Goal: Task Accomplishment & Management: Use online tool/utility

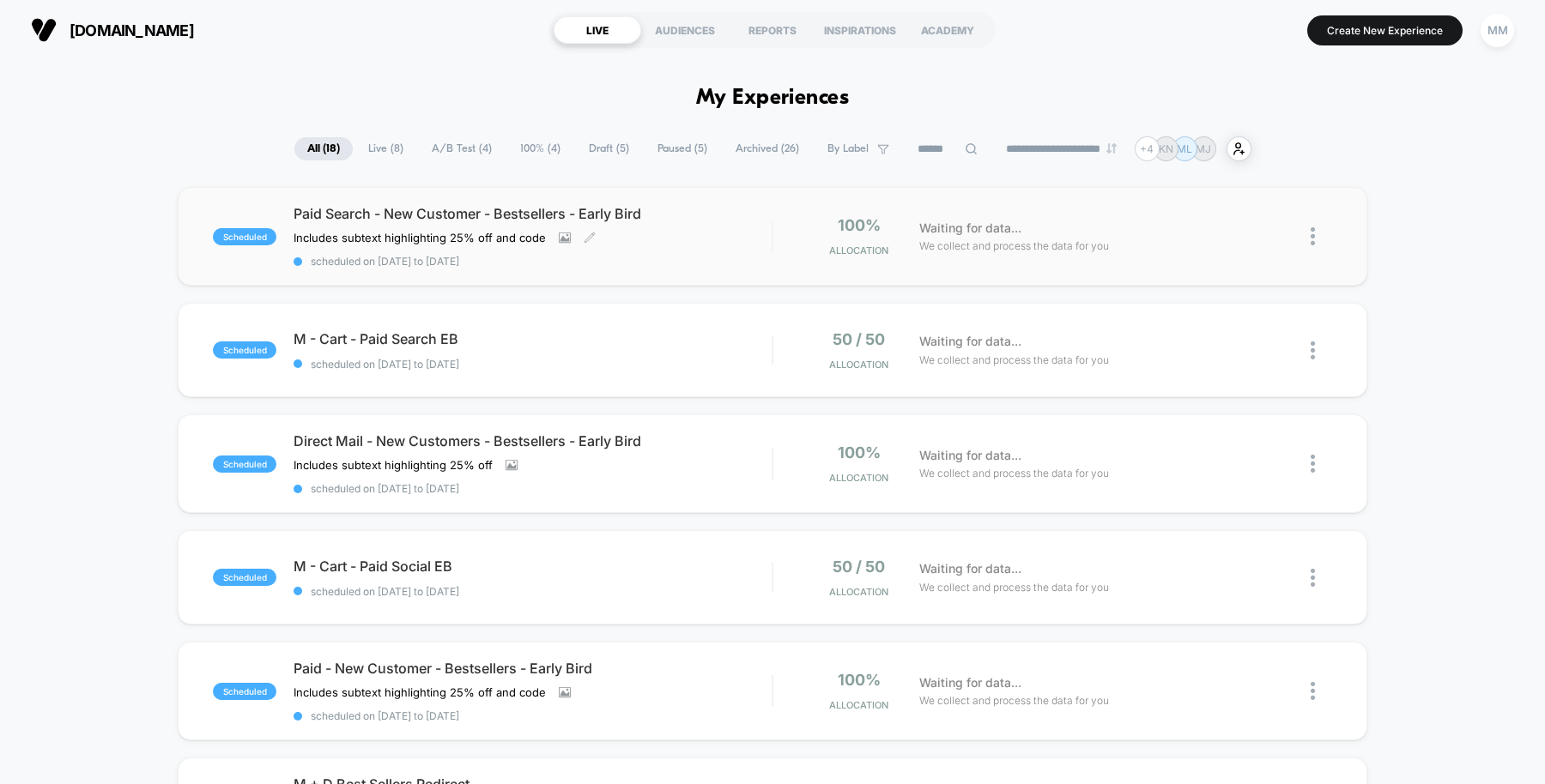
click at [733, 249] on div "Paid Search - New Customer - Bestsellers - Early Bird Includes subtext highligh…" at bounding box center [532, 236] width 478 height 63
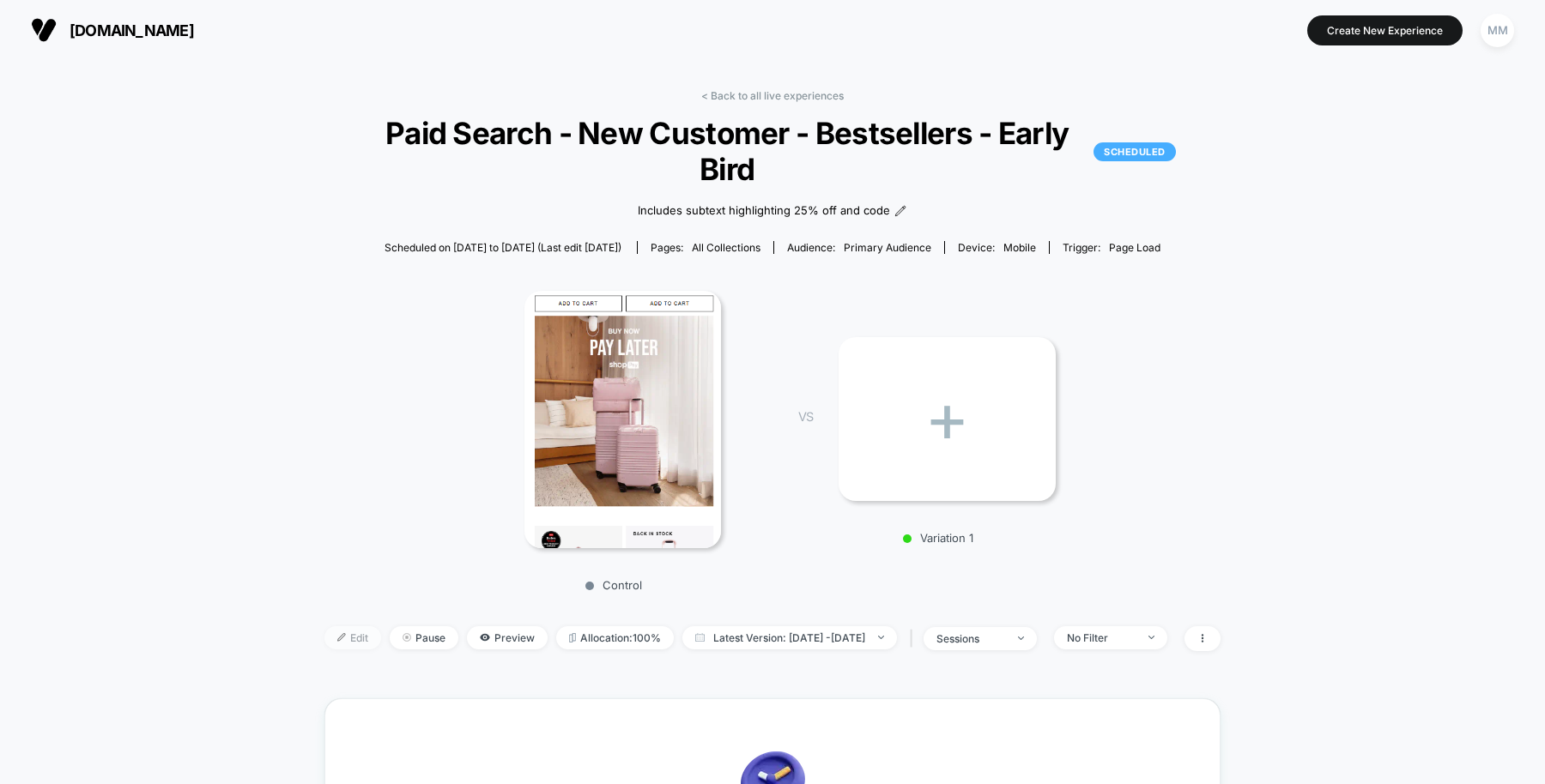
click at [326, 626] on span "Edit" at bounding box center [352, 638] width 57 height 24
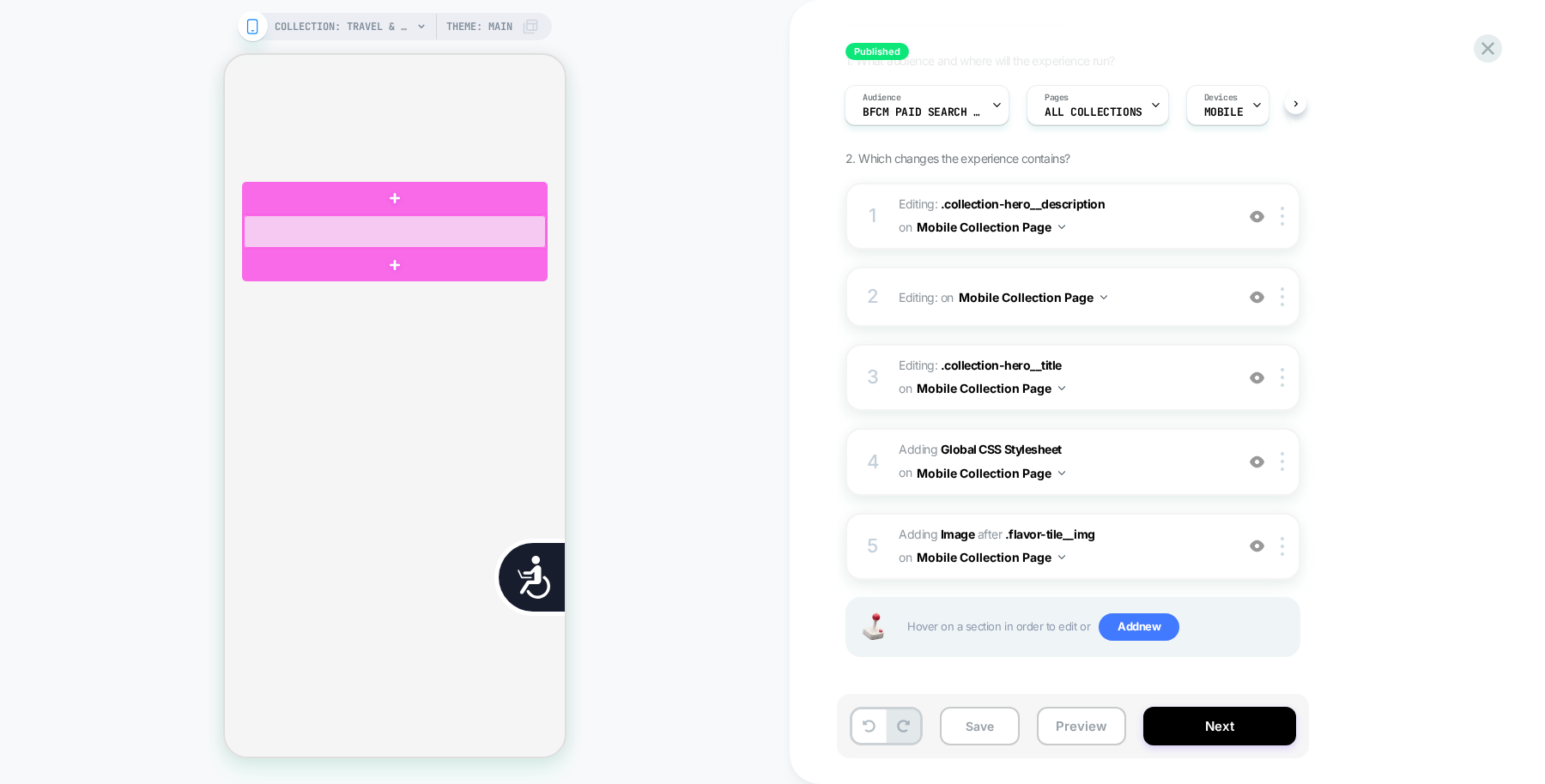
scroll to position [0, 693]
click at [489, 229] on div at bounding box center [395, 231] width 302 height 32
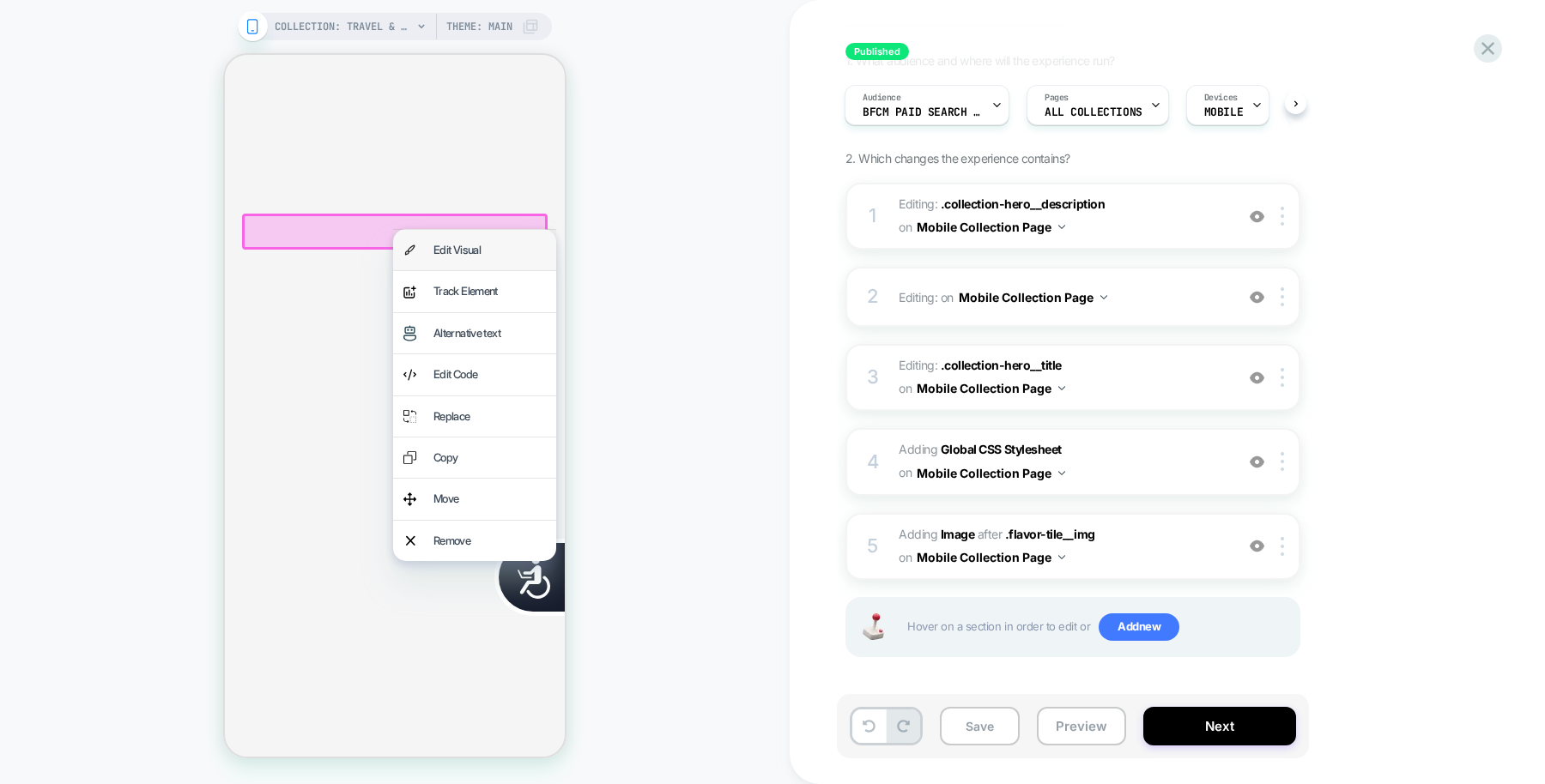
click at [496, 249] on div "Edit Visual" at bounding box center [489, 250] width 113 height 20
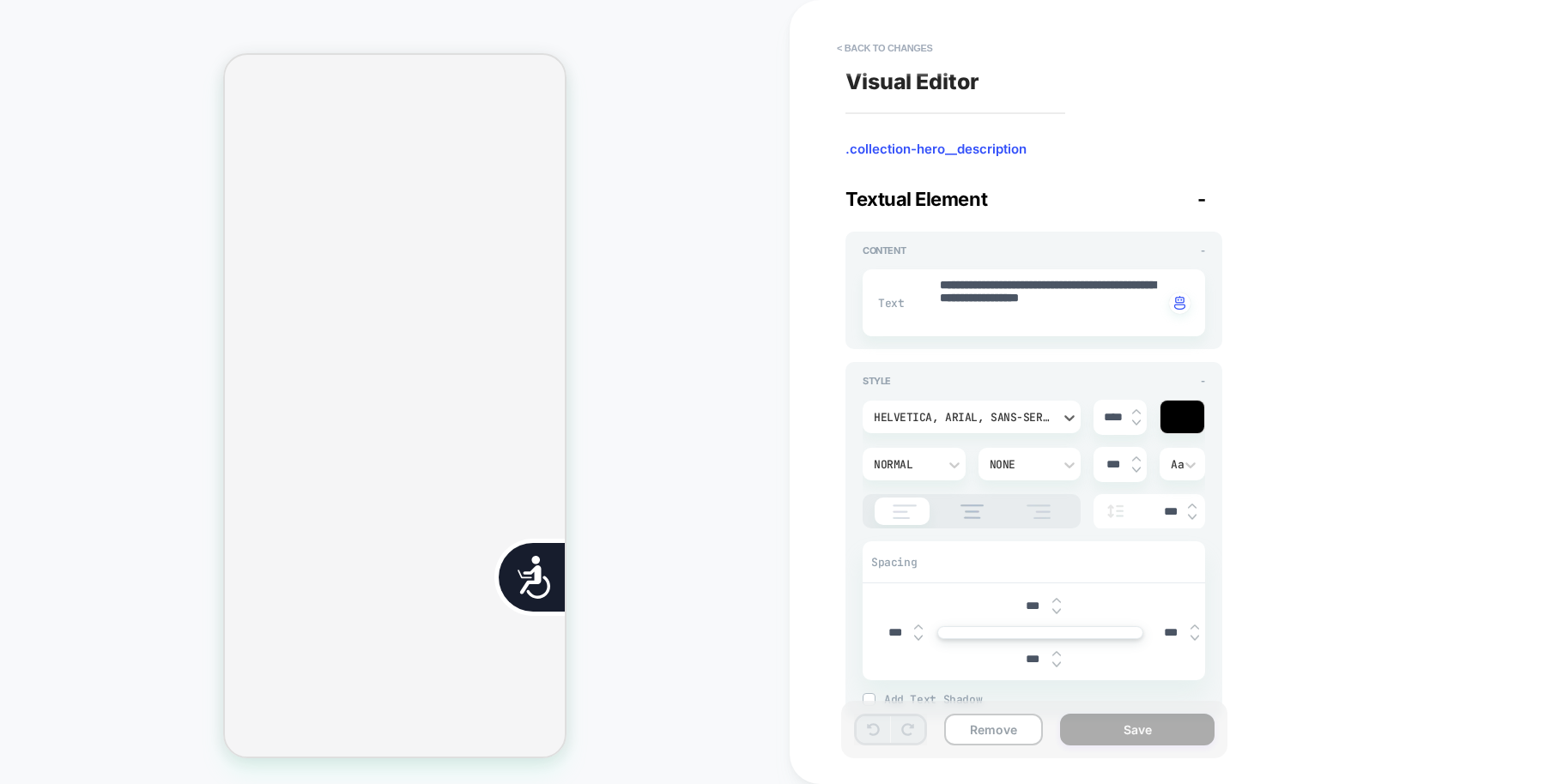
click at [1003, 419] on div "Helvetica, Arial, sans-serif" at bounding box center [963, 417] width 179 height 15
type textarea "*"
click at [913, 49] on button "< Back to changes" at bounding box center [884, 48] width 113 height 27
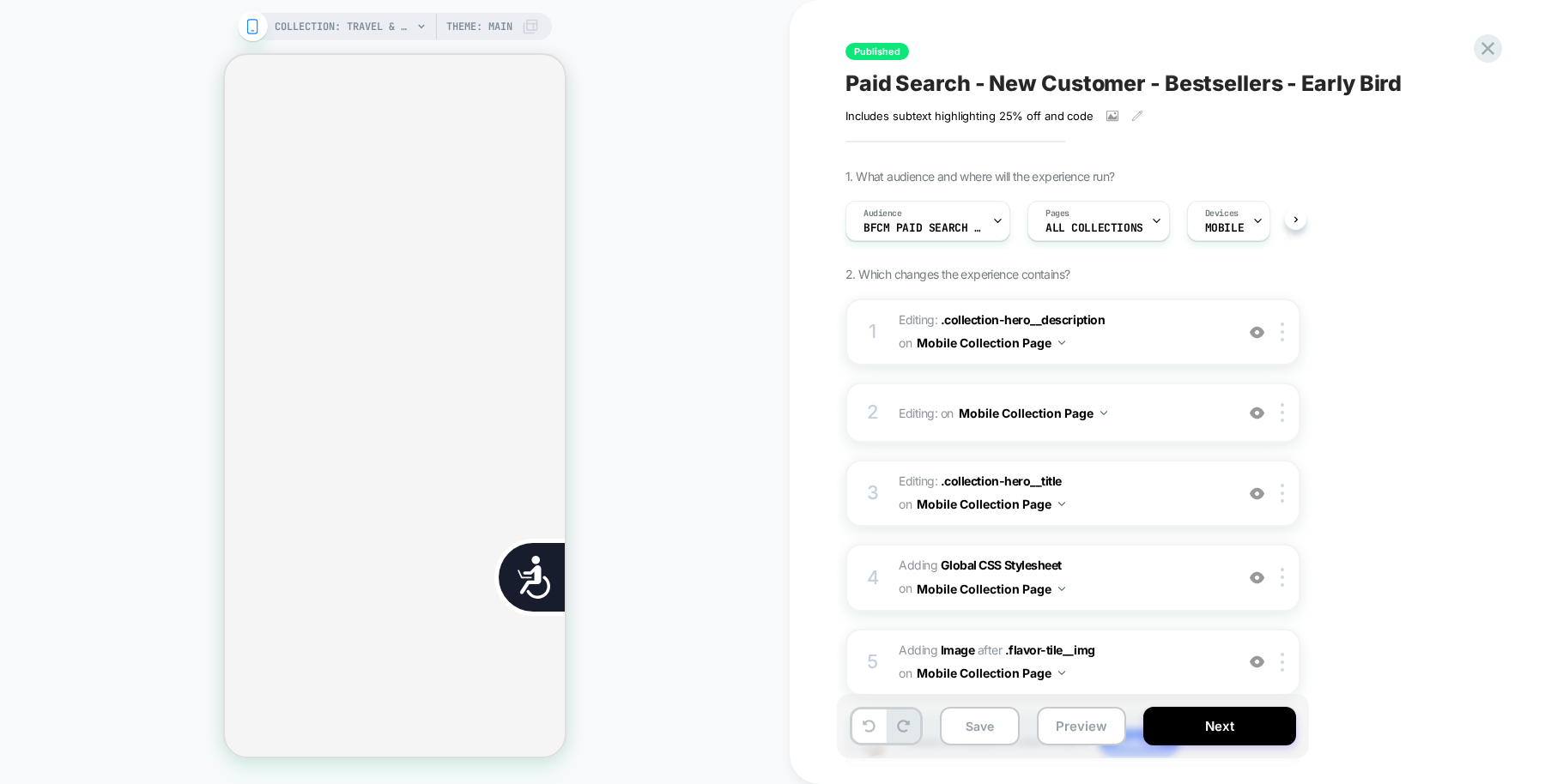
scroll to position [0, 1]
click at [1479, 55] on icon at bounding box center [1488, 49] width 24 height 24
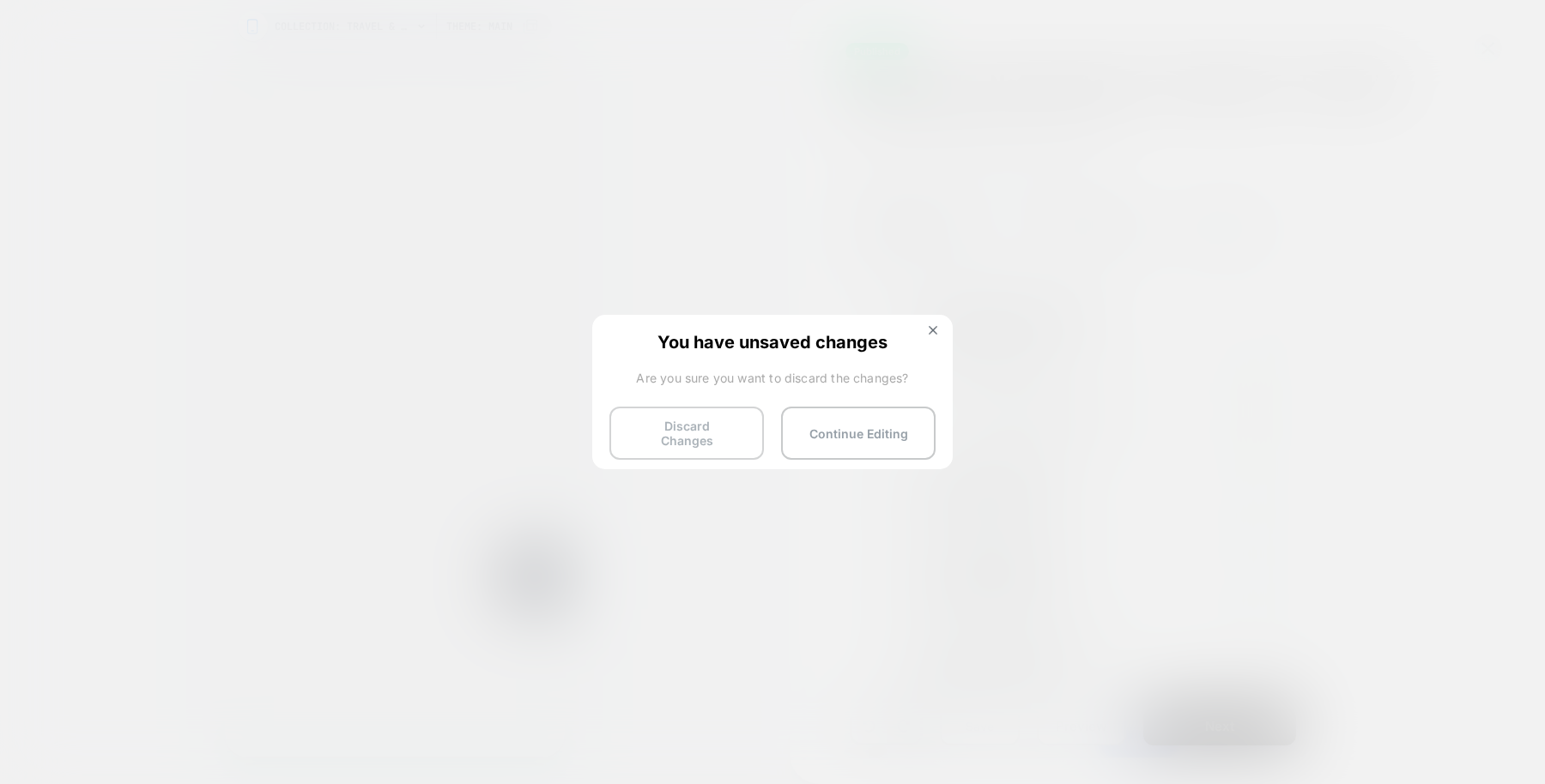
click at [715, 417] on button "Discard Changes" at bounding box center [686, 433] width 154 height 53
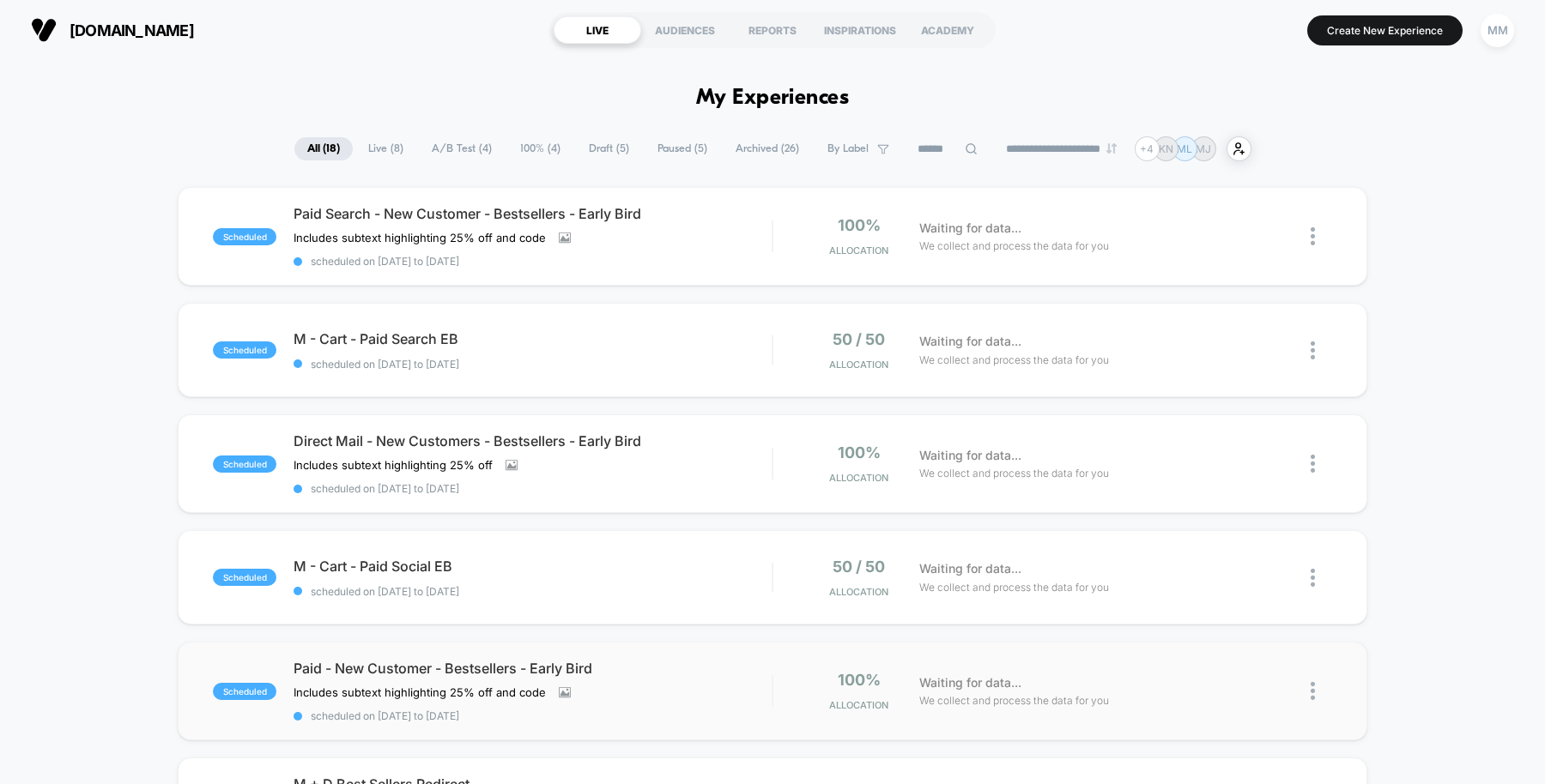
click at [739, 646] on div "scheduled Paid - New Customer - Bestsellers - Early Bird Includes subtext highl…" at bounding box center [772, 691] width 1190 height 99
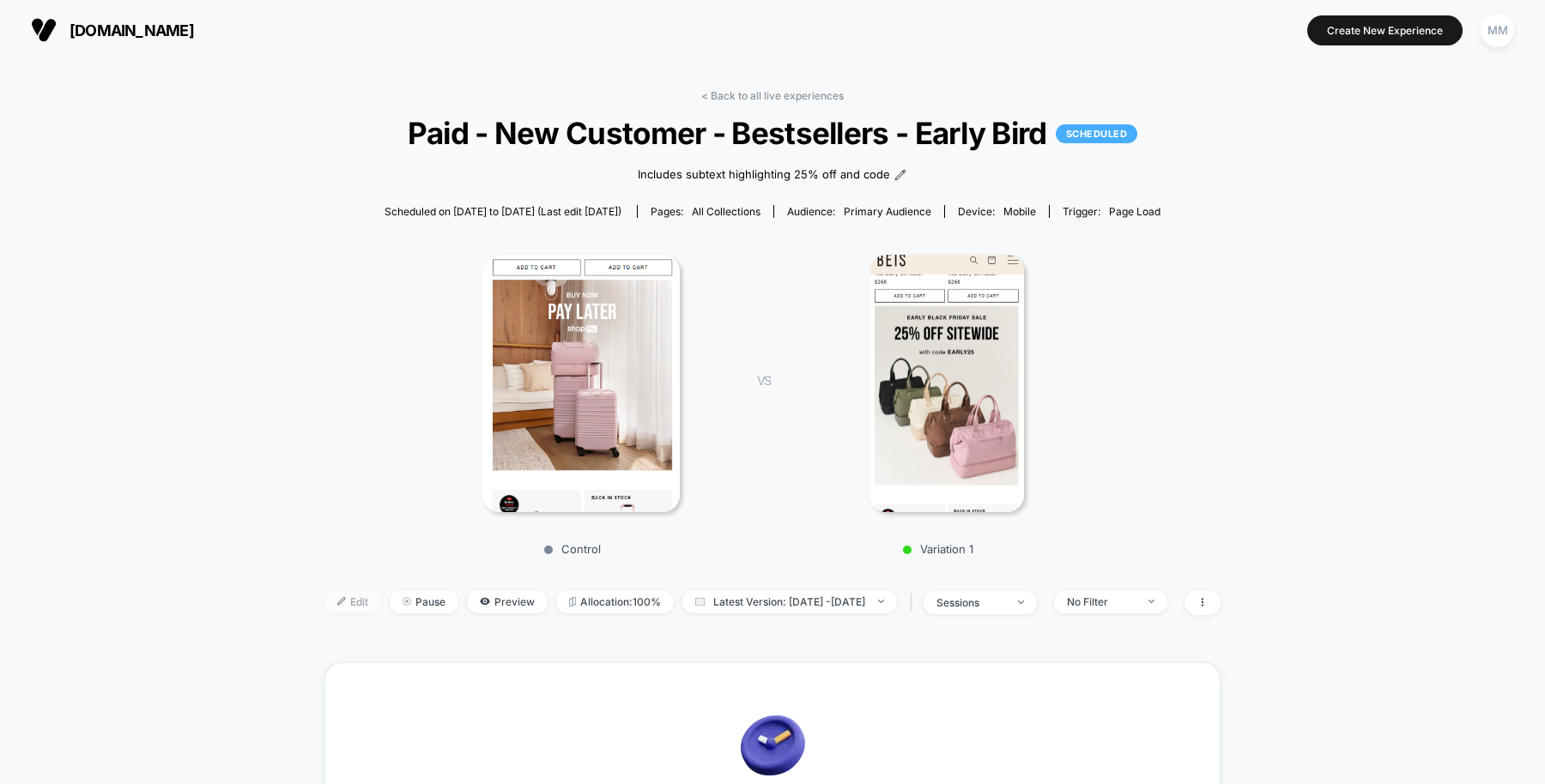
click at [331, 604] on span "Edit" at bounding box center [352, 601] width 57 height 24
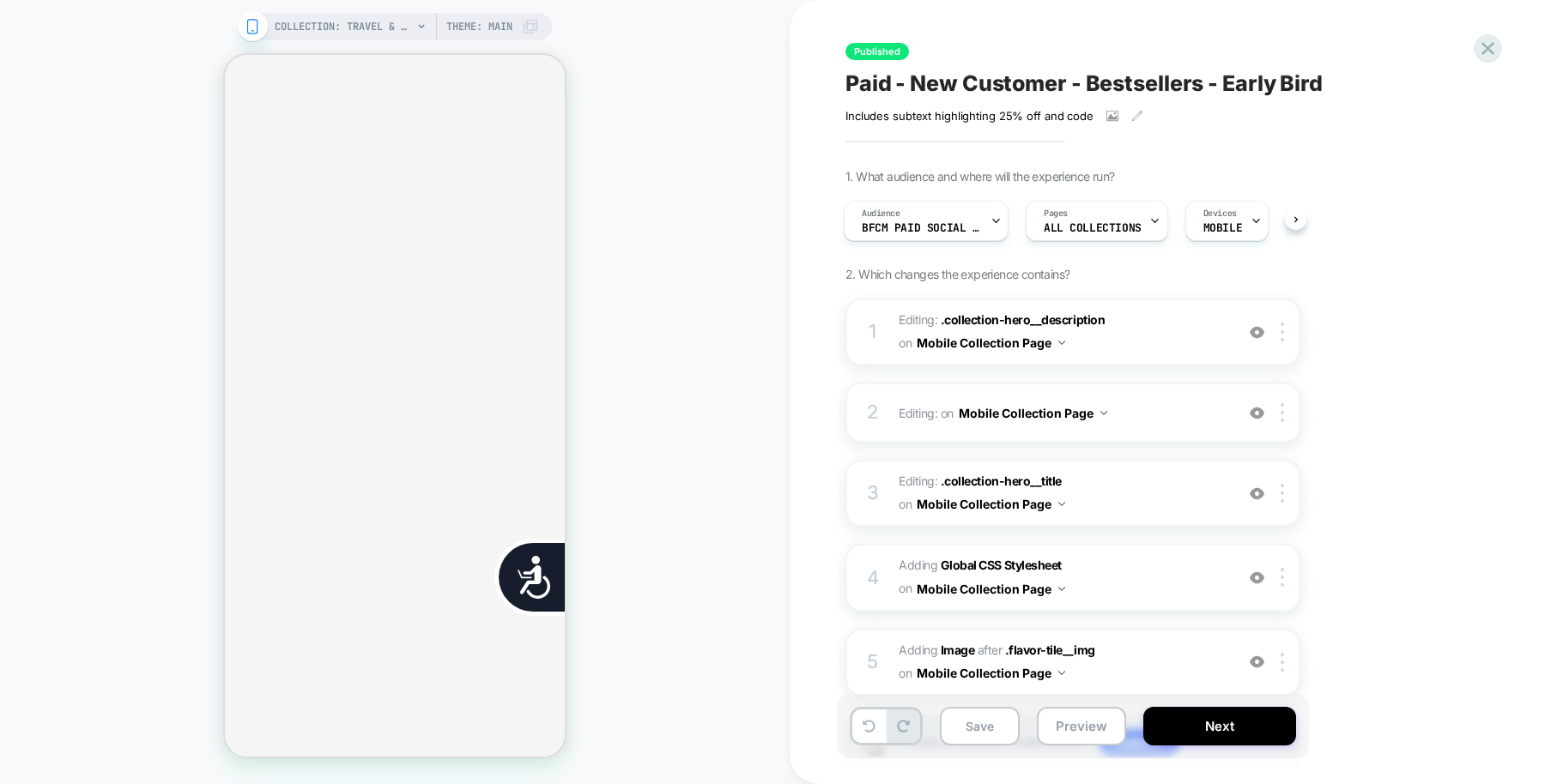
scroll to position [0, 346]
click at [1484, 51] on icon at bounding box center [1487, 48] width 13 height 13
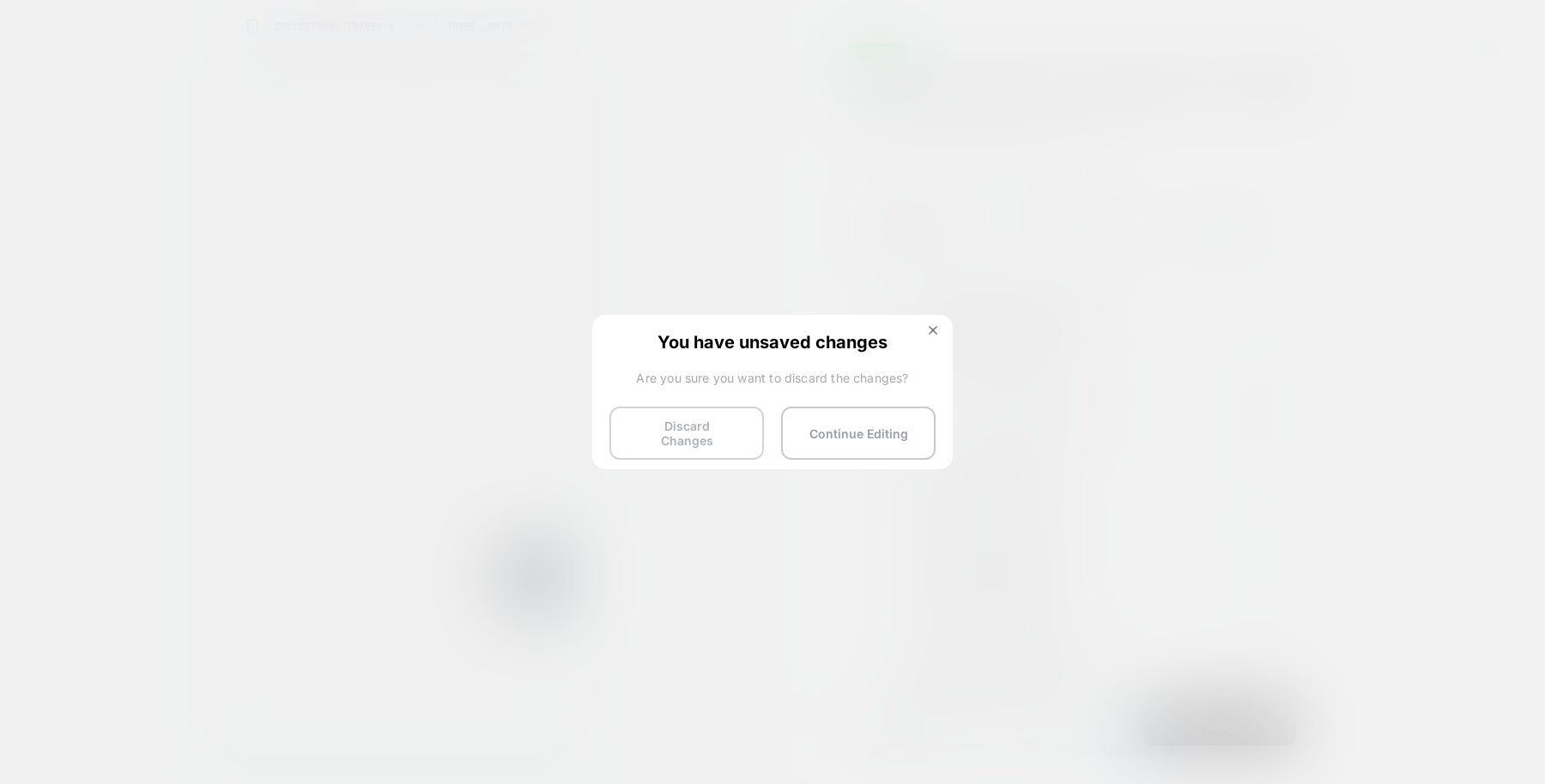
click at [690, 420] on button "Discard Changes" at bounding box center [686, 433] width 154 height 53
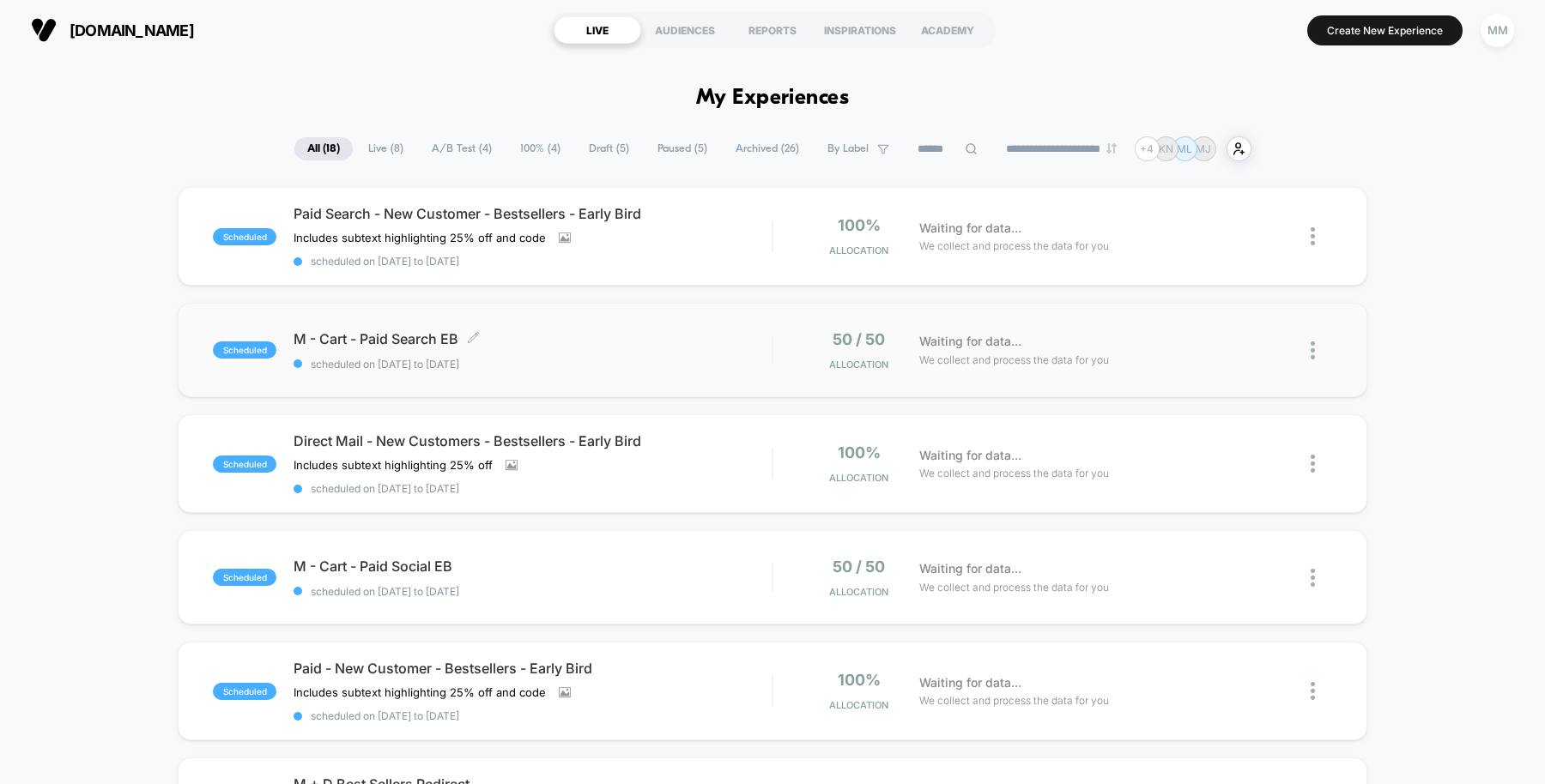
click at [659, 336] on span "M - Cart - Paid Search EB Click to edit experience details" at bounding box center [532, 339] width 478 height 17
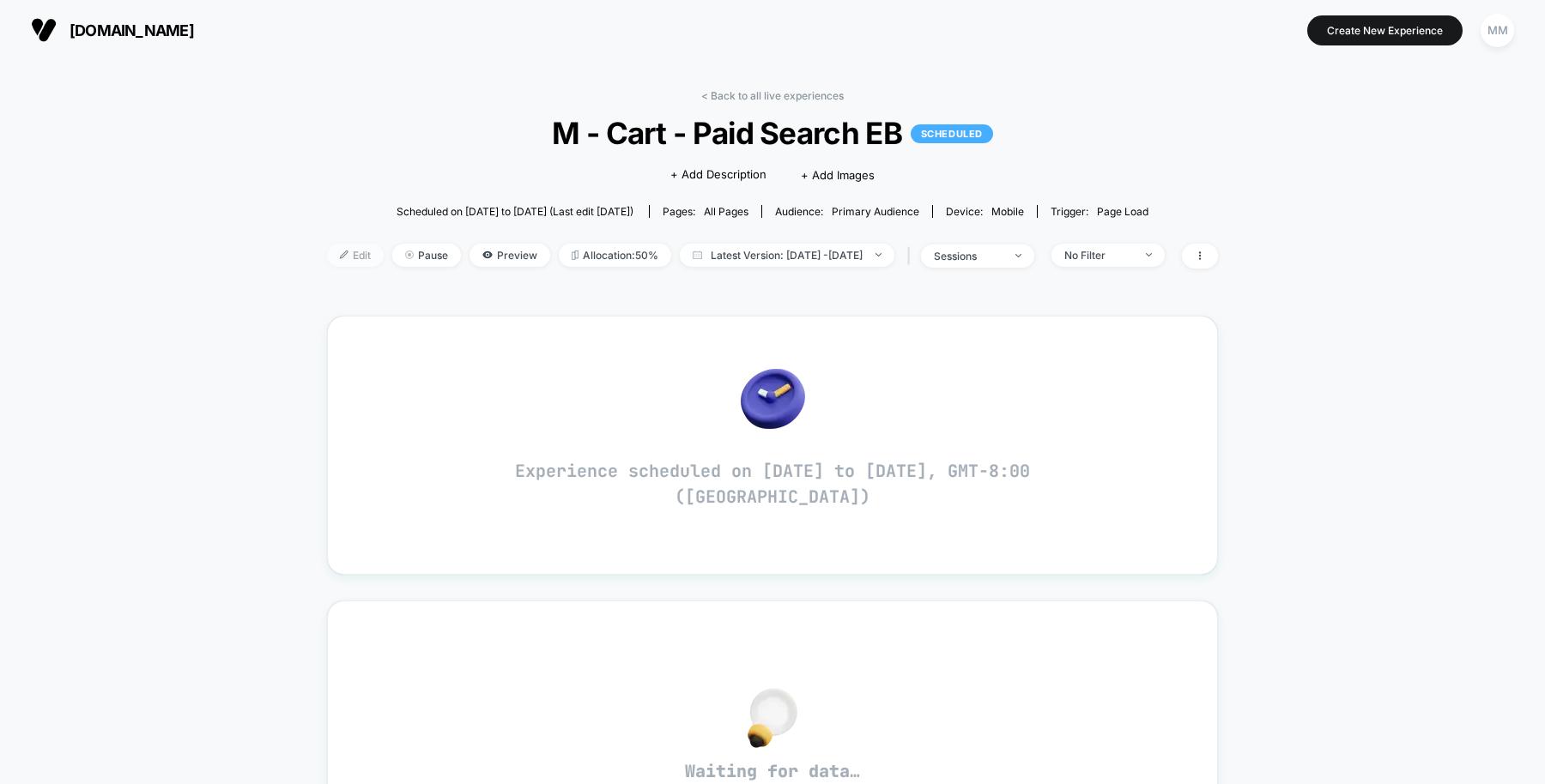
click at [327, 262] on span "Edit" at bounding box center [355, 255] width 57 height 24
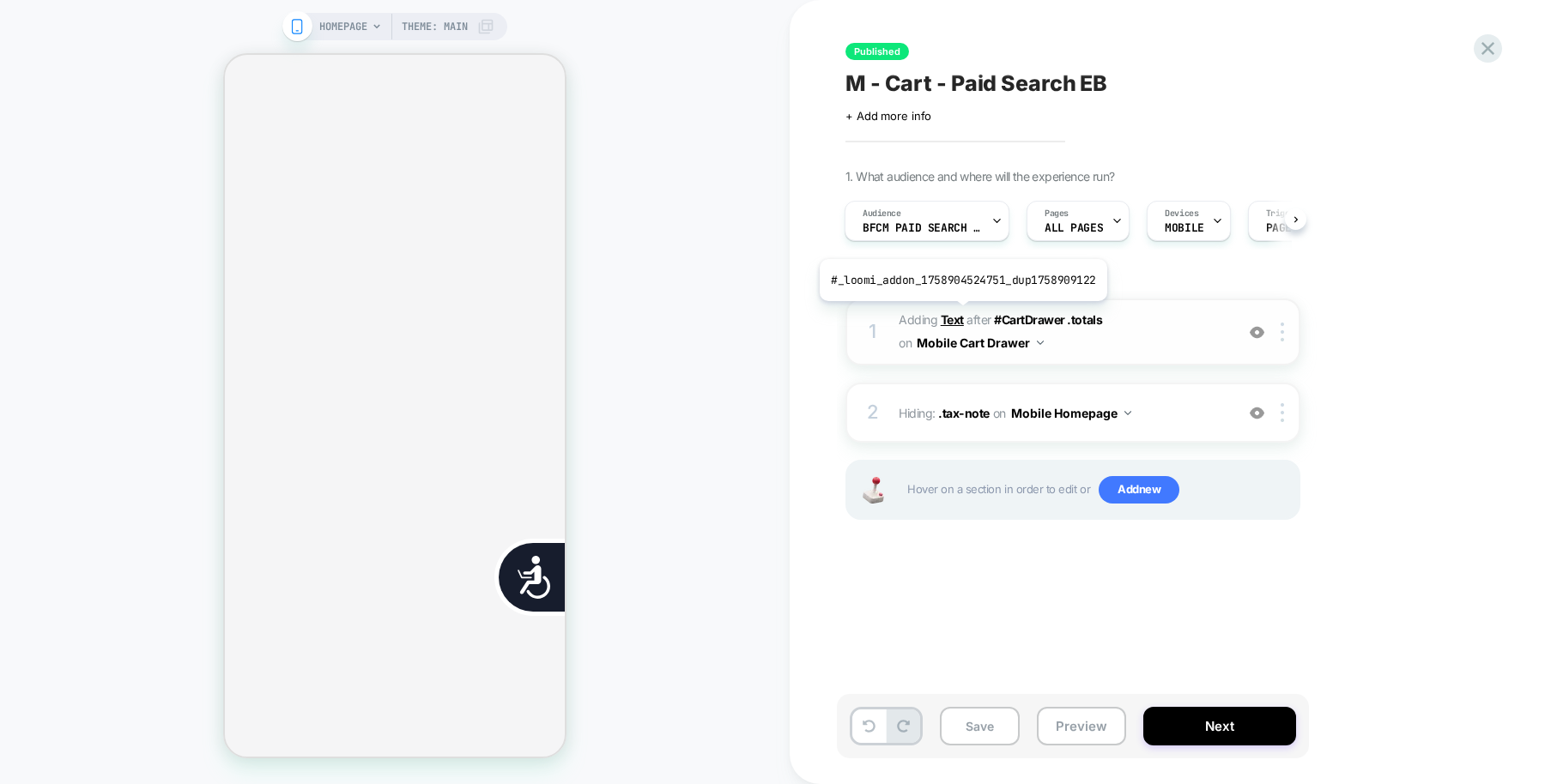
scroll to position [0, 340]
click at [959, 313] on b "Text" at bounding box center [952, 319] width 24 height 15
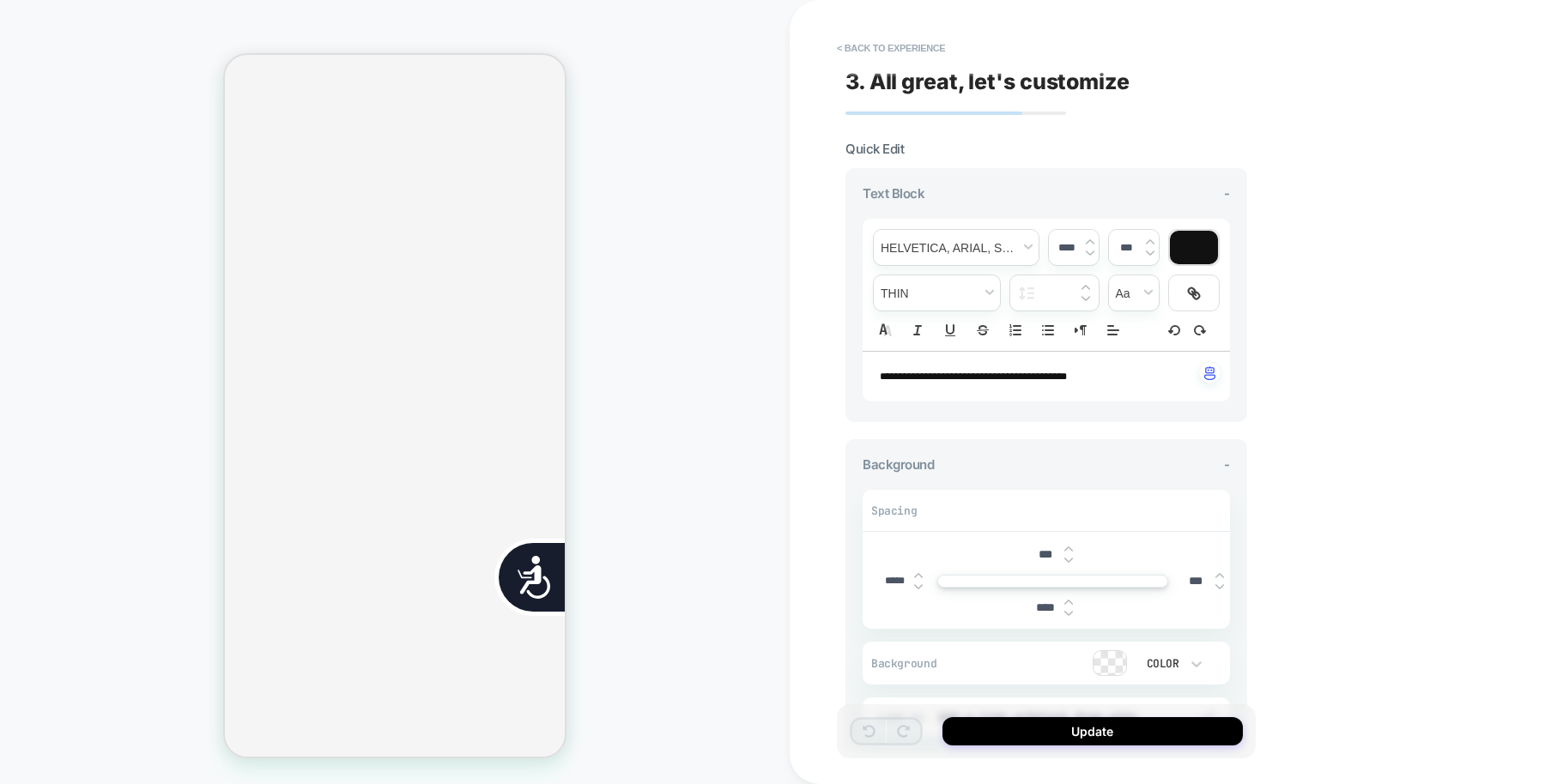
scroll to position [0, 0]
click at [1051, 733] on button "Update" at bounding box center [1092, 731] width 300 height 28
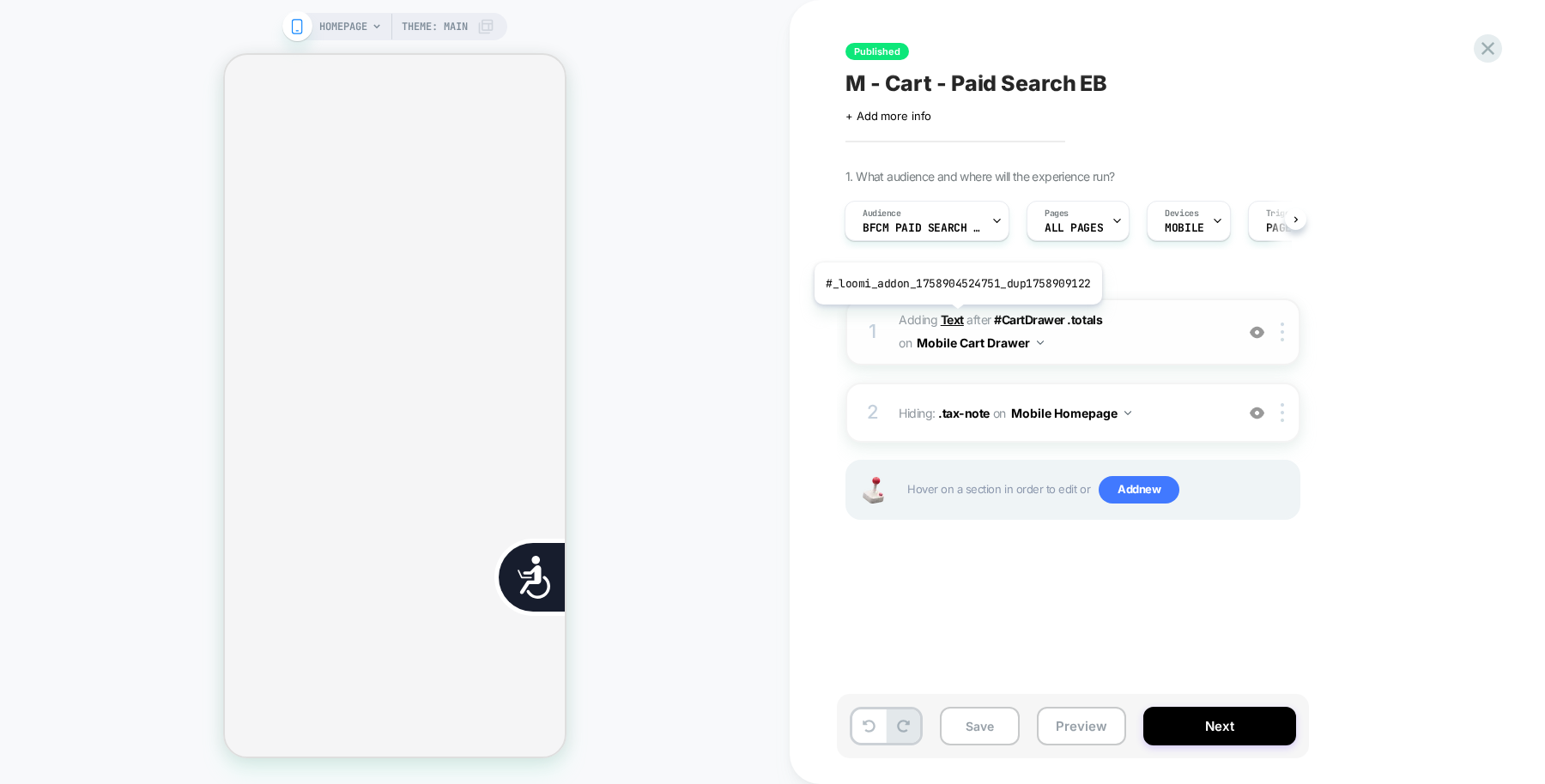
scroll to position [0, 0]
click at [954, 317] on b "Text" at bounding box center [952, 319] width 24 height 15
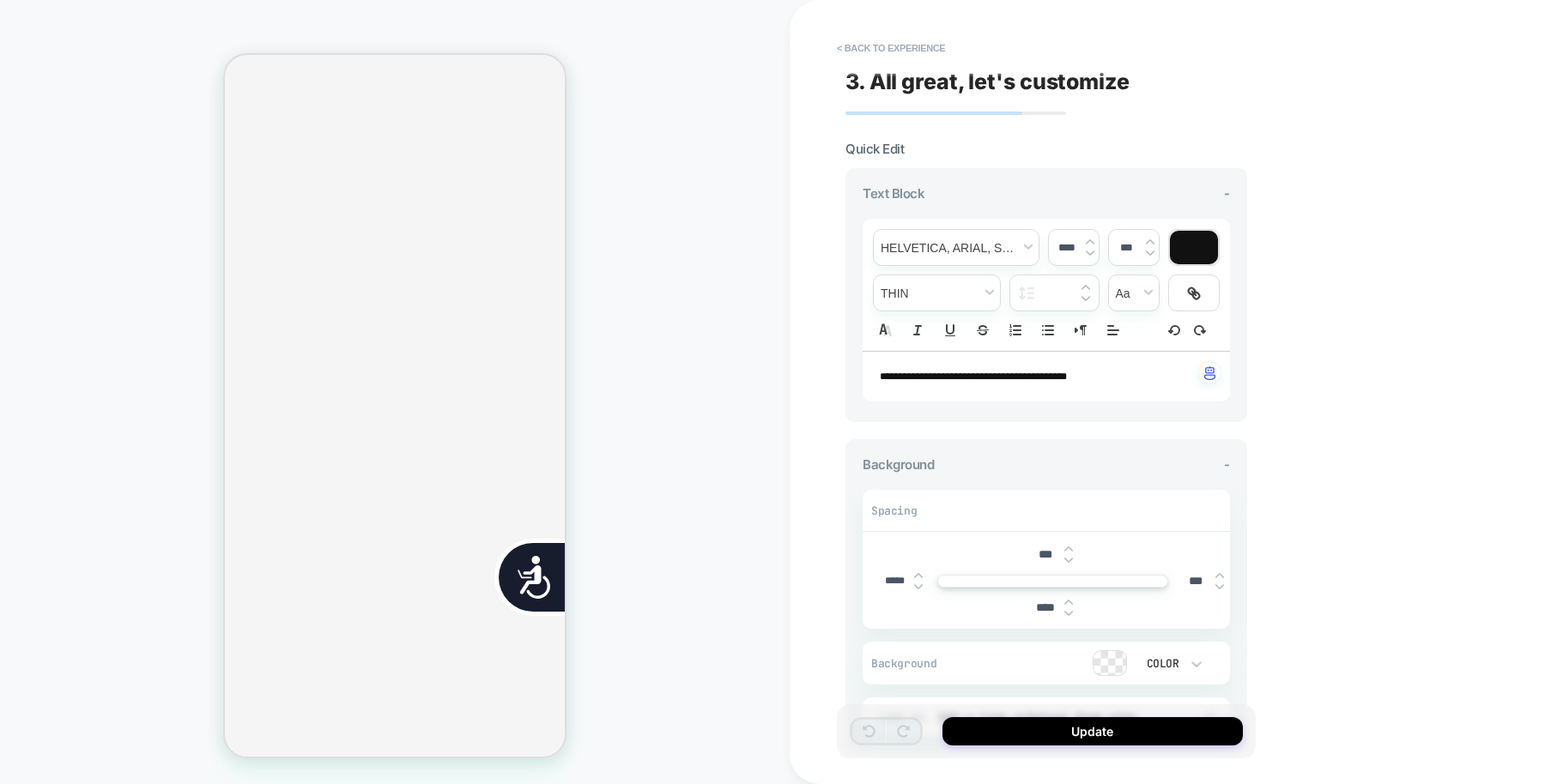
click at [1110, 389] on div "**********" at bounding box center [1046, 376] width 367 height 50
type input "****"
drag, startPoint x: 1097, startPoint y: 372, endPoint x: 865, endPoint y: 383, distance: 232.3
click at [865, 383] on div "**********" at bounding box center [1046, 376] width 367 height 50
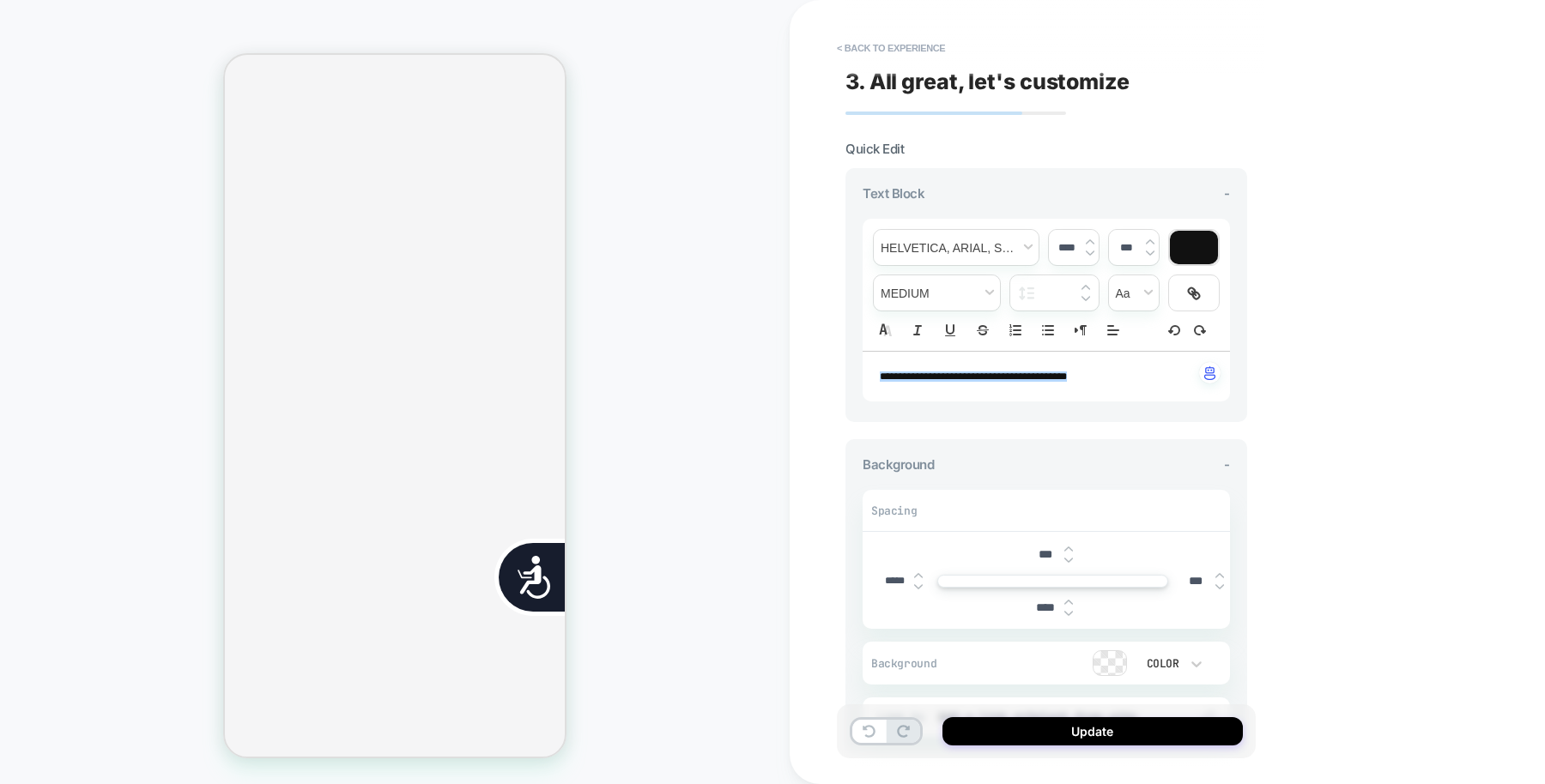
click at [1352, 369] on div "**********" at bounding box center [1166, 392] width 755 height 784
click at [1266, 131] on div "**********" at bounding box center [1166, 392] width 755 height 784
click at [1142, 386] on div "**********" at bounding box center [1046, 376] width 367 height 50
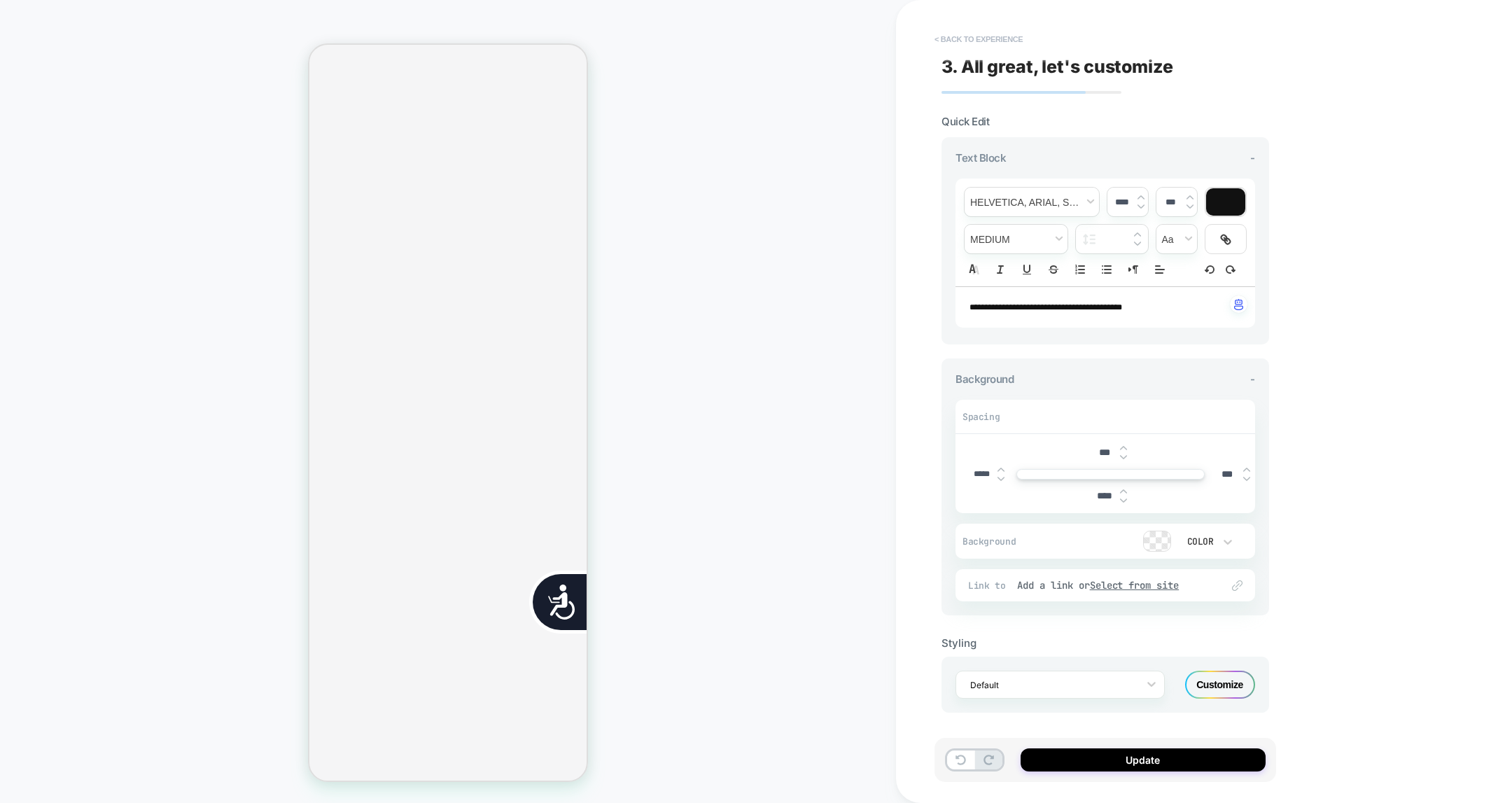
scroll to position [0, 0]
click at [994, 38] on button "< Back to experience" at bounding box center [979, 39] width 103 height 22
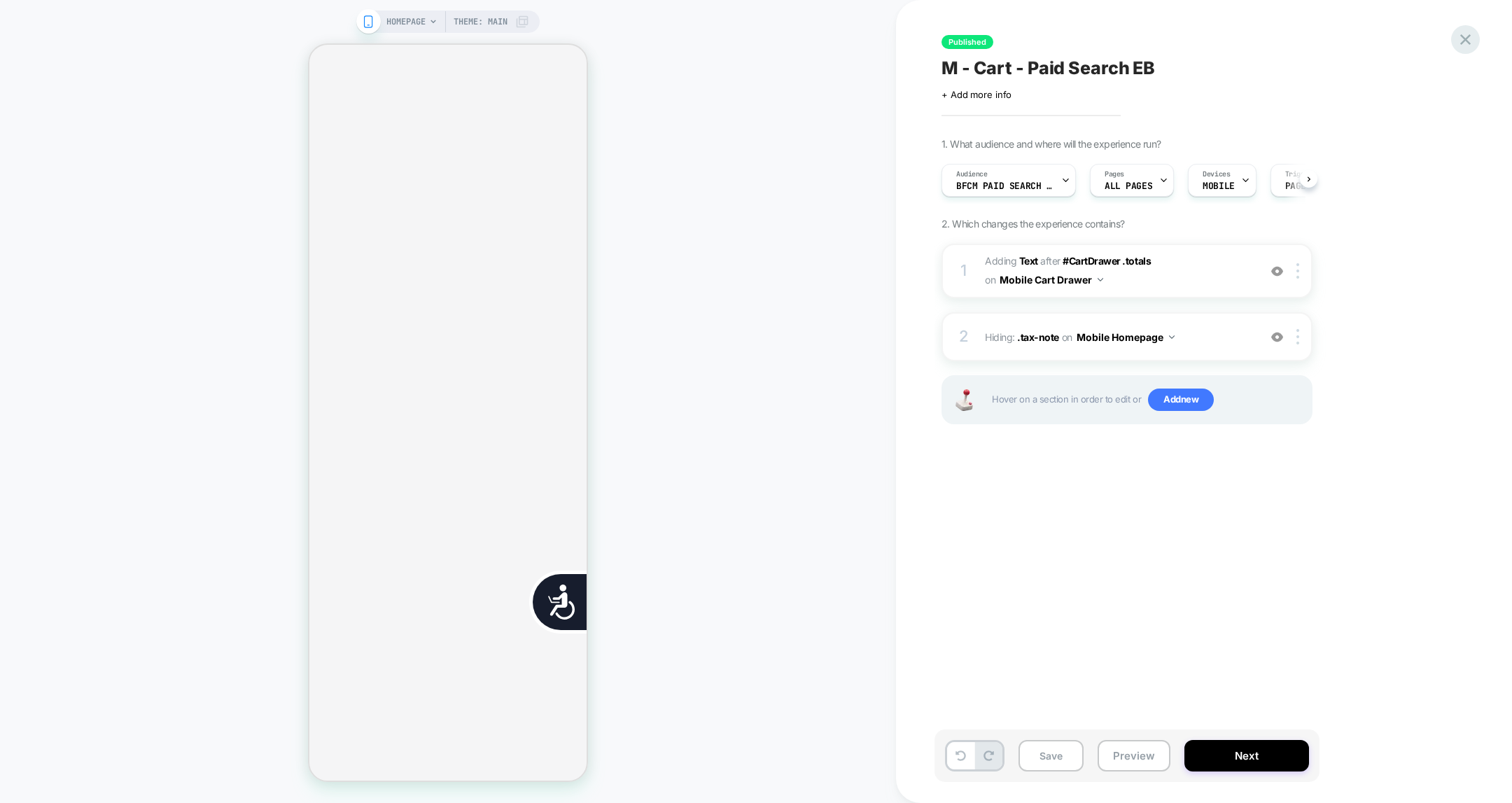
click at [1260, 36] on icon at bounding box center [1466, 39] width 10 height 10
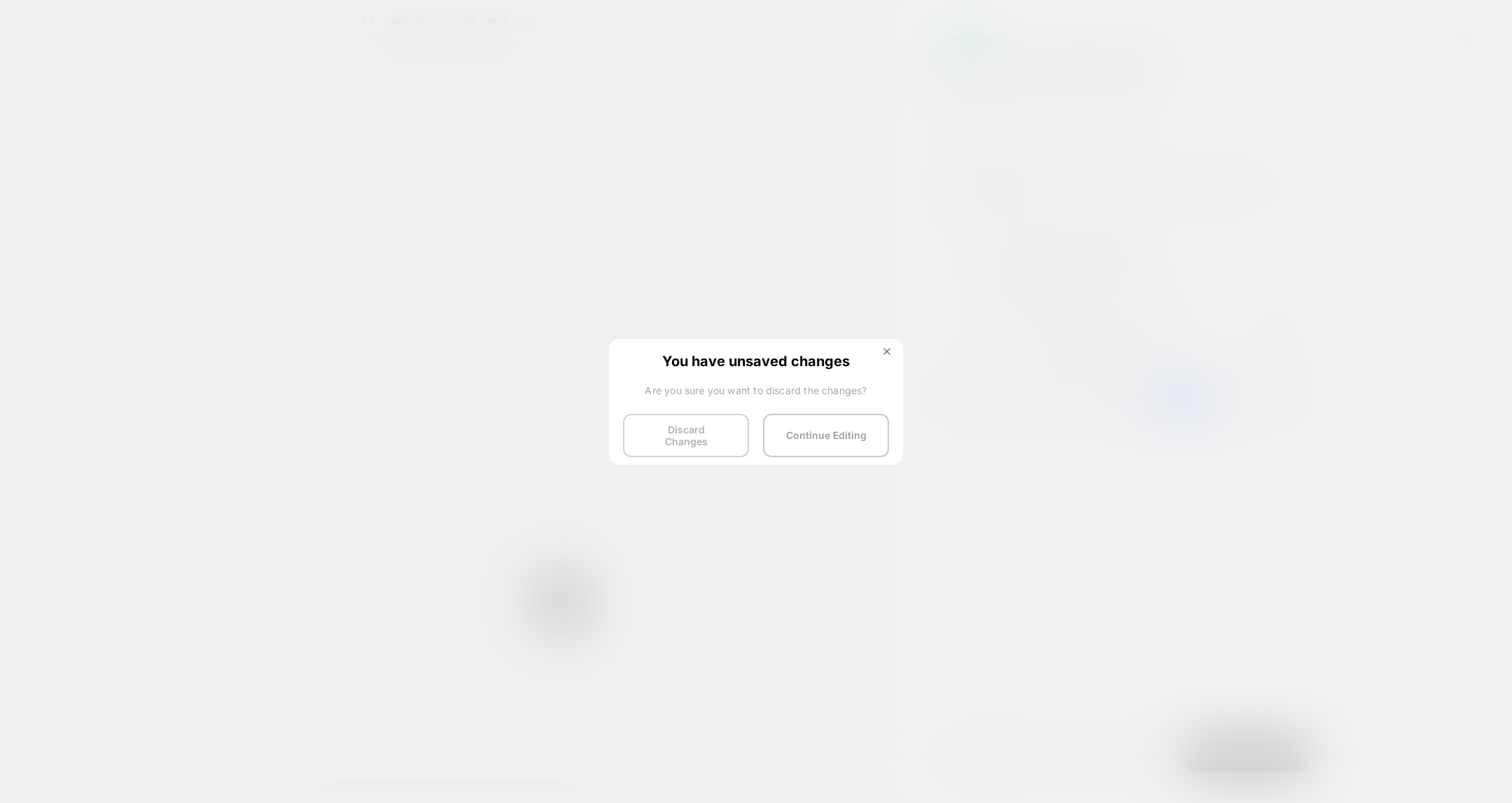
click at [678, 432] on button "Discard Changes" at bounding box center [686, 436] width 126 height 43
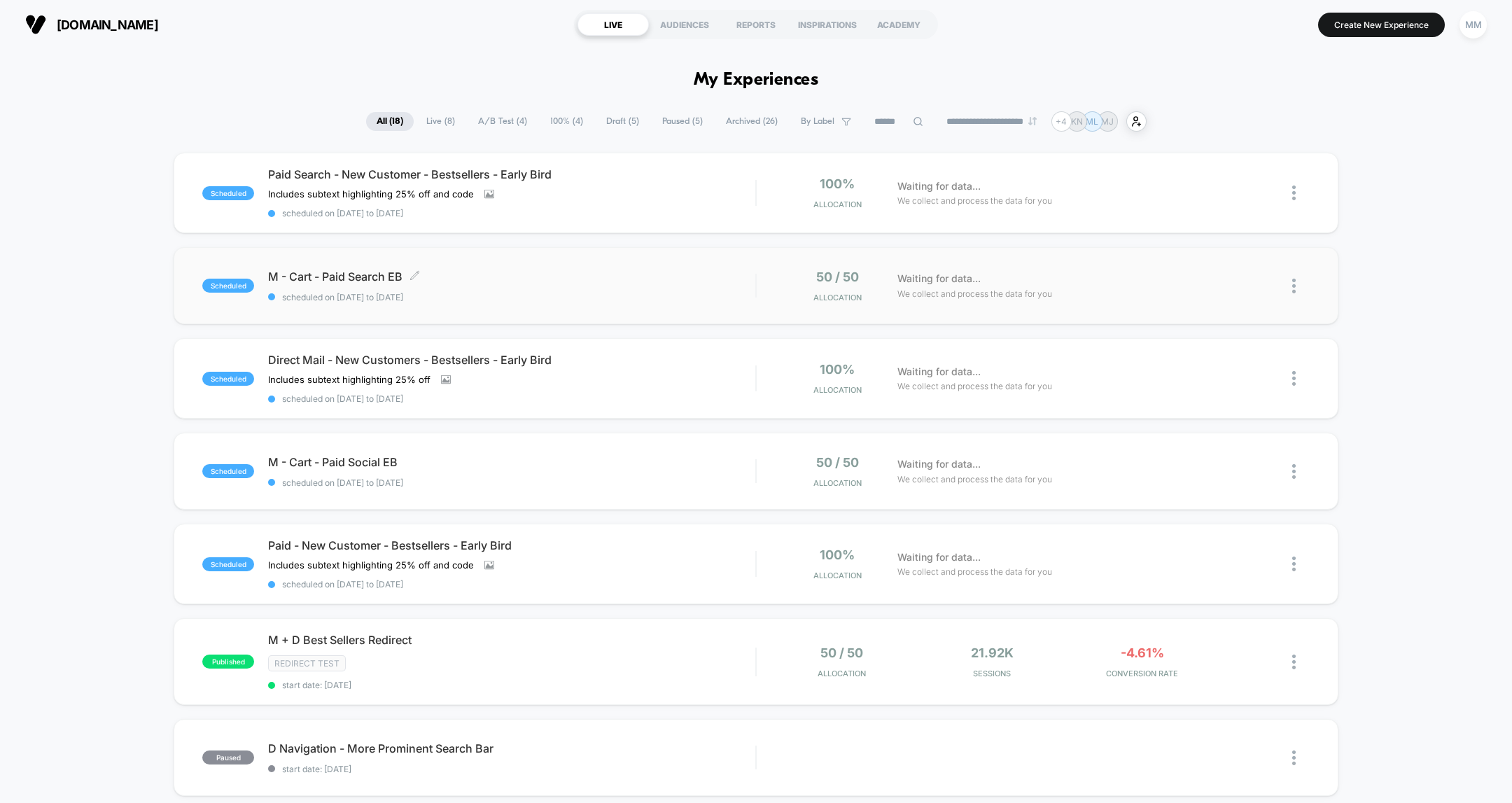
click at [632, 288] on div "M - Cart - Paid Search EB Click to edit experience details Click to edit experi…" at bounding box center [512, 286] width 487 height 33
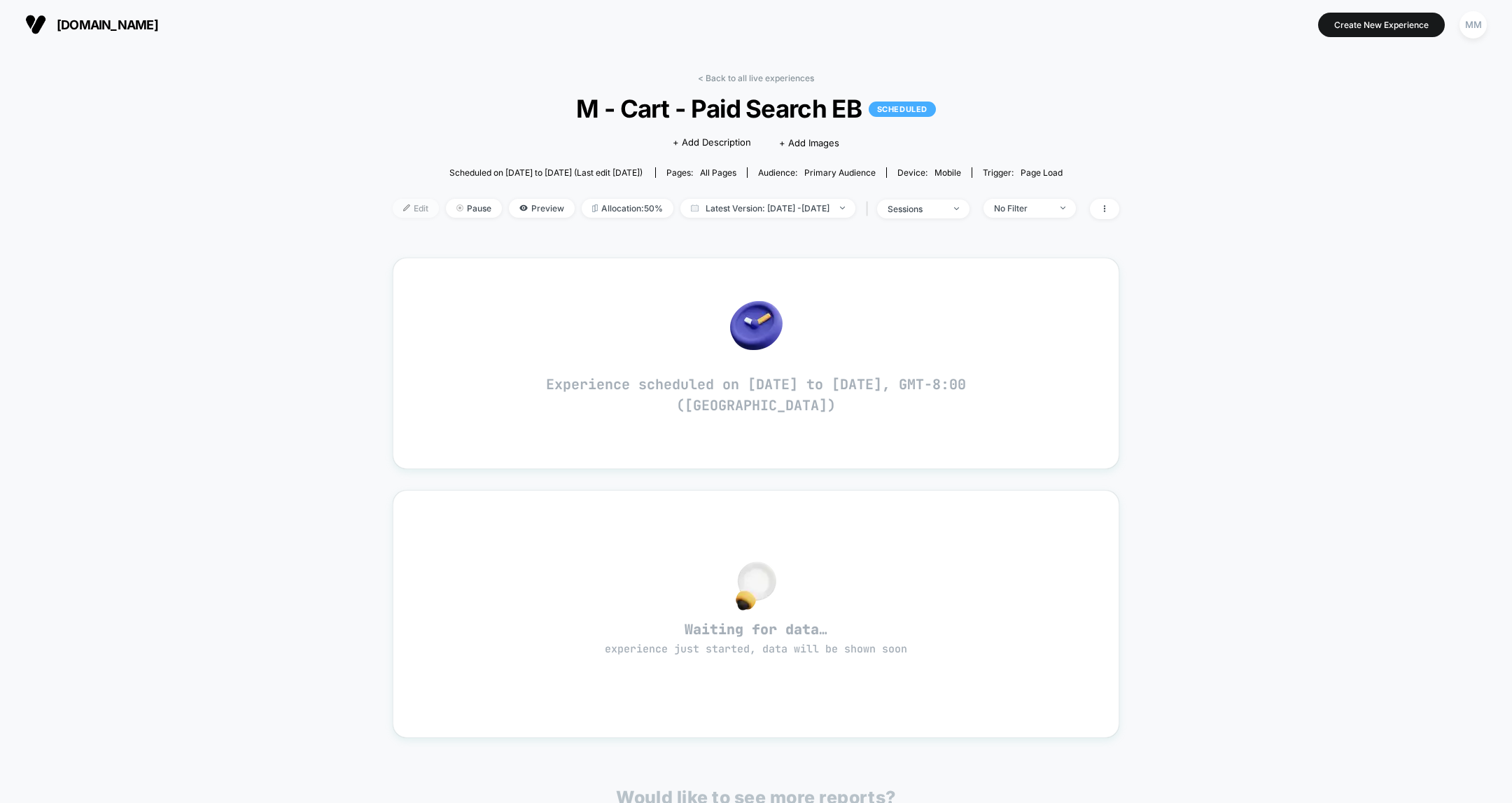
click at [392, 208] on span "Edit" at bounding box center [416, 208] width 46 height 19
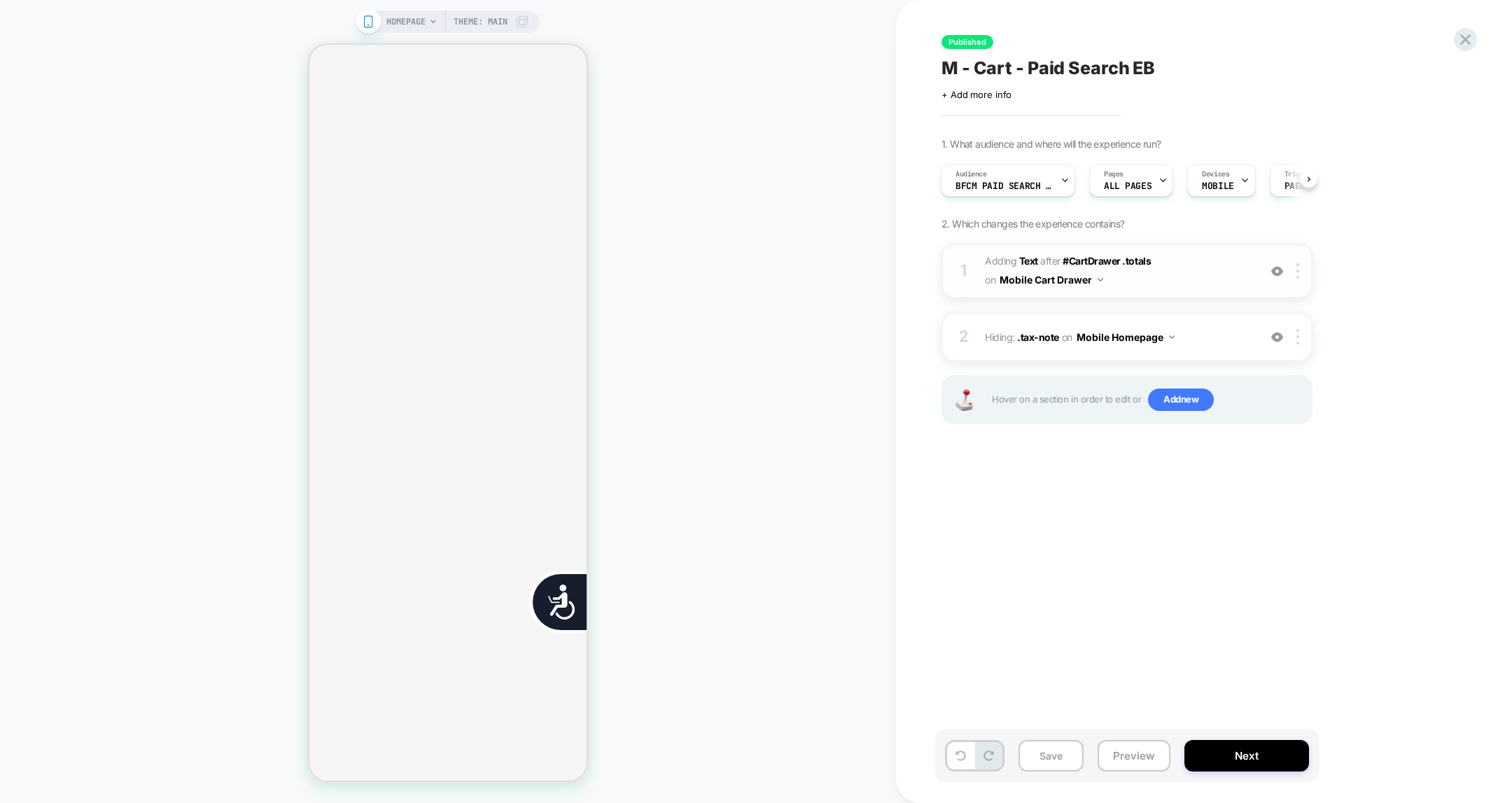
scroll to position [0, 277]
click at [1031, 261] on b "Text" at bounding box center [1029, 260] width 19 height 12
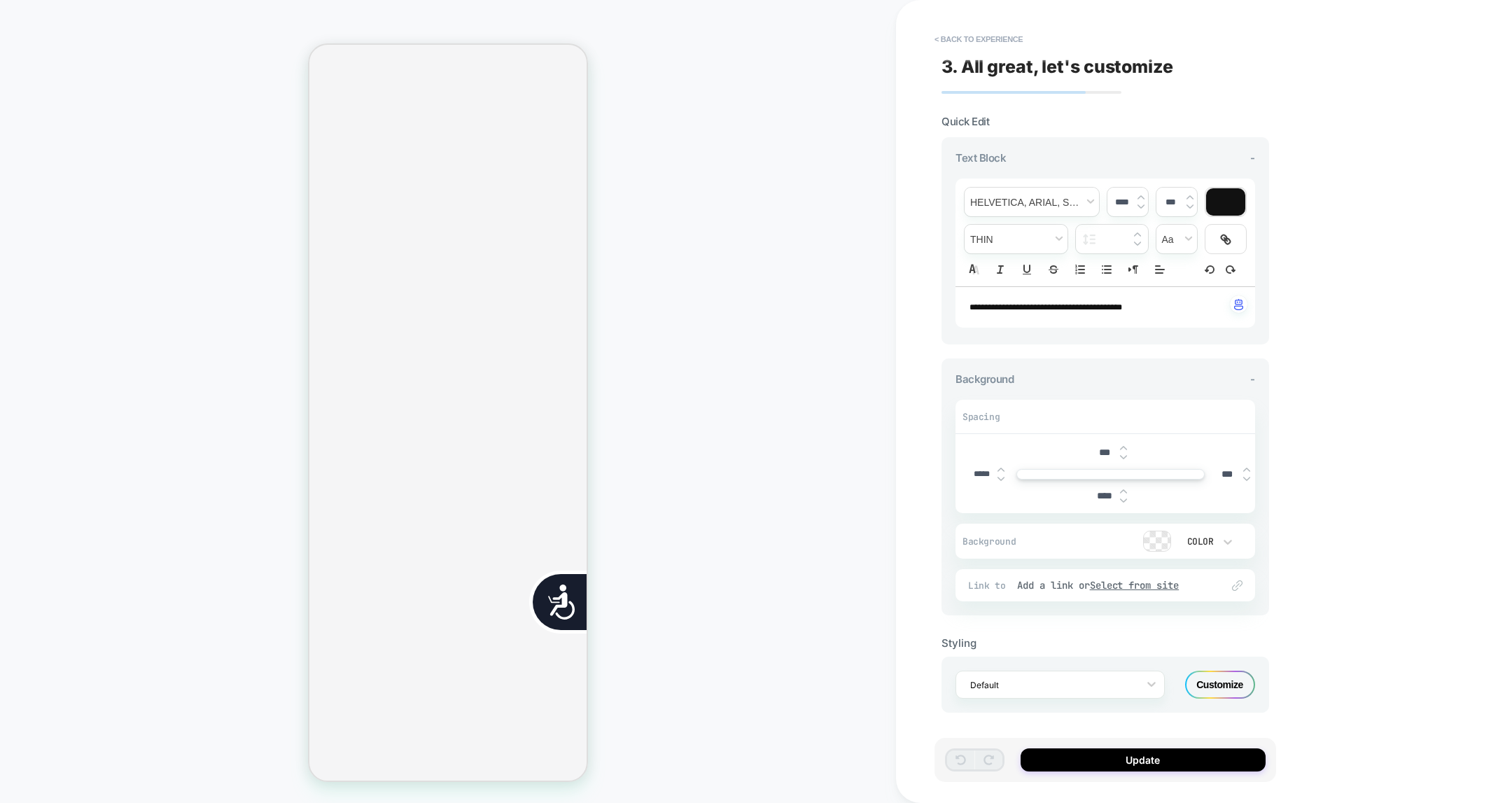
scroll to position [0, 0]
click at [1088, 639] on button "Update" at bounding box center [1144, 760] width 245 height 23
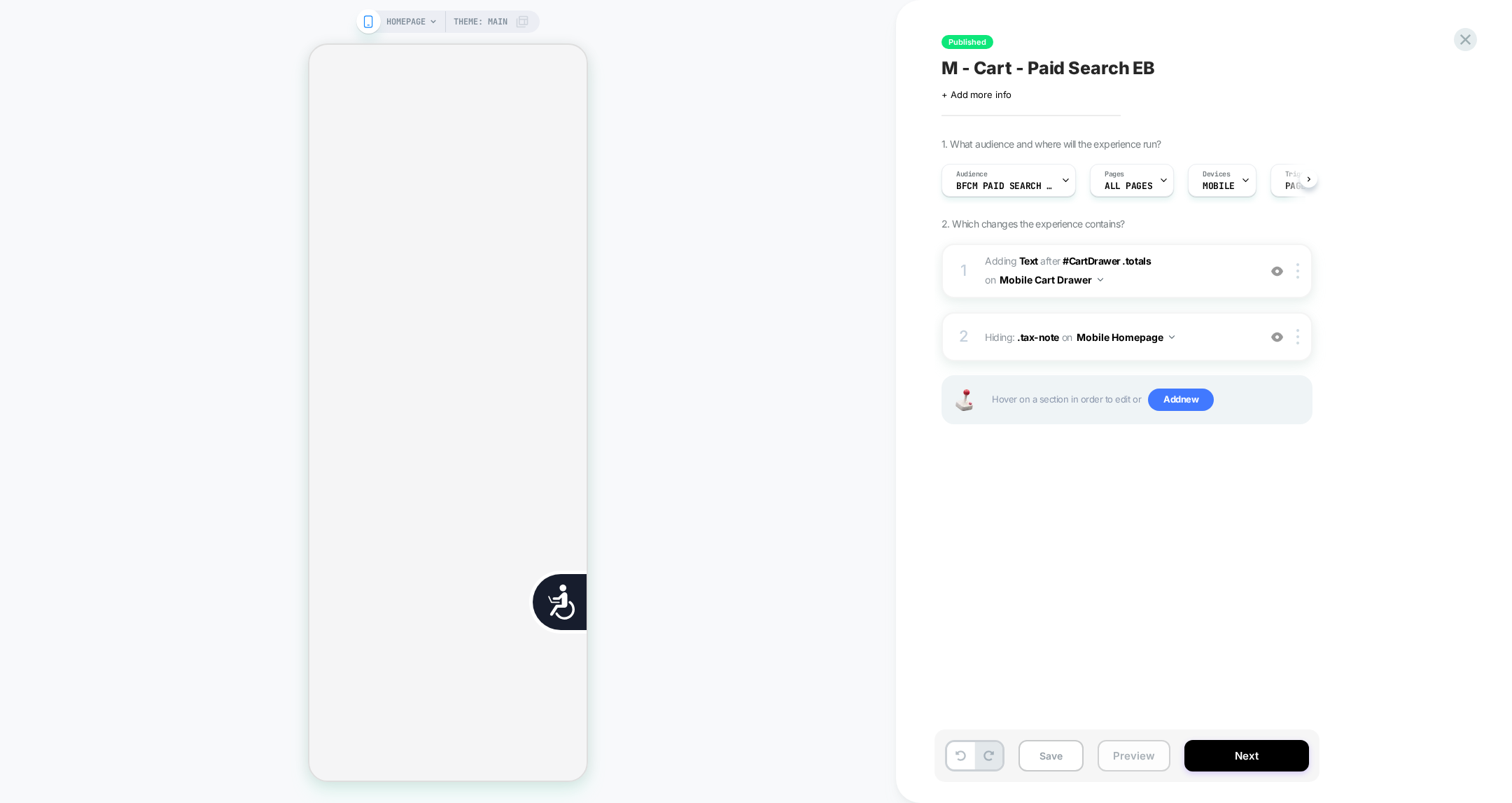
click at [1134, 639] on button "Preview" at bounding box center [1134, 755] width 73 height 31
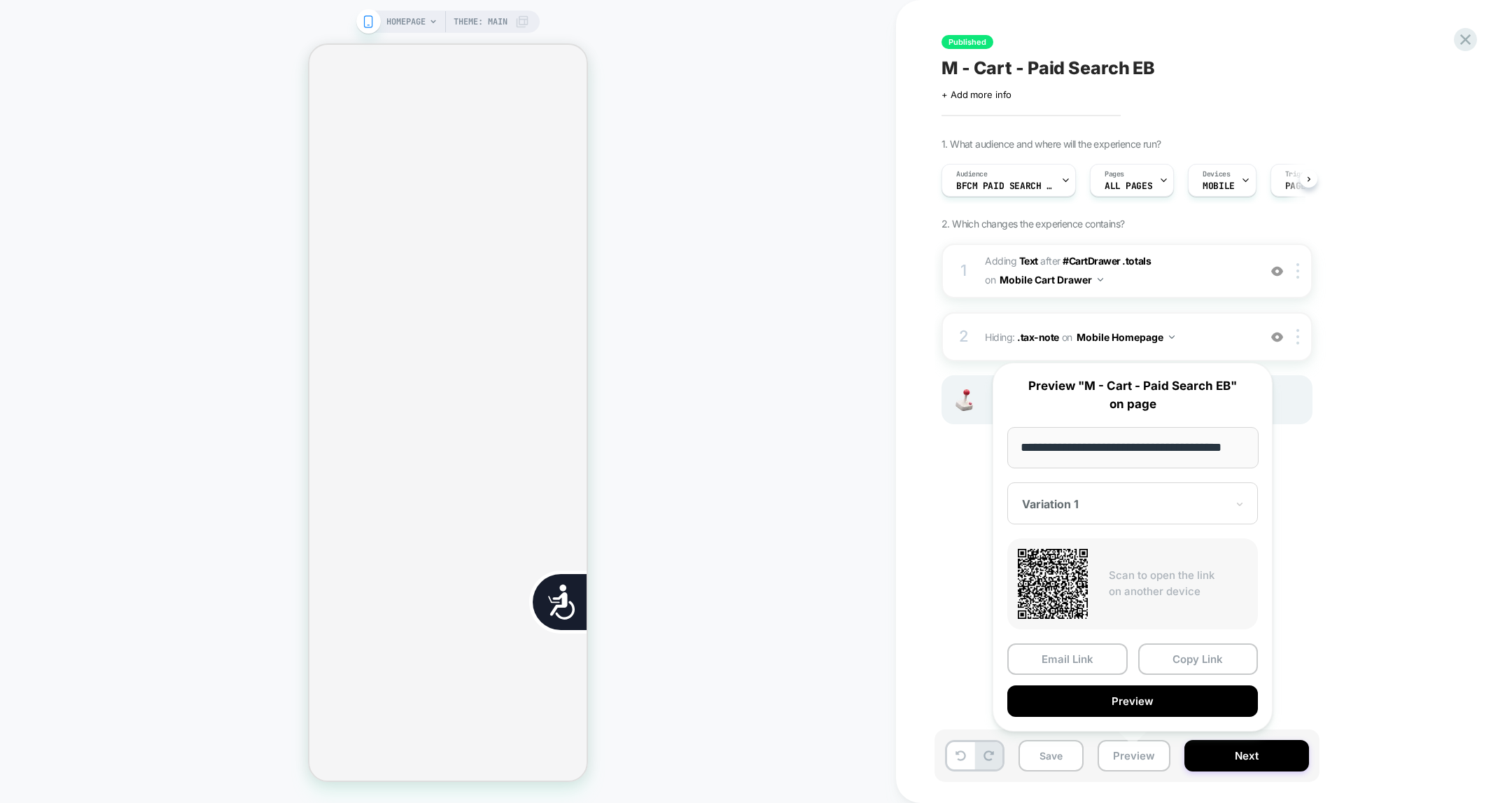
click at [1124, 448] on input "**********" at bounding box center [1133, 448] width 251 height 42
click at [1260, 41] on icon at bounding box center [1466, 40] width 19 height 19
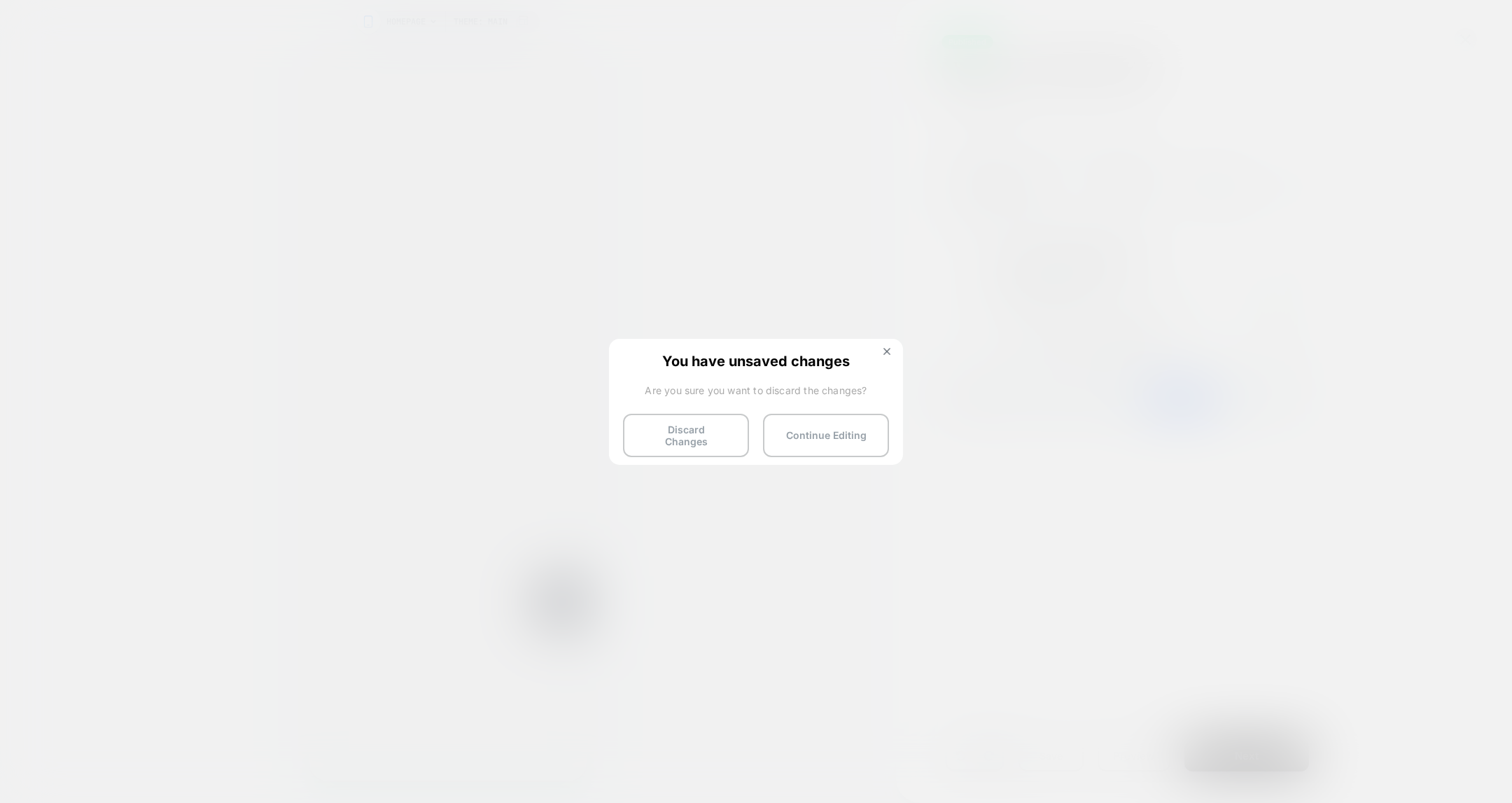
scroll to position [0, 566]
click at [886, 348] on img at bounding box center [887, 351] width 7 height 7
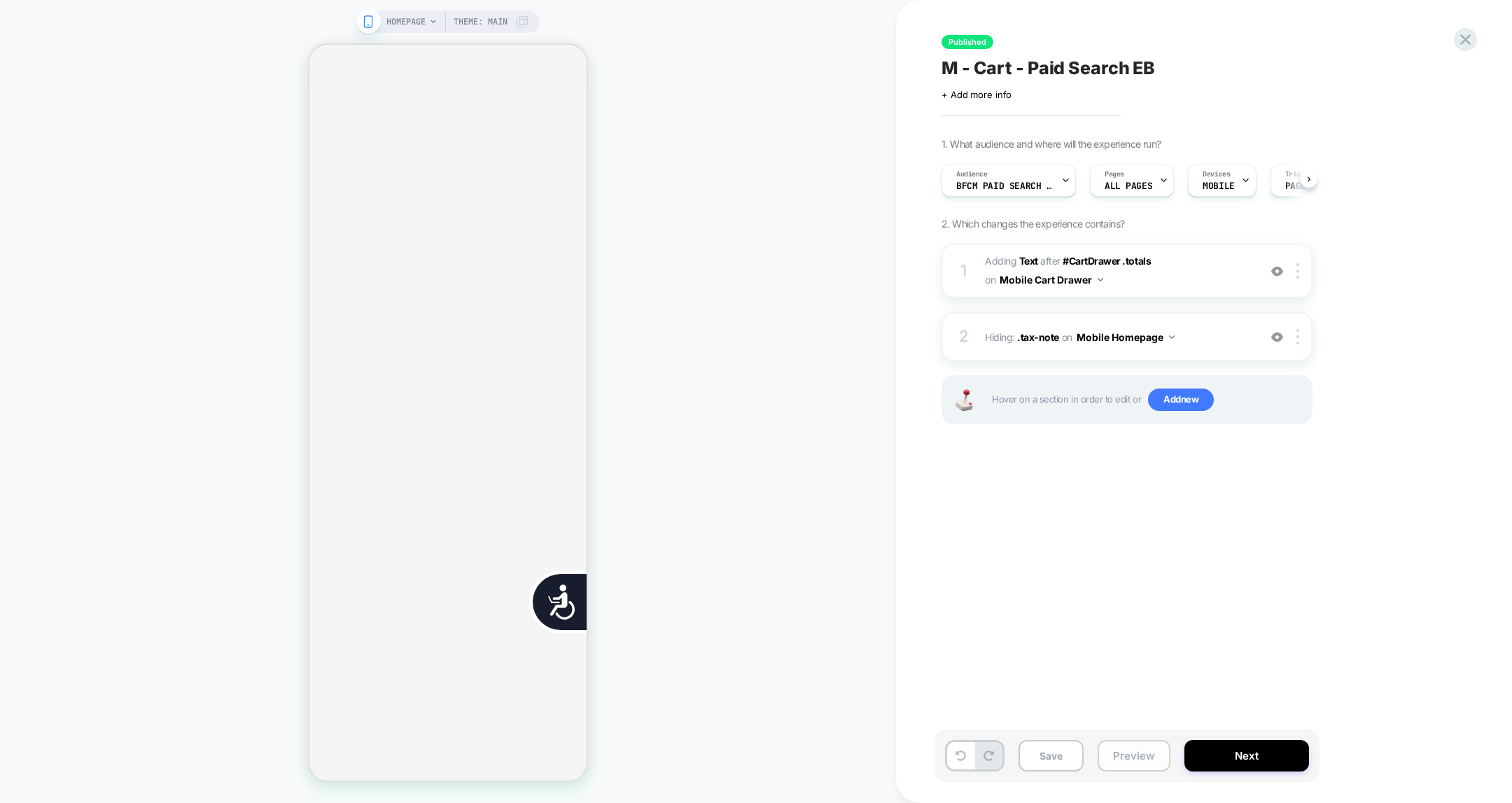
click at [1120, 639] on button "Preview" at bounding box center [1134, 755] width 73 height 31
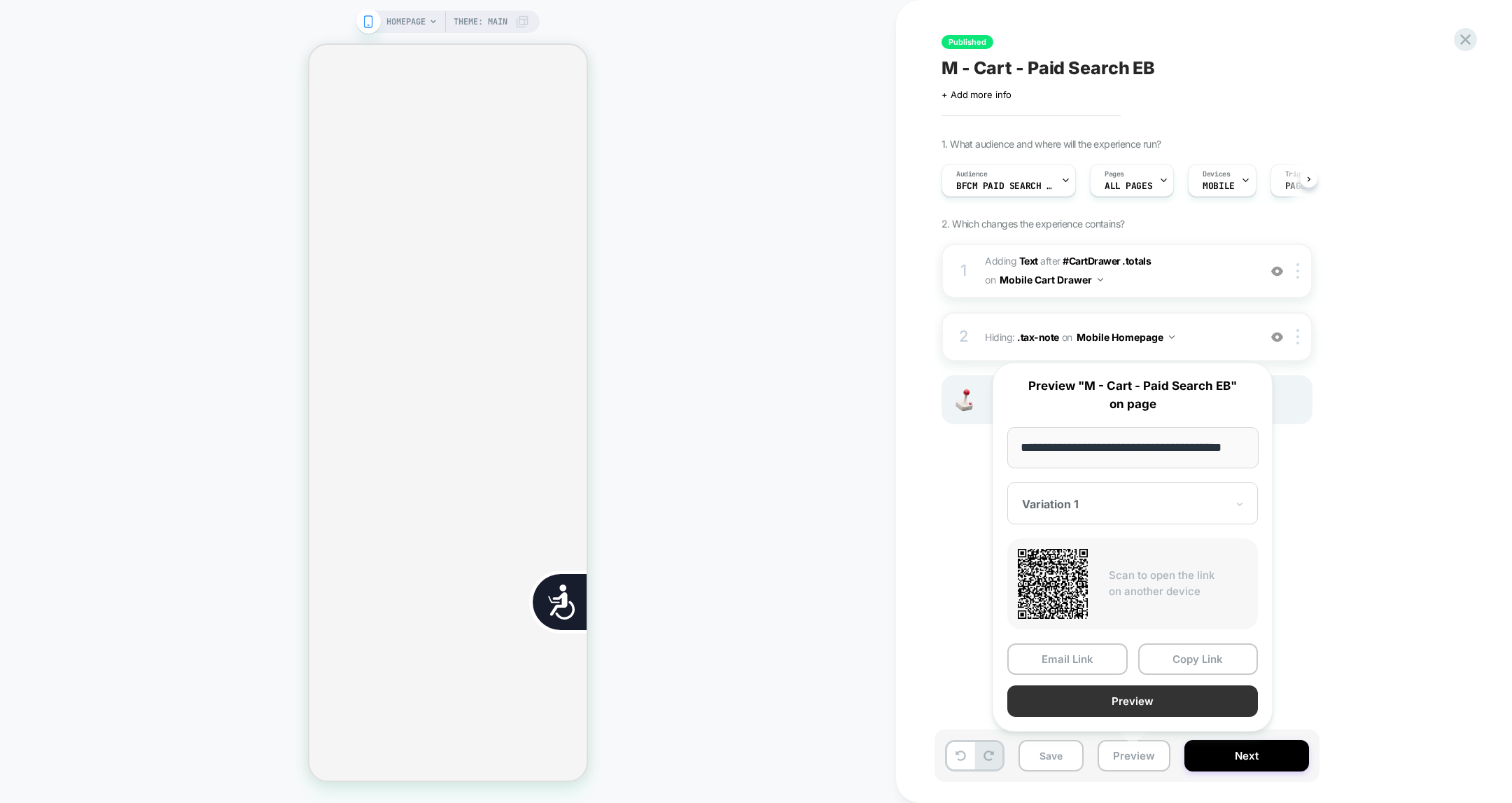
scroll to position [0, 0]
click at [1131, 639] on button "Preview" at bounding box center [1132, 701] width 251 height 31
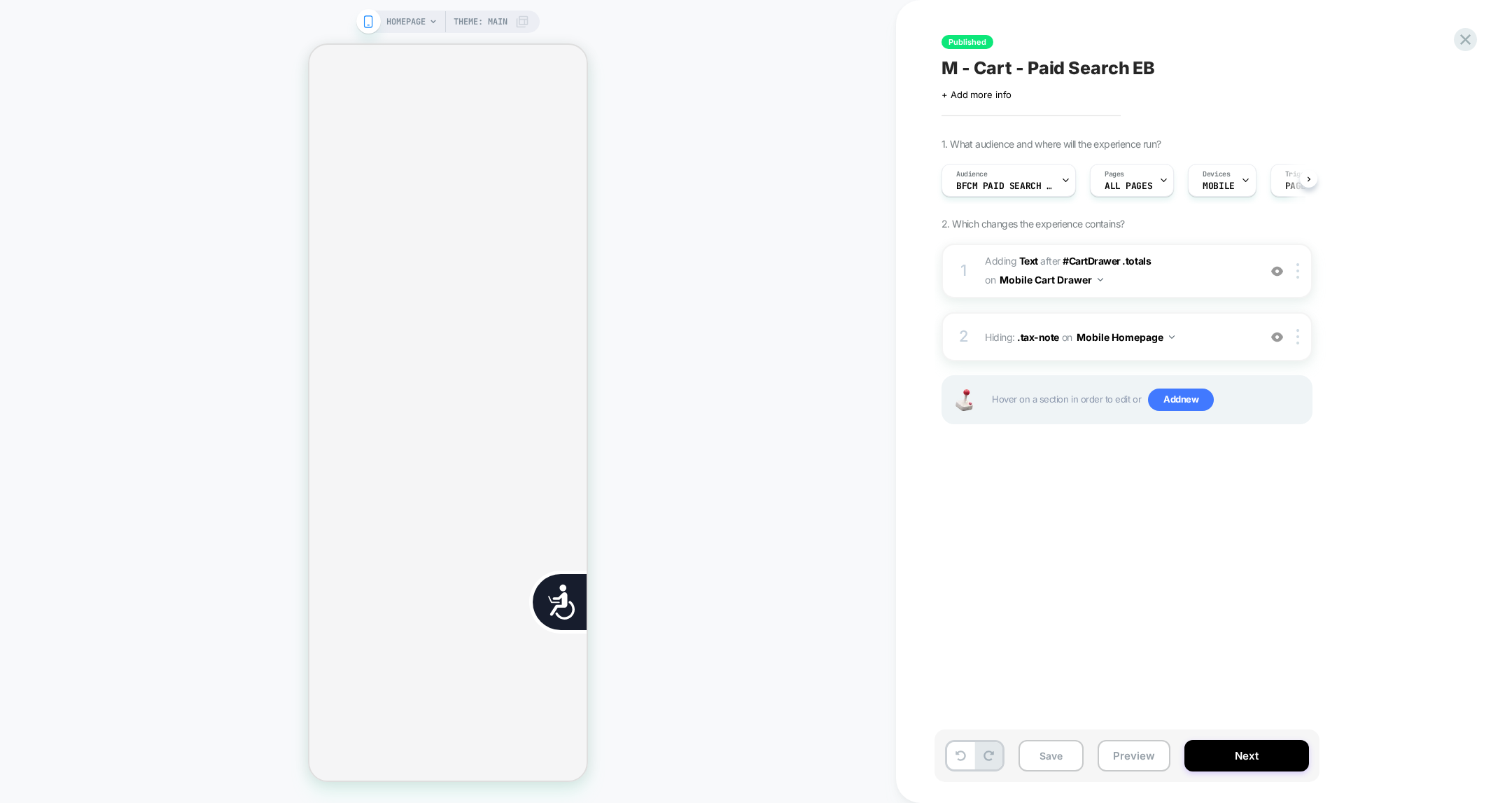
scroll to position [0, 284]
click at [1128, 639] on button "Preview" at bounding box center [1134, 755] width 73 height 31
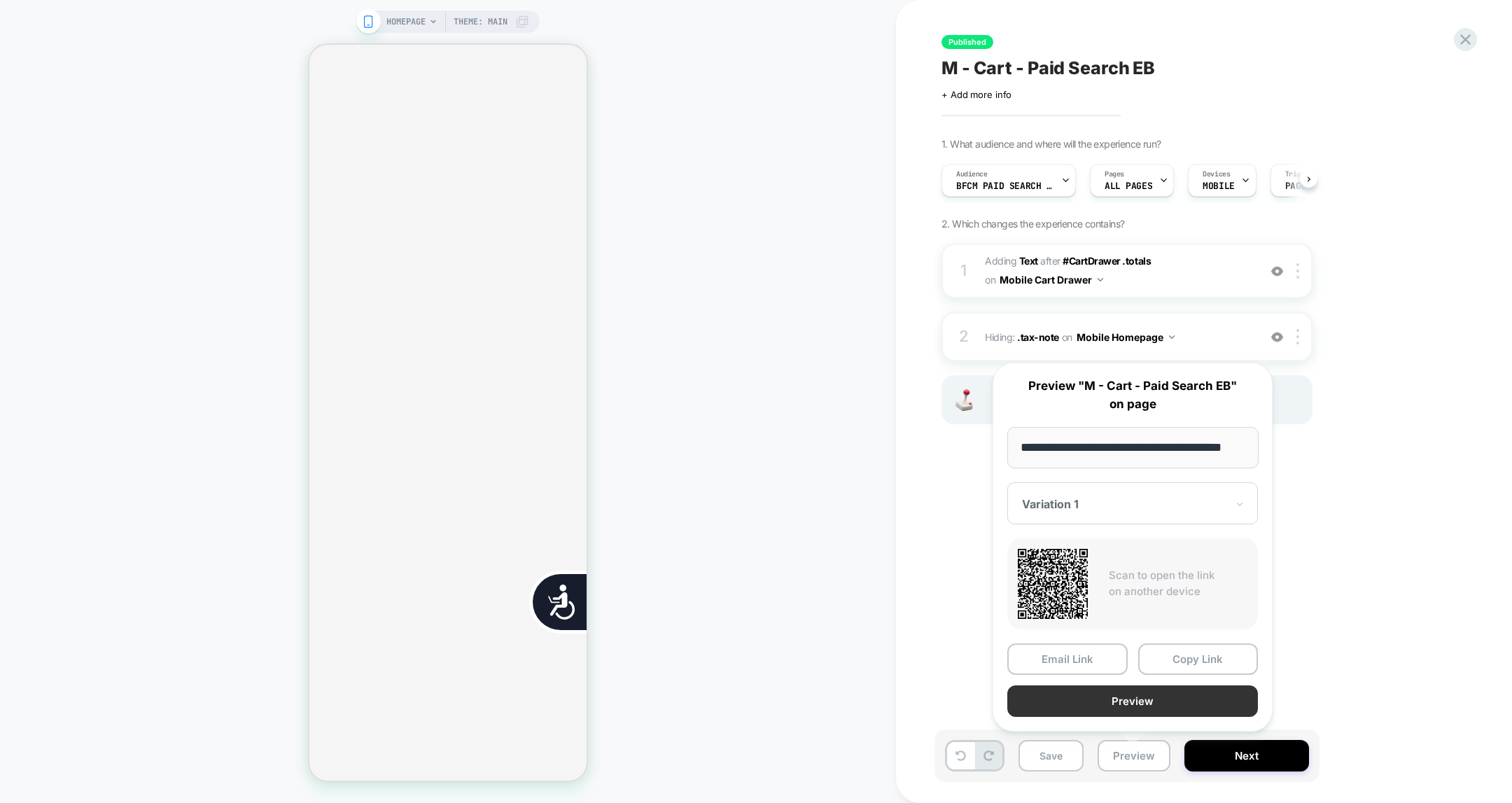
scroll to position [0, 0]
click at [1135, 639] on button "Preview" at bounding box center [1132, 701] width 251 height 31
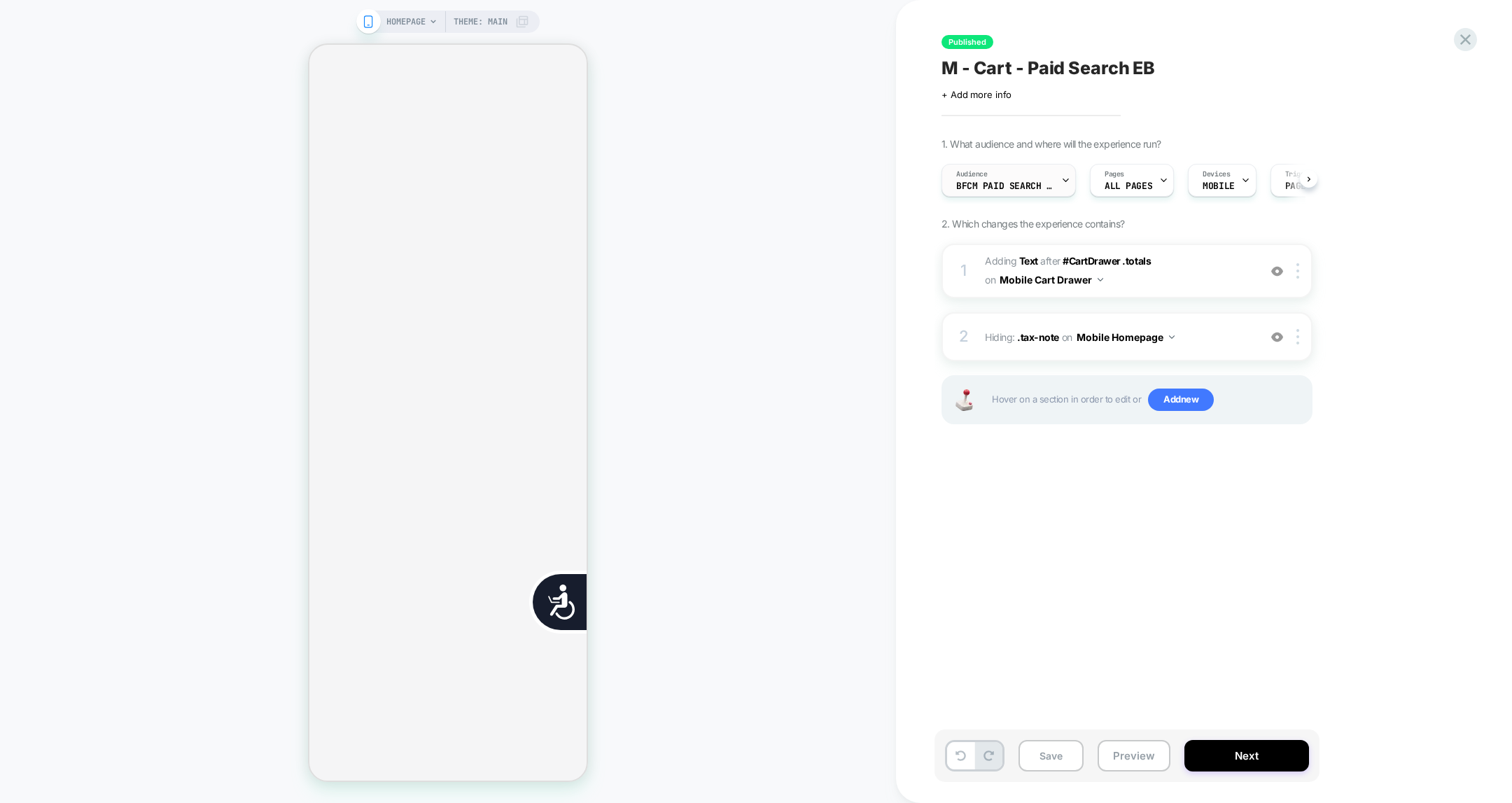
scroll to position [0, 277]
click at [1027, 184] on span "BFCM Paid Search EB NEW" at bounding box center [1005, 186] width 98 height 10
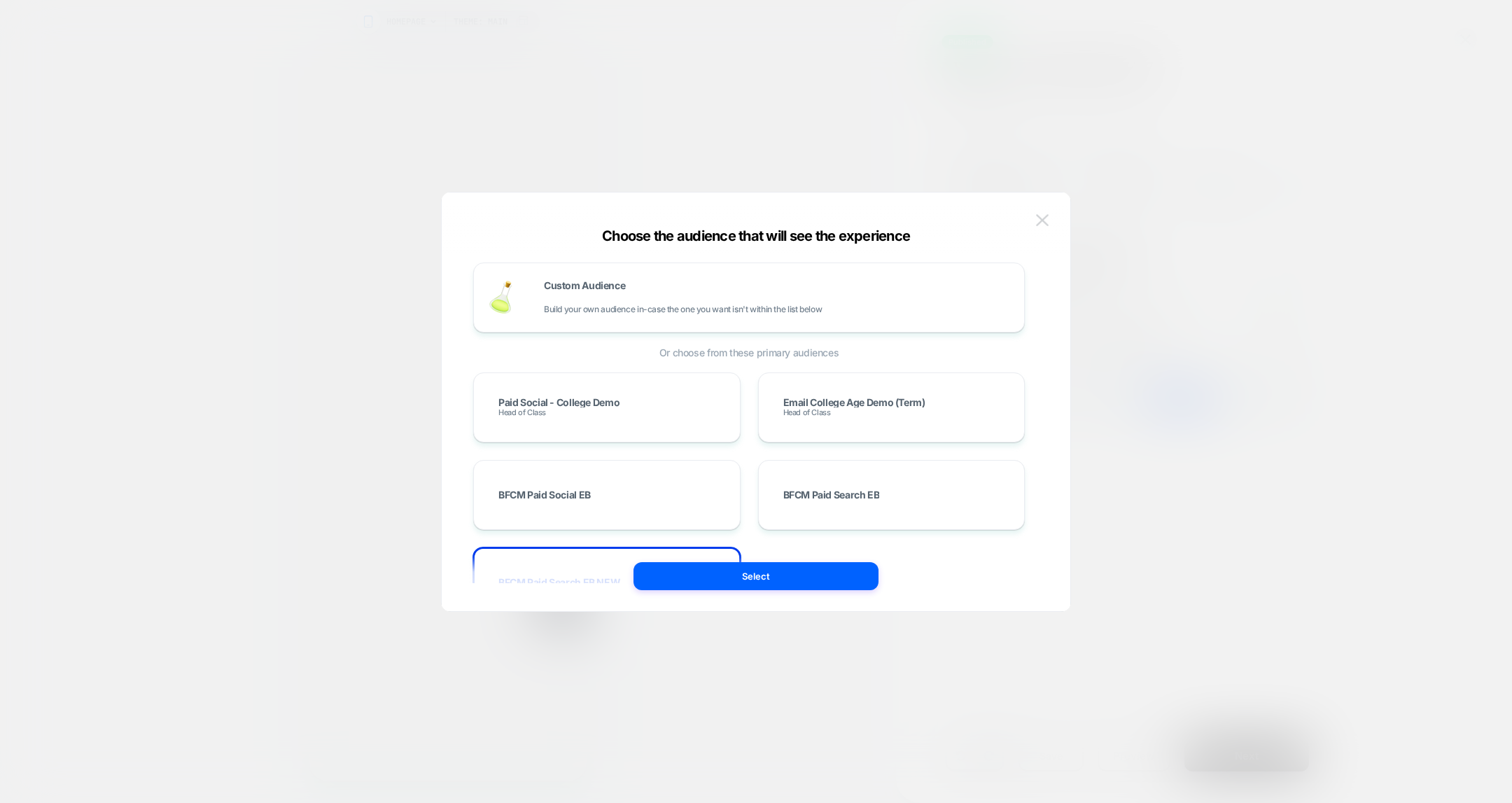
scroll to position [0, 0]
click at [1042, 223] on img at bounding box center [1043, 220] width 13 height 12
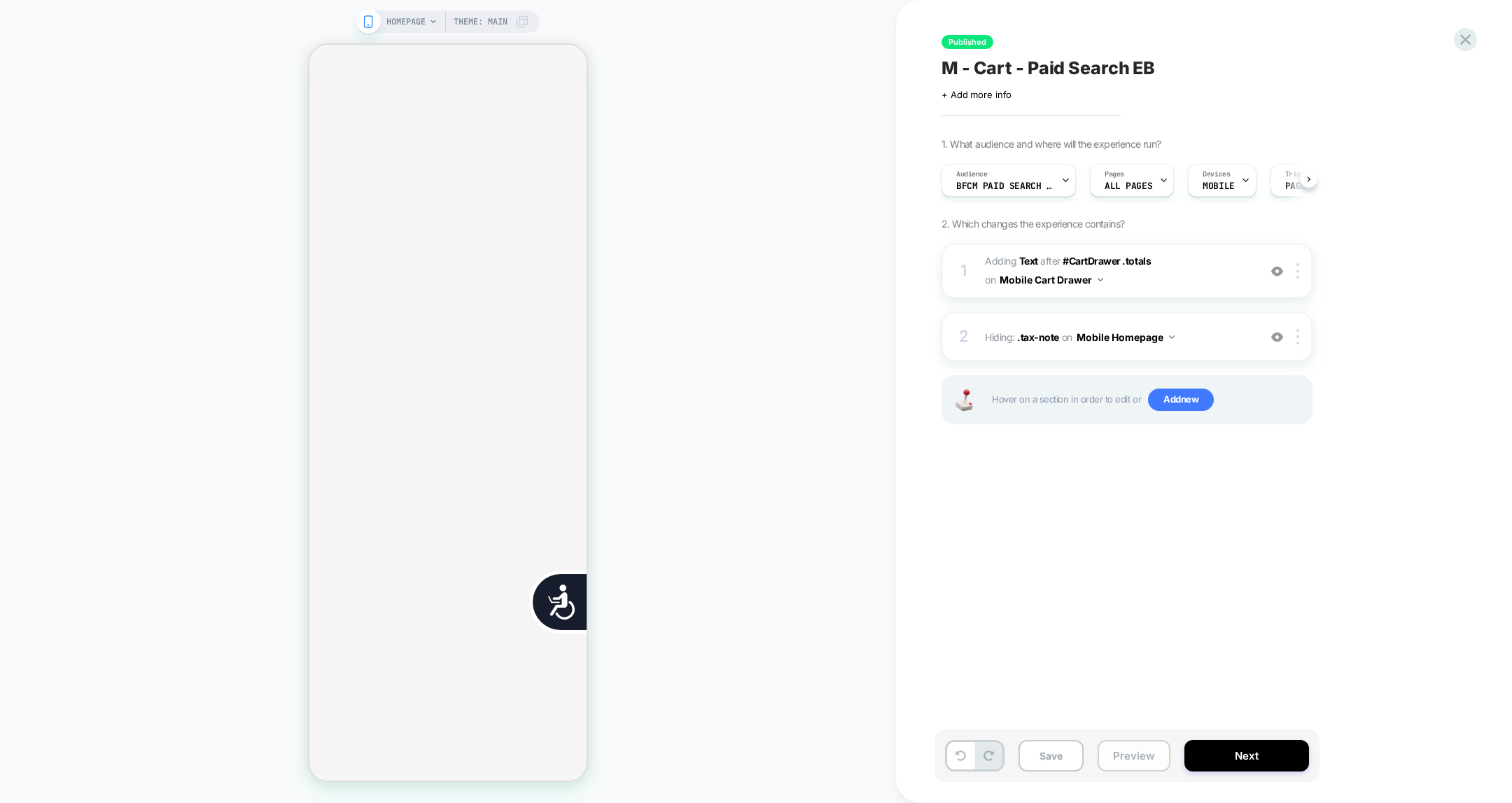
click at [1117, 639] on button "Preview" at bounding box center [1134, 755] width 73 height 31
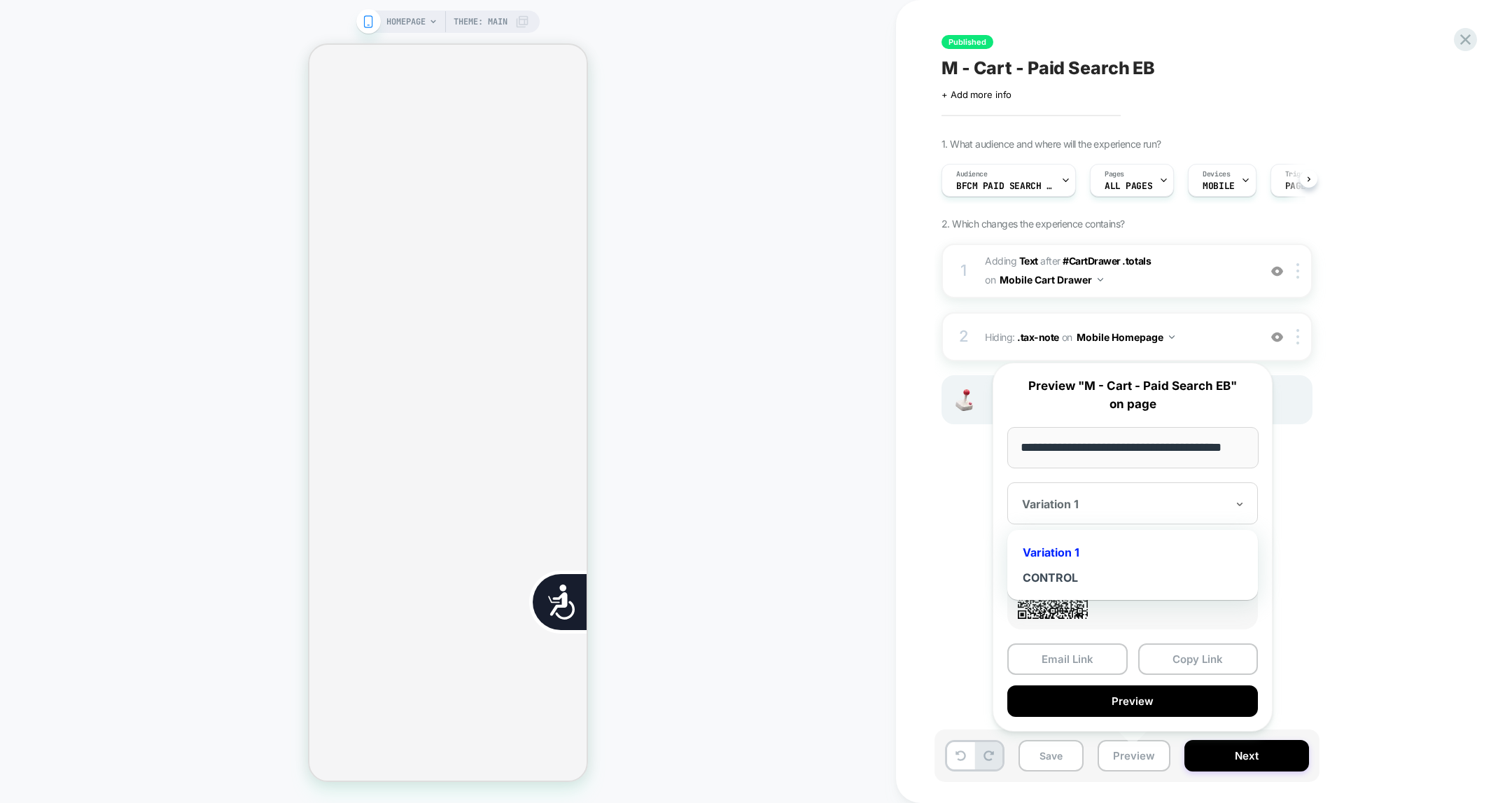
click at [1112, 499] on div at bounding box center [1124, 504] width 204 height 14
click at [1060, 581] on div "CONTROL" at bounding box center [1132, 576] width 236 height 25
click at [1166, 639] on button "Copy Link" at bounding box center [1198, 658] width 120 height 31
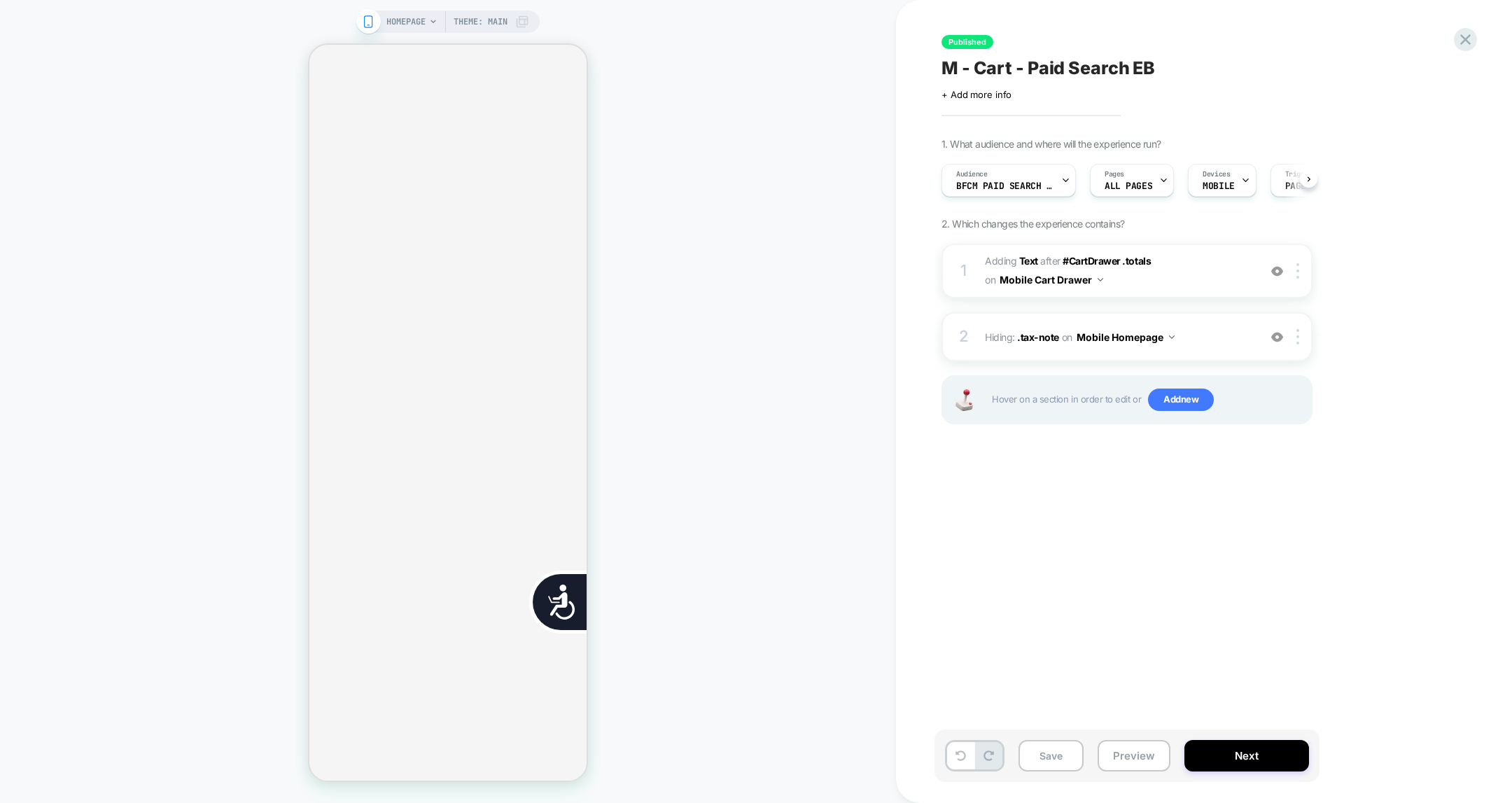
scroll to position [0, 277]
click at [1034, 260] on b "Text" at bounding box center [1029, 260] width 19 height 12
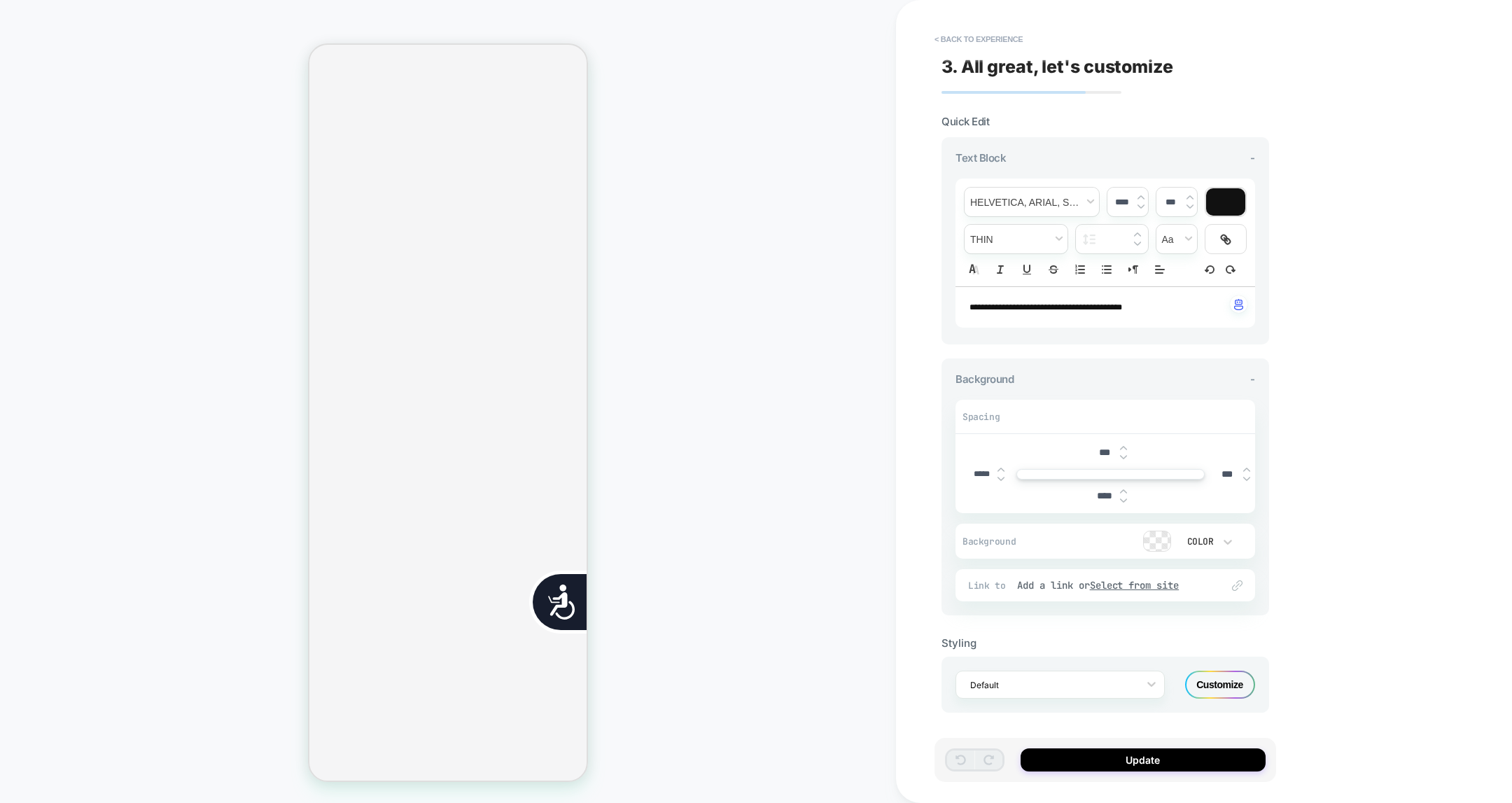
scroll to position [0, 566]
drag, startPoint x: 1166, startPoint y: 310, endPoint x: 935, endPoint y: 288, distance: 232.0
click at [935, 288] on div "**********" at bounding box center [1105, 401] width 342 height 775
type input "****"
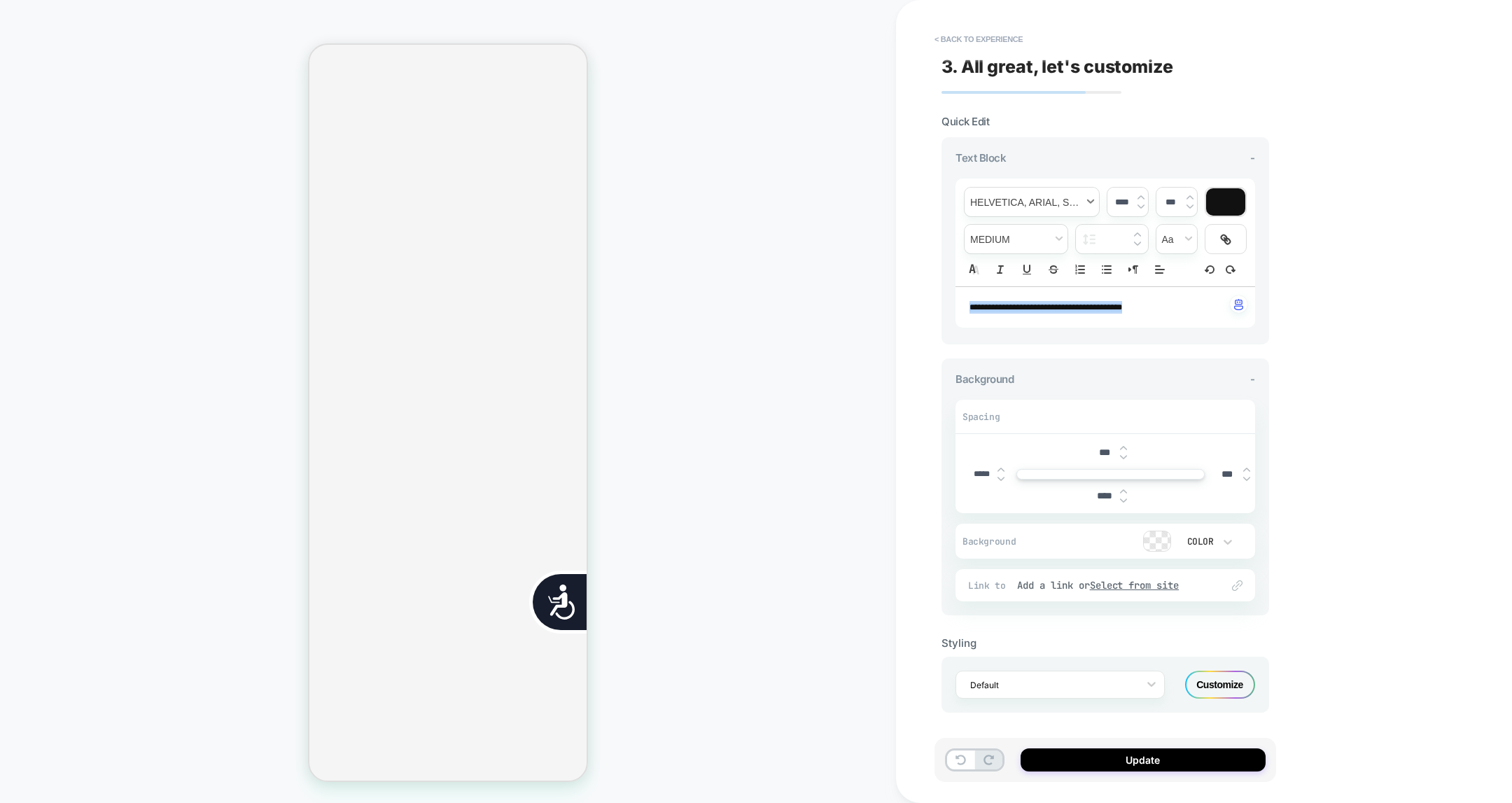
scroll to position [0, 0]
click at [1044, 209] on span "font" at bounding box center [1032, 202] width 135 height 29
click at [1188, 309] on p "**********" at bounding box center [1100, 307] width 261 height 13
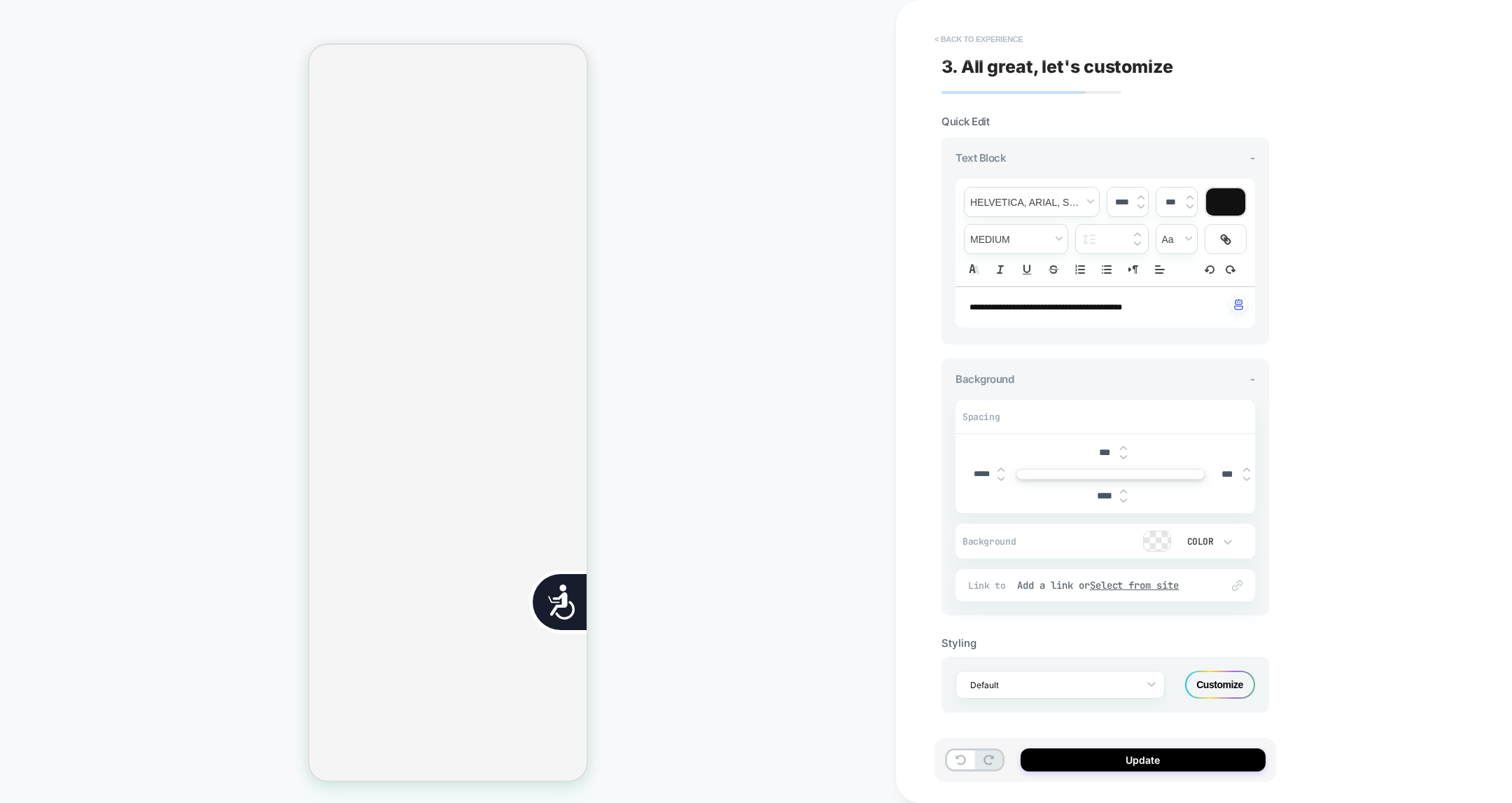
click at [1000, 42] on button "< Back to experience" at bounding box center [979, 39] width 103 height 22
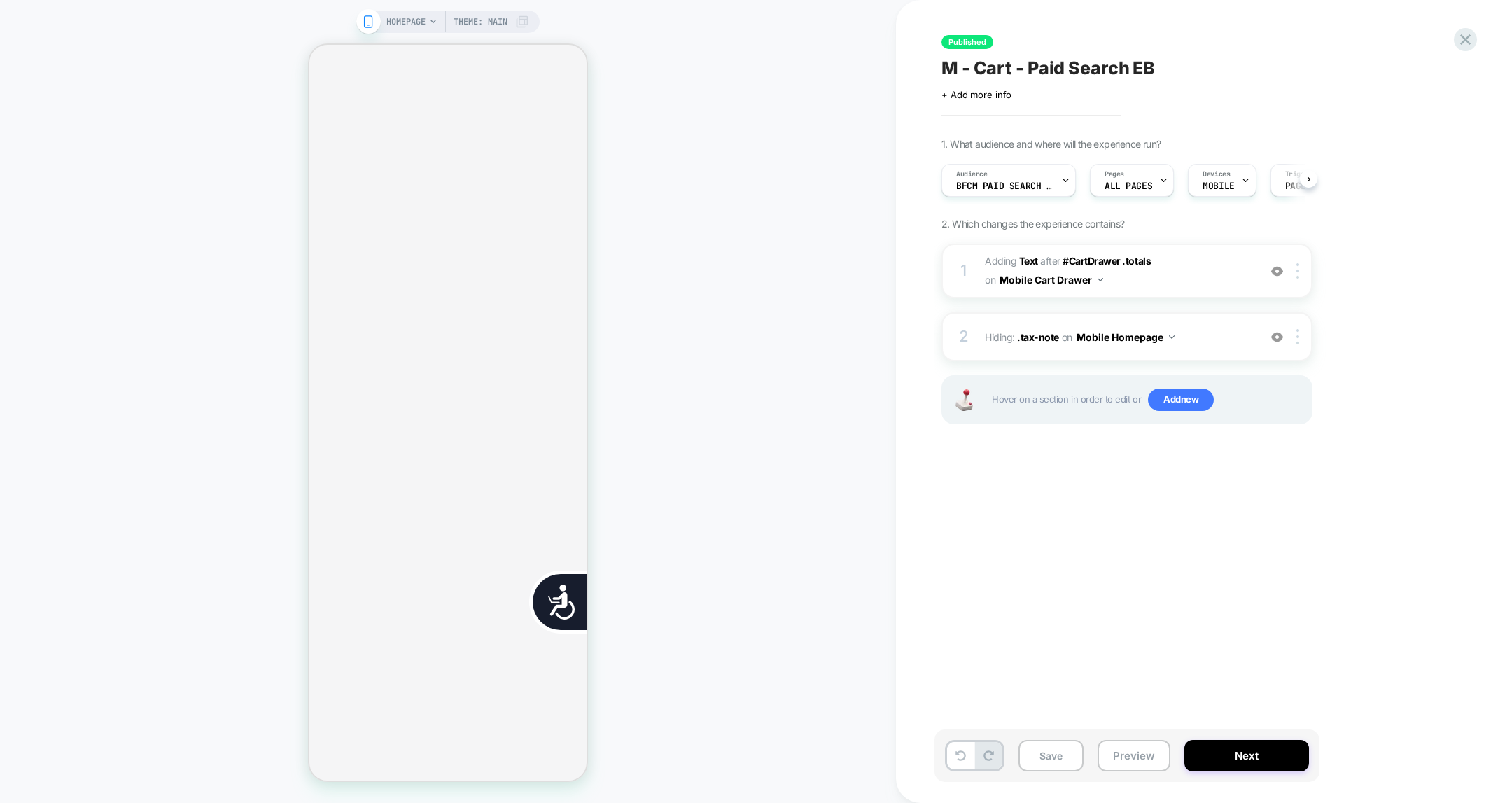
scroll to position [0, 284]
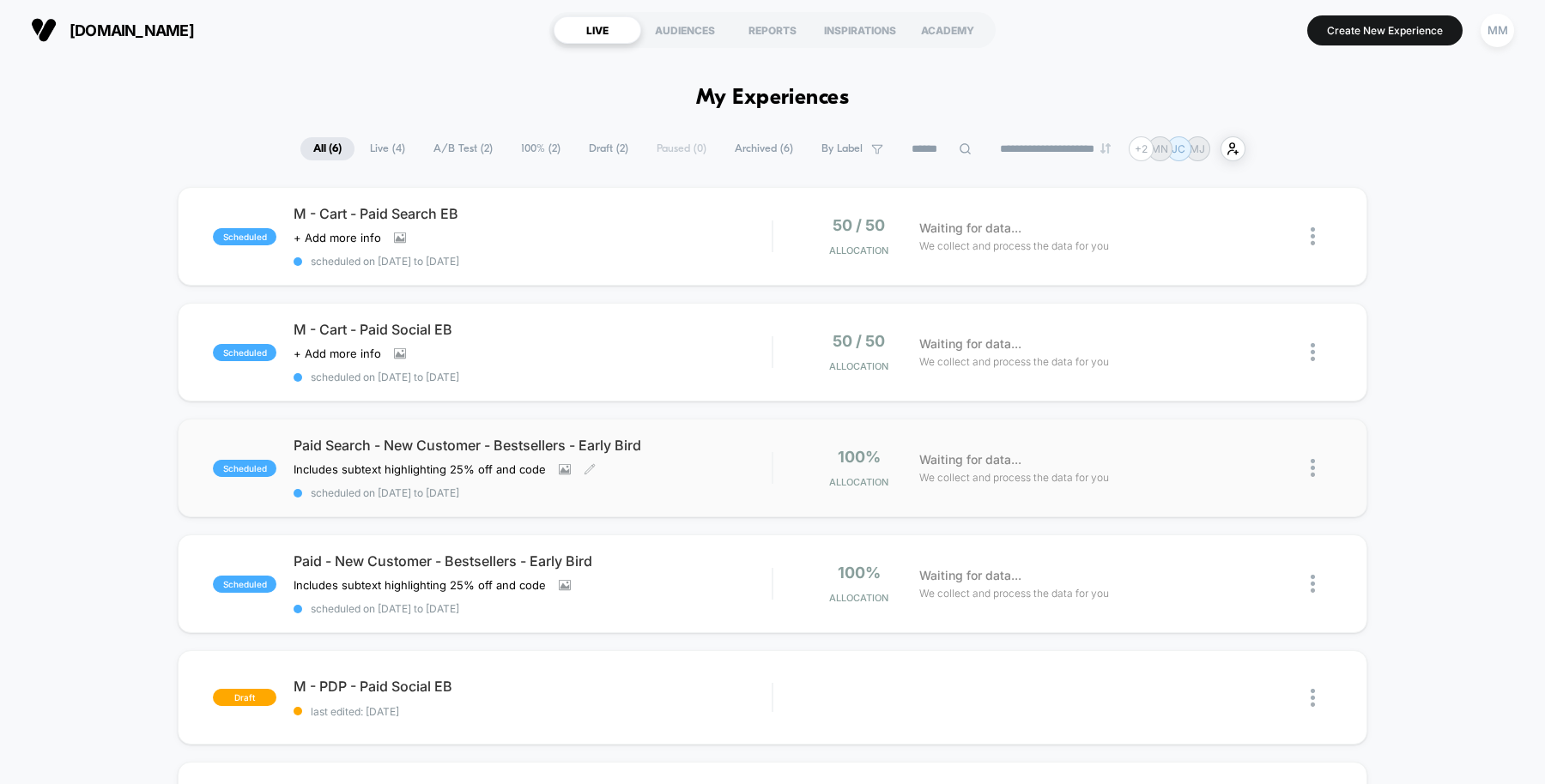
click at [680, 476] on div "Paid Search - New Customer - Bestsellers - Early Bird Includes subtext highligh…" at bounding box center [532, 468] width 478 height 63
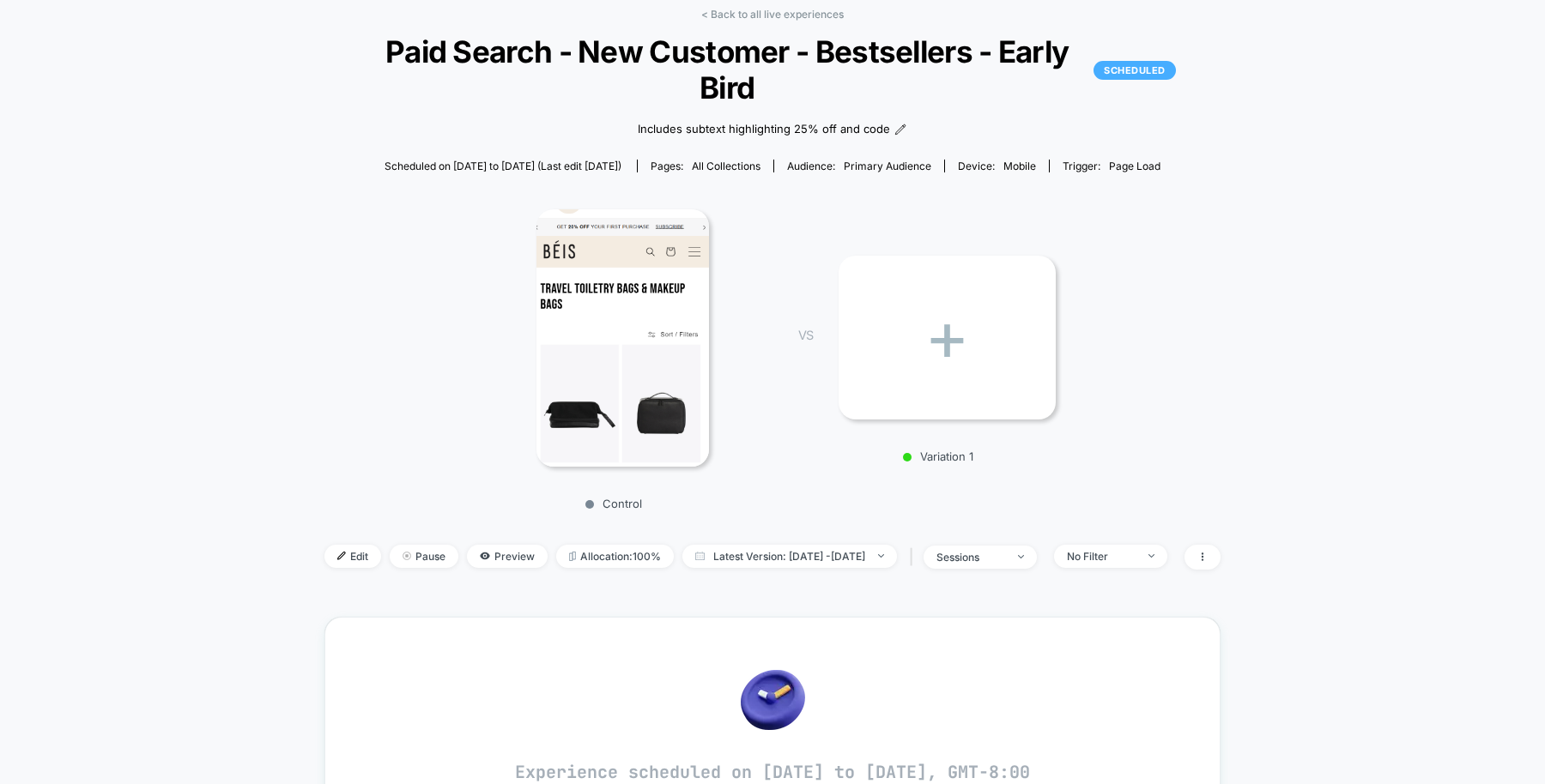
scroll to position [86, 0]
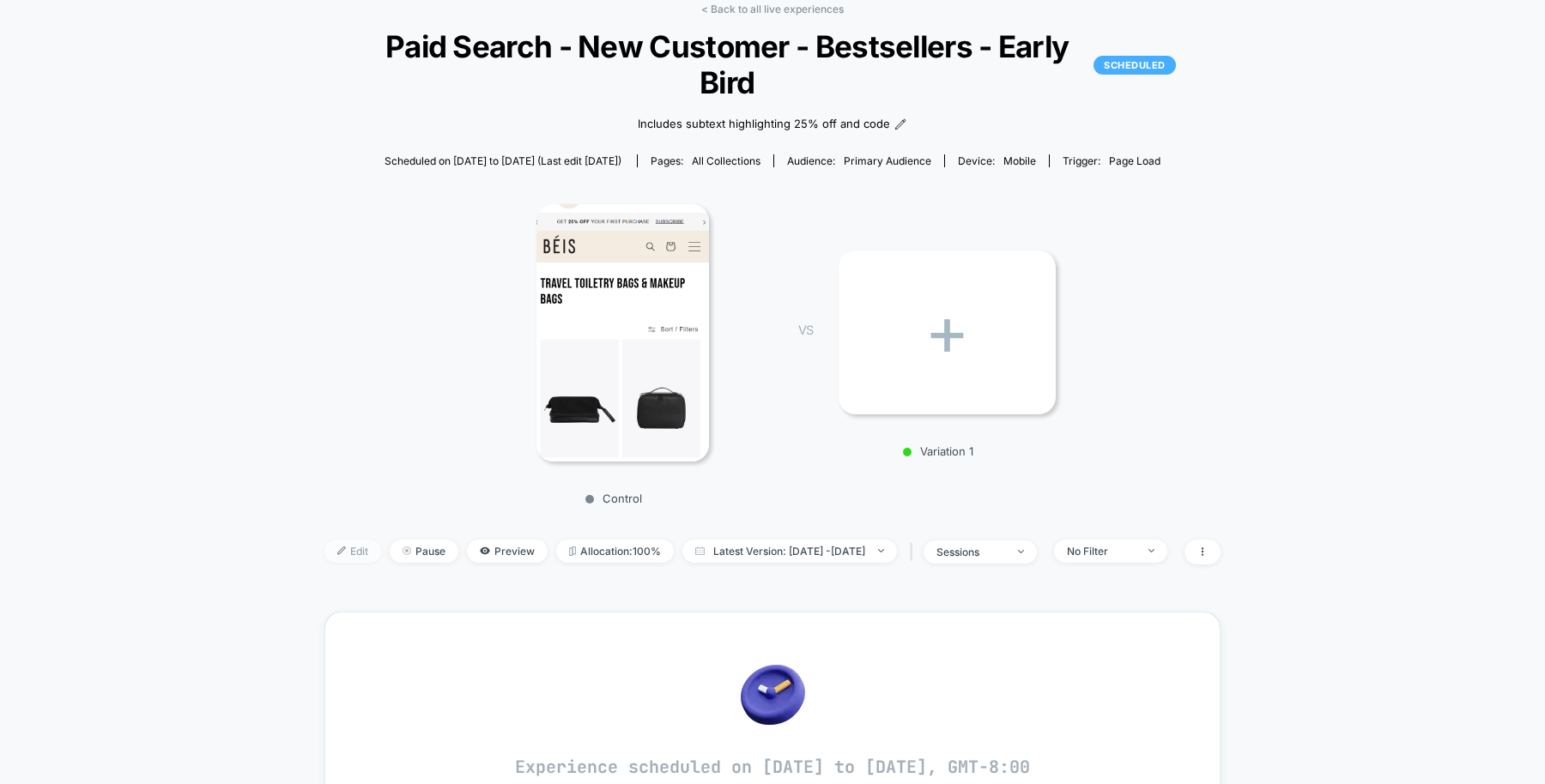
click at [338, 540] on span "Edit" at bounding box center [352, 551] width 57 height 24
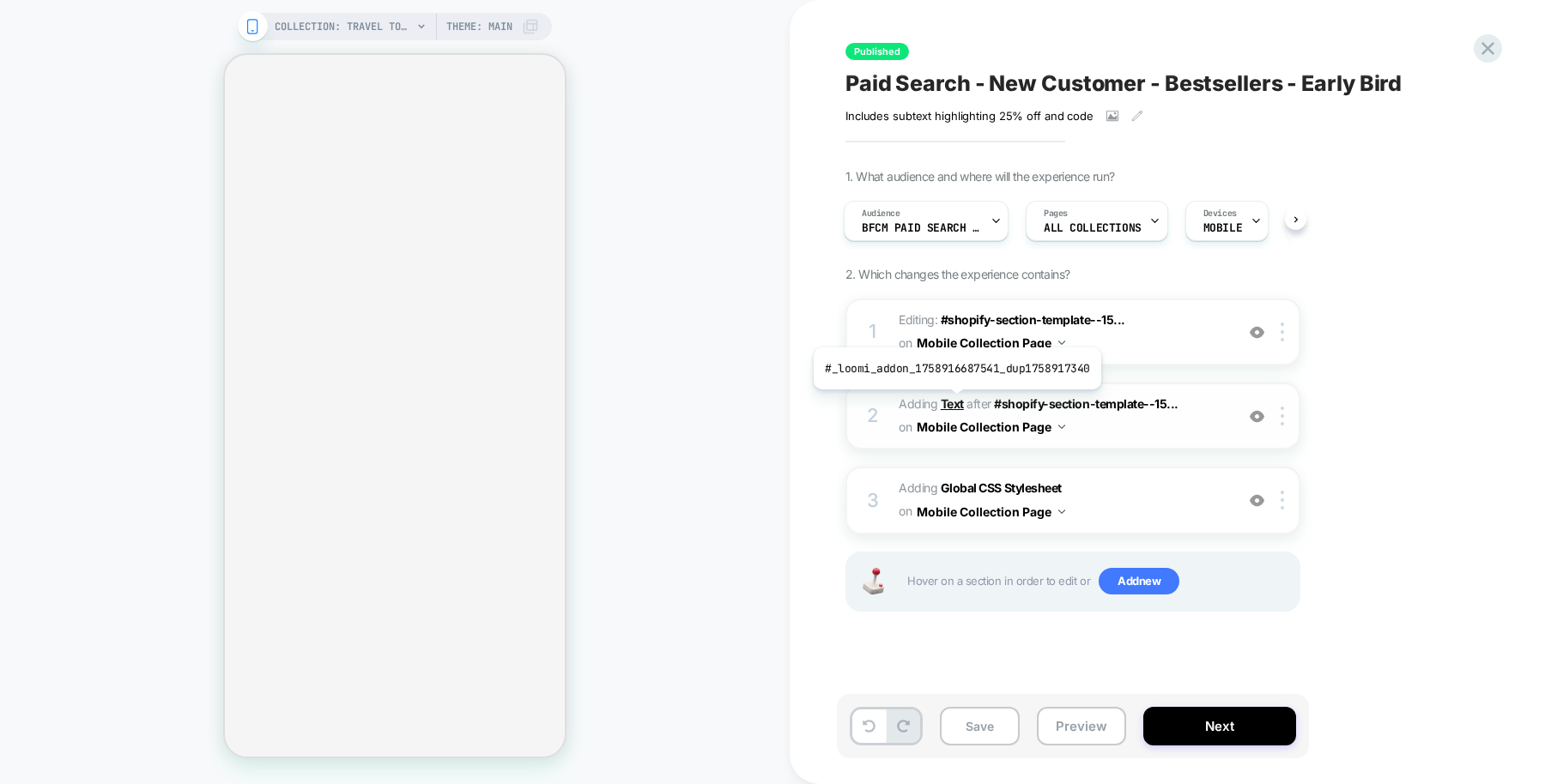
click at [953, 401] on b "Text" at bounding box center [952, 403] width 24 height 15
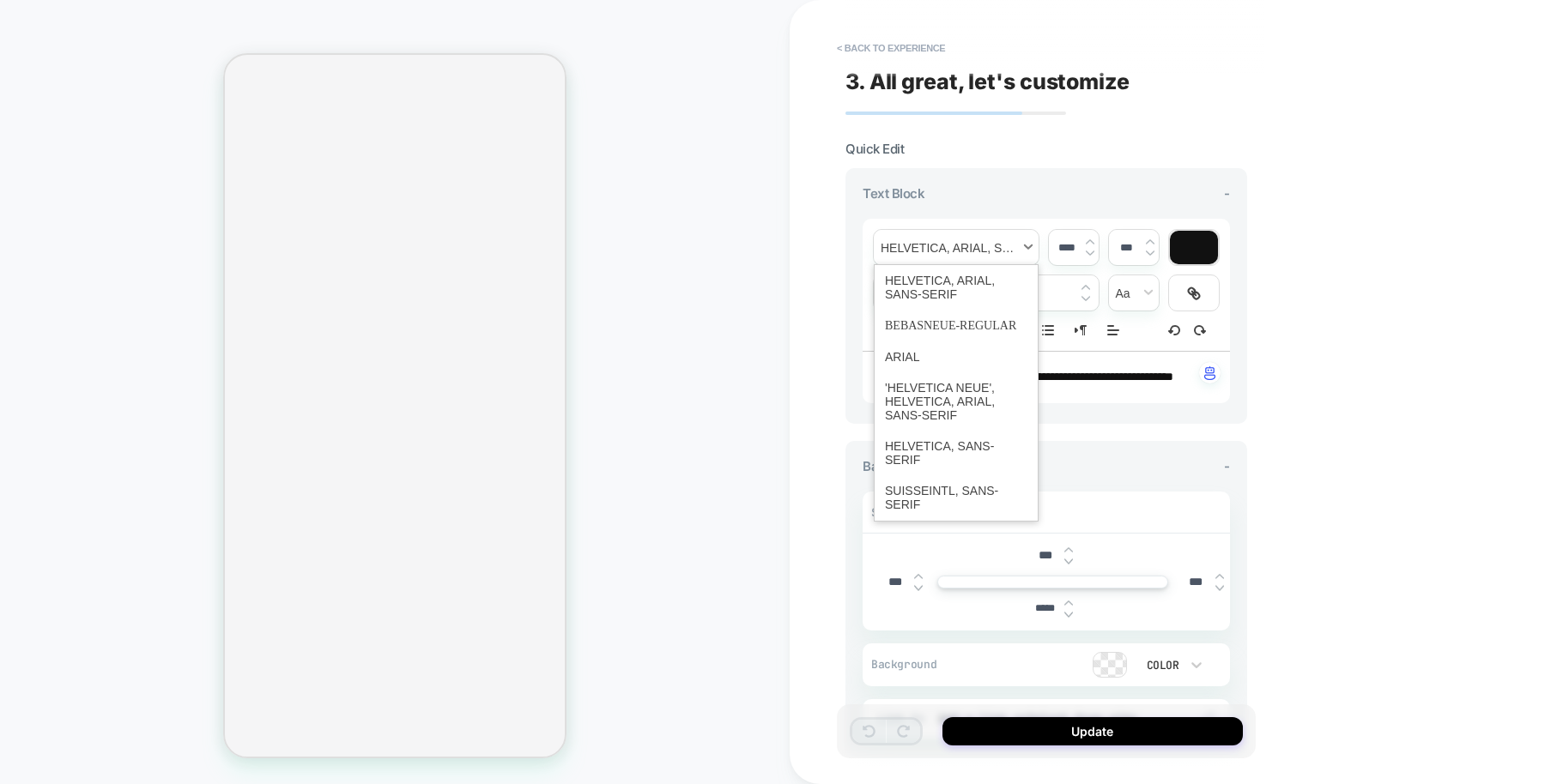
click at [986, 246] on span "font" at bounding box center [956, 247] width 165 height 35
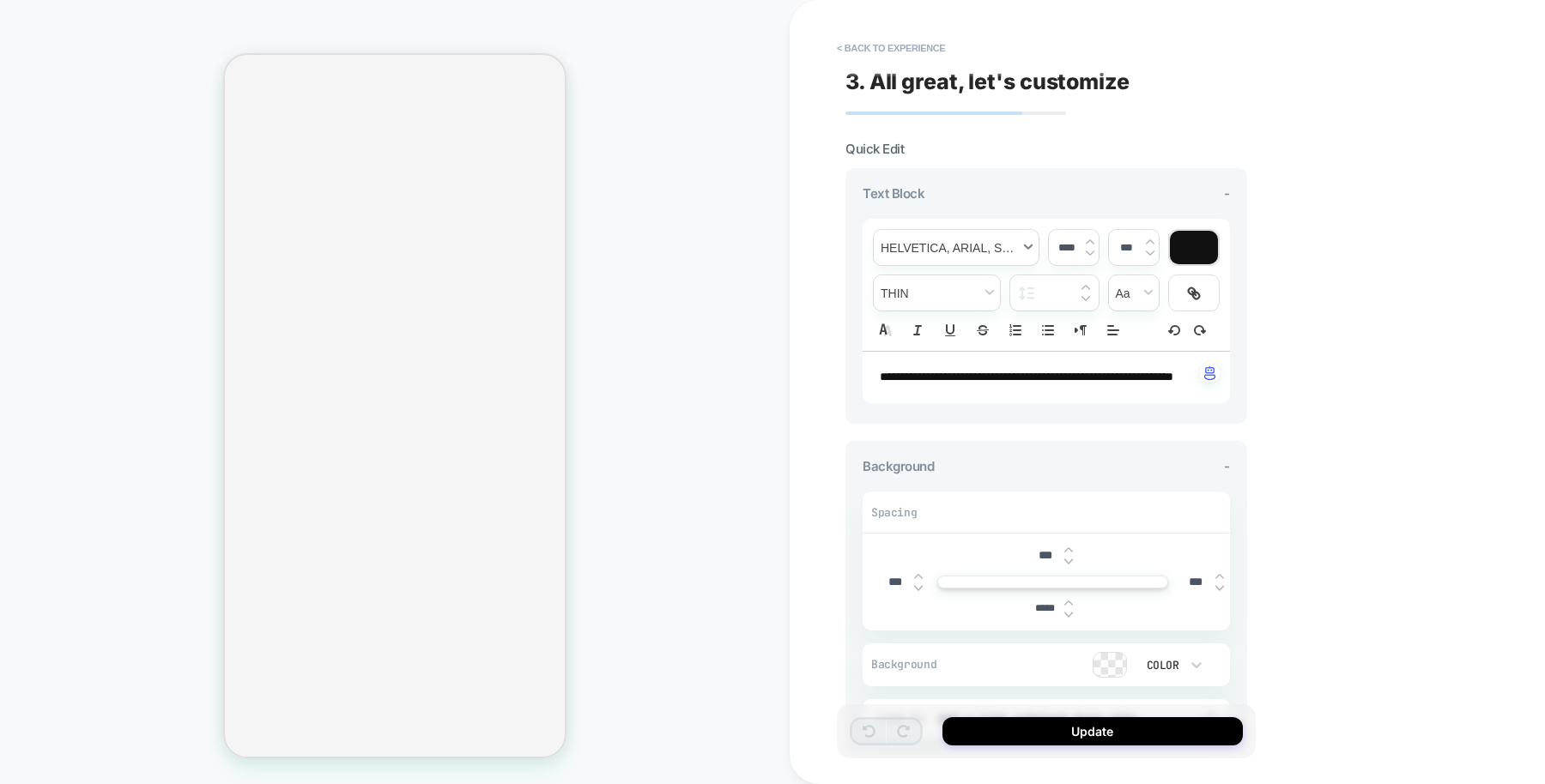
click at [1018, 249] on span "font" at bounding box center [956, 247] width 165 height 35
click at [968, 290] on span "fontWeight" at bounding box center [936, 293] width 127 height 35
click at [1055, 382] on p "**********" at bounding box center [1039, 377] width 320 height 17
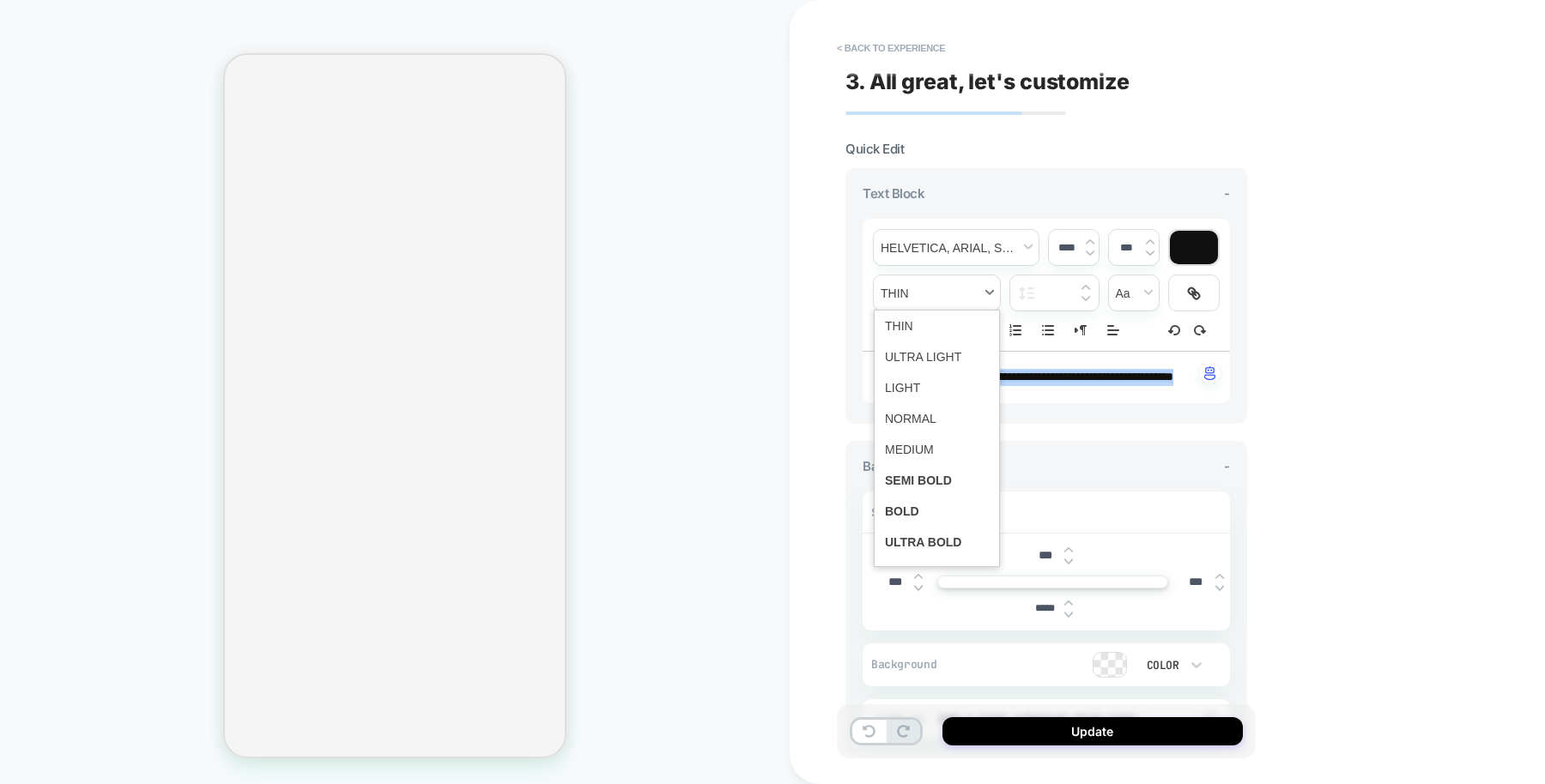
click at [972, 276] on span "fontWeight" at bounding box center [936, 293] width 127 height 35
click at [923, 420] on span "fontWeight" at bounding box center [936, 418] width 104 height 30
click at [981, 386] on p "**********" at bounding box center [1039, 377] width 320 height 17
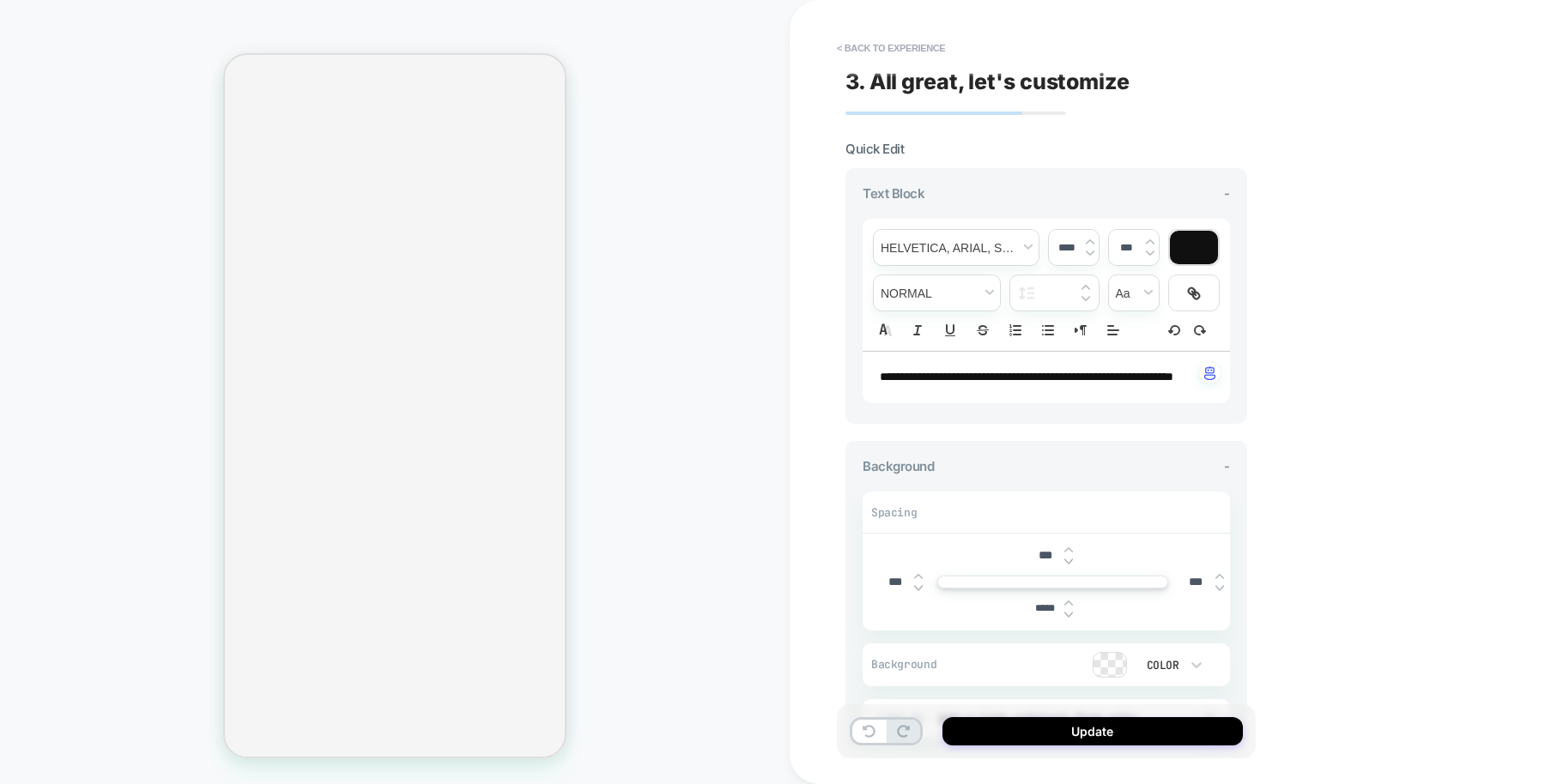
click at [886, 590] on input "***" at bounding box center [894, 582] width 38 height 15
type input "***"
click at [1036, 562] on input "***" at bounding box center [1044, 555] width 38 height 15
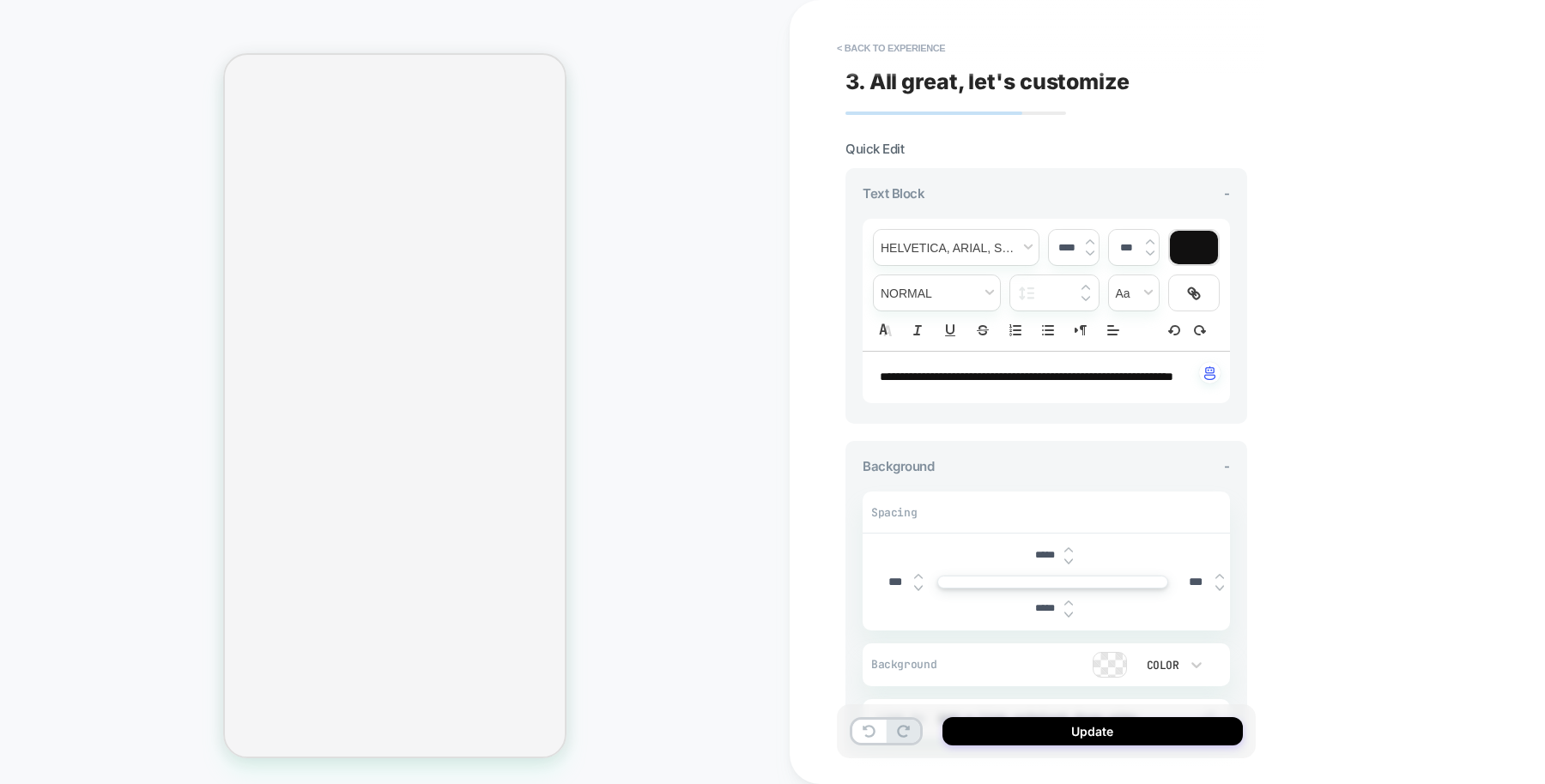
type input "*****"
click at [1071, 727] on button "Update" at bounding box center [1092, 731] width 300 height 28
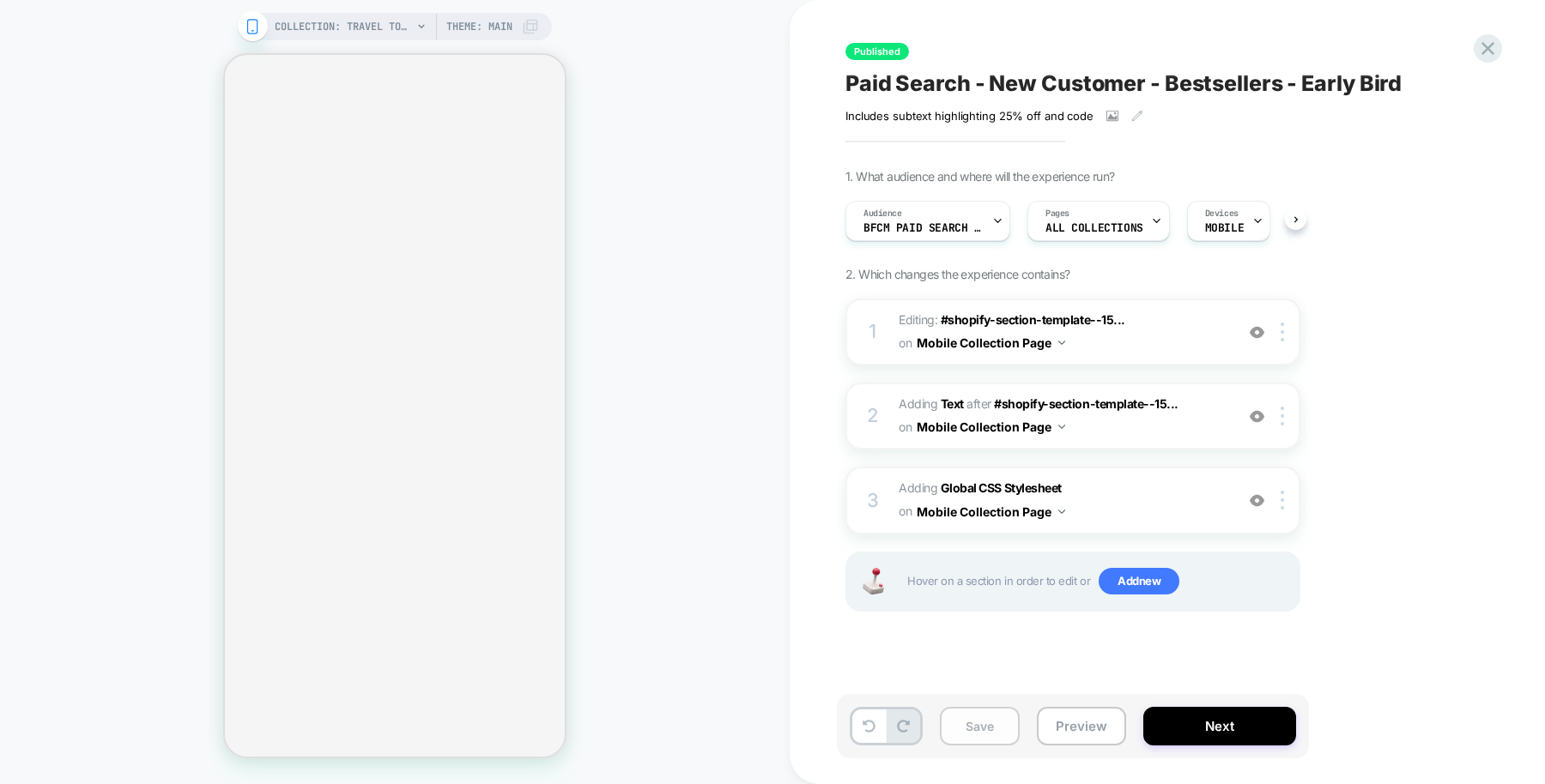
scroll to position [0, 1]
click at [994, 719] on button "Save" at bounding box center [979, 725] width 80 height 38
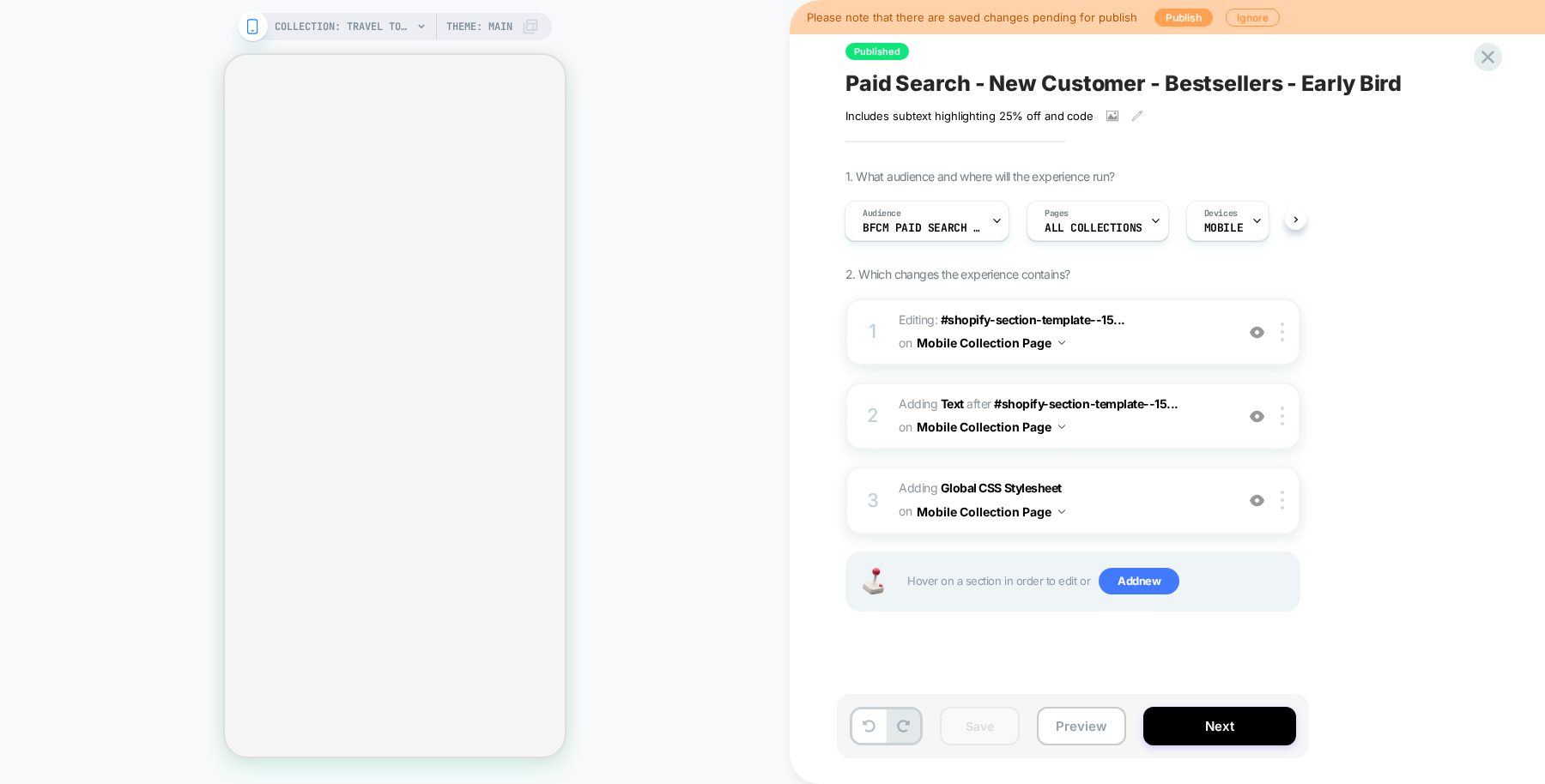
scroll to position [0, 0]
click at [1174, 9] on button "Publish" at bounding box center [1183, 18] width 58 height 18
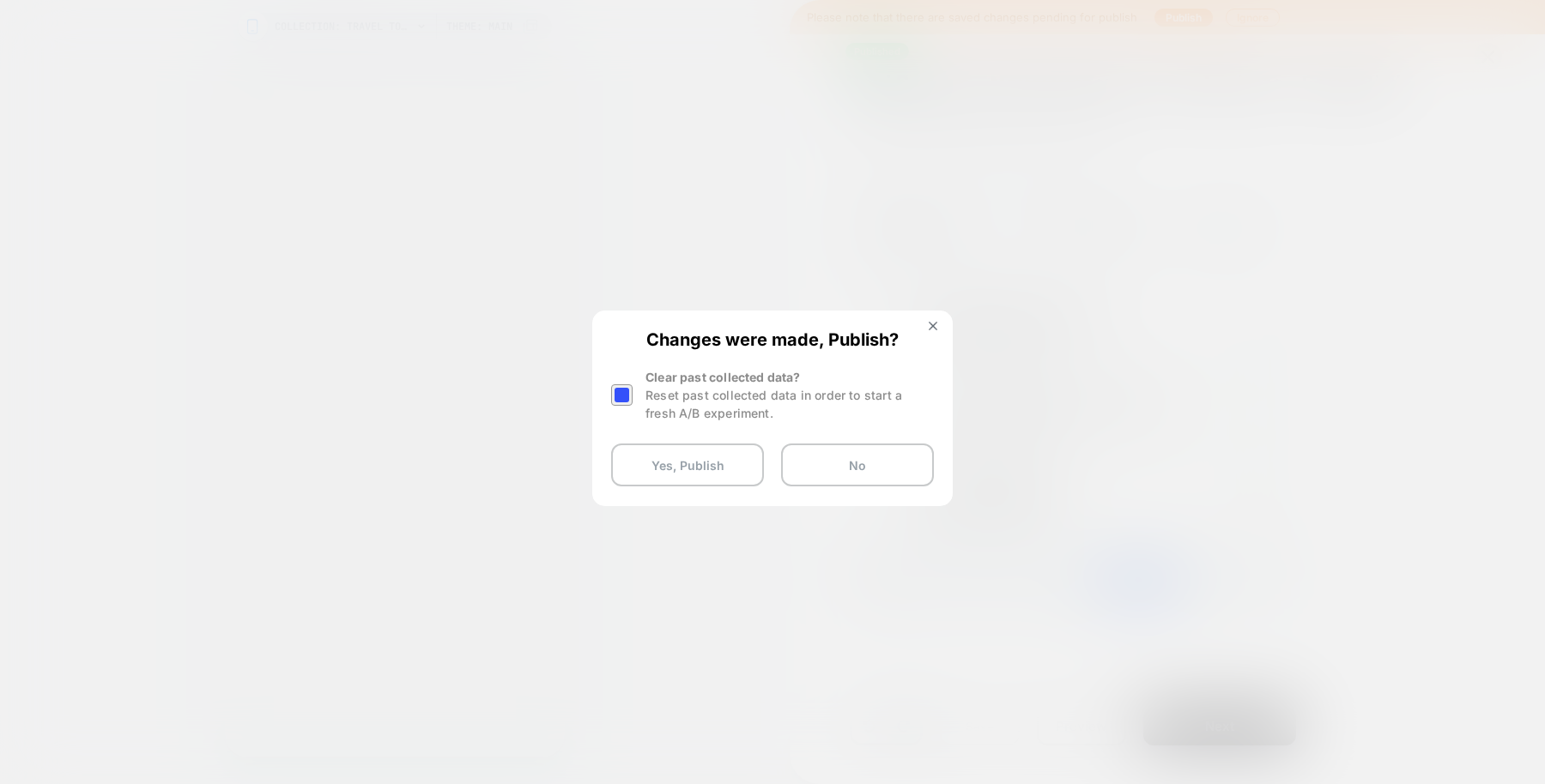
click at [629, 392] on div at bounding box center [621, 395] width 22 height 22
click at [705, 467] on button "Yes, Publish" at bounding box center [687, 465] width 153 height 43
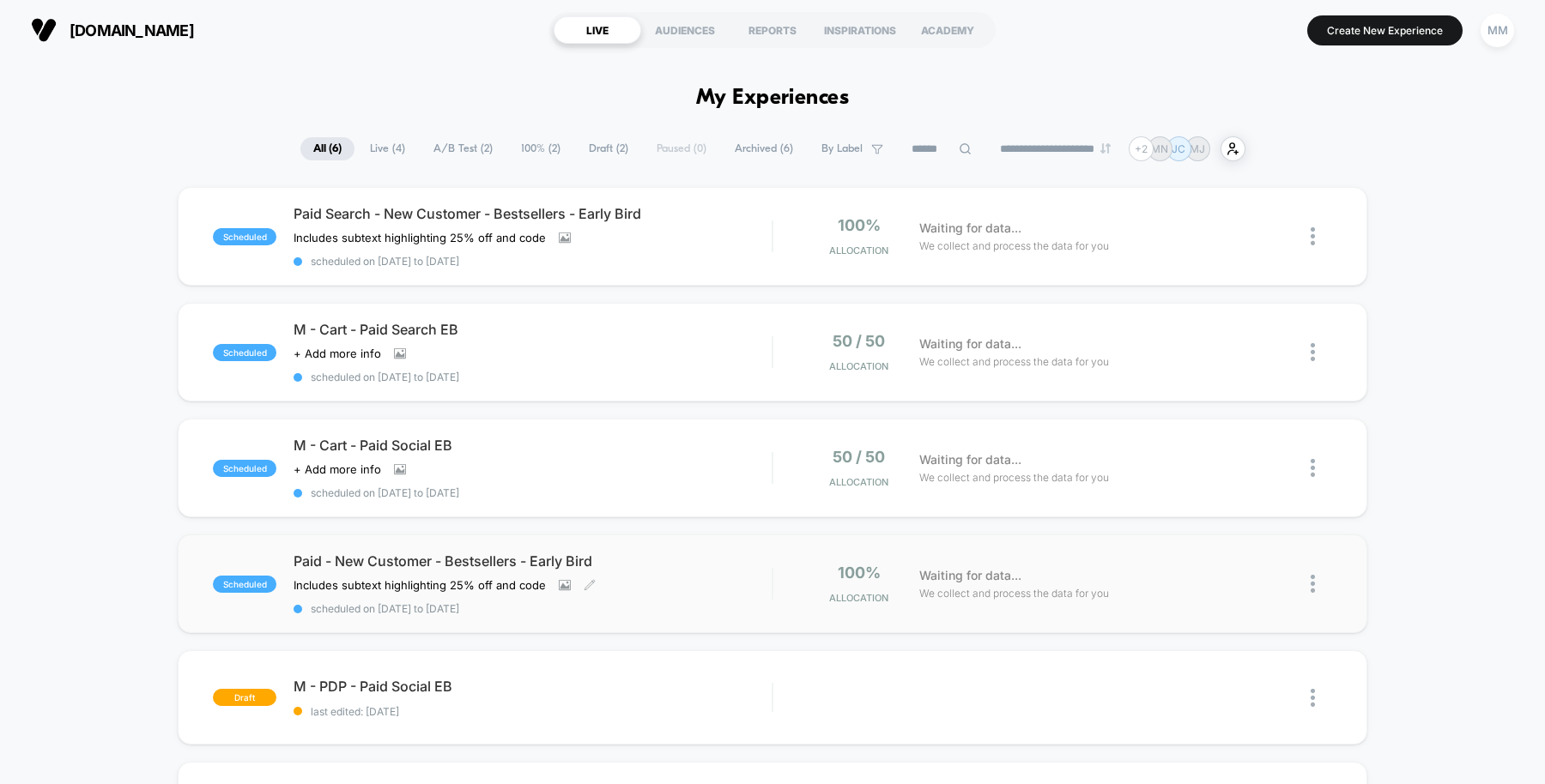
click at [645, 596] on div "Paid - New Customer - Bestsellers - Early Bird Includes subtext highlighting 25…" at bounding box center [532, 584] width 478 height 63
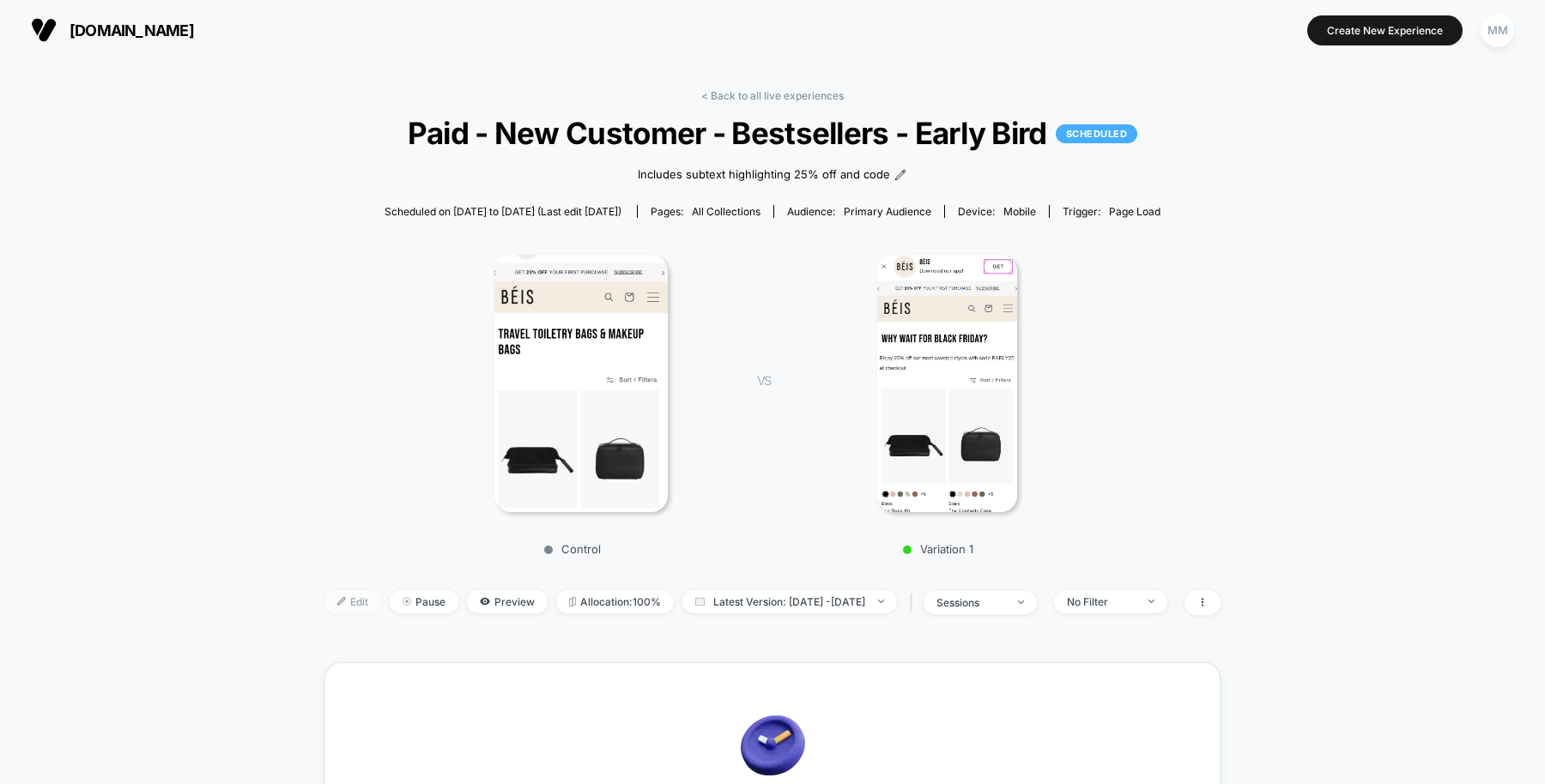
click at [334, 597] on span "Edit" at bounding box center [352, 601] width 57 height 24
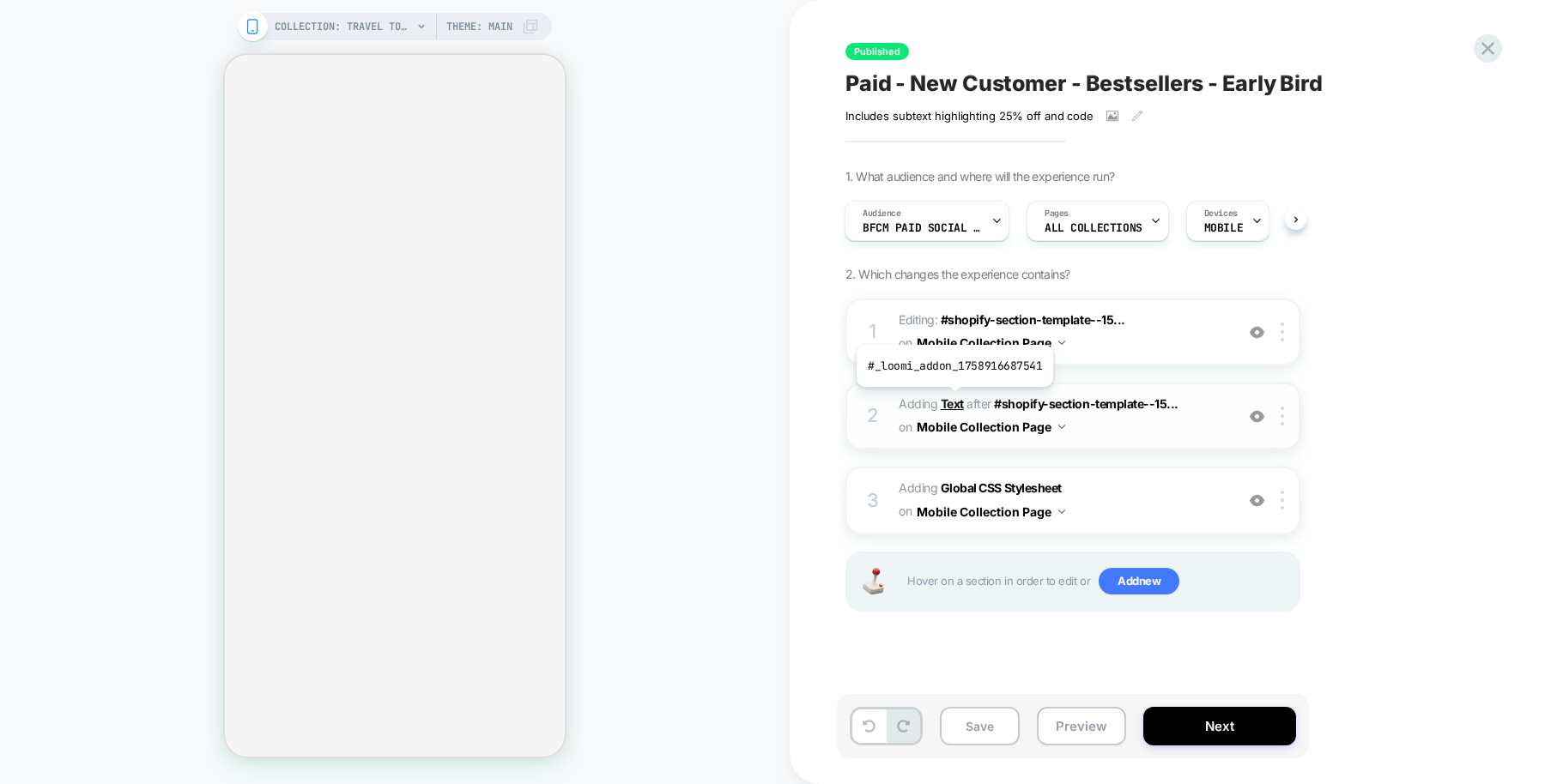
click at [952, 399] on b "Text" at bounding box center [952, 403] width 24 height 15
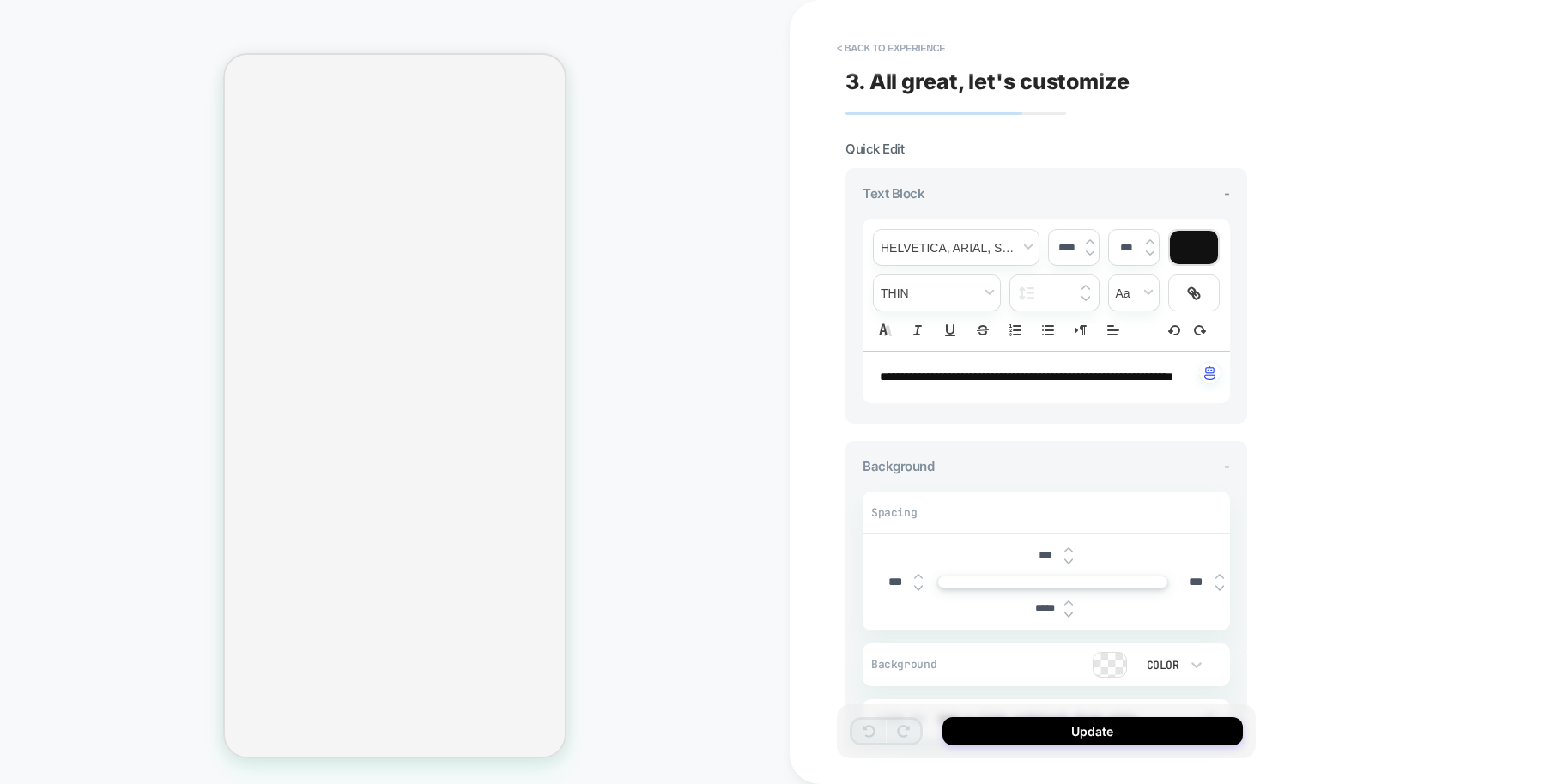
scroll to position [0, 346]
click at [964, 383] on p "**********" at bounding box center [1039, 377] width 320 height 17
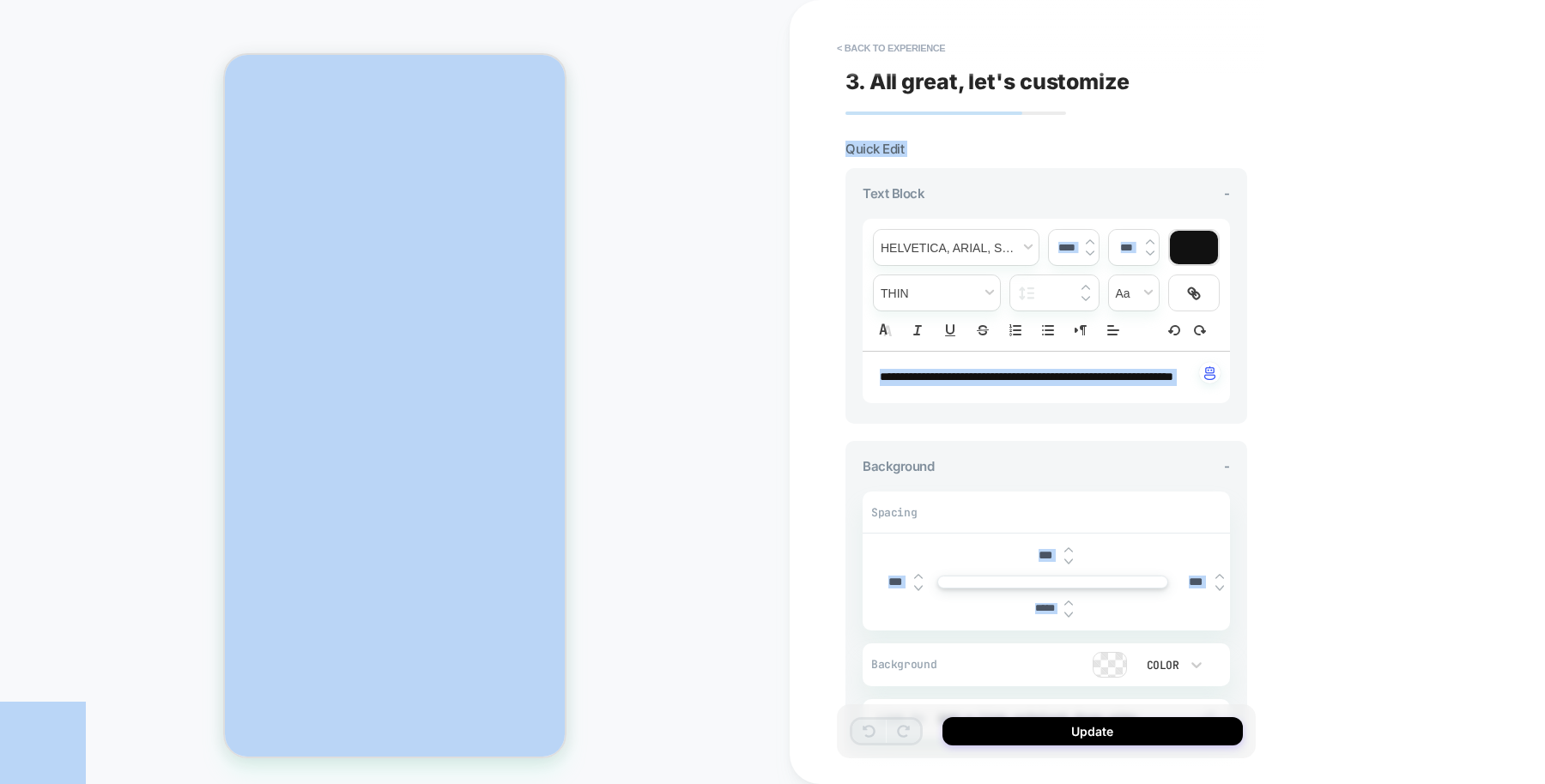
click at [964, 383] on p "**********" at bounding box center [1039, 377] width 320 height 17
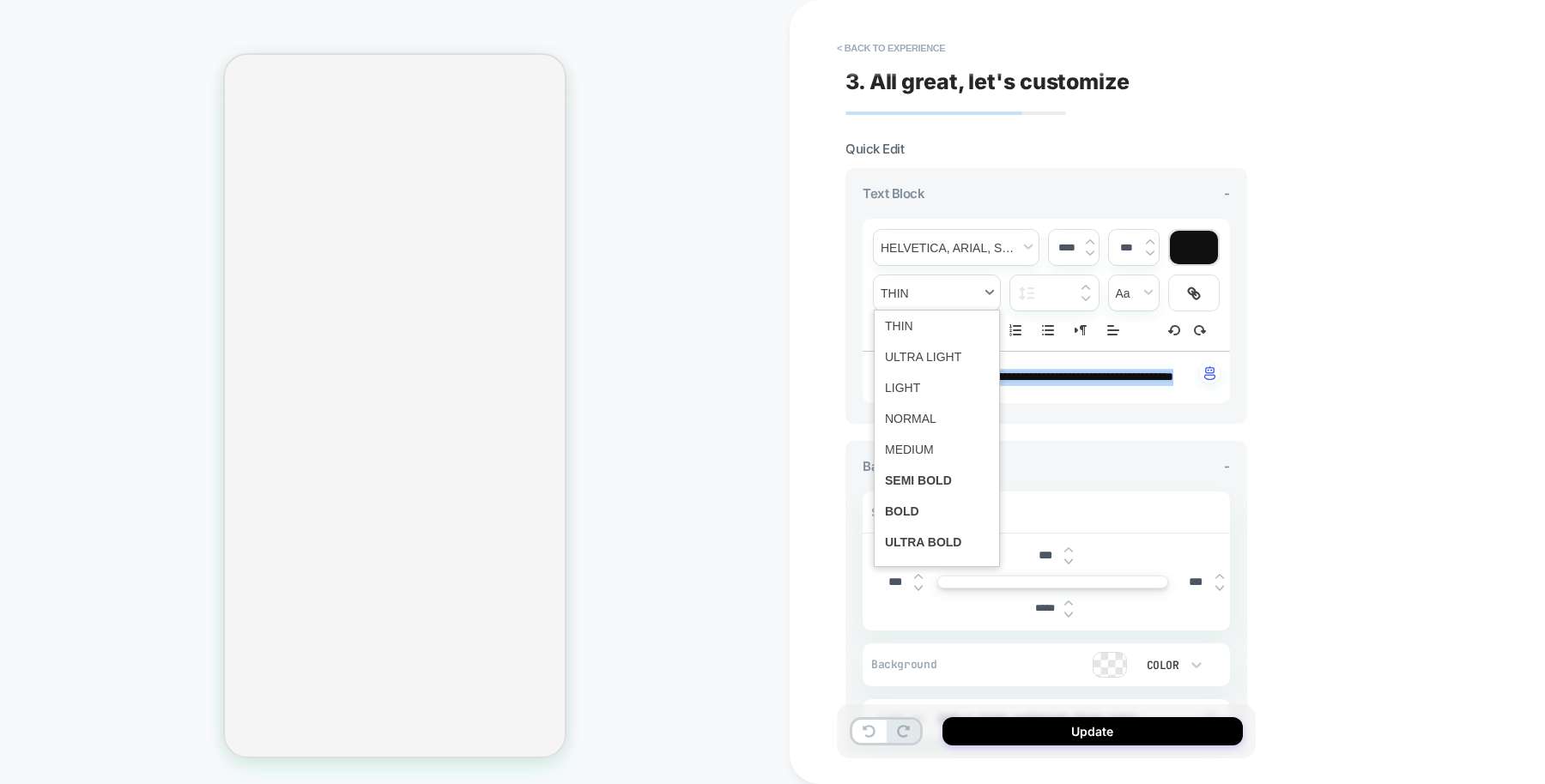
click at [964, 286] on span "fontWeight" at bounding box center [936, 293] width 127 height 35
click at [914, 409] on span "fontWeight" at bounding box center [936, 418] width 104 height 30
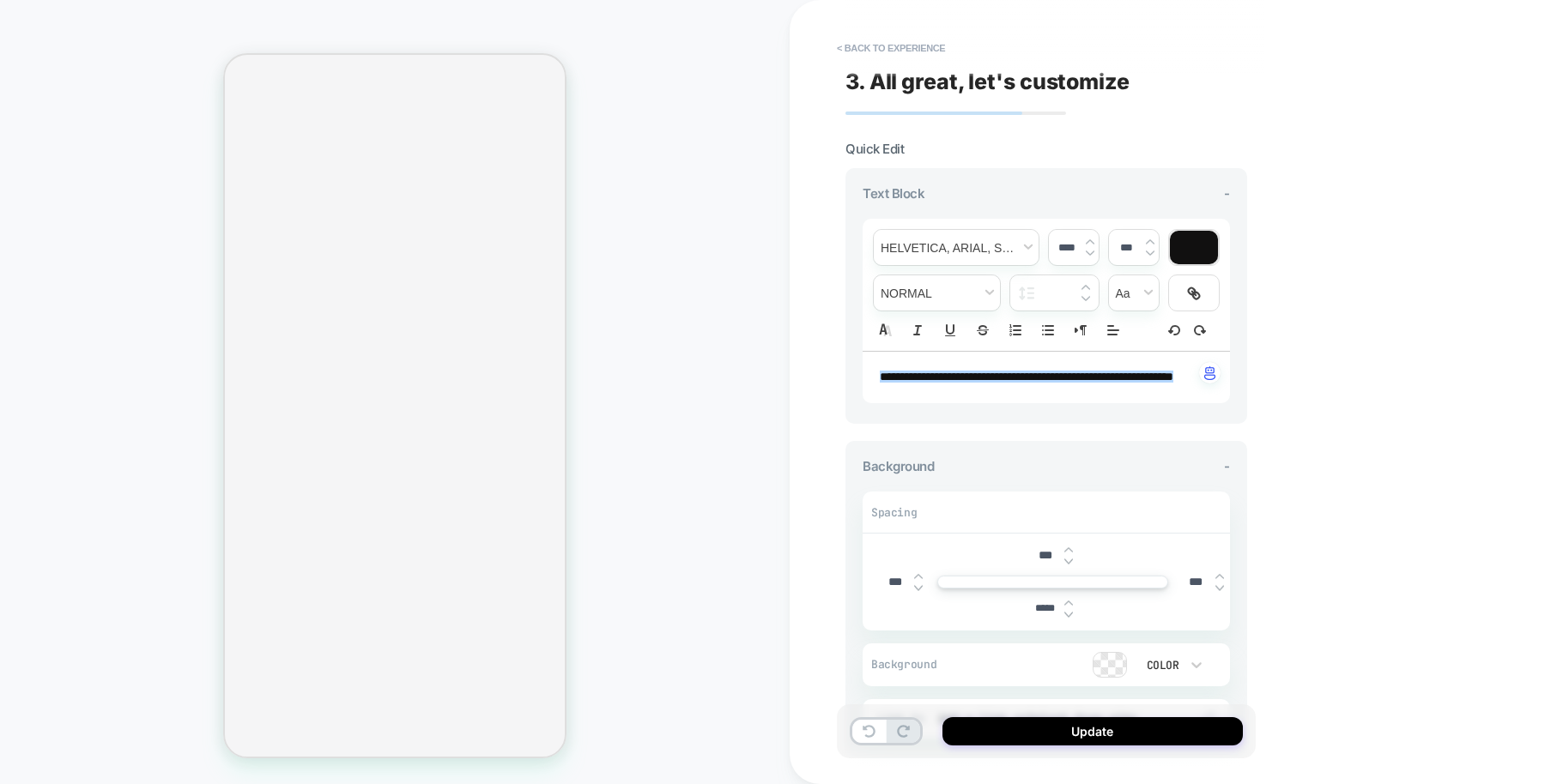
click at [1042, 562] on input "***" at bounding box center [1044, 555] width 38 height 15
type input "*****"
click at [886, 590] on input "***" at bounding box center [894, 582] width 38 height 15
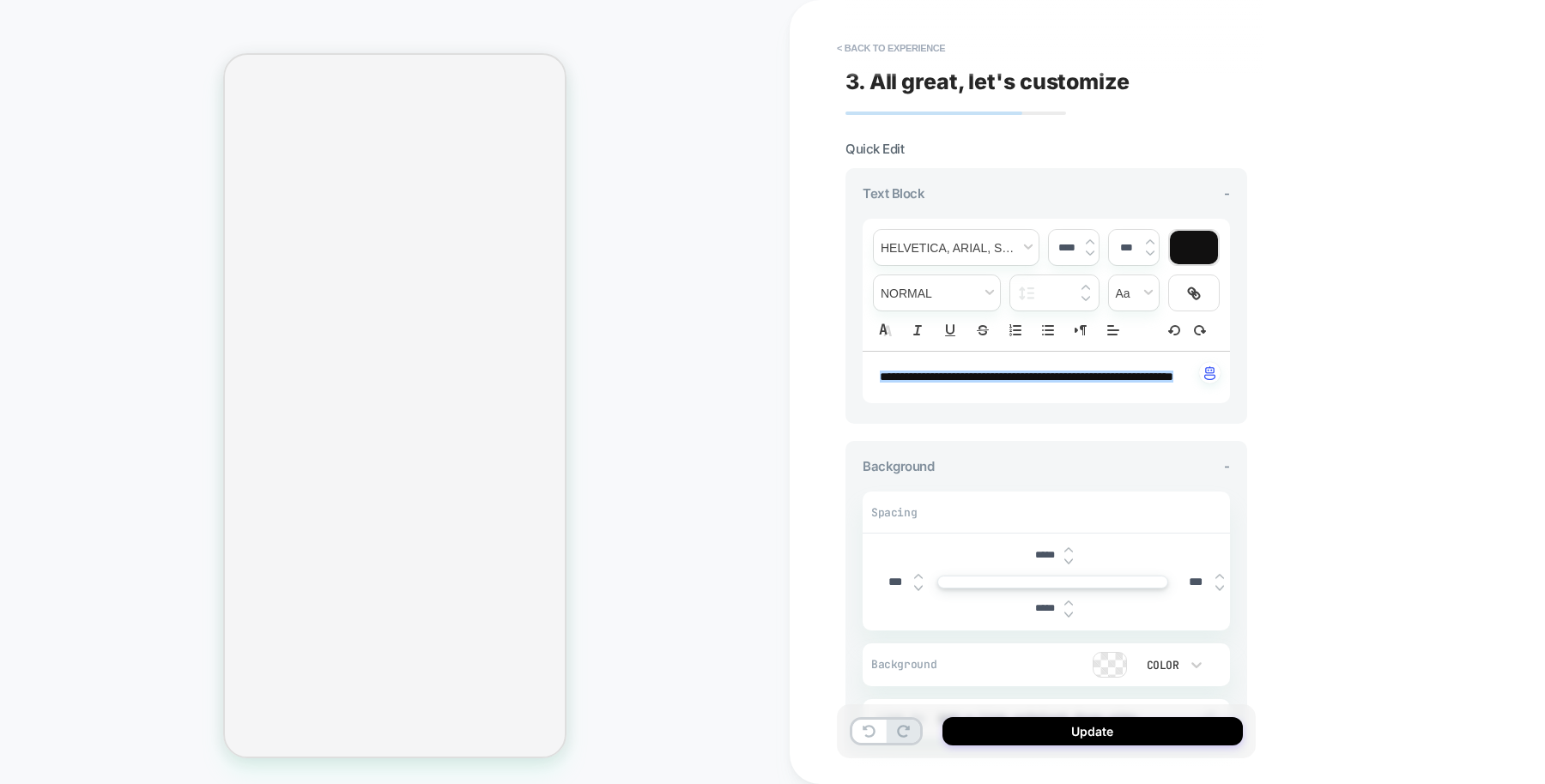
scroll to position [0, 346]
type input "***"
click at [1069, 734] on button "Update" at bounding box center [1092, 731] width 300 height 28
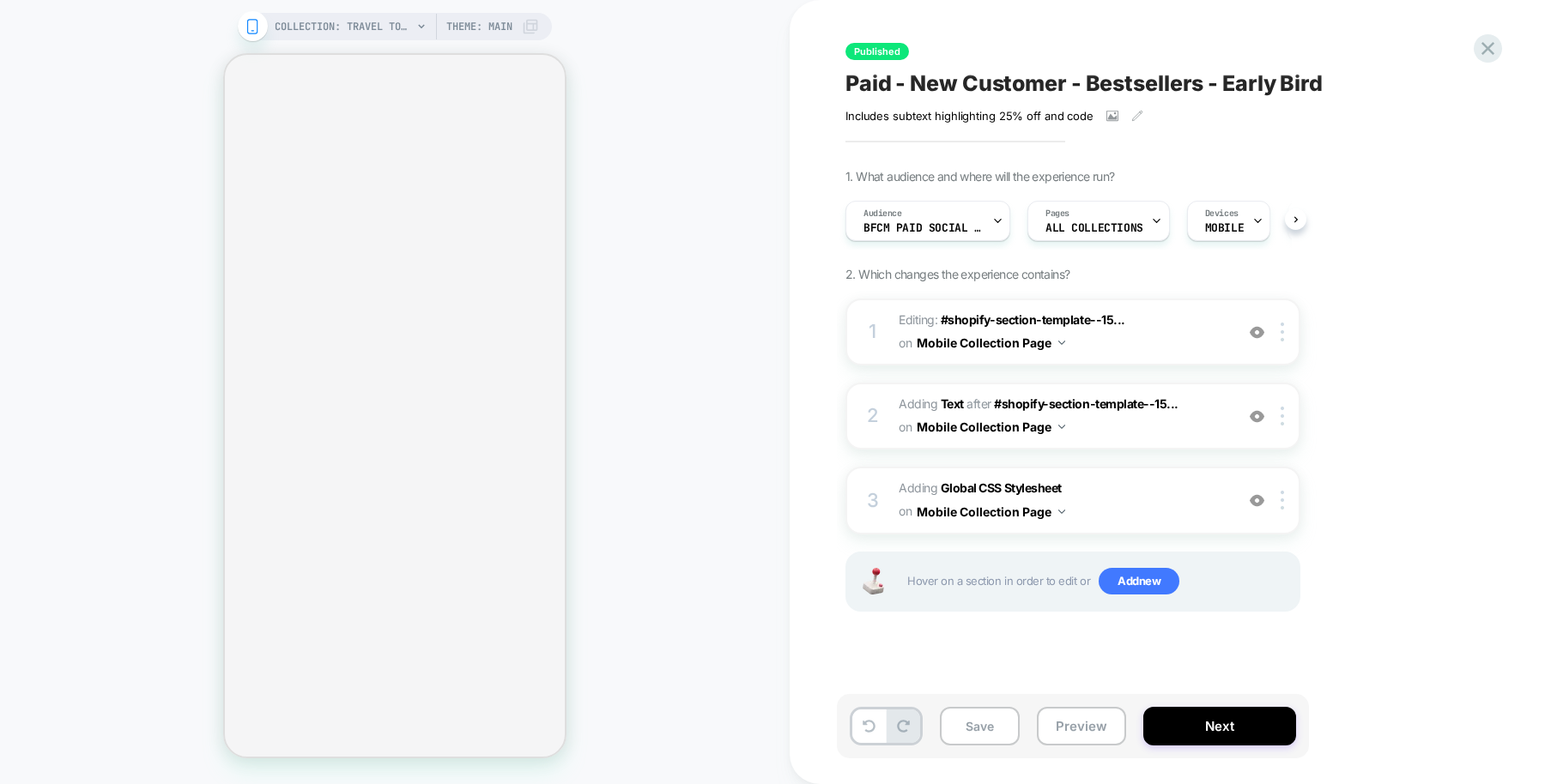
scroll to position [0, 1]
click at [986, 718] on button "Save" at bounding box center [979, 725] width 80 height 38
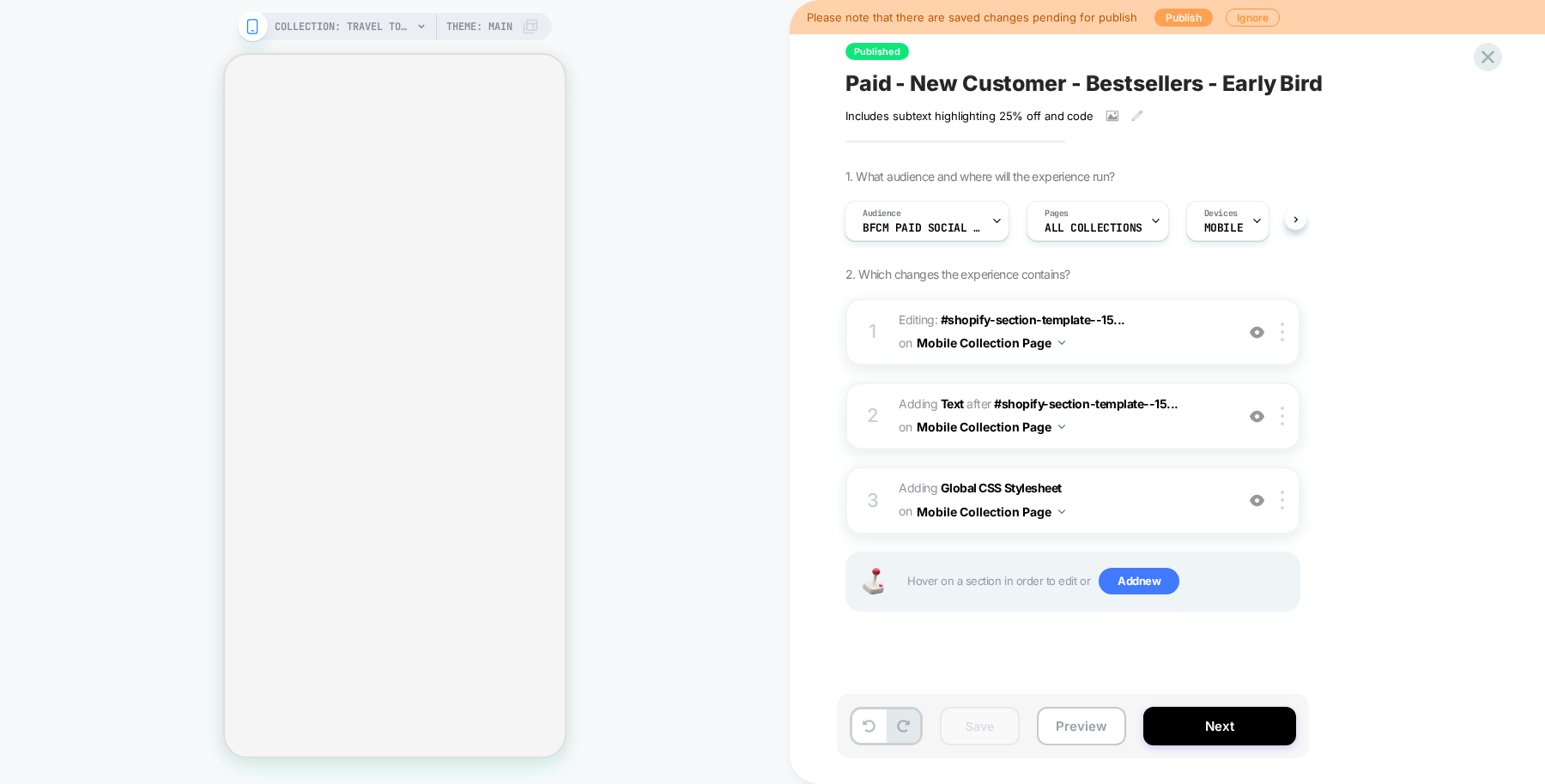
click at [1183, 20] on button "Publish" at bounding box center [1183, 18] width 58 height 18
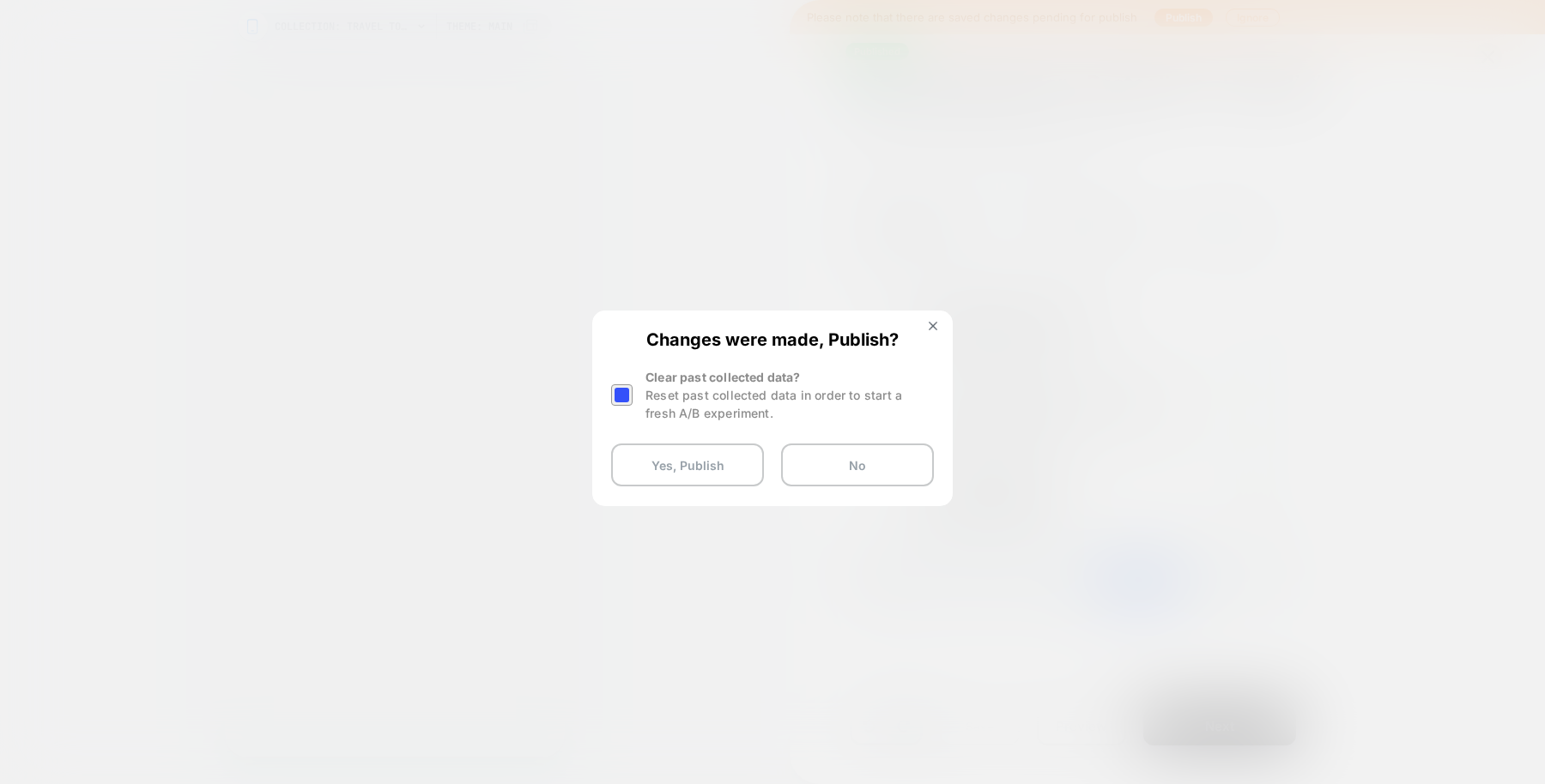
click at [631, 394] on div at bounding box center [621, 395] width 22 height 22
click at [666, 460] on button "Yes, Publish" at bounding box center [687, 465] width 153 height 43
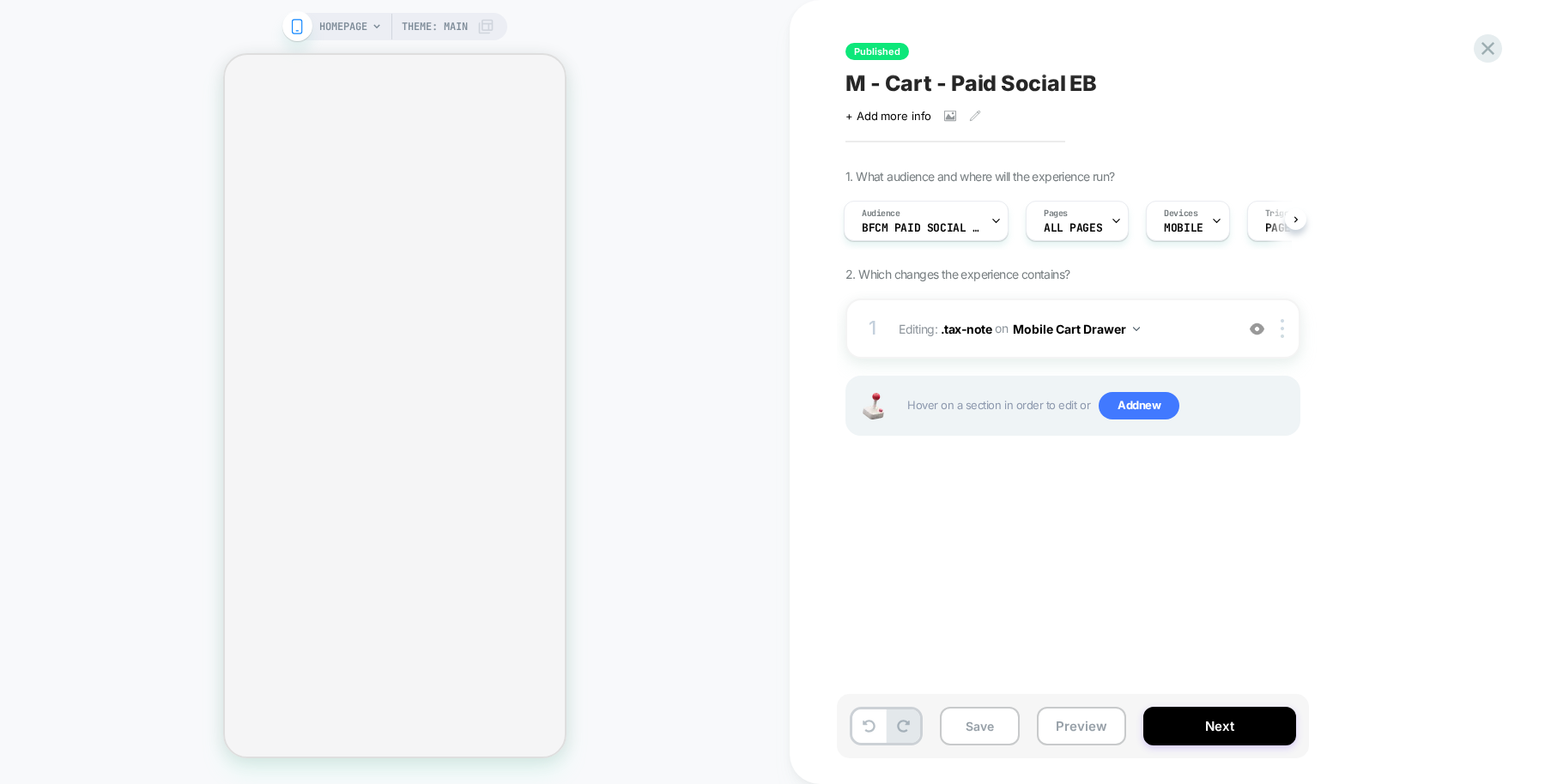
scroll to position [0, 340]
click at [961, 326] on span ".tax-note" at bounding box center [966, 328] width 51 height 15
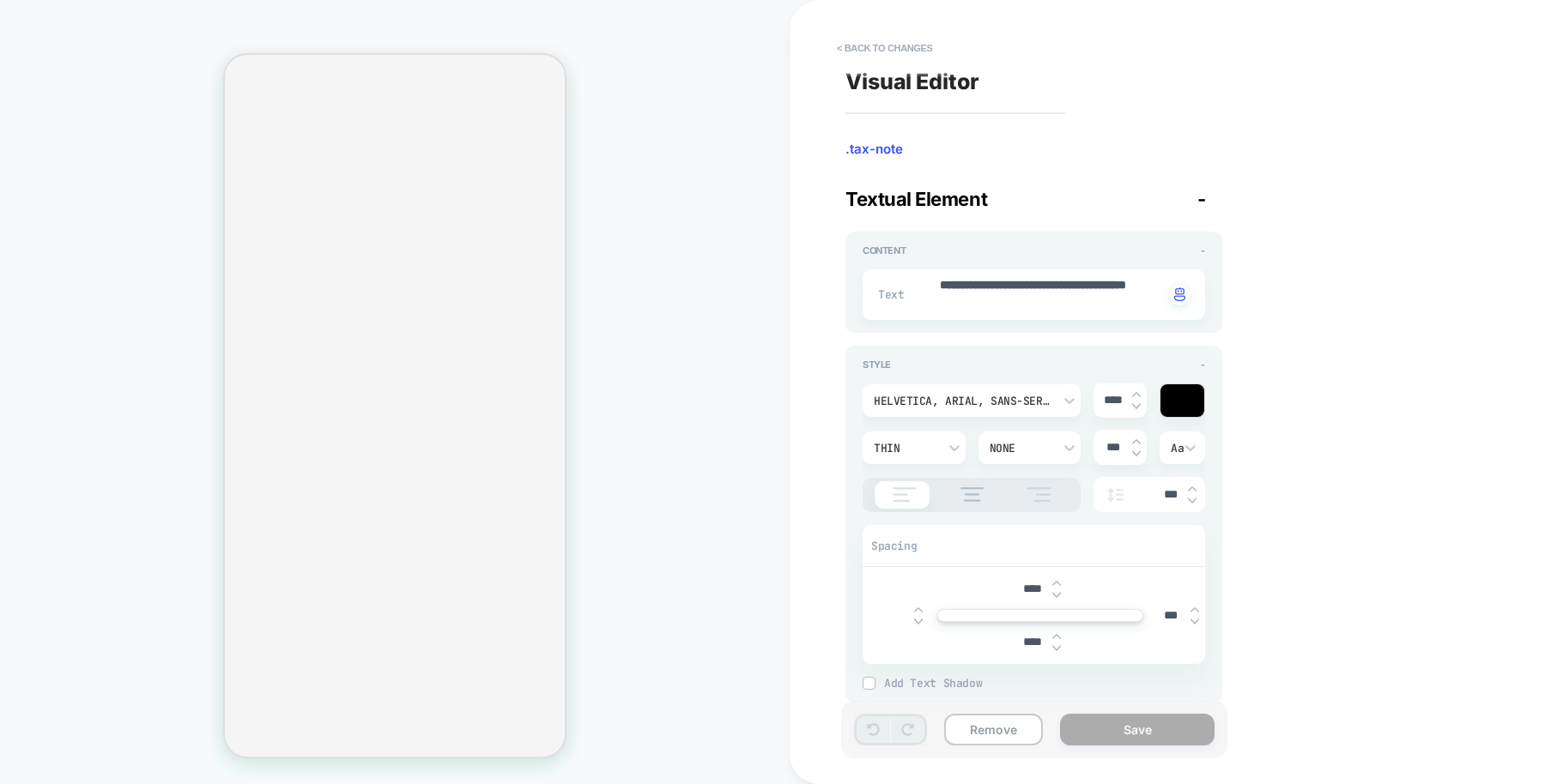
scroll to position [551, 0]
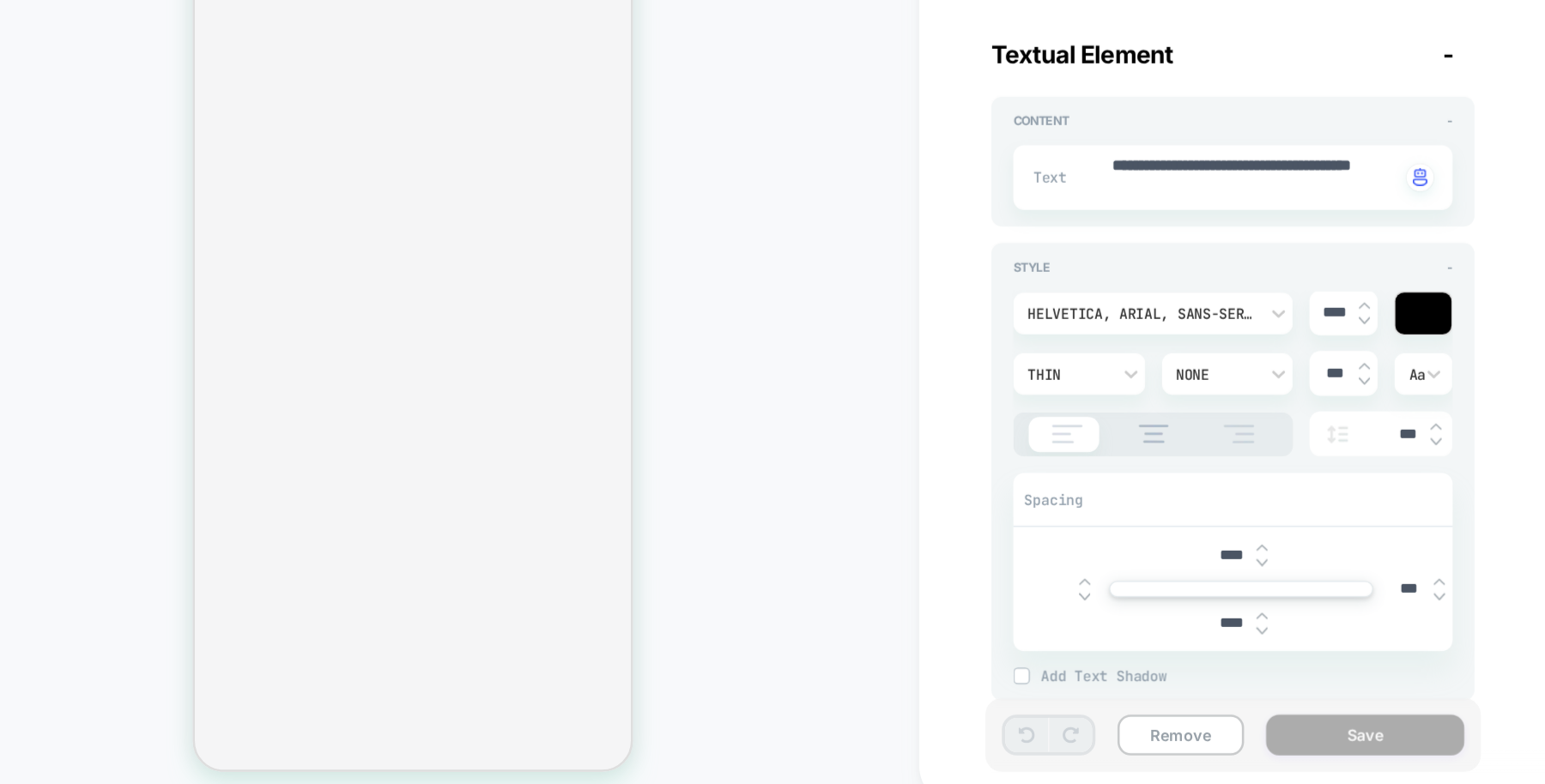
scroll to position [0, 0]
click at [897, 613] on input "text" at bounding box center [894, 615] width 38 height 13
type textarea "*"
type input "***"
type textarea "*"
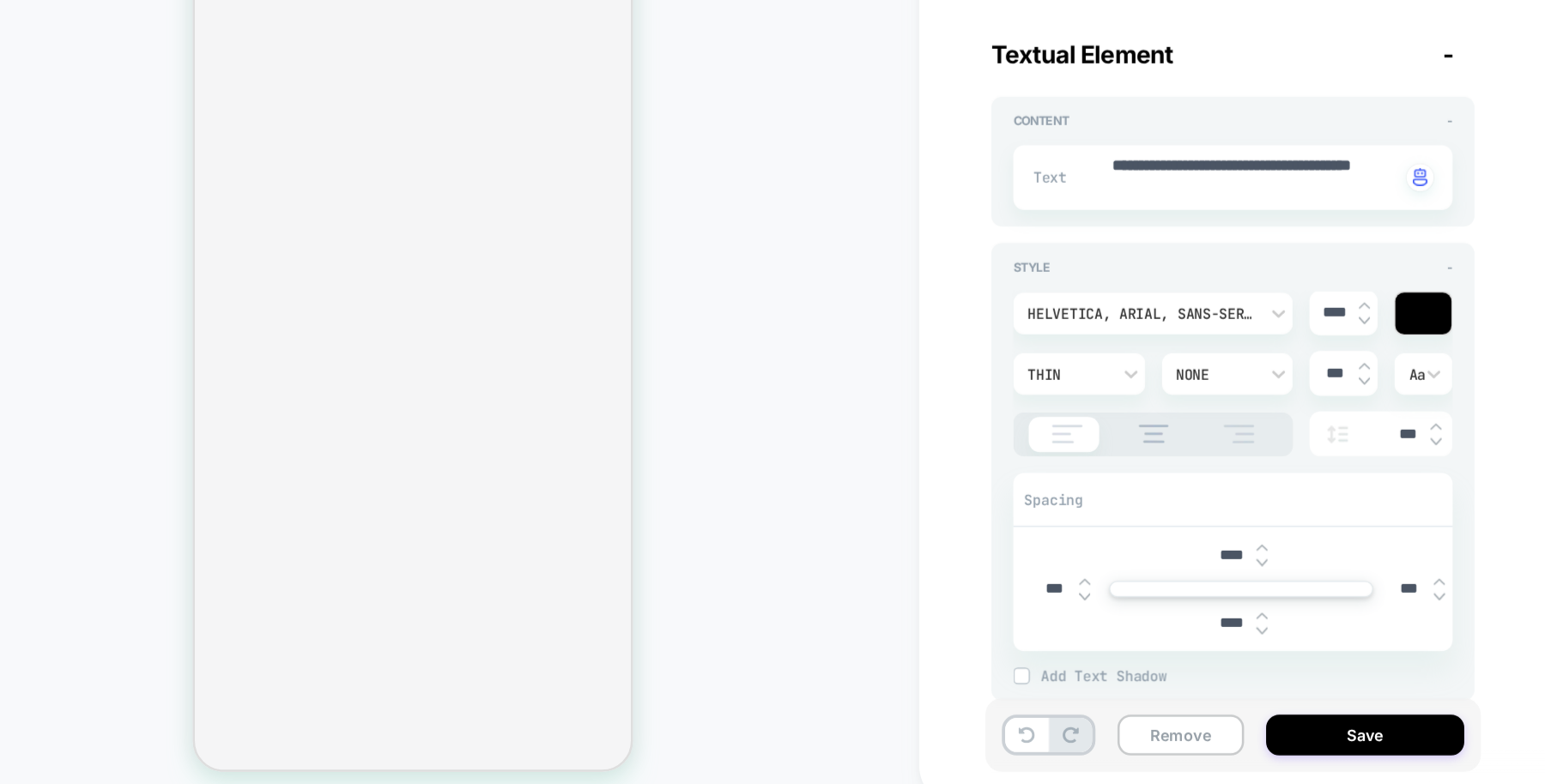
type input "***"
click at [971, 656] on div "****" at bounding box center [1040, 642] width 330 height 35
type input "****"
click at [1139, 392] on img at bounding box center [1136, 394] width 9 height 7
type textarea "*"
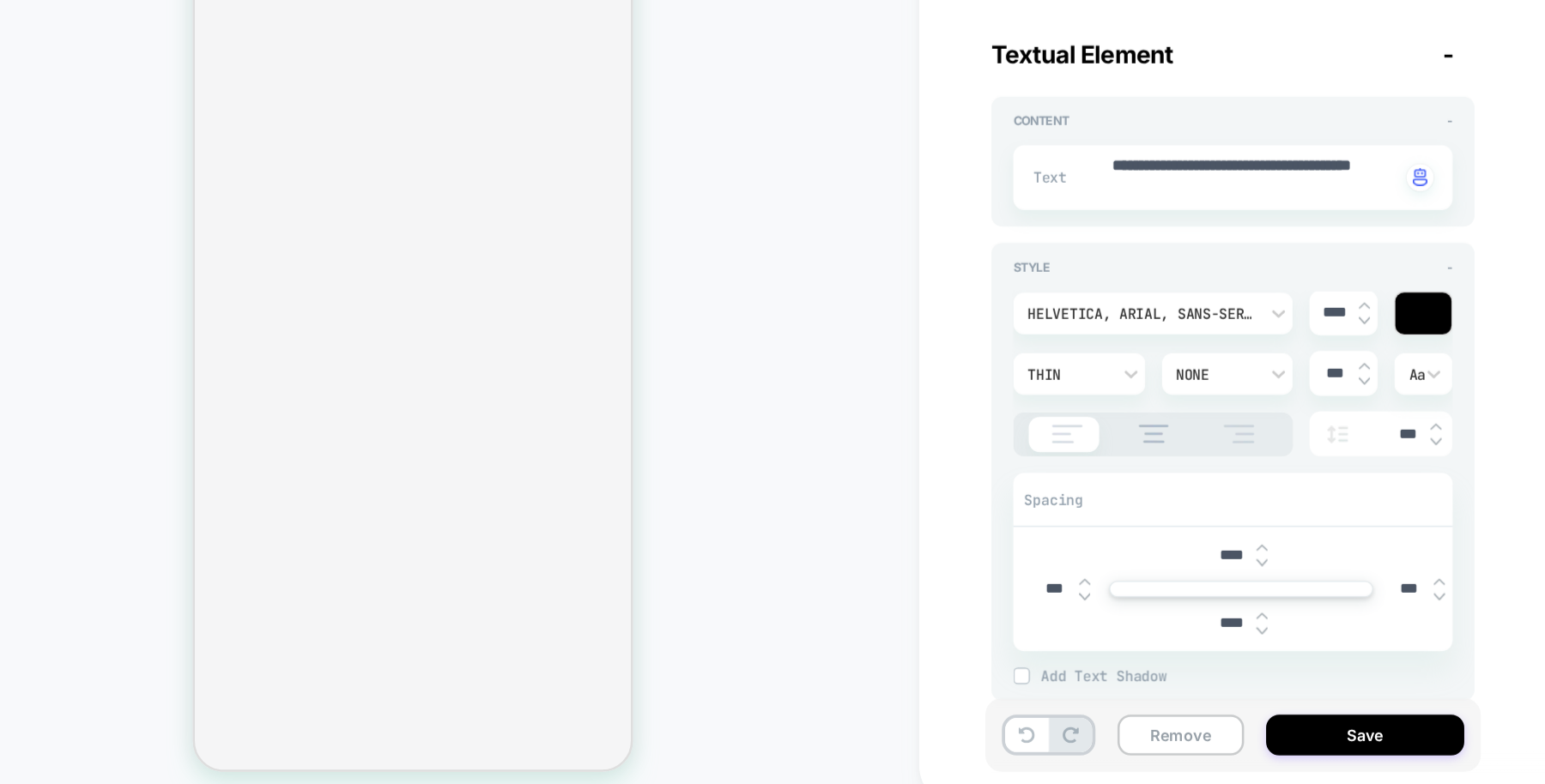
type input "****"
type textarea "*"
type input "****"
click at [1139, 392] on img at bounding box center [1136, 394] width 9 height 7
type textarea "*"
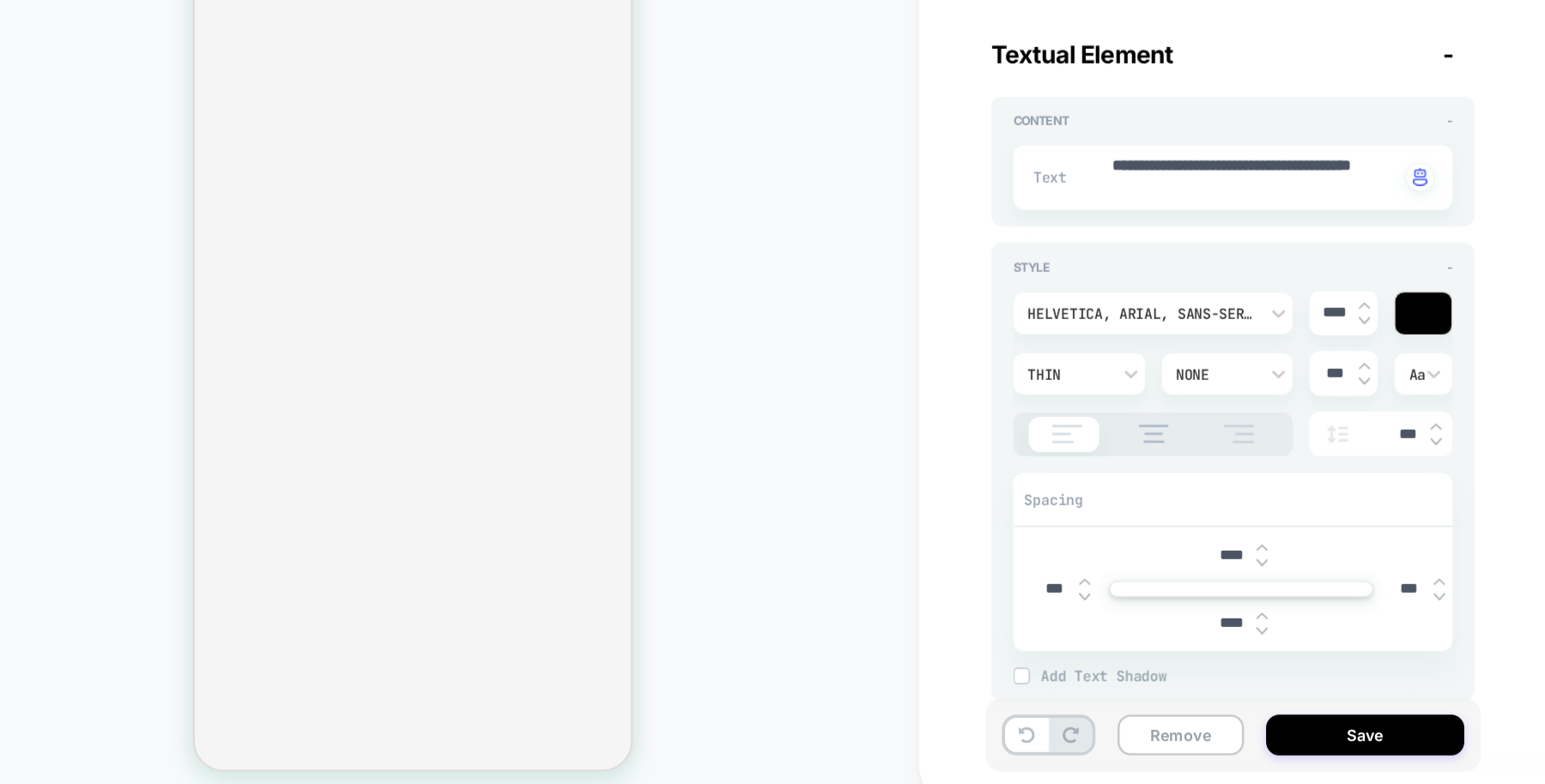
type input "****"
click at [1107, 397] on input "****" at bounding box center [1112, 399] width 38 height 15
type textarea "*"
type input "***"
type textarea "*"
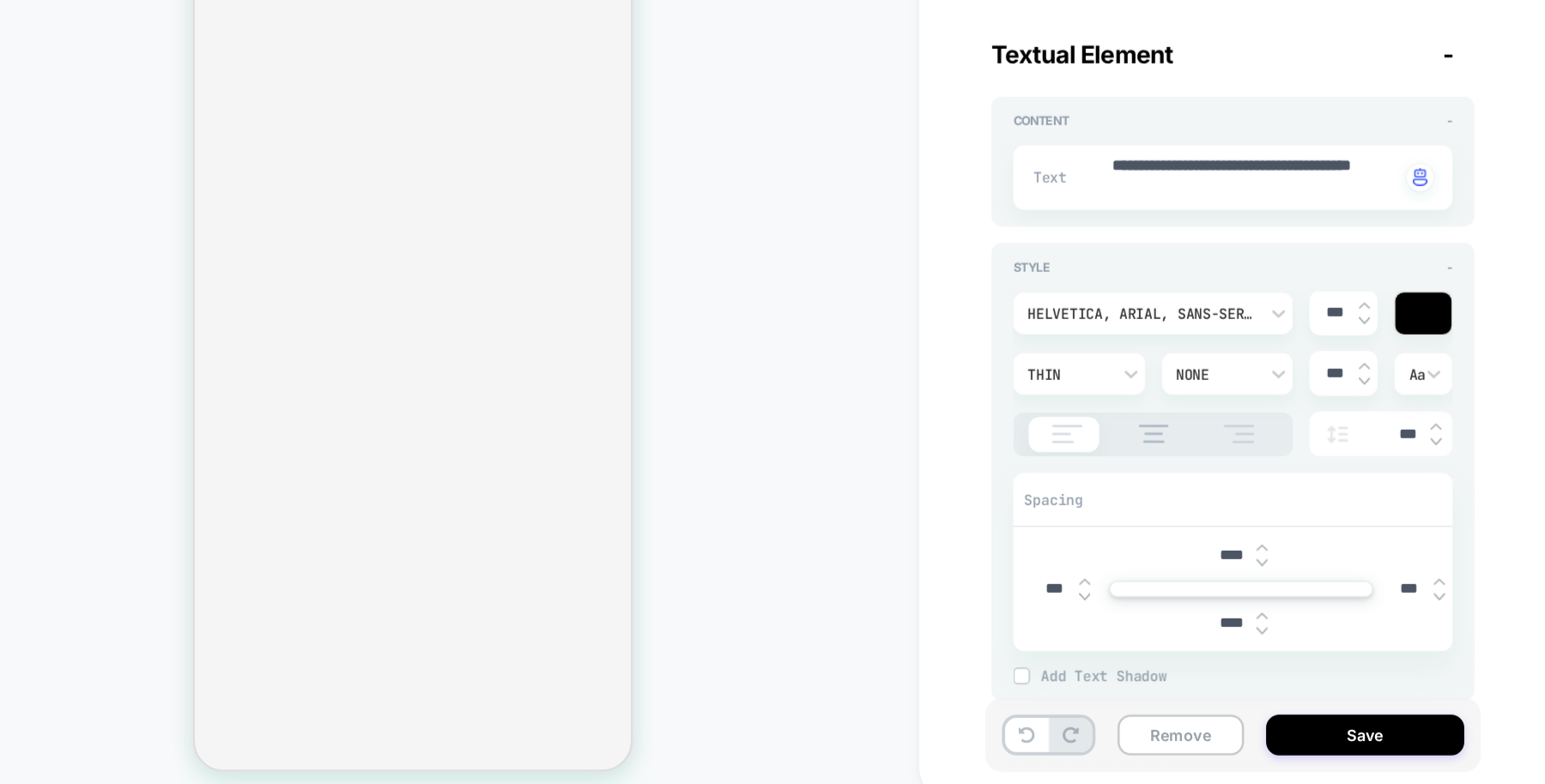
type input "****"
type textarea "*"
type input "****"
click at [1127, 360] on div "Style -" at bounding box center [1034, 364] width 343 height 12
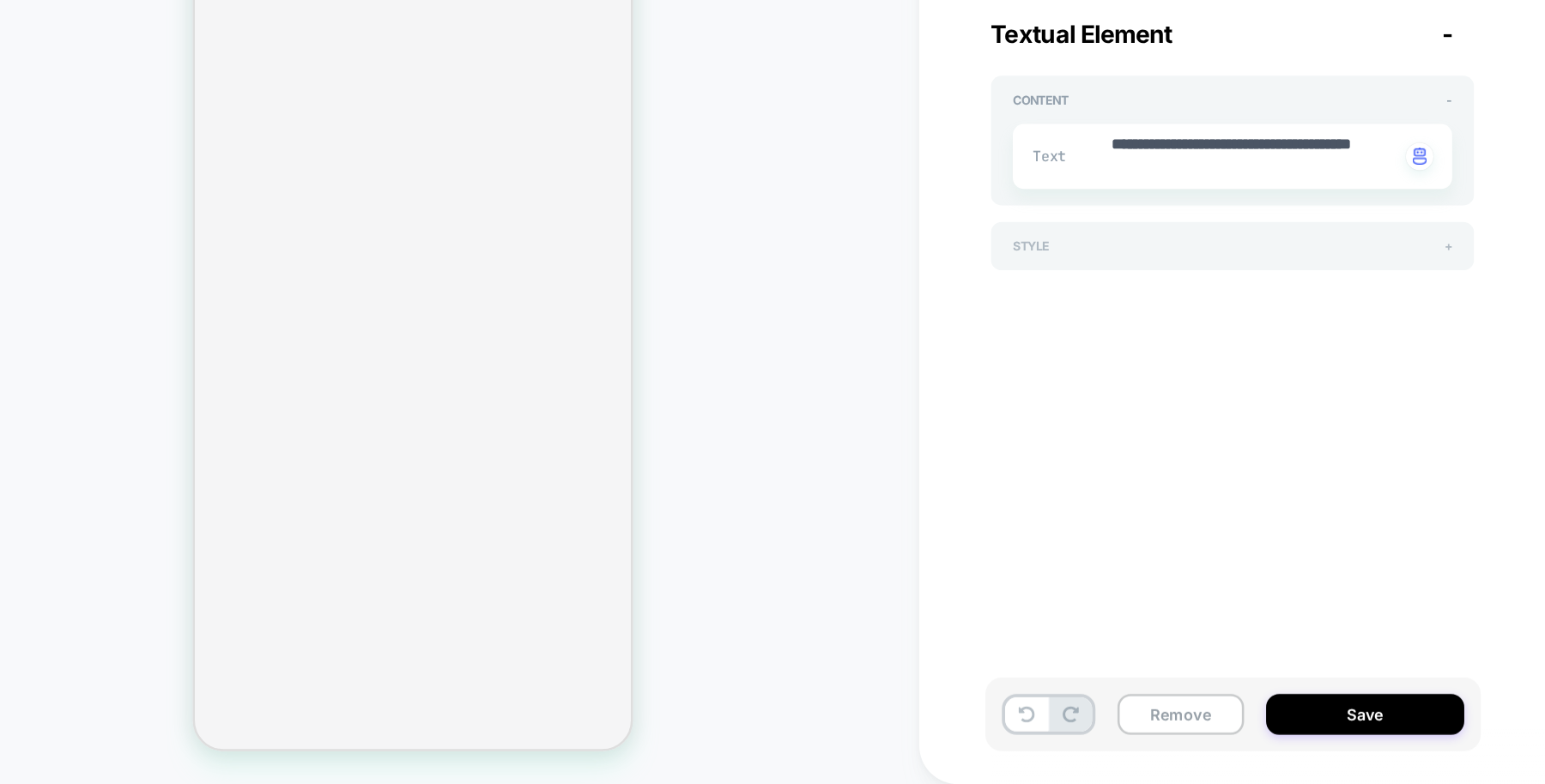
click at [1200, 364] on span "+" at bounding box center [1201, 364] width 6 height 12
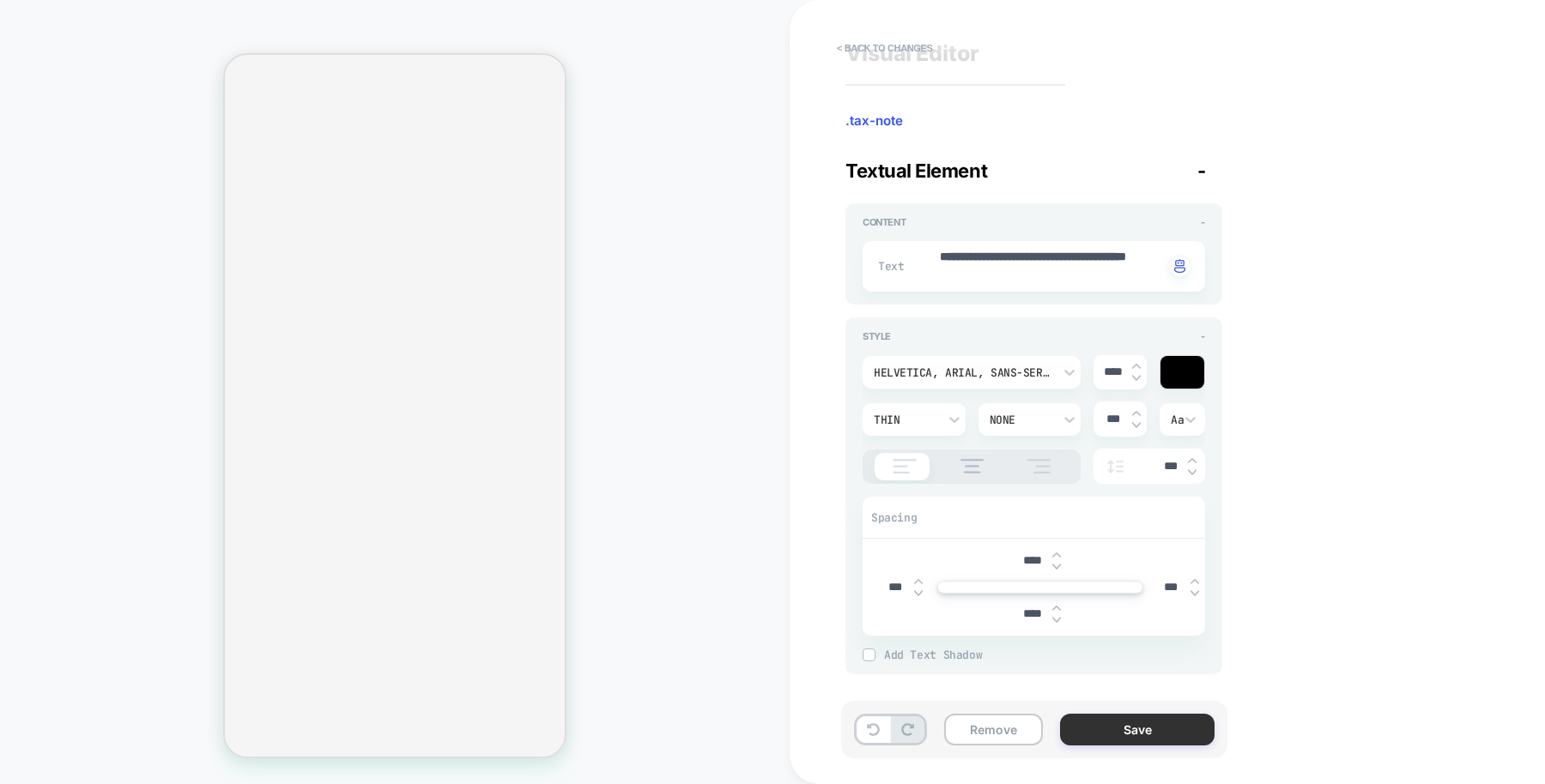
click at [1092, 731] on button "Save" at bounding box center [1137, 729] width 154 height 31
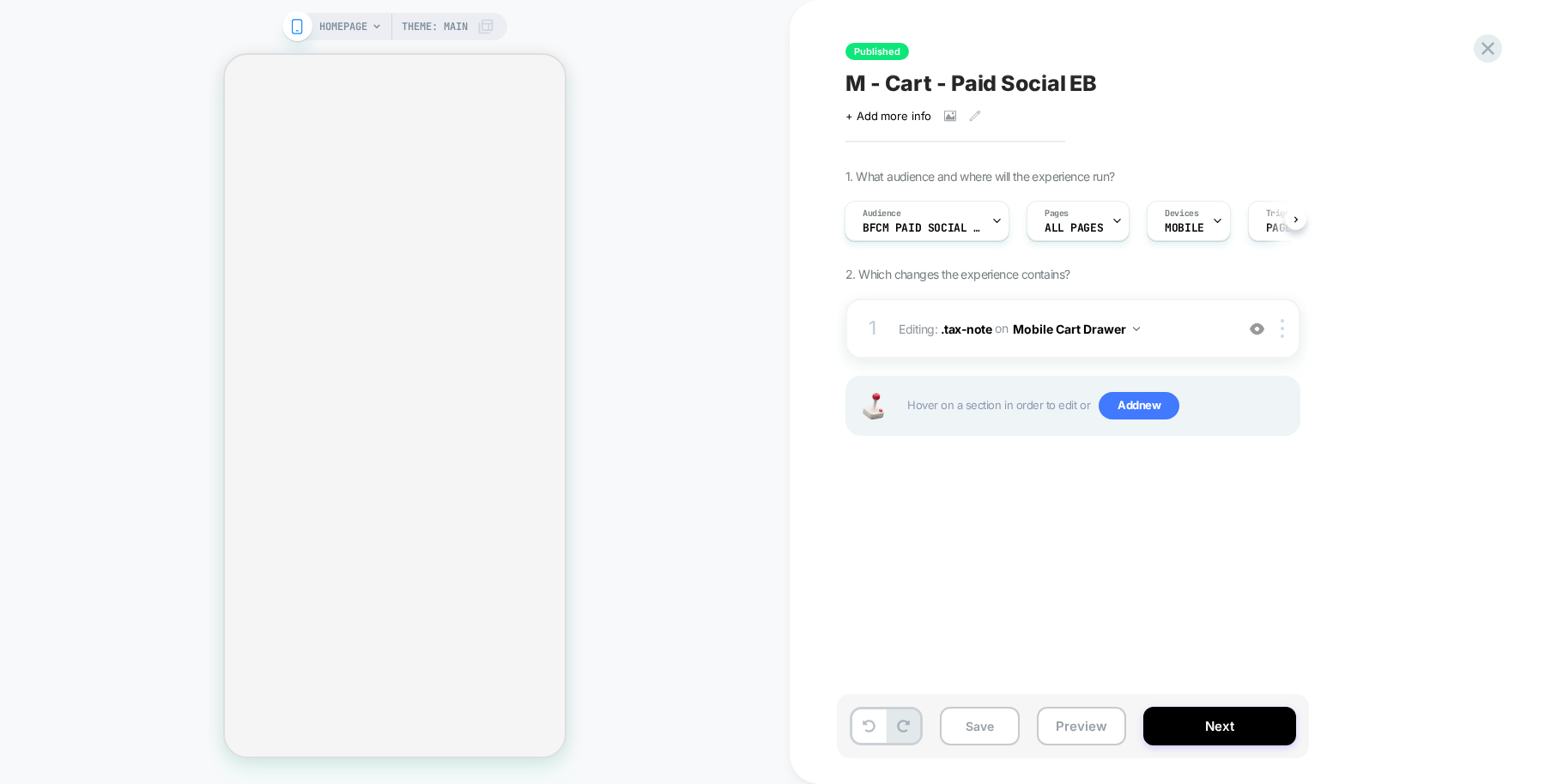
scroll to position [0, 277]
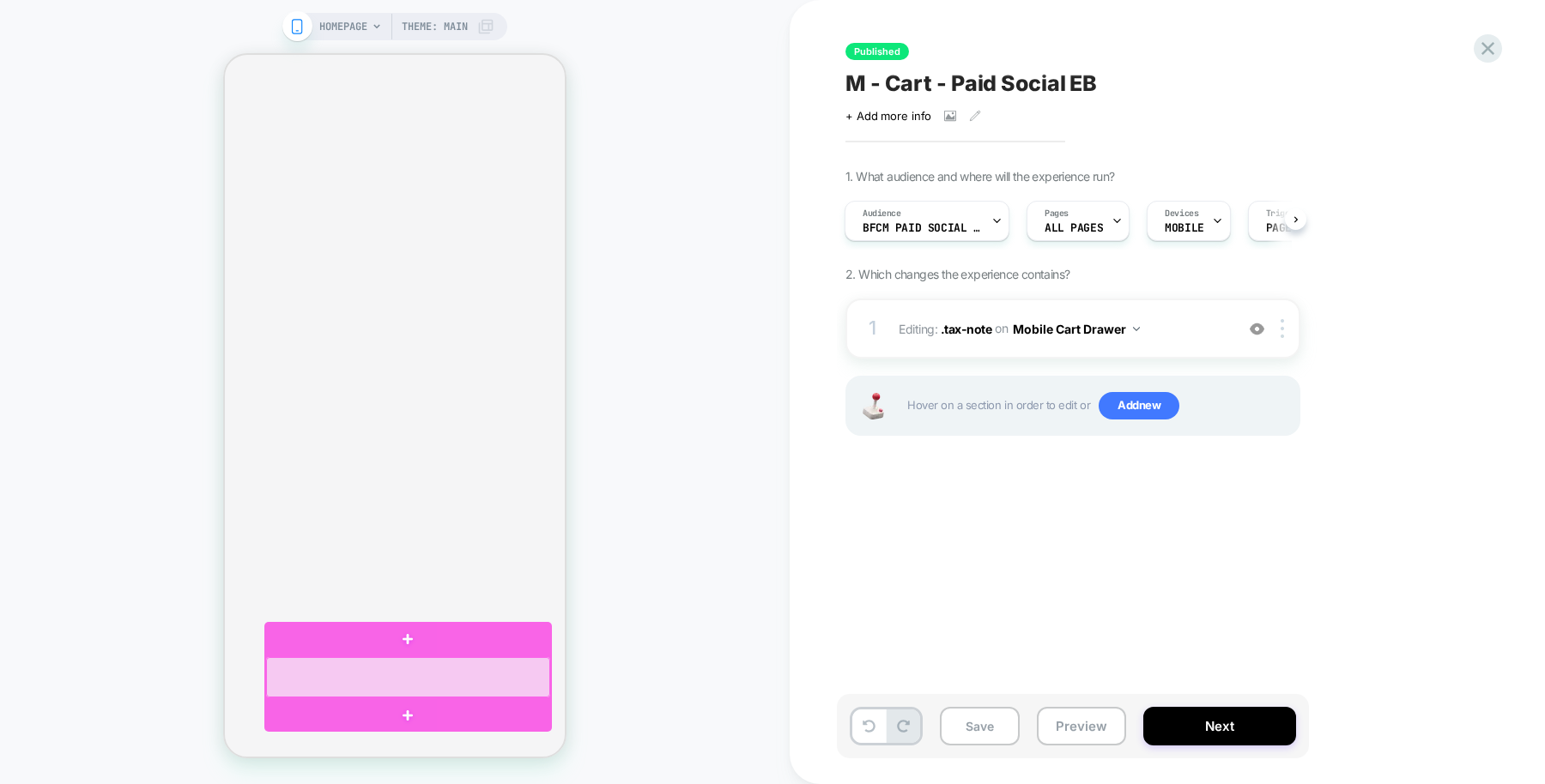
click at [453, 679] on div at bounding box center [408, 677] width 285 height 39
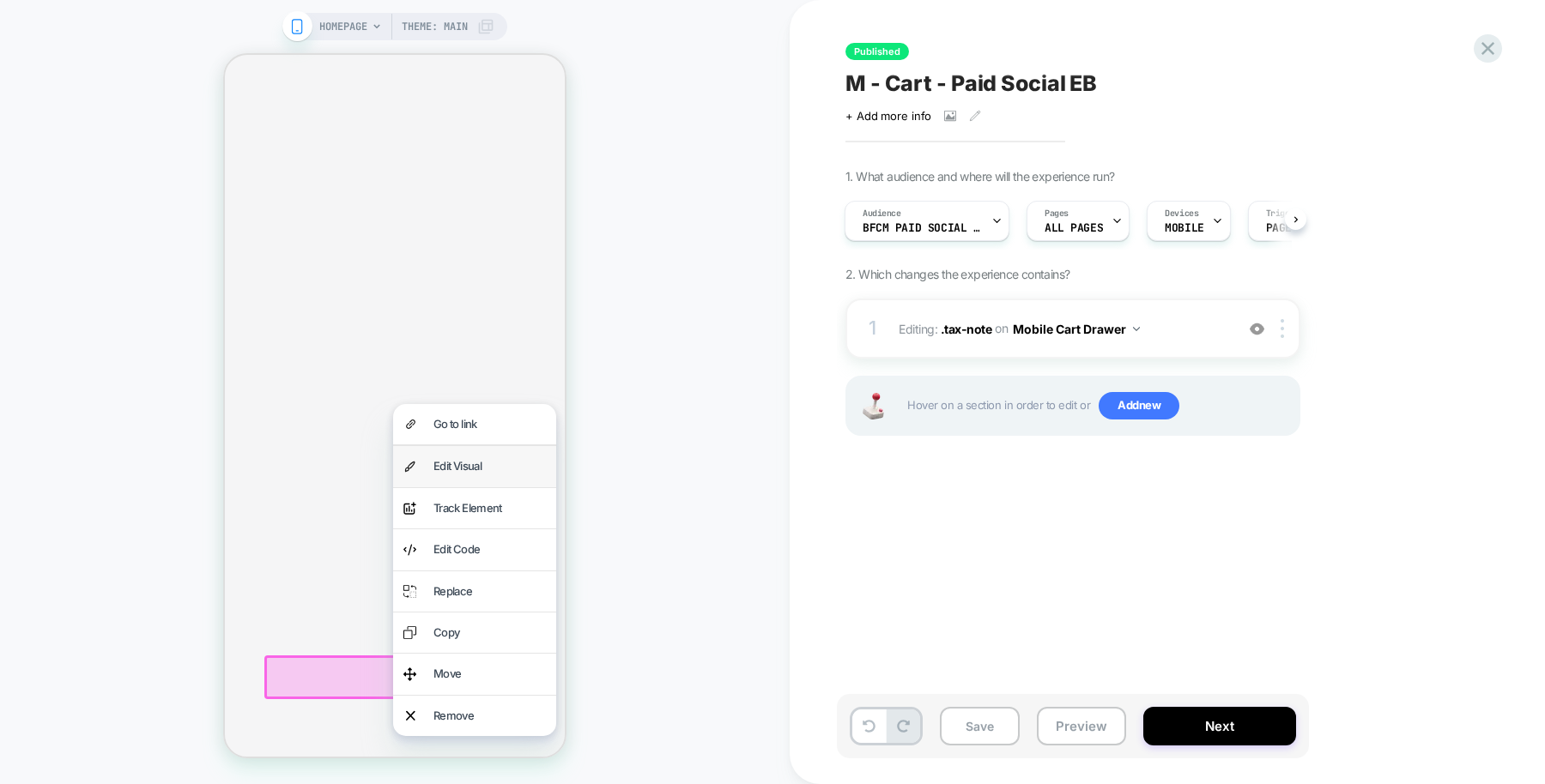
click at [495, 478] on div "Edit Visual" at bounding box center [474, 466] width 163 height 40
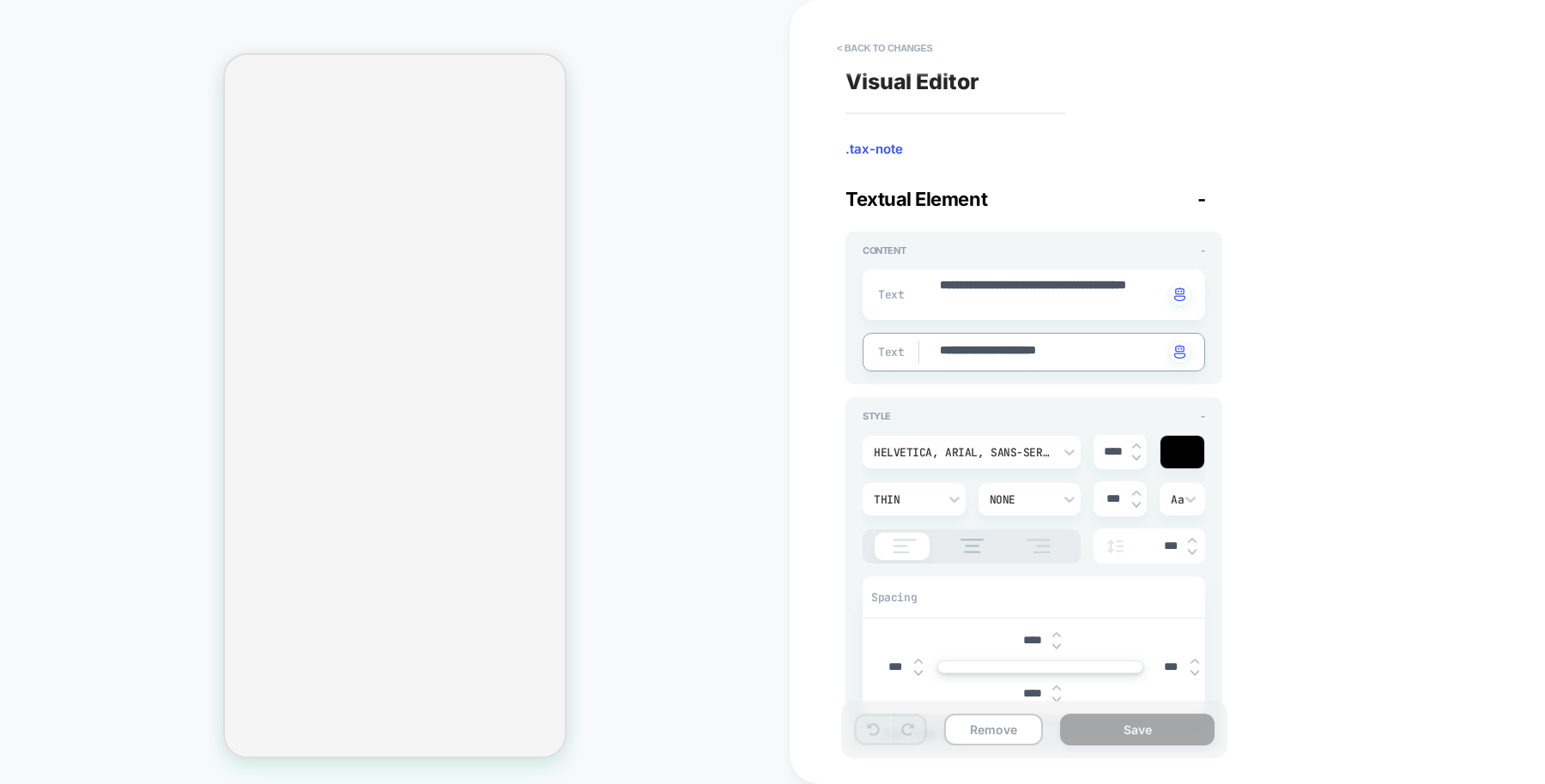
drag, startPoint x: 1125, startPoint y: 350, endPoint x: 924, endPoint y: 347, distance: 201.0
type textarea "*"
type textarea "**********"
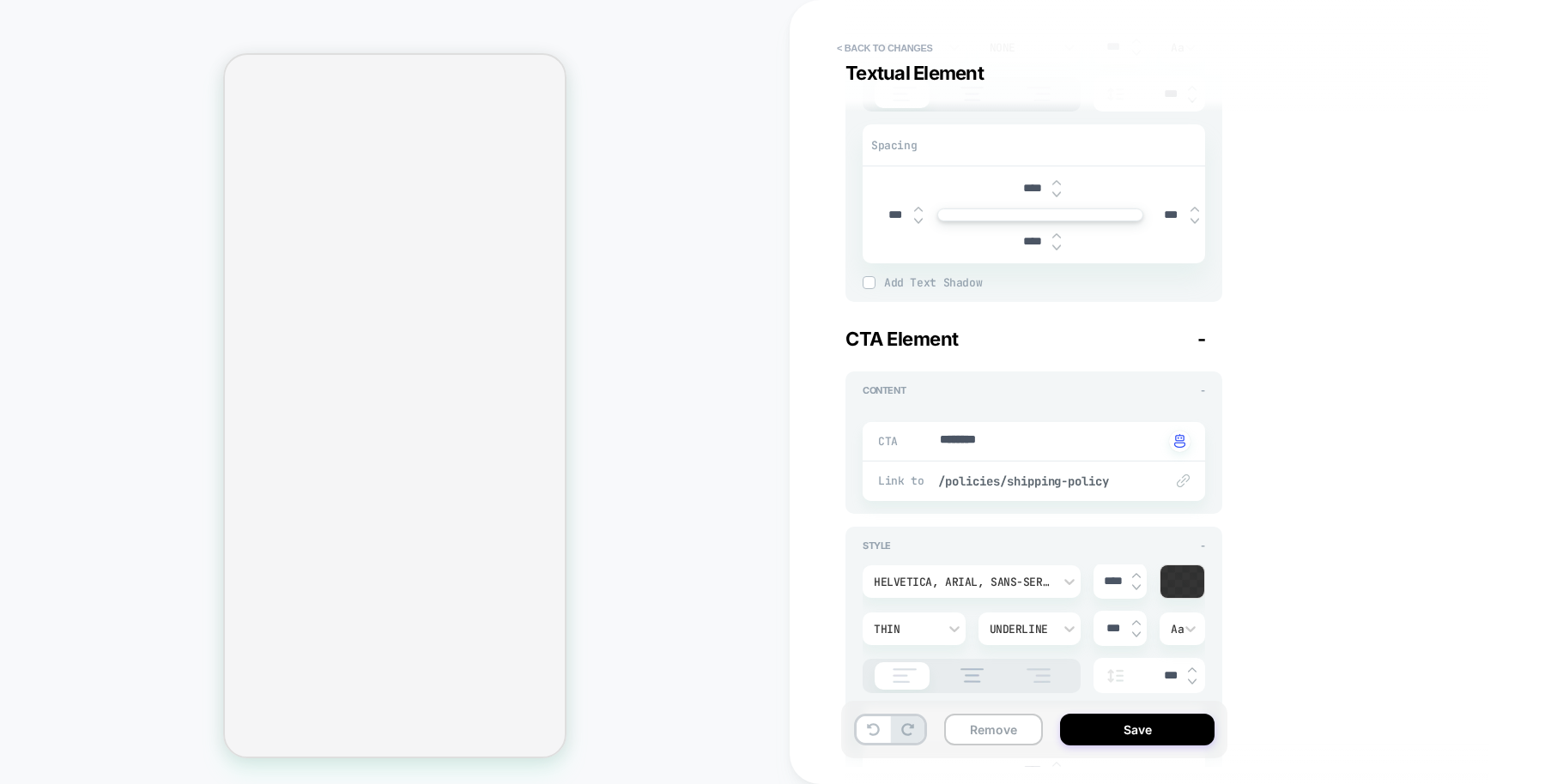
drag, startPoint x: 1128, startPoint y: 478, endPoint x: 1022, endPoint y: 442, distance: 111.9
click at [1022, 442] on div "CTA ******** Click to change to alternative text Link to /policies/shipping-pol…" at bounding box center [1034, 461] width 343 height 78
type textarea "*"
click at [949, 478] on span "/policies/shipping-policy" at bounding box center [1042, 482] width 208 height 16
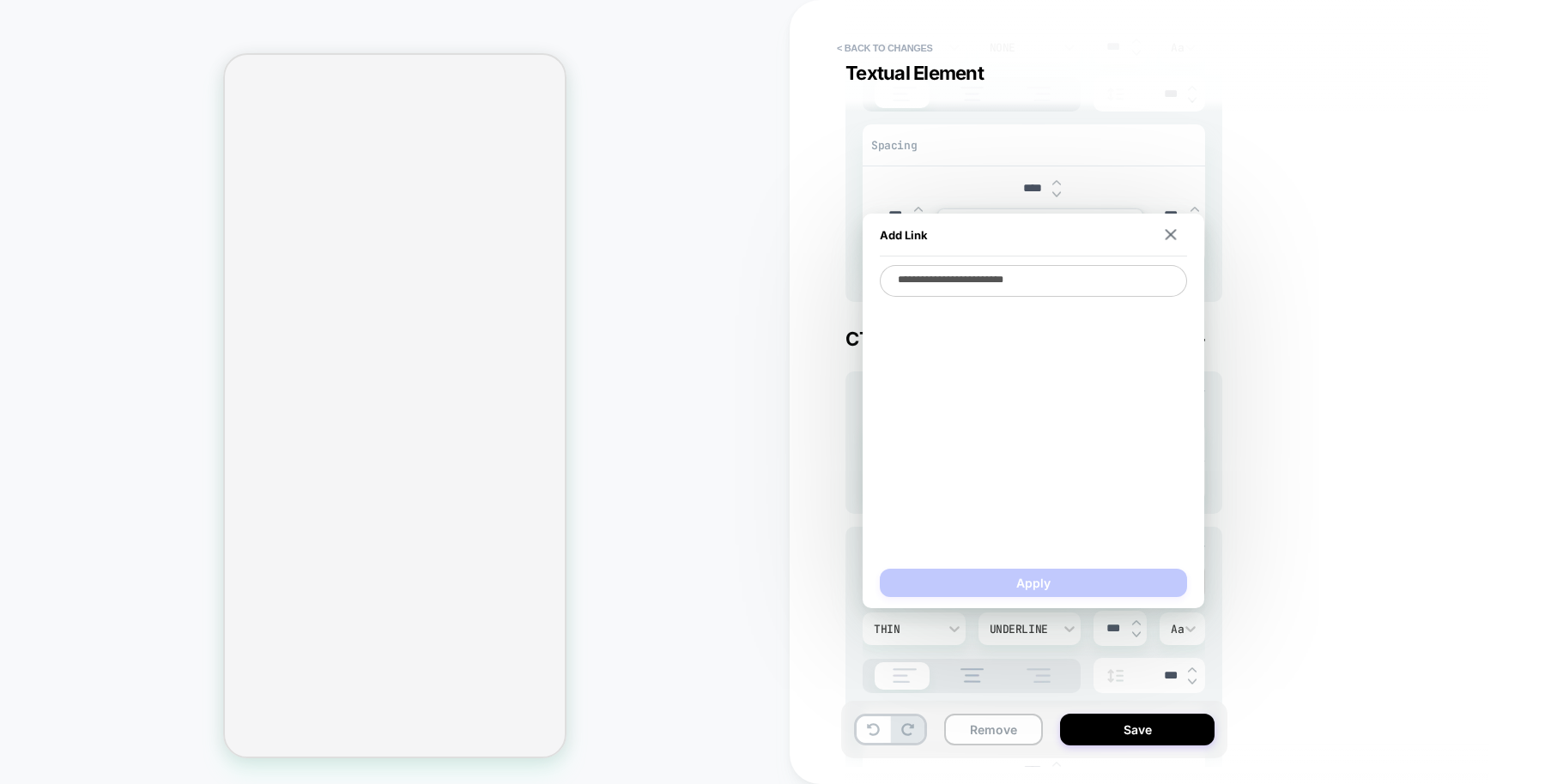
click at [1103, 282] on textarea "**********" at bounding box center [1033, 281] width 307 height 31
type textarea "*"
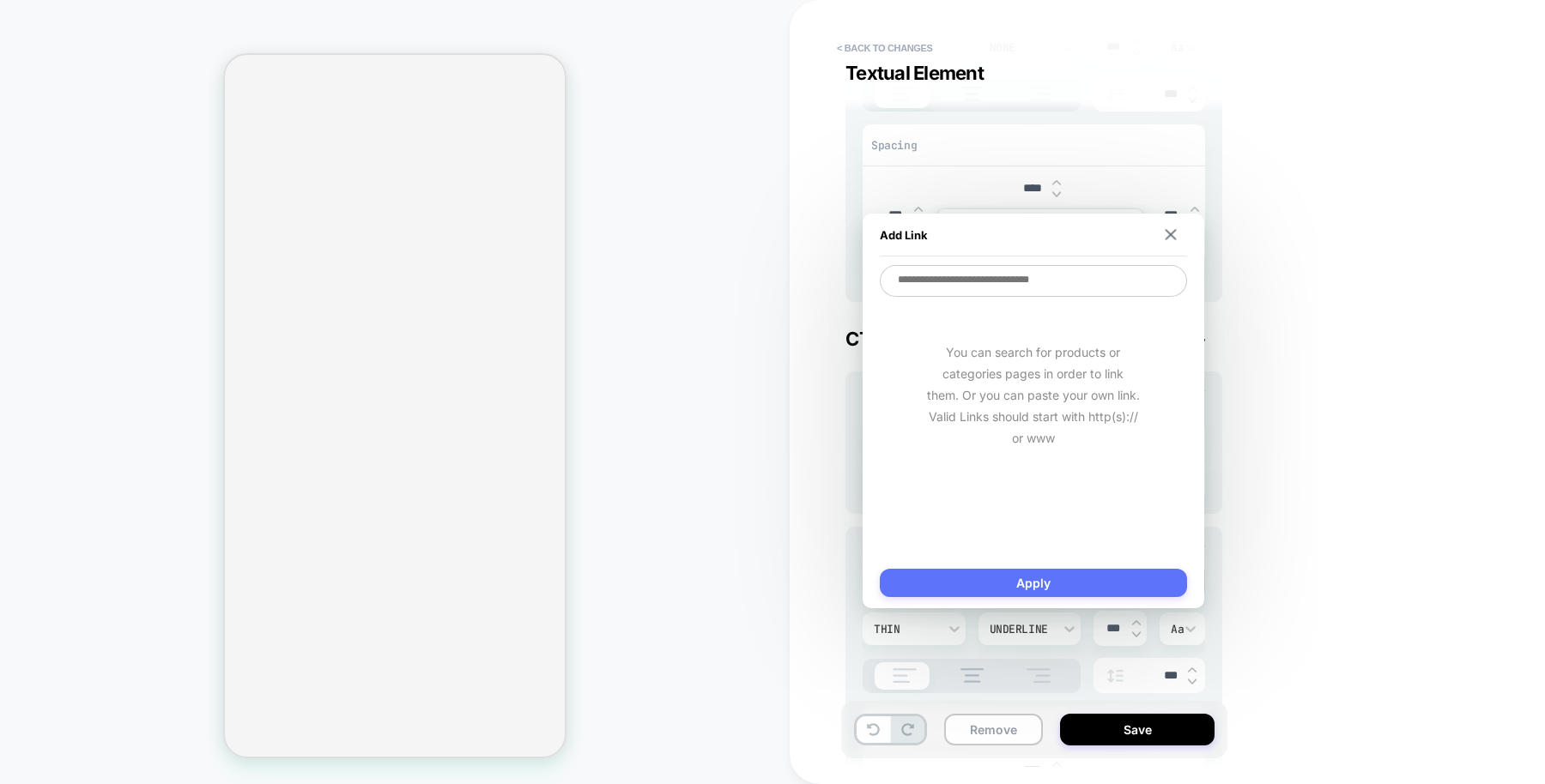
click at [1047, 574] on button "Apply" at bounding box center [1033, 583] width 307 height 28
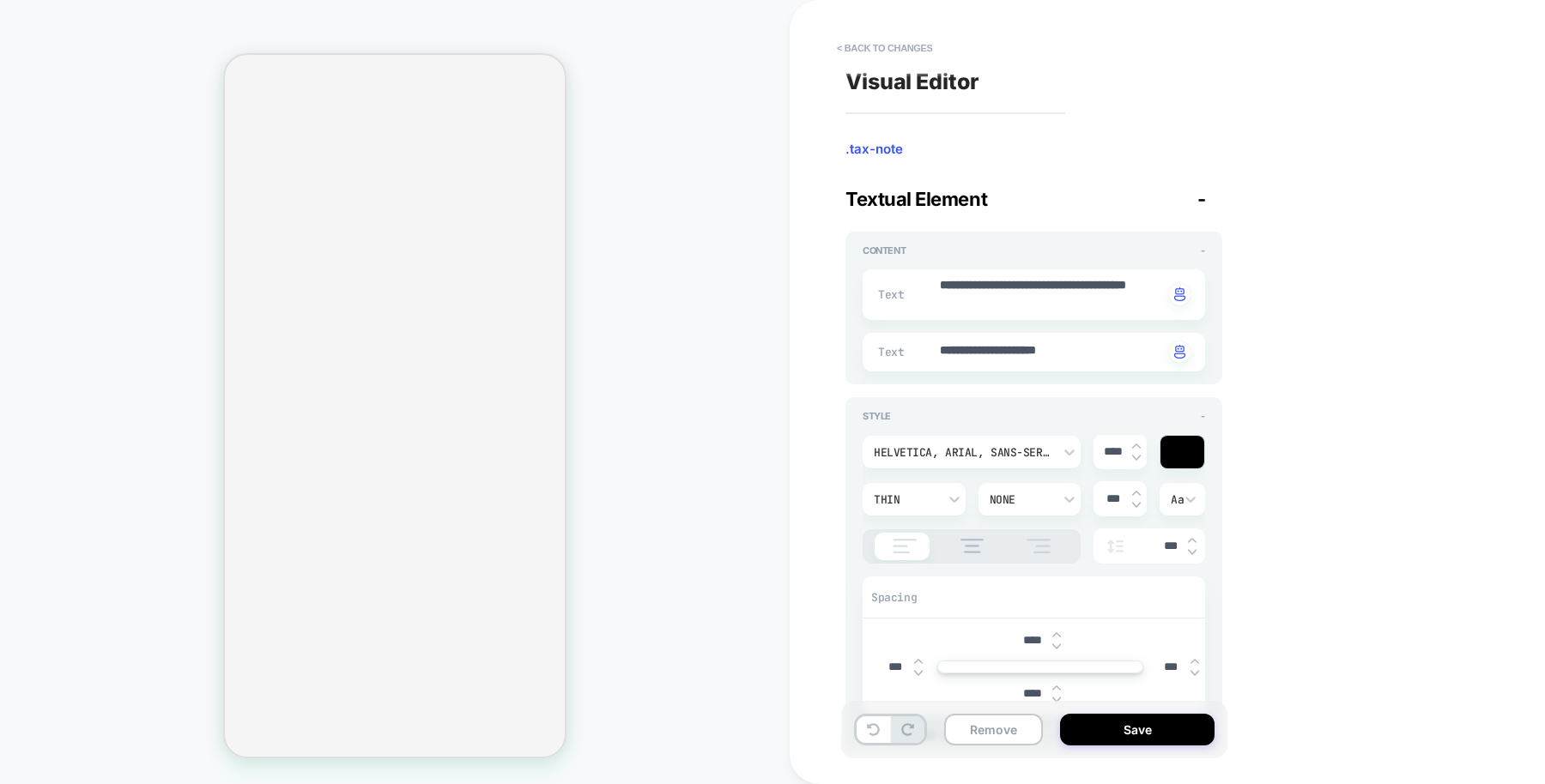
click at [935, 352] on div at bounding box center [918, 352] width 38 height 24
type textarea "*"
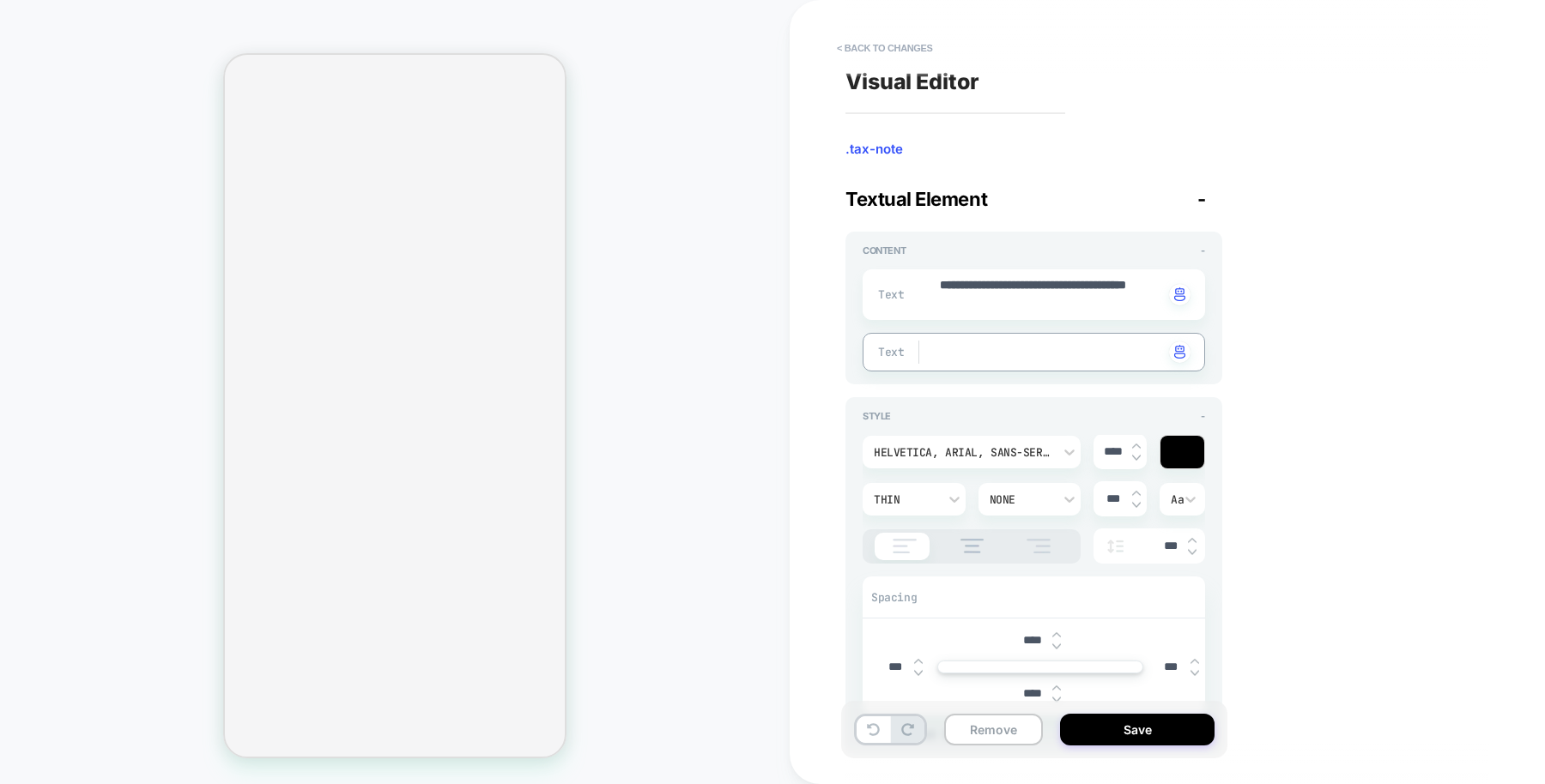
scroll to position [0, 290]
drag, startPoint x: 1031, startPoint y: 301, endPoint x: 920, endPoint y: 270, distance: 115.2
click at [1111, 452] on input "****" at bounding box center [1112, 451] width 38 height 15
type textarea "*"
type input "***"
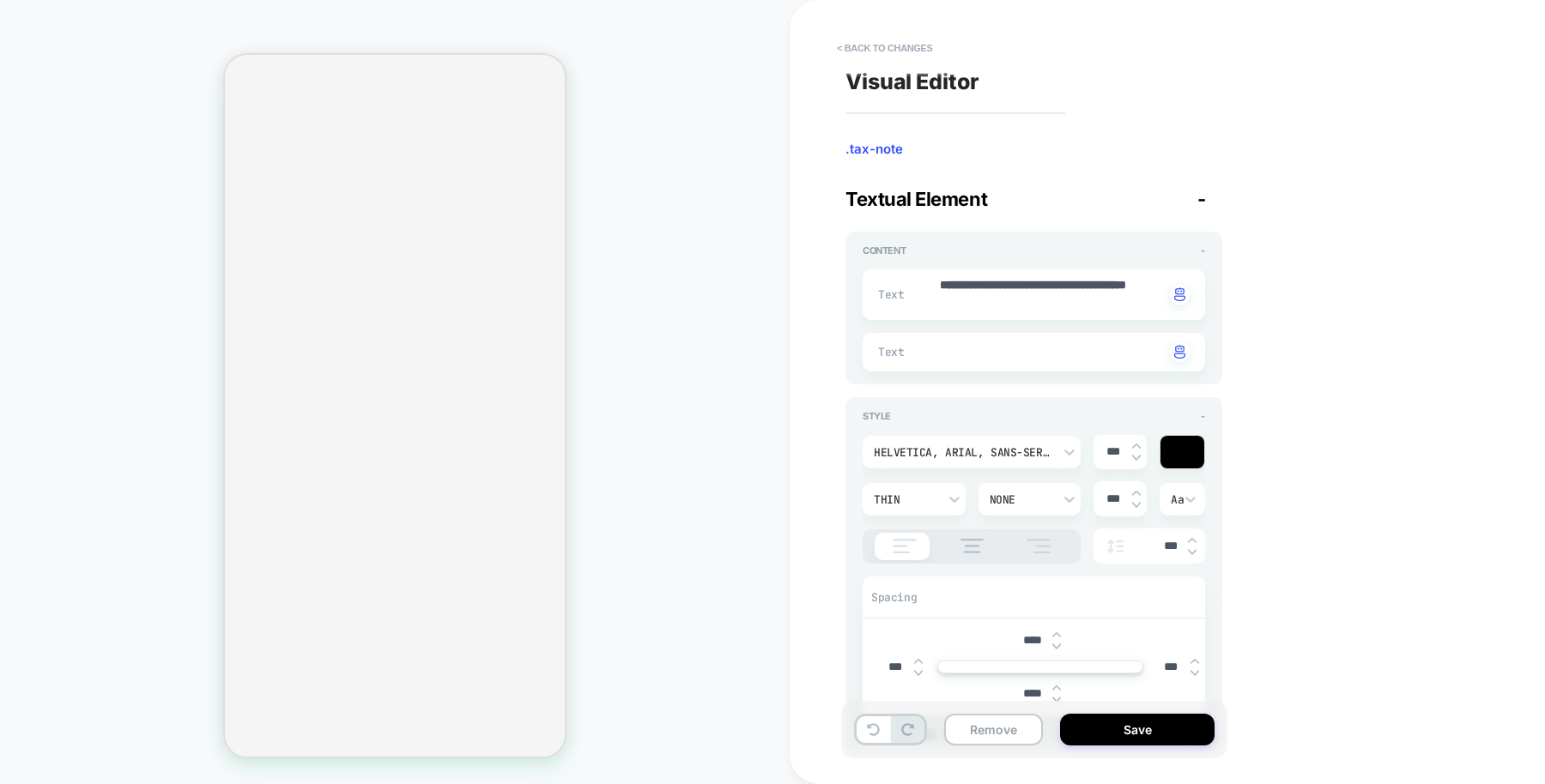
type textarea "*"
type input "****"
type textarea "*"
type input "****"
click at [944, 497] on div "Thin" at bounding box center [905, 499] width 80 height 18
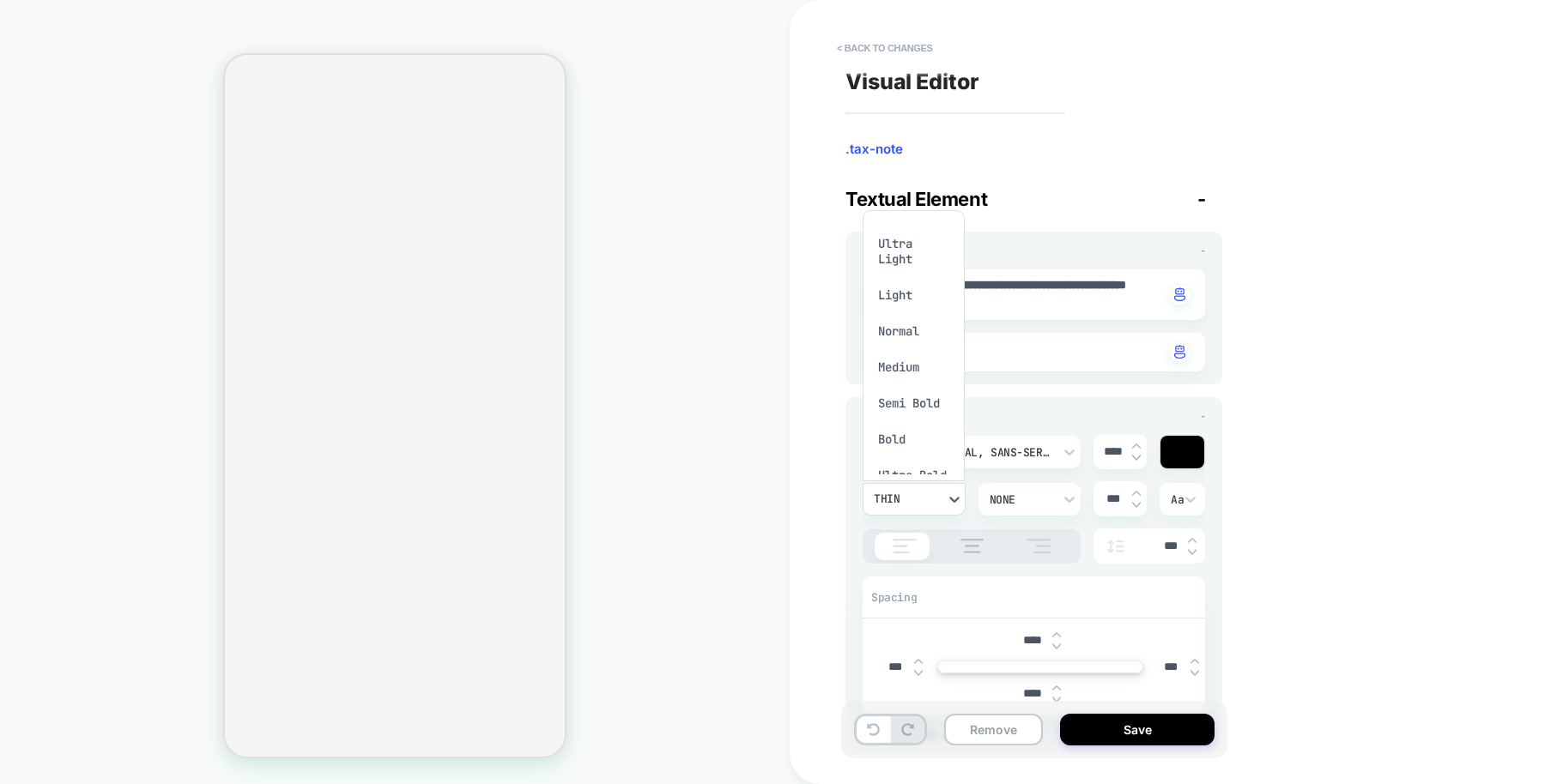
click at [921, 367] on div "Medium" at bounding box center [914, 367] width 88 height 36
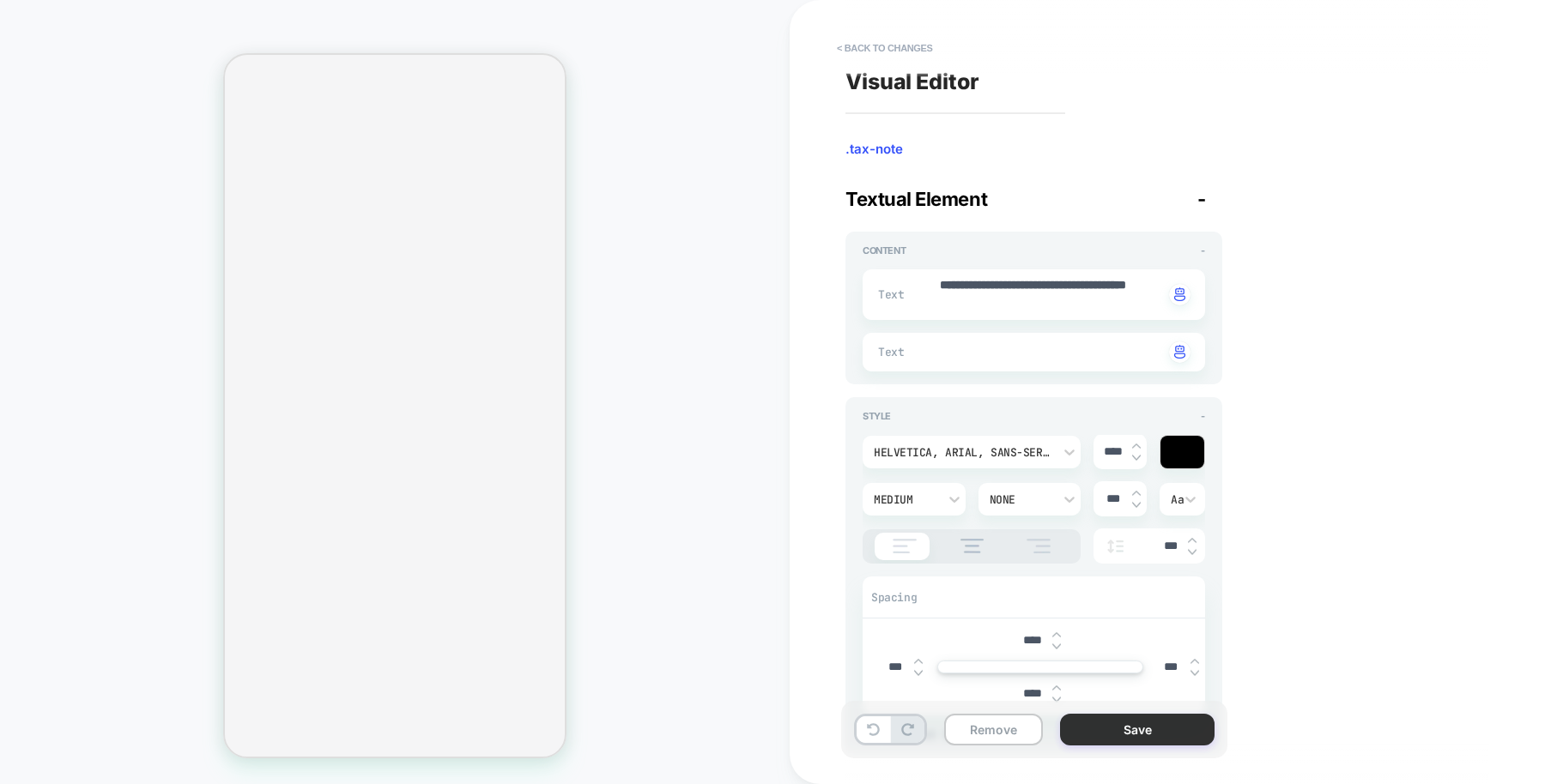
click at [1099, 733] on button "Save" at bounding box center [1137, 729] width 154 height 31
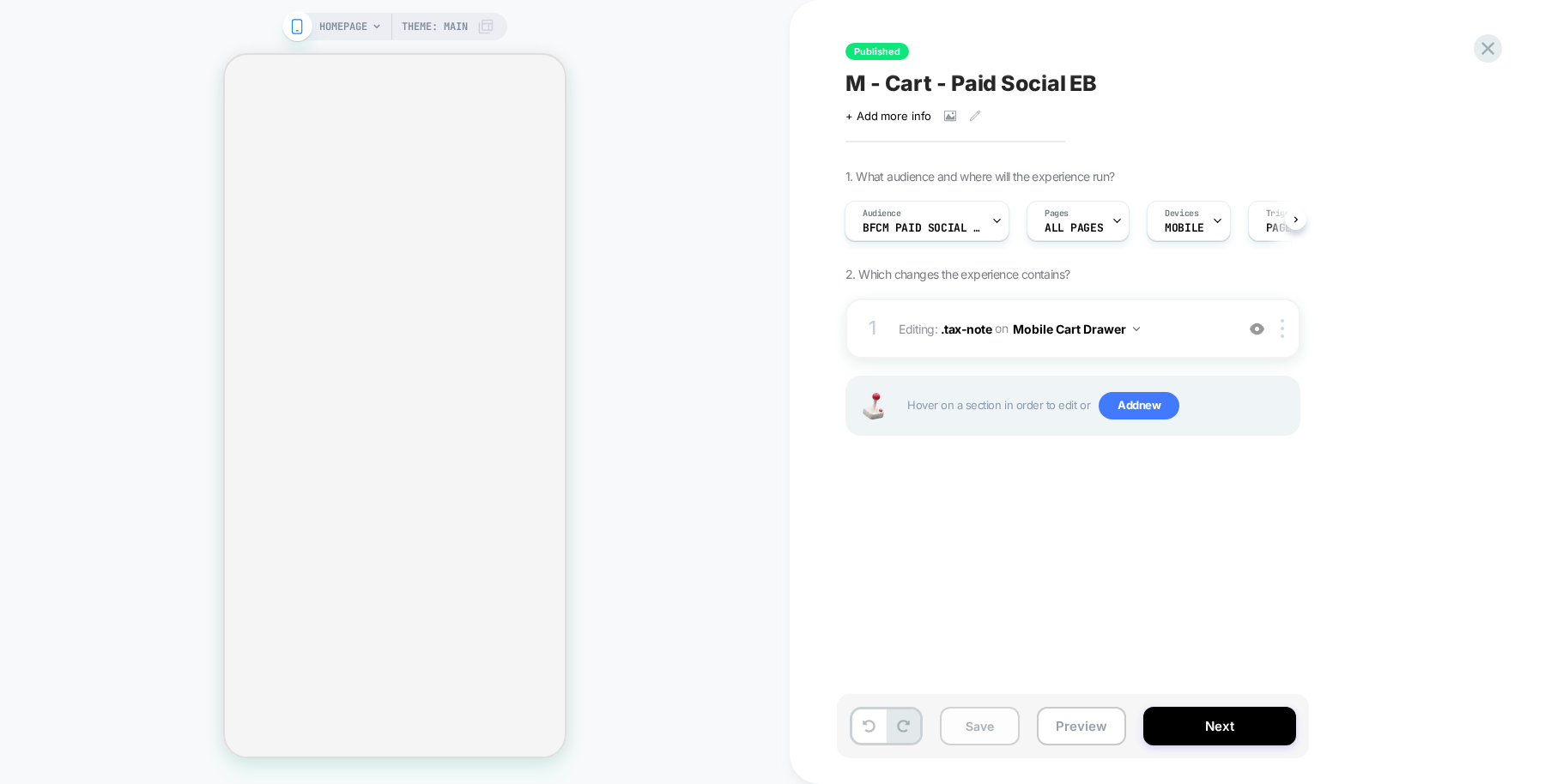
click at [976, 745] on button "Save" at bounding box center [979, 725] width 80 height 38
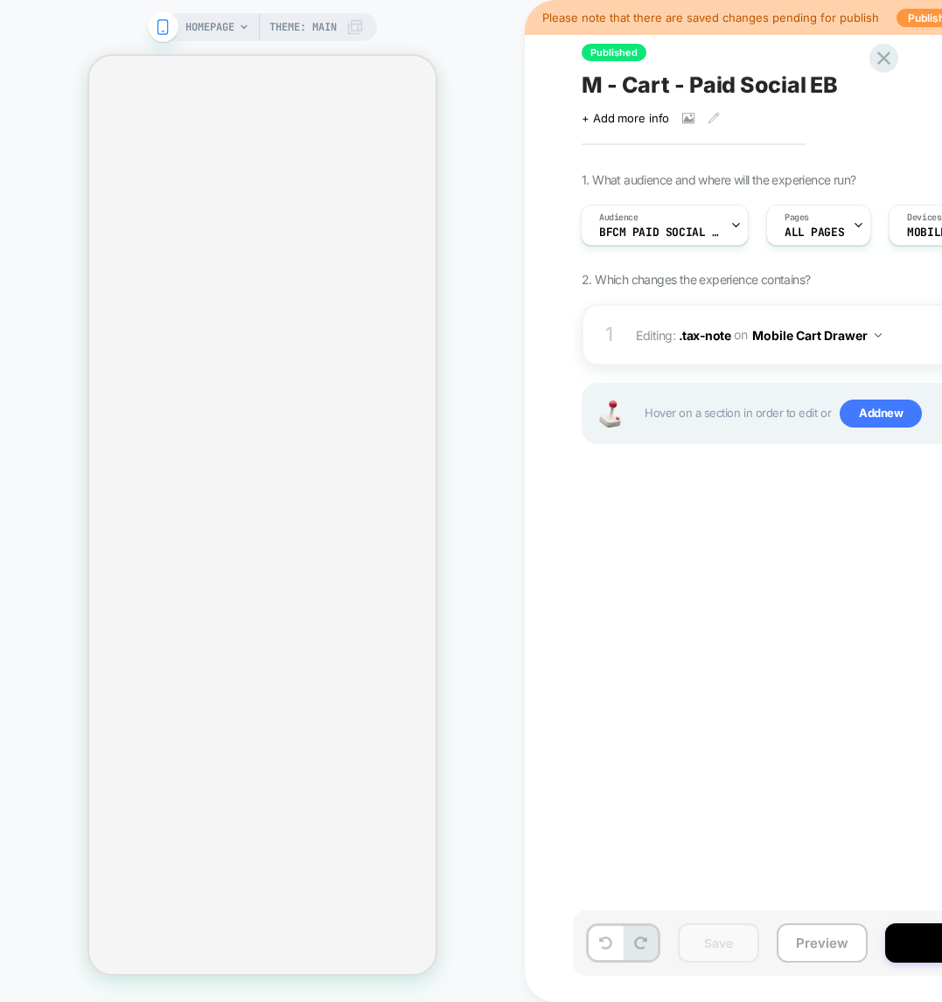
scroll to position [0, 354]
drag, startPoint x: 2, startPoint y: 284, endPoint x: 511, endPoint y: 63, distance: 555.6
click at [511, 63] on div "HOMEPAGE Theme: MAIN" at bounding box center [262, 500] width 525 height 967
click at [914, 16] on button "Publish" at bounding box center [925, 18] width 59 height 18
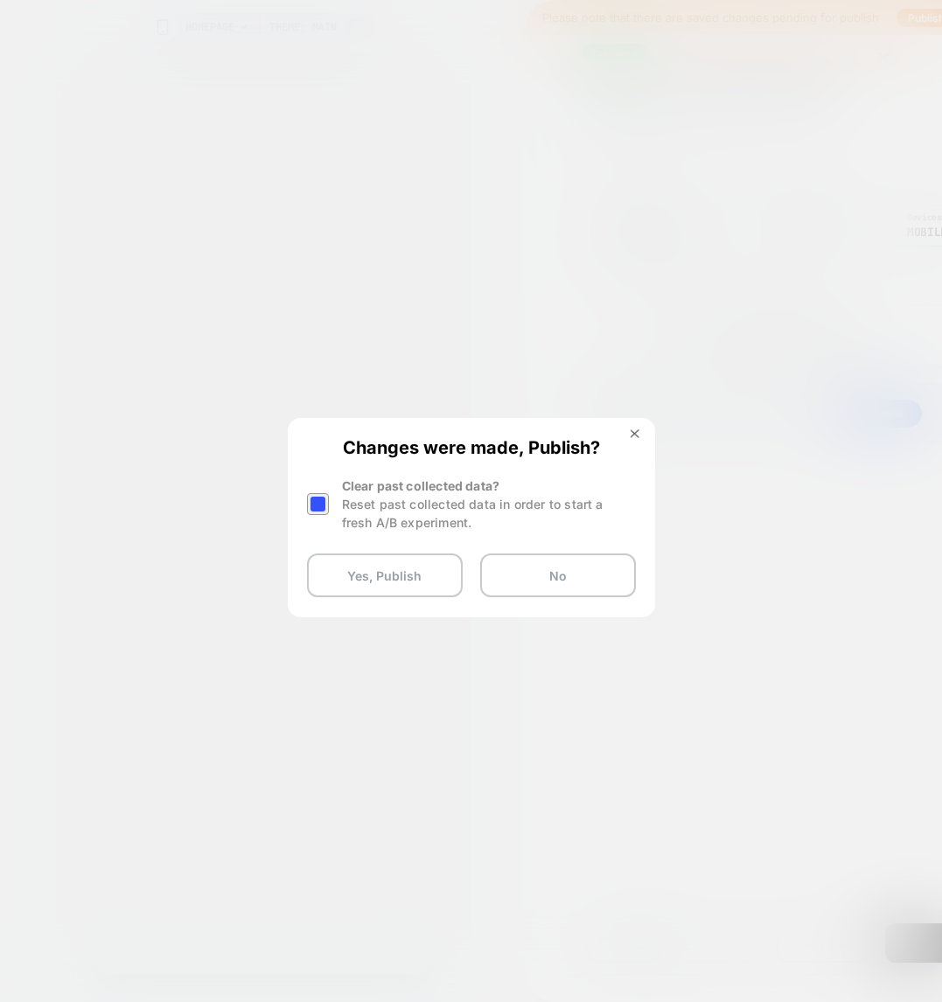
click at [320, 505] on div at bounding box center [318, 504] width 22 height 22
click at [378, 566] on button "Yes, Publish" at bounding box center [385, 575] width 156 height 44
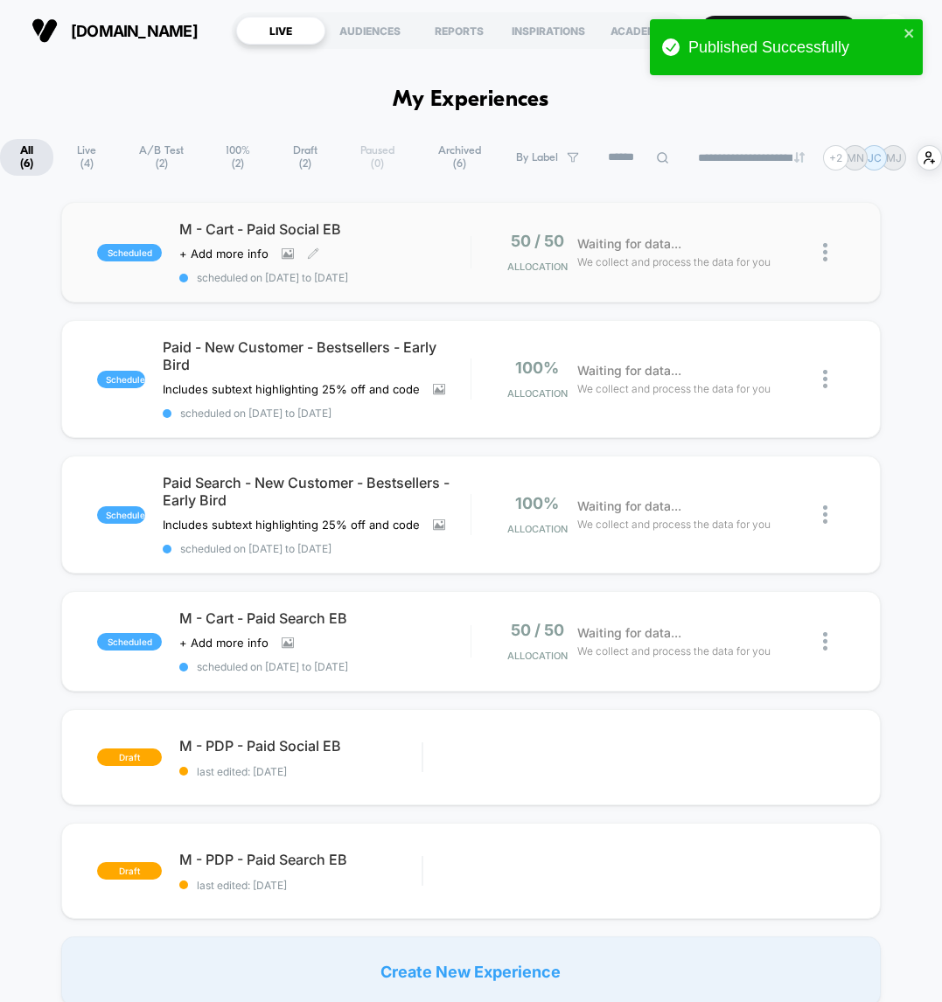
click at [385, 236] on div "M - Cart - Paid Social EB Click to view images Click to edit experience details…" at bounding box center [324, 252] width 291 height 64
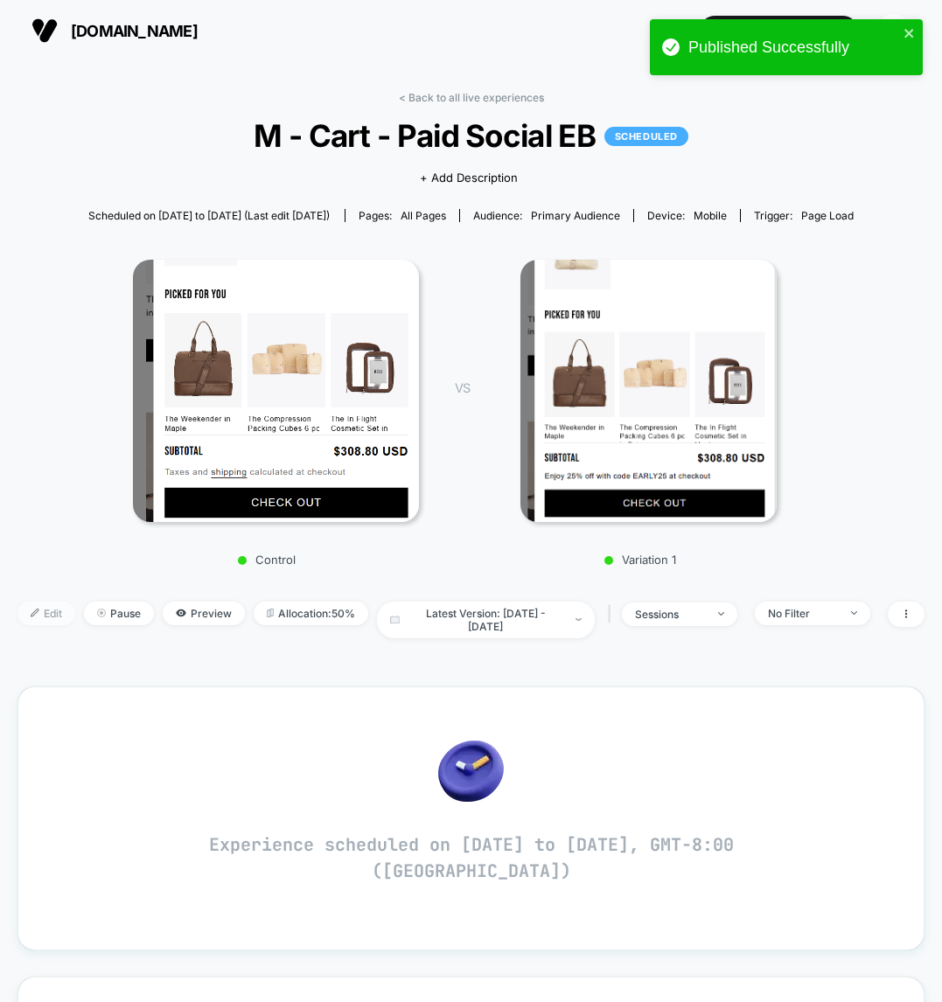
click at [55, 620] on span "Edit" at bounding box center [46, 613] width 58 height 24
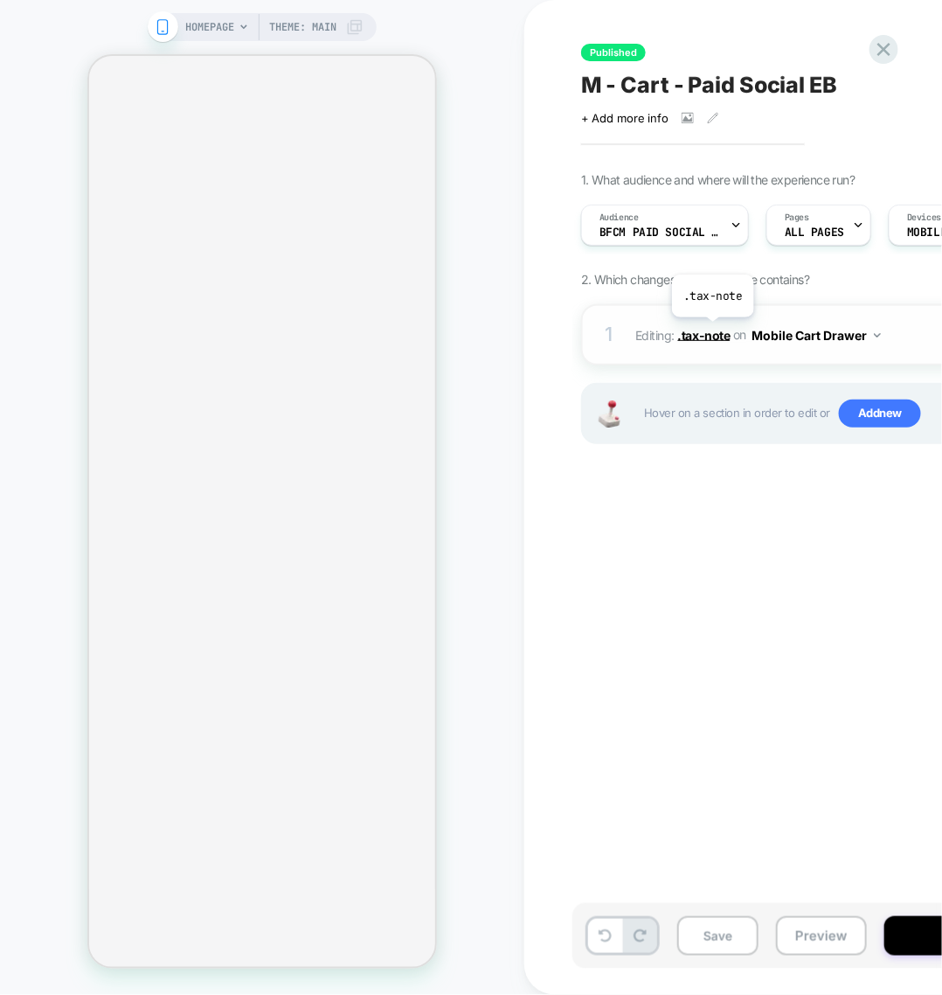
click at [712, 330] on span ".tax-note" at bounding box center [704, 334] width 52 height 15
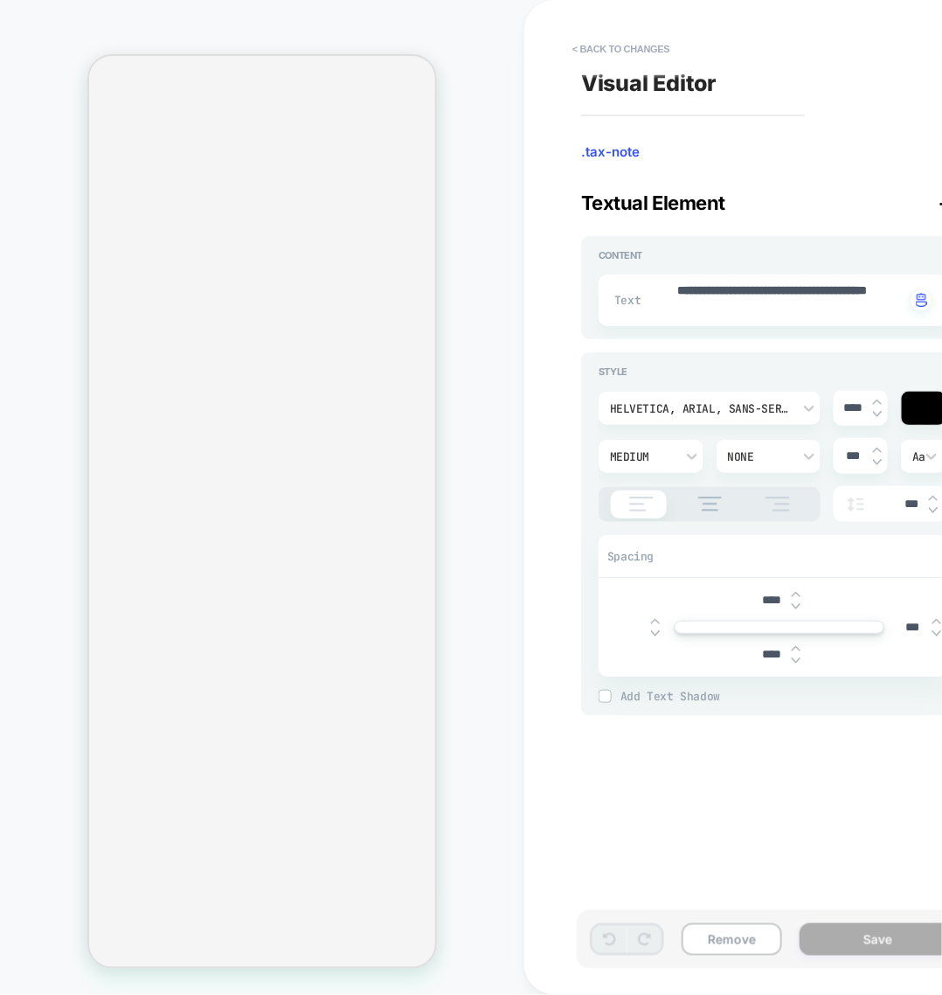
scroll to position [422, 0]
click at [173, 16] on span at bounding box center [163, 26] width 31 height 31
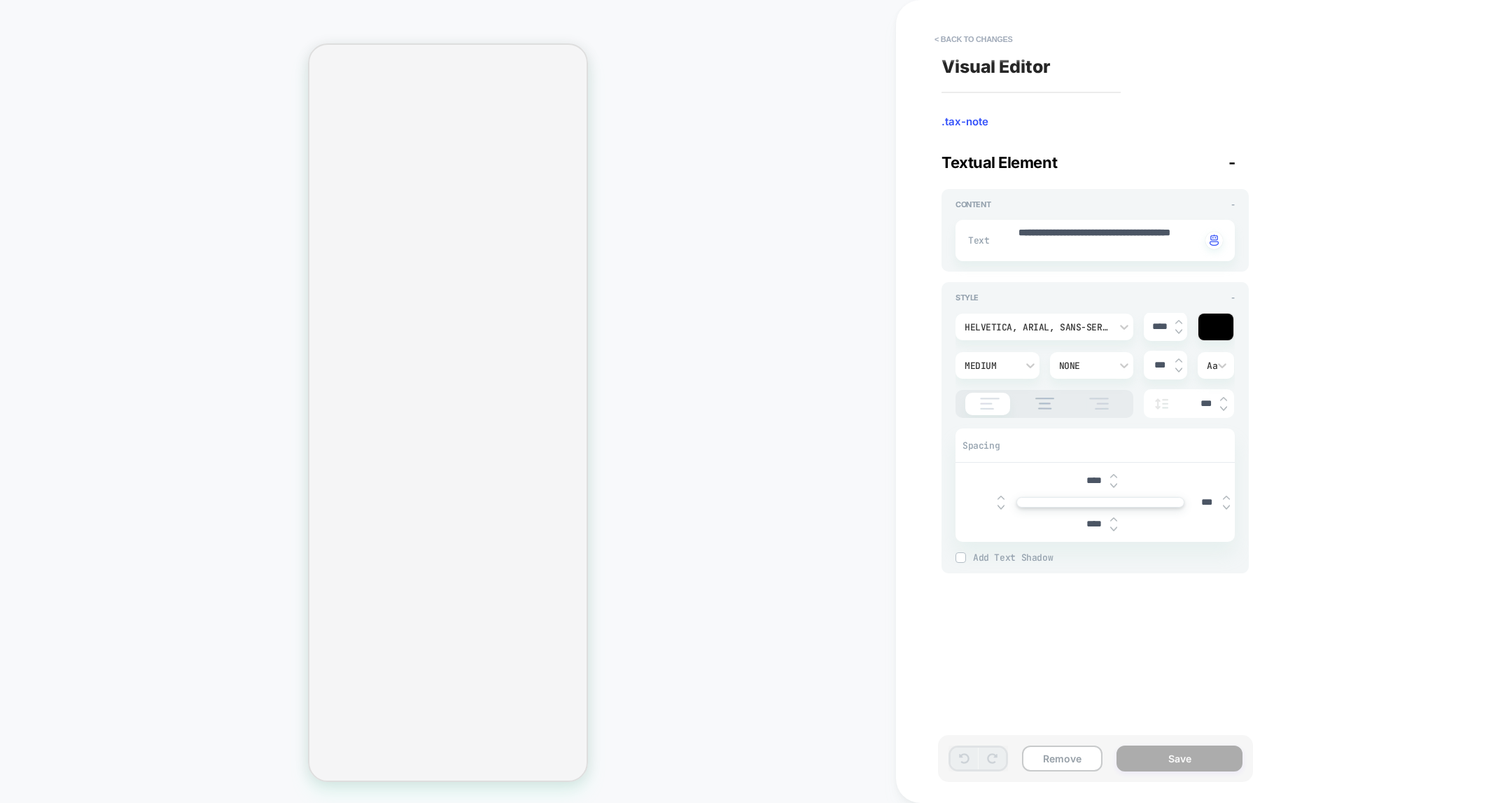
scroll to position [0, 277]
click at [991, 38] on button "< Back to changes" at bounding box center [973, 39] width 92 height 22
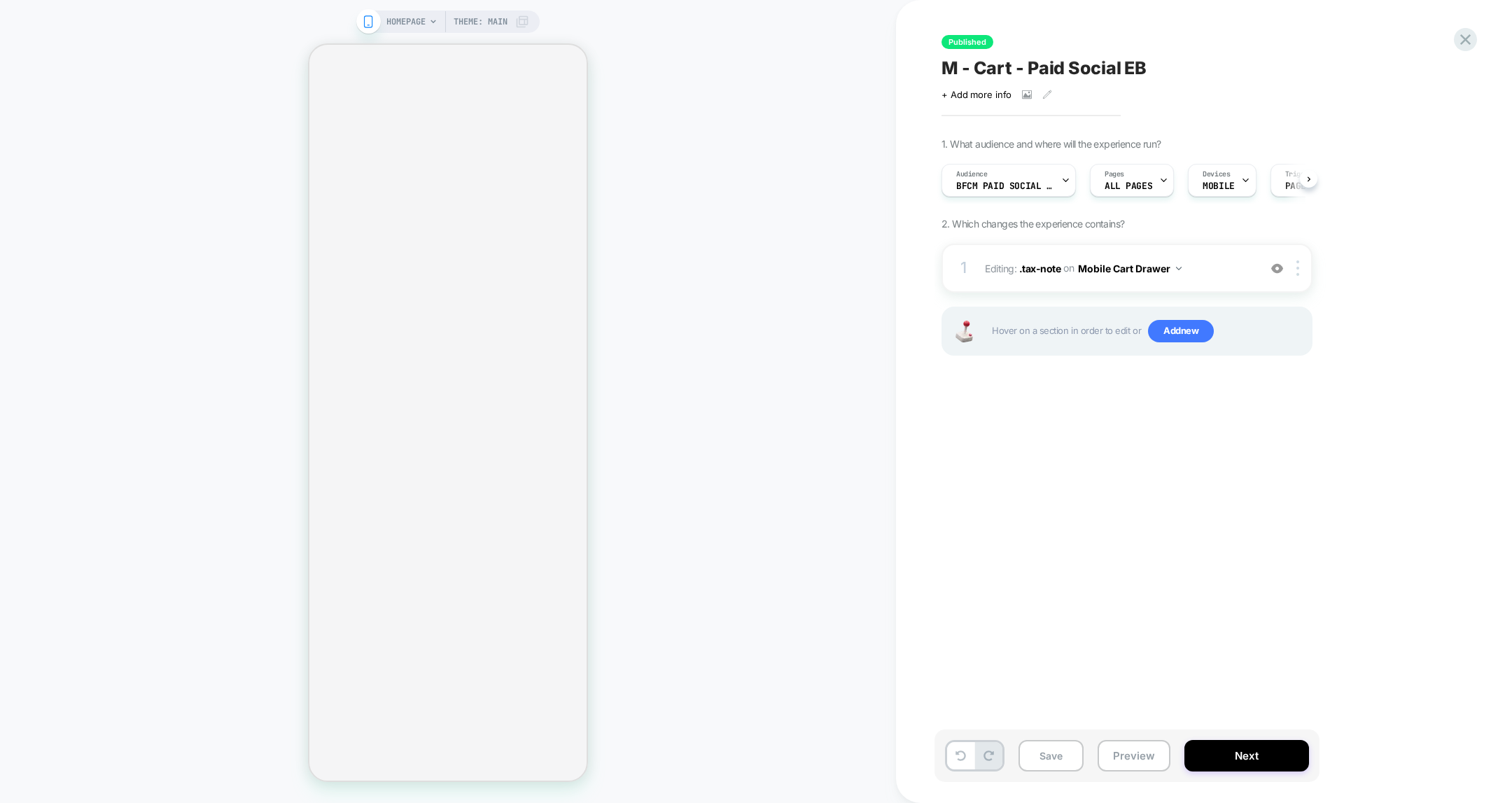
scroll to position [0, 0]
click at [1056, 639] on button "Save" at bounding box center [1051, 755] width 65 height 31
click at [1260, 38] on div at bounding box center [1466, 39] width 29 height 29
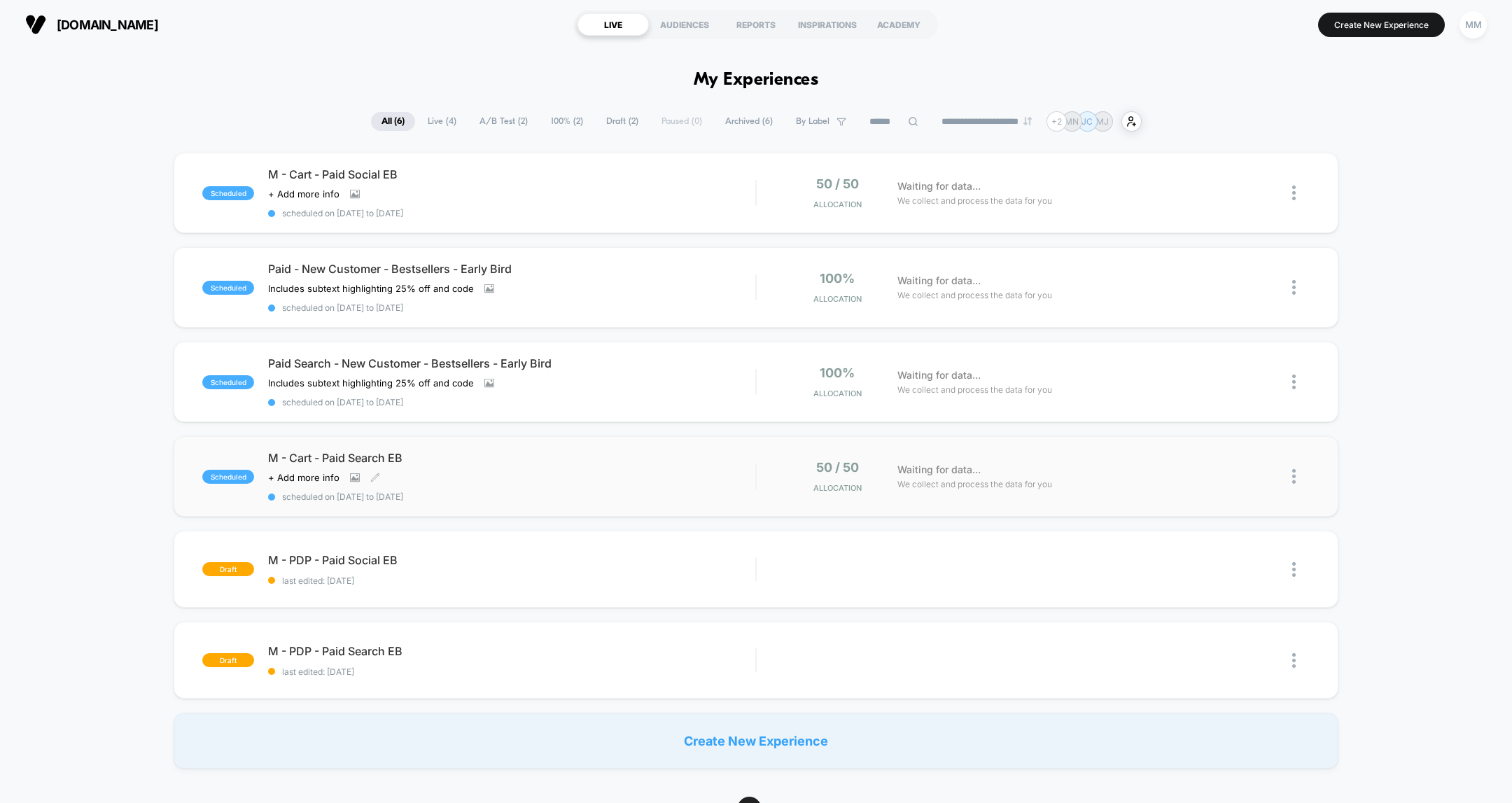
click at [670, 462] on div "M - Cart - Paid Search EB Click to view images Click to edit experience details…" at bounding box center [512, 476] width 487 height 51
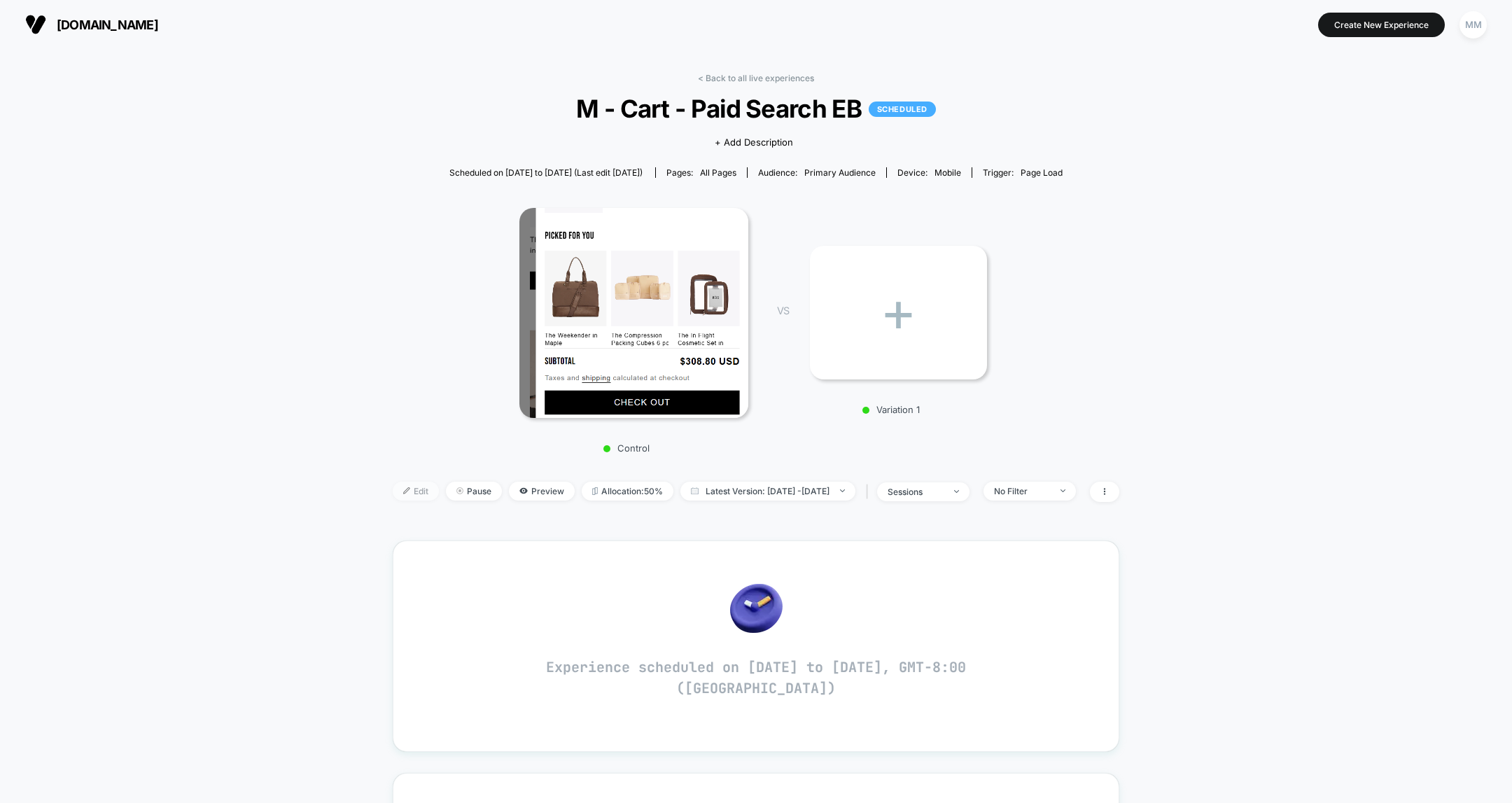
click at [410, 491] on div at bounding box center [412, 491] width 3 height 1
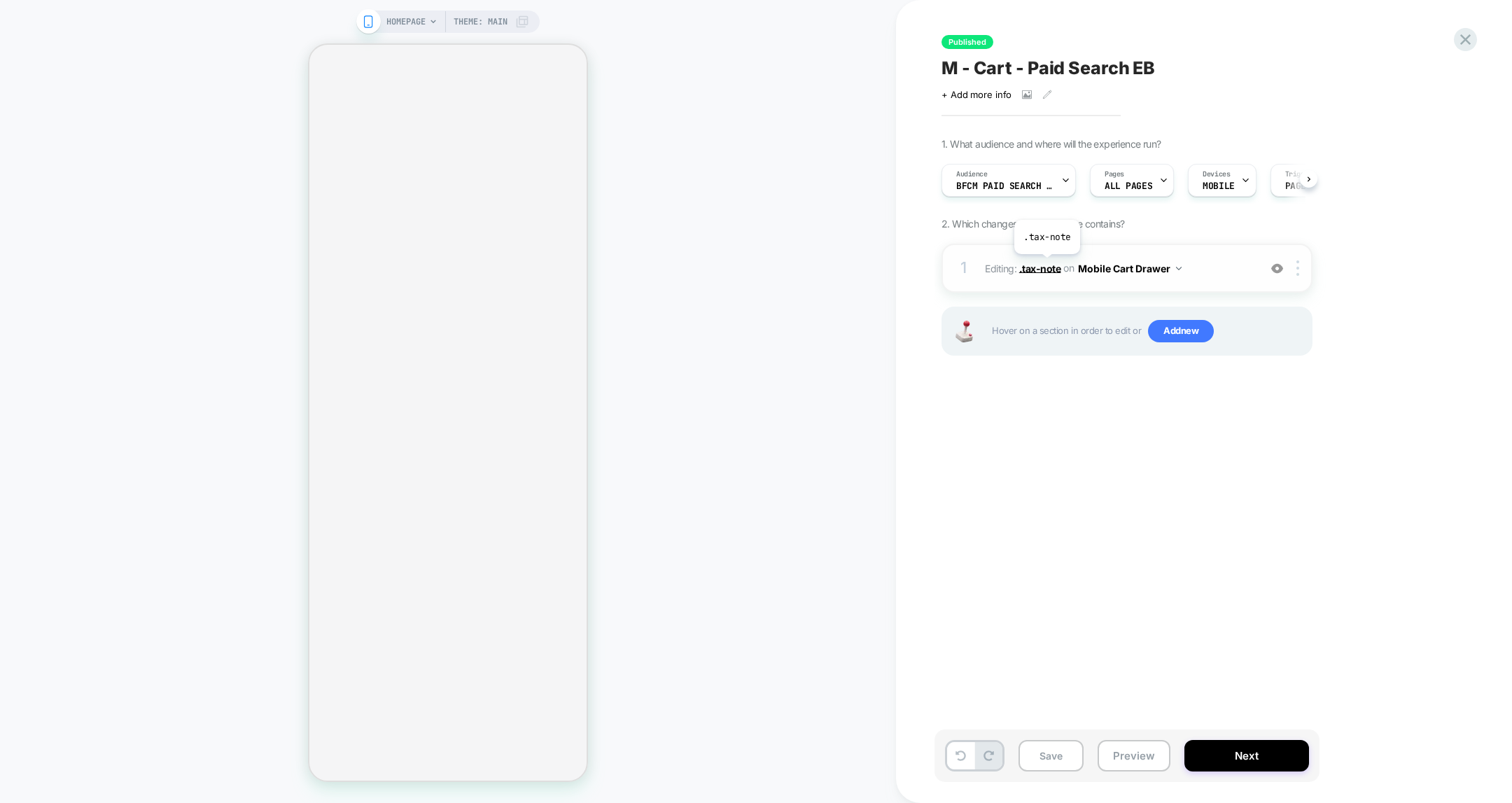
click at [1047, 264] on span ".tax-note" at bounding box center [1040, 267] width 42 height 12
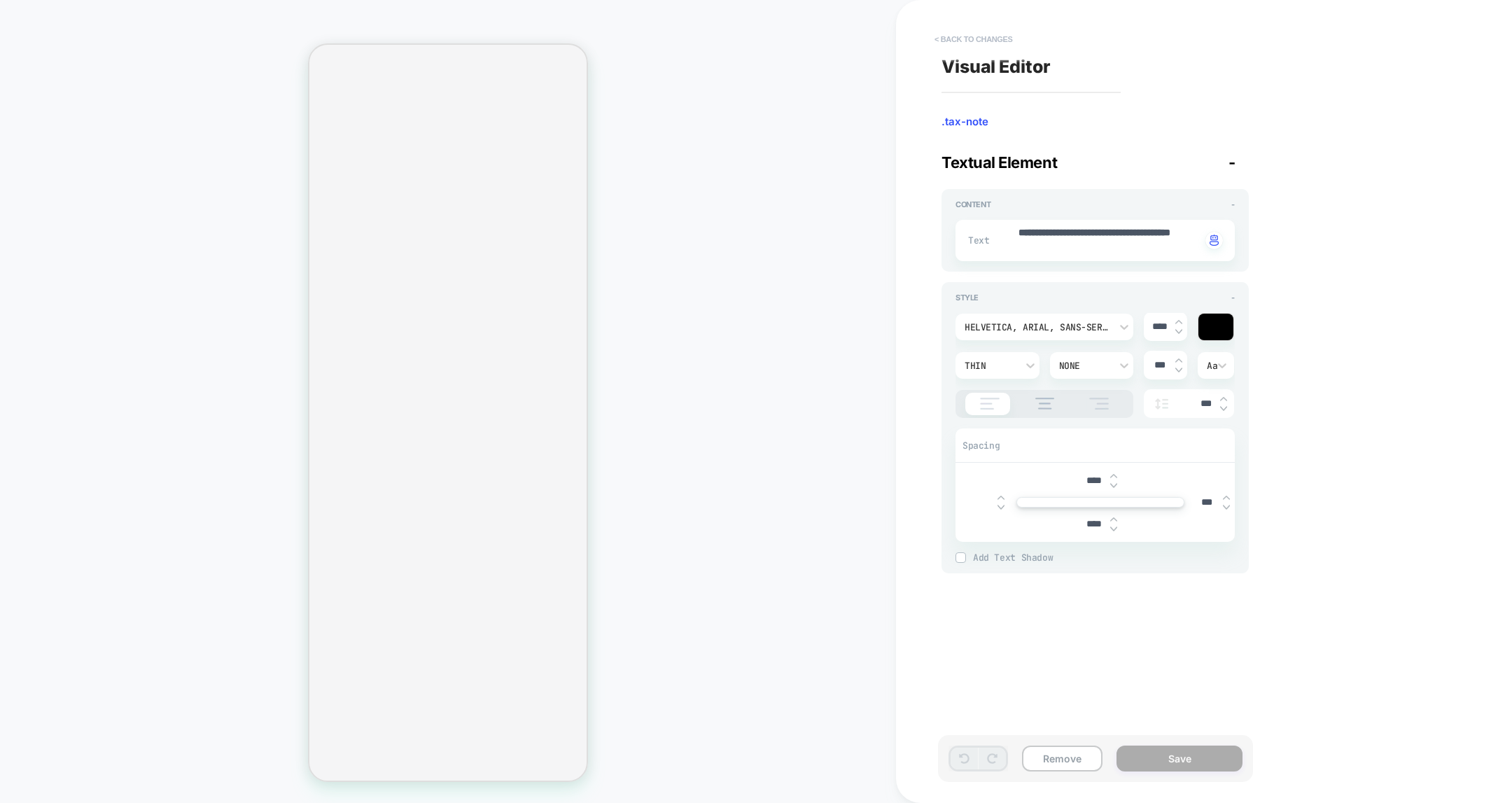
click at [992, 36] on button "< Back to changes" at bounding box center [973, 39] width 92 height 22
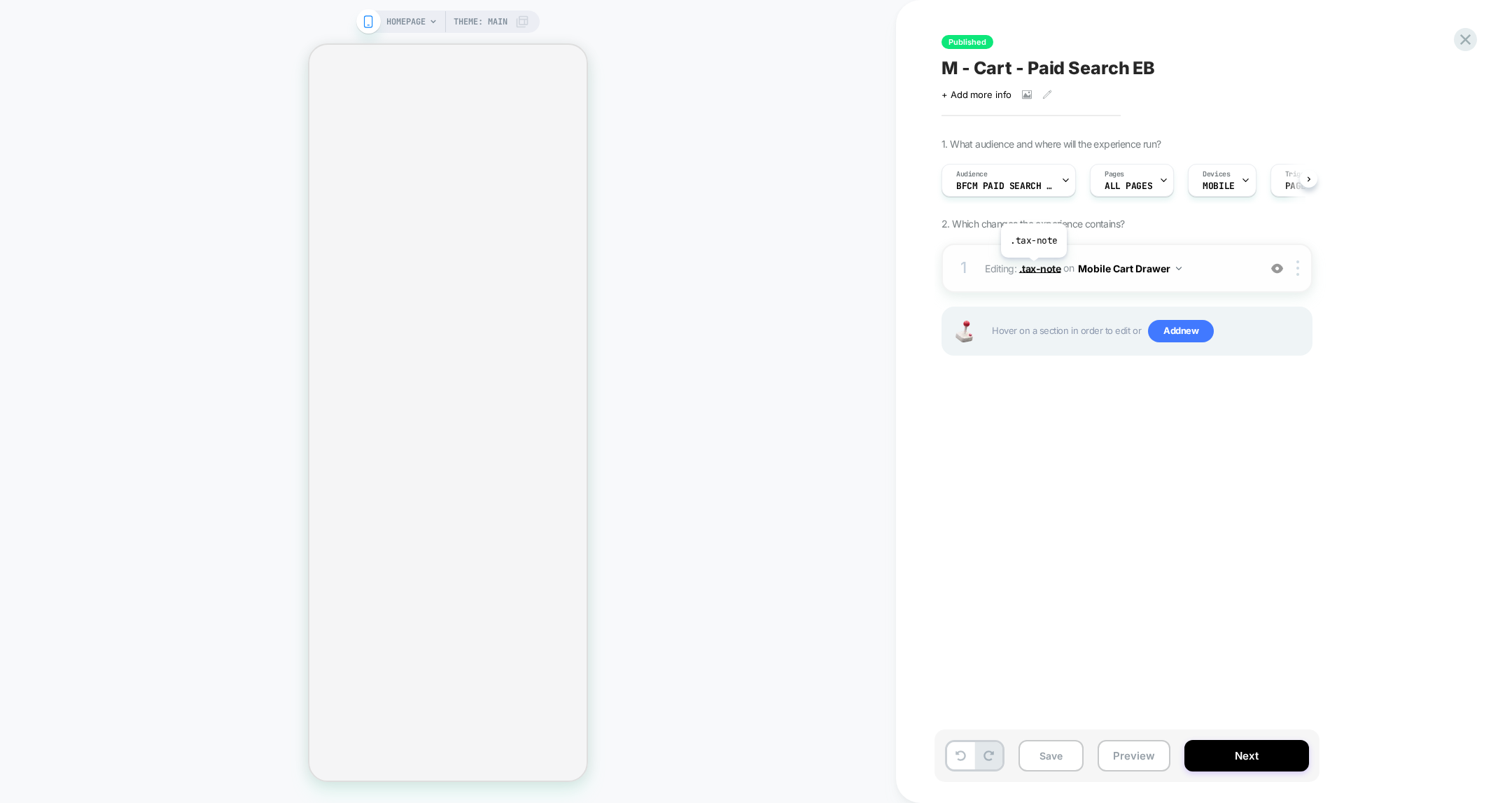
click at [1033, 267] on span ".tax-note" at bounding box center [1040, 267] width 42 height 12
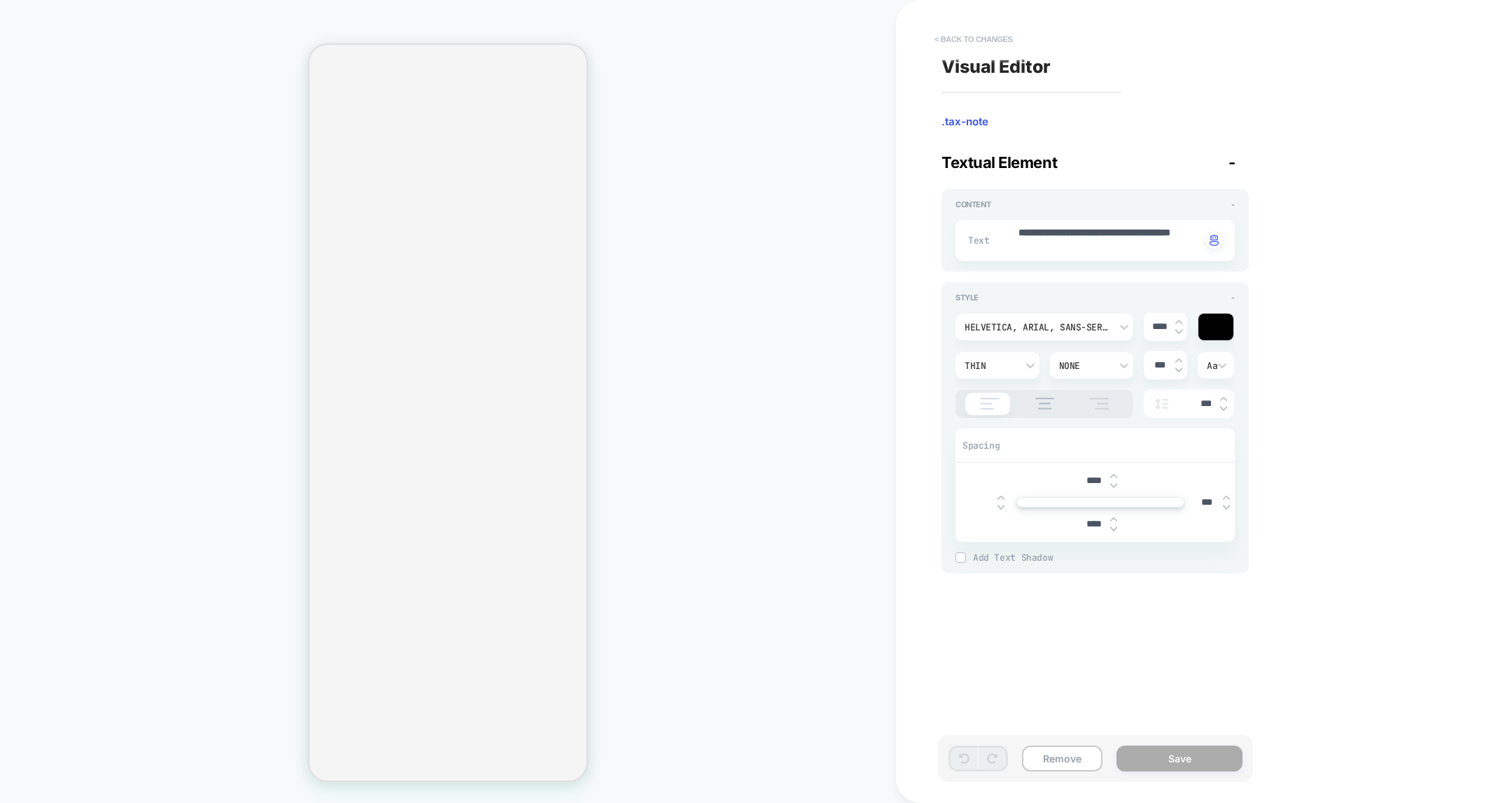
click at [986, 38] on button "< Back to changes" at bounding box center [973, 39] width 92 height 22
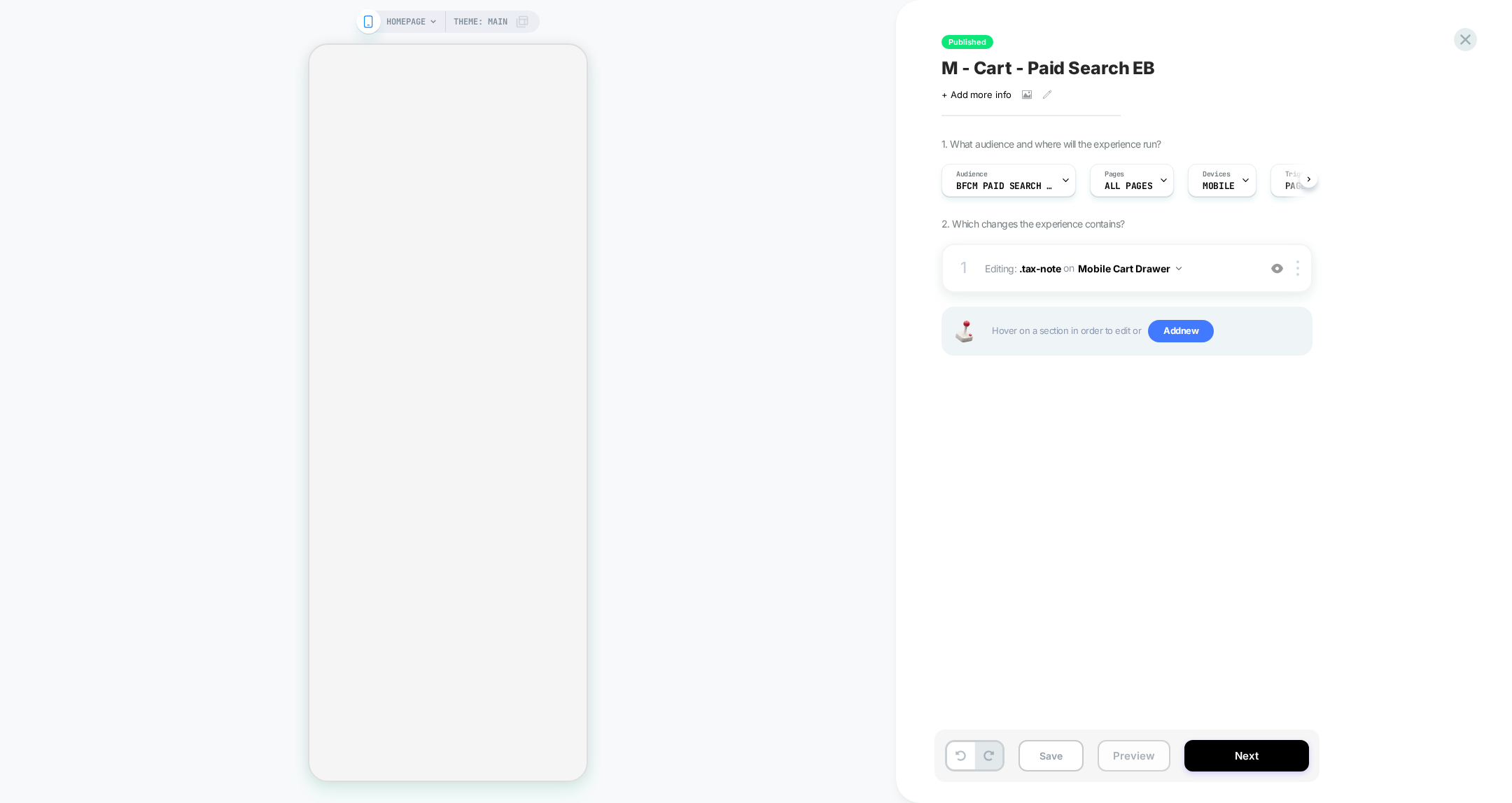
scroll to position [0, 277]
click at [1066, 639] on button "Save" at bounding box center [1051, 755] width 65 height 31
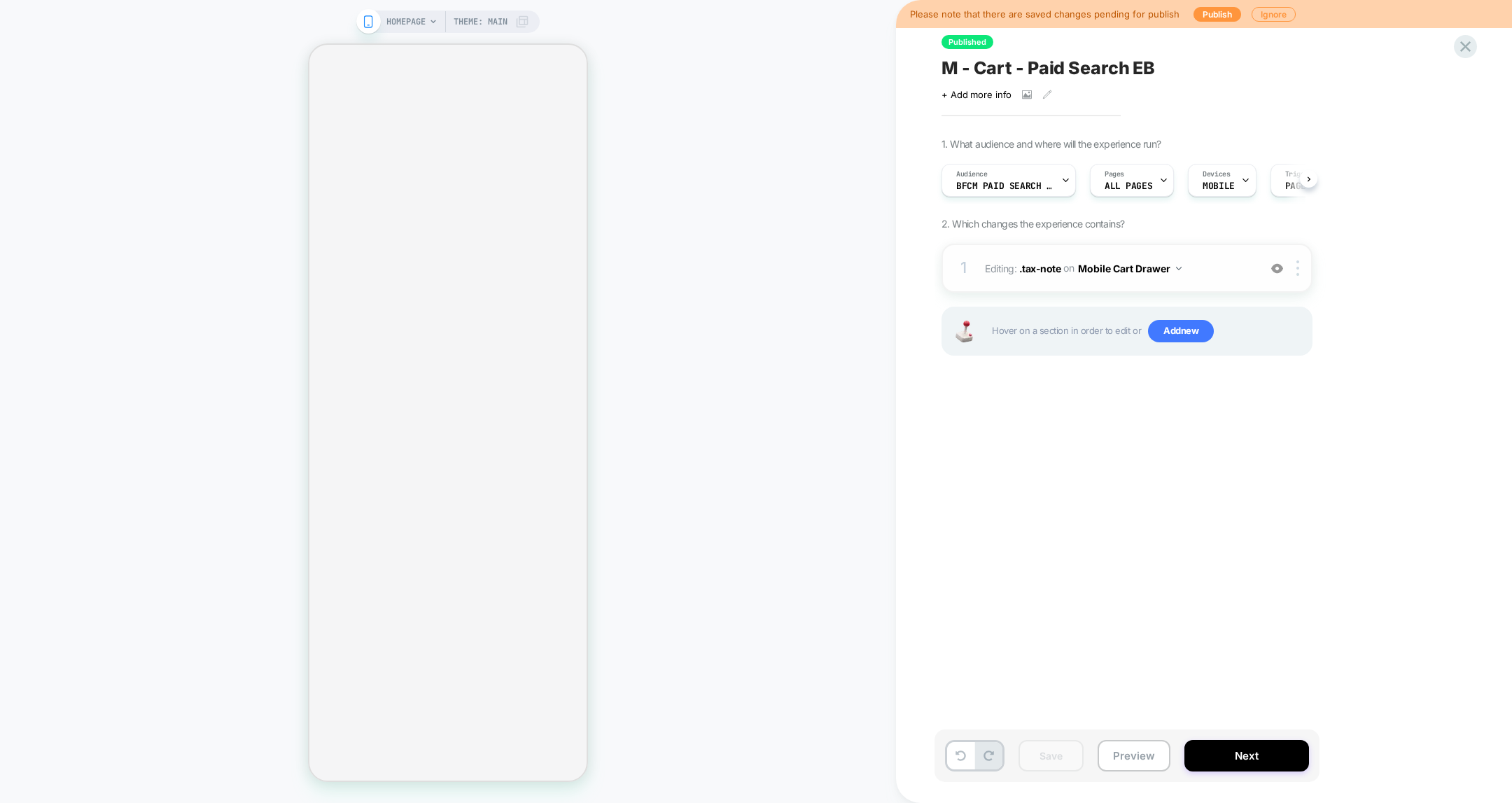
scroll to position [0, 0]
click at [1048, 275] on span "Editing : .tax-note .tax-note on Mobile Cart Drawer" at bounding box center [1118, 268] width 267 height 20
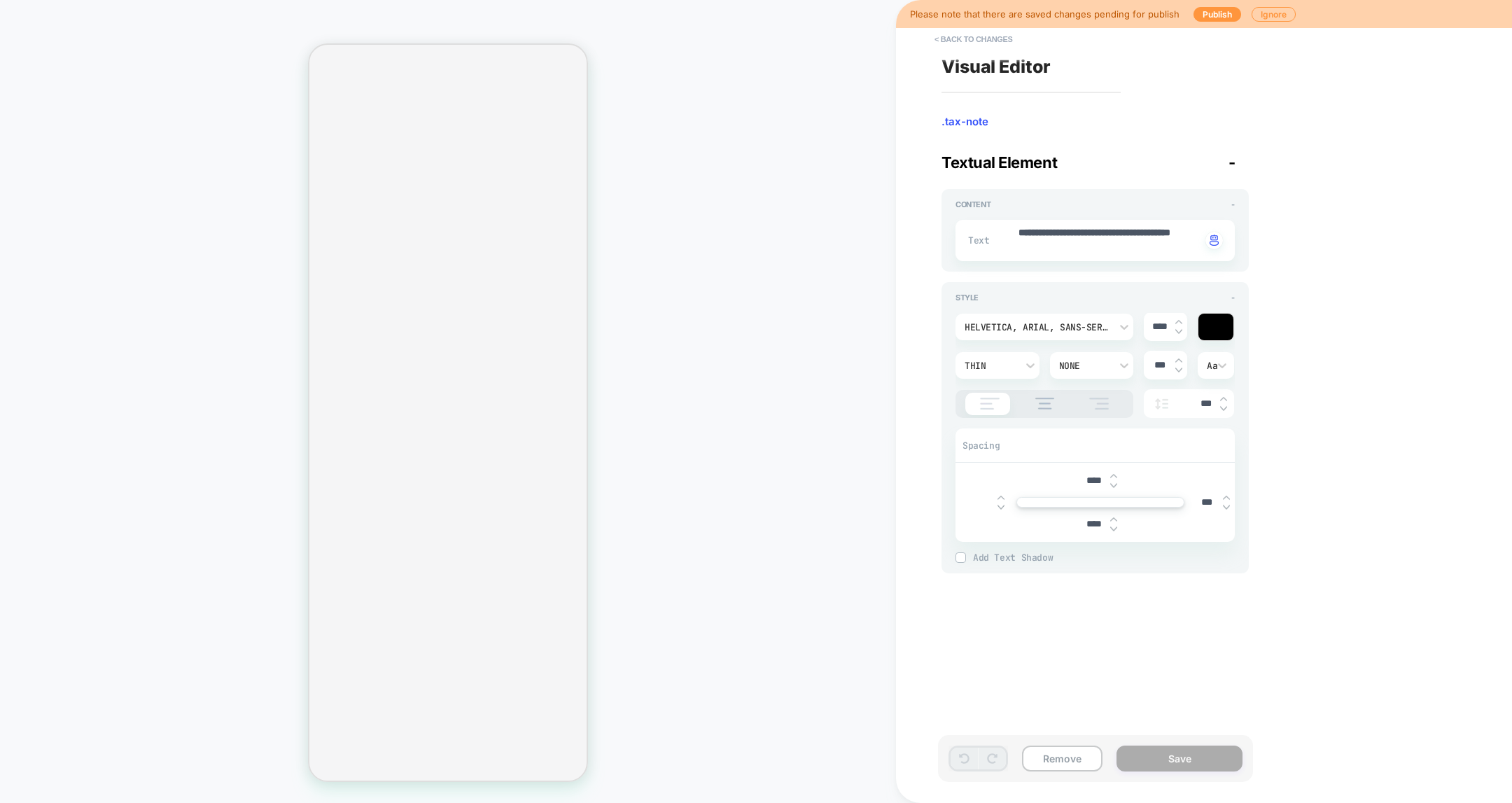
scroll to position [0, 277]
click at [320, 175] on button "Close" at bounding box center [315, 183] width 11 height 14
click at [1002, 46] on button "< Back to changes" at bounding box center [973, 39] width 92 height 22
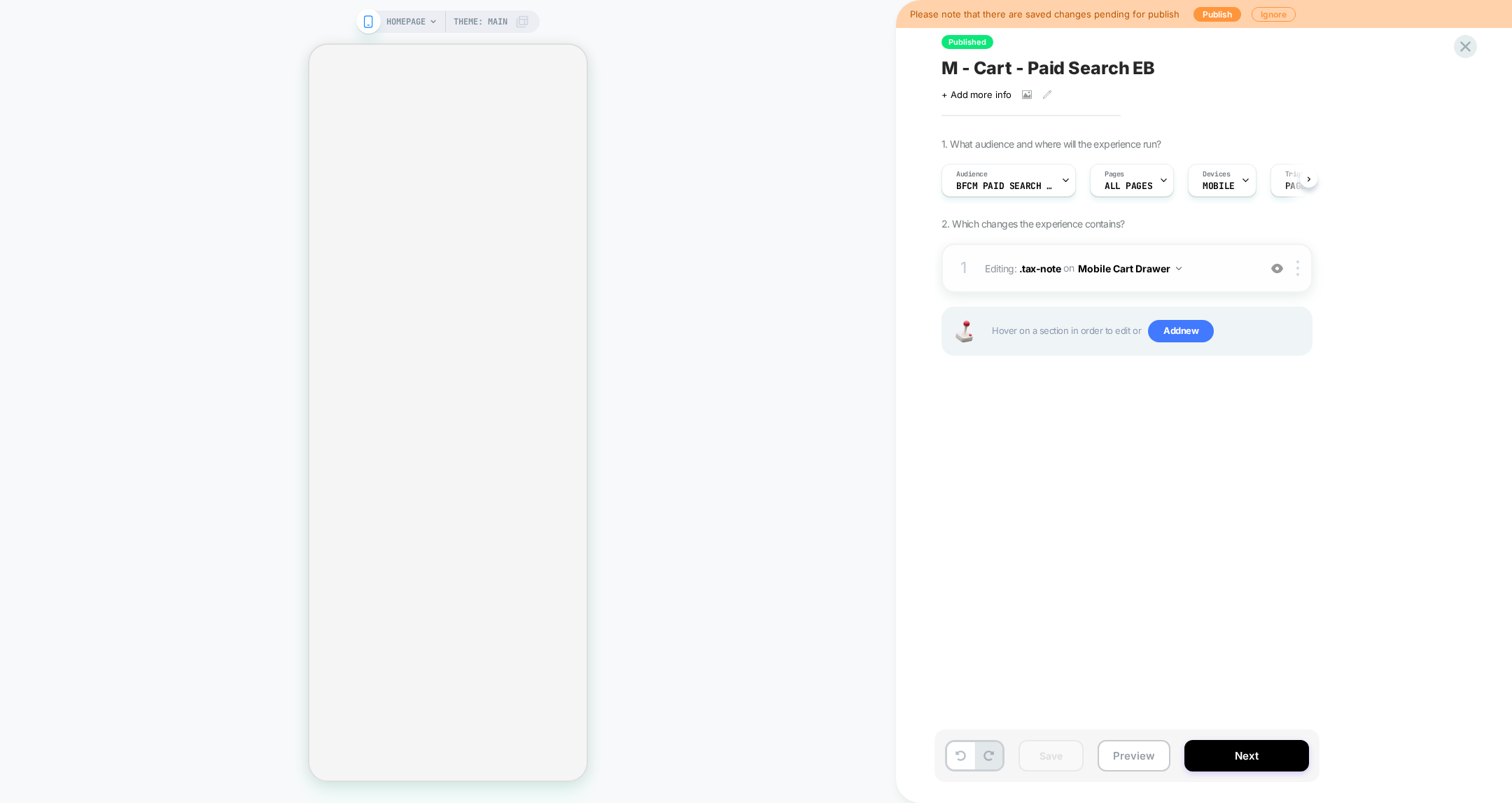
scroll to position [0, 284]
click at [1032, 267] on span ".tax-note" at bounding box center [1040, 267] width 42 height 12
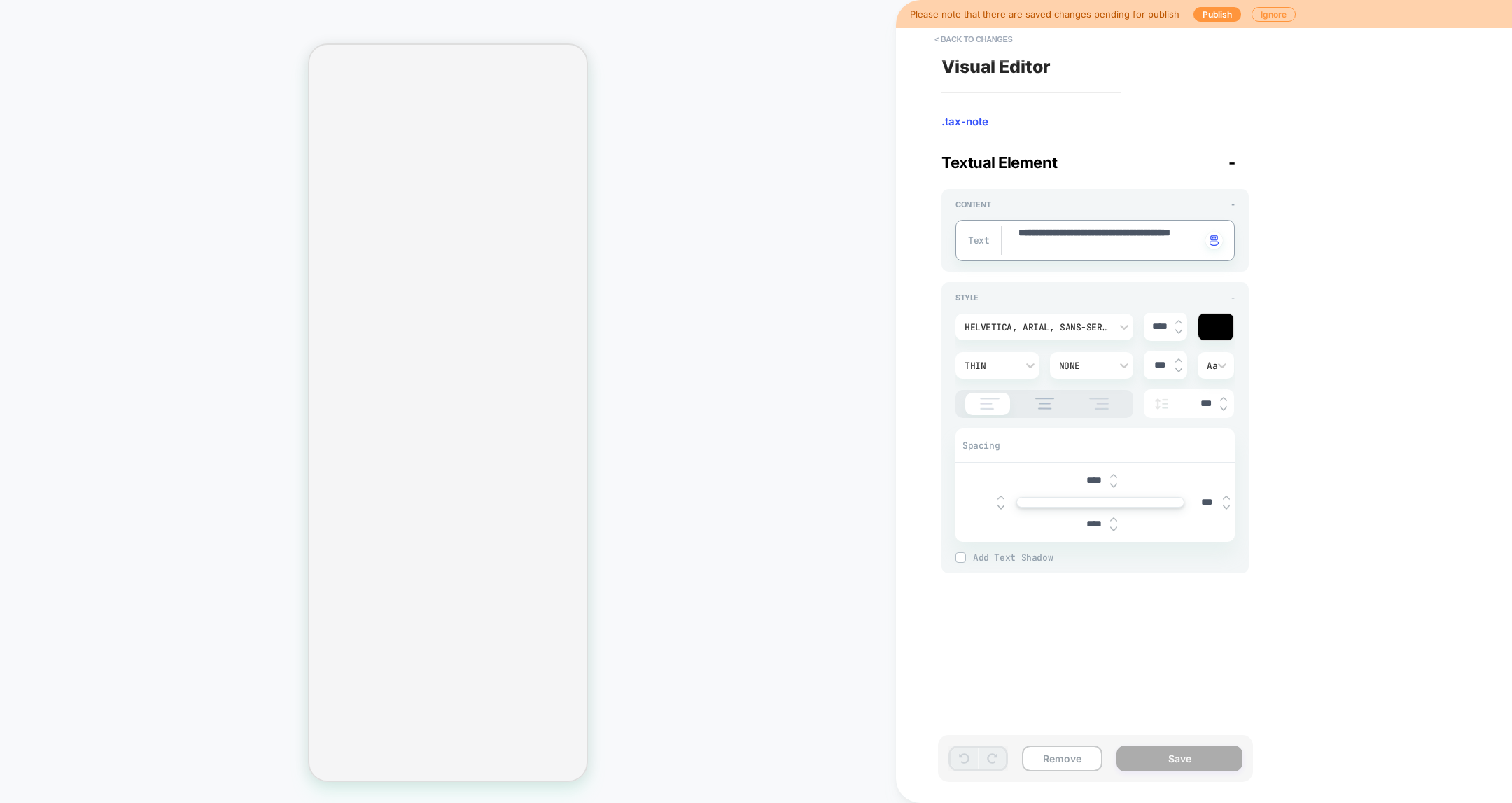
drag, startPoint x: 1082, startPoint y: 243, endPoint x: 981, endPoint y: 225, distance: 102.6
type textarea "*"
click at [1180, 317] on div "****" at bounding box center [1165, 327] width 43 height 29
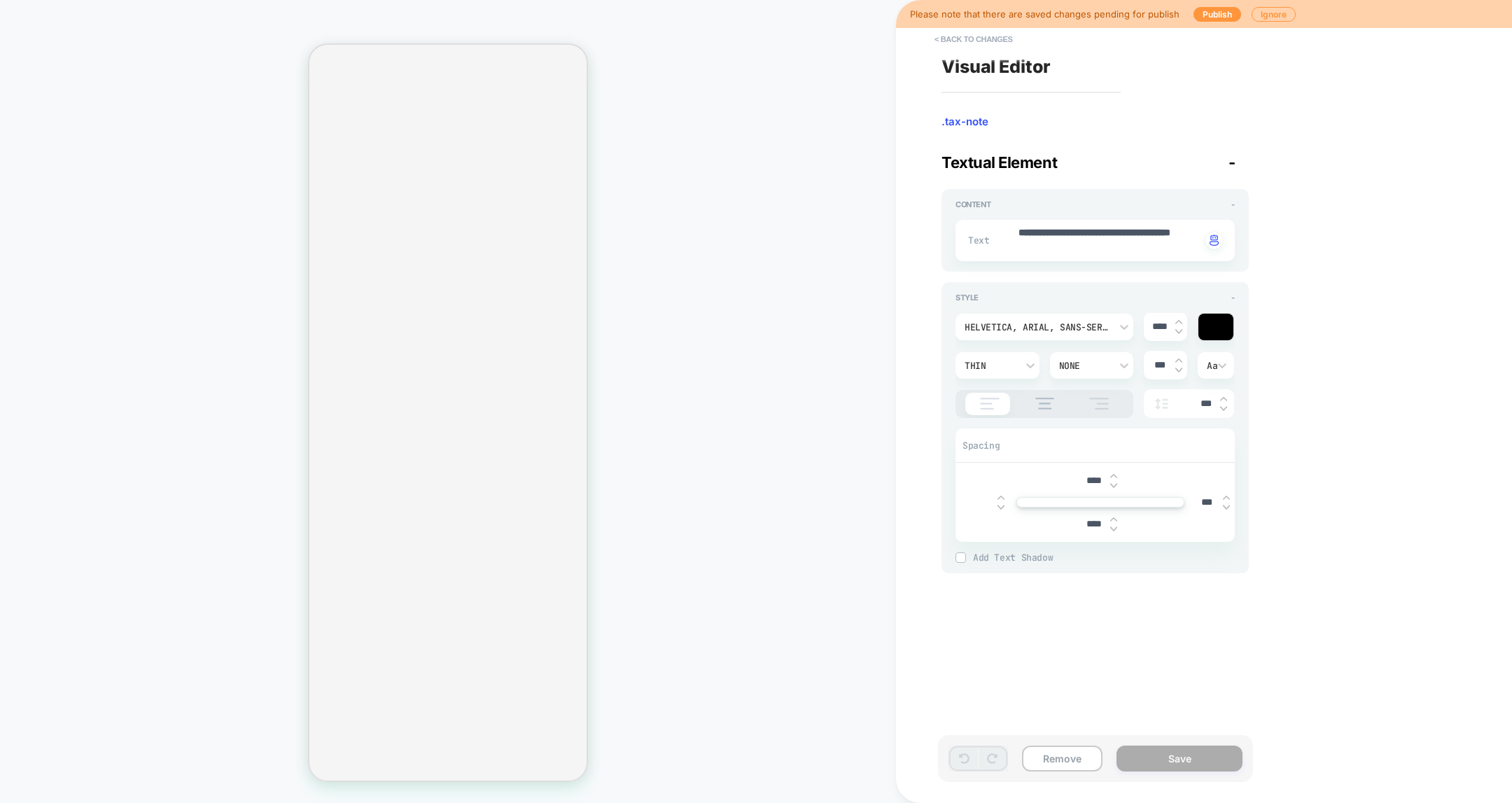
type input "****"
click at [1180, 320] on img at bounding box center [1179, 322] width 7 height 6
type textarea "*"
type input "****"
click at [1160, 327] on input "****" at bounding box center [1159, 326] width 31 height 12
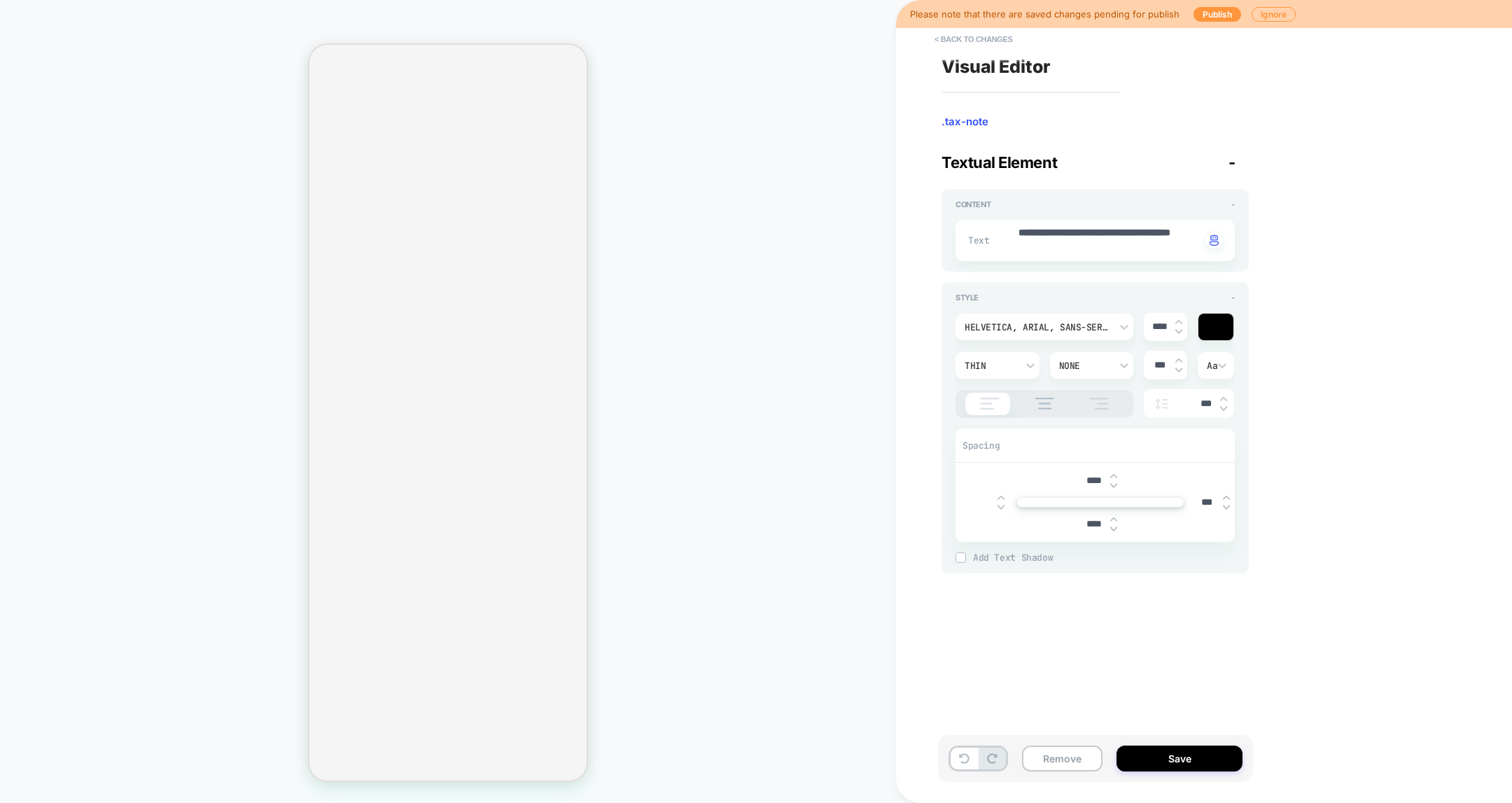
type textarea "*"
type input "***"
type textarea "*"
type input "****"
type textarea "*"
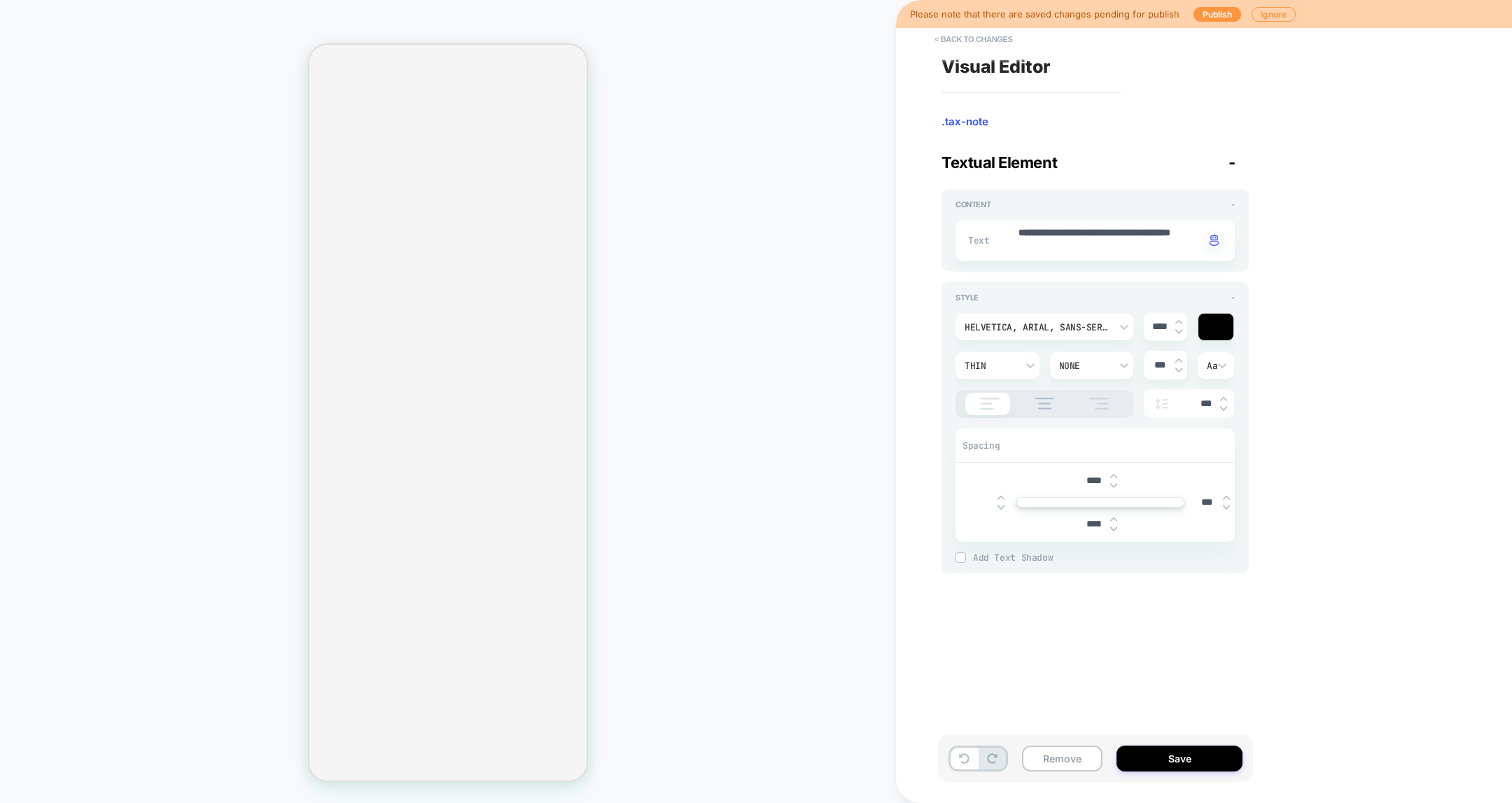
type input "****"
click at [1260, 303] on div "**********" at bounding box center [1197, 401] width 525 height 775
click at [1115, 639] on div "Remove Save" at bounding box center [1095, 758] width 315 height 47
click at [1128, 639] on button "Save" at bounding box center [1179, 758] width 126 height 26
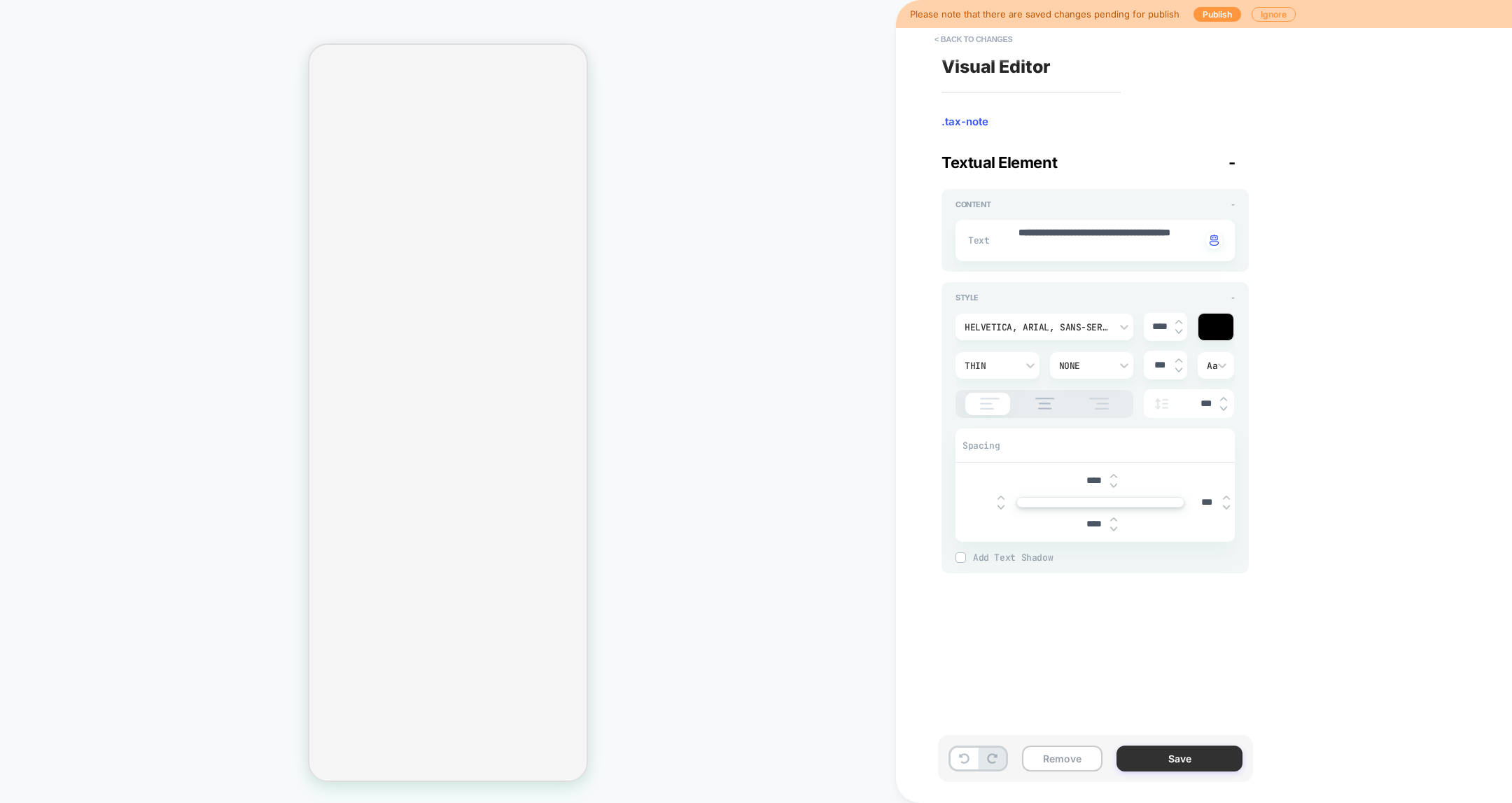
type textarea "*"
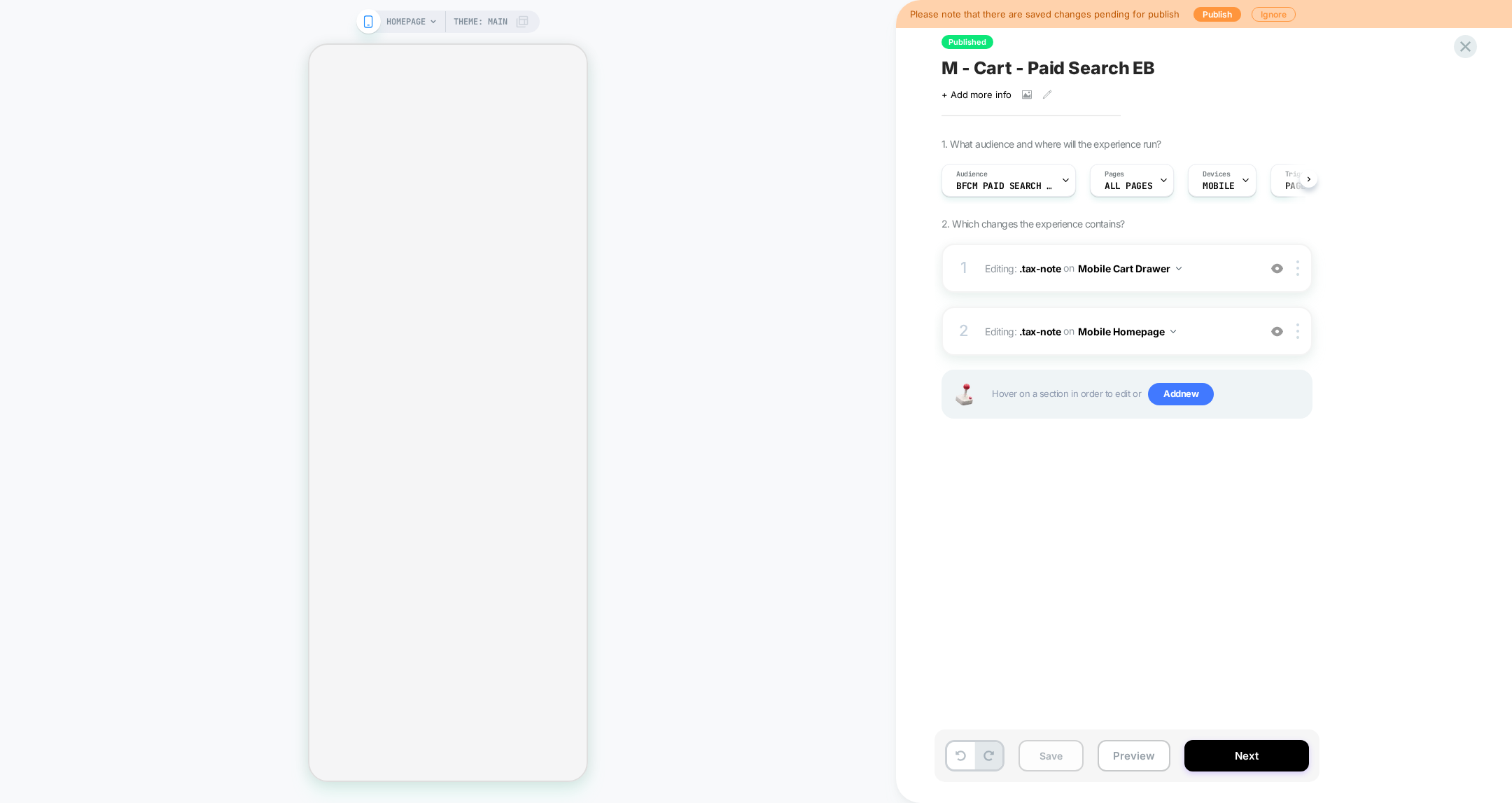
scroll to position [0, 0]
click at [1061, 639] on button "Save" at bounding box center [1051, 755] width 65 height 31
click at [1205, 11] on button "Publish" at bounding box center [1217, 14] width 47 height 14
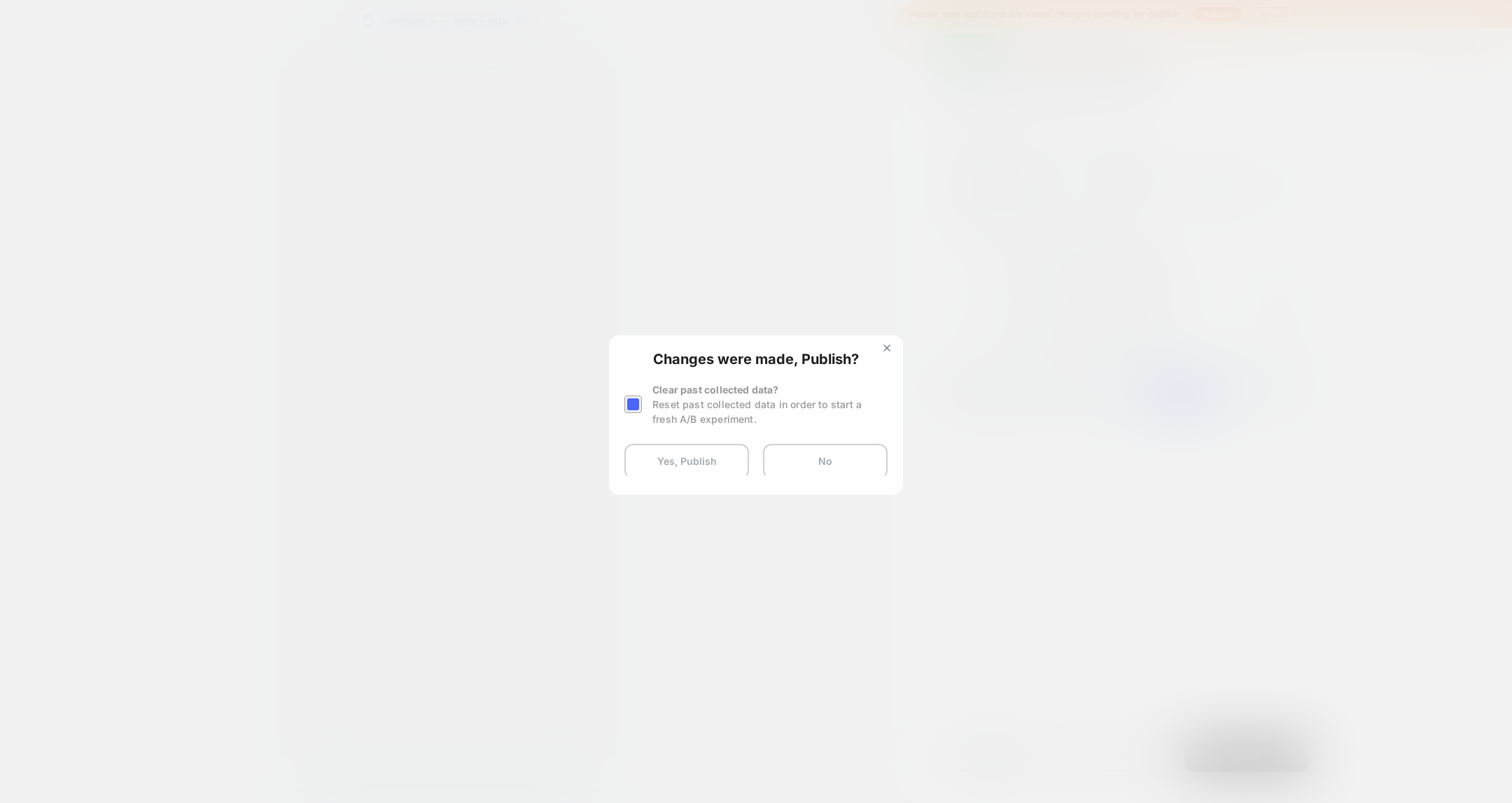
scroll to position [0, 0]
click at [636, 402] on div at bounding box center [633, 404] width 18 height 18
click at [670, 456] on button "Yes, Publish" at bounding box center [687, 461] width 125 height 35
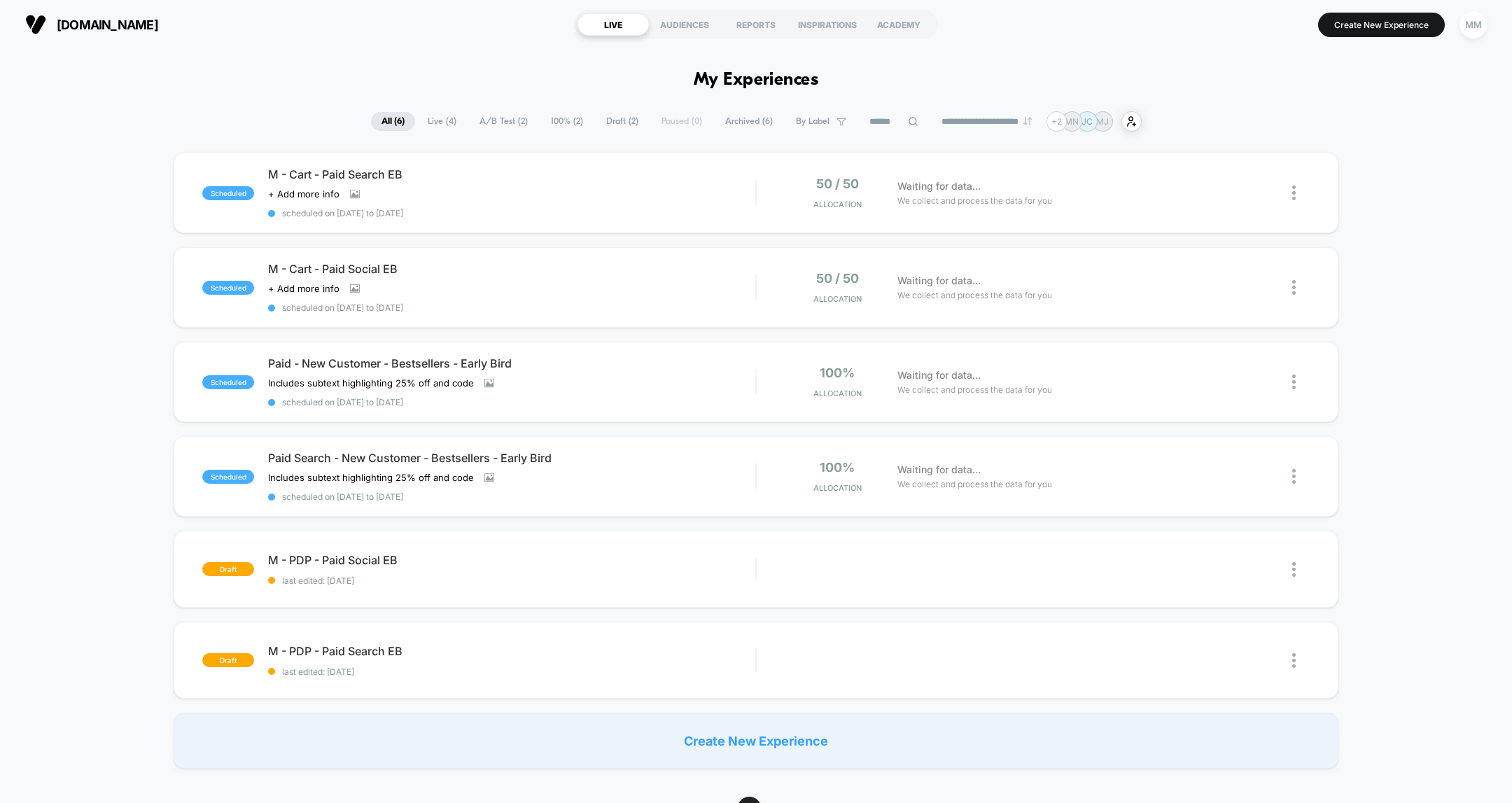
drag, startPoint x: 567, startPoint y: 10, endPoint x: 1068, endPoint y: 79, distance: 505.7
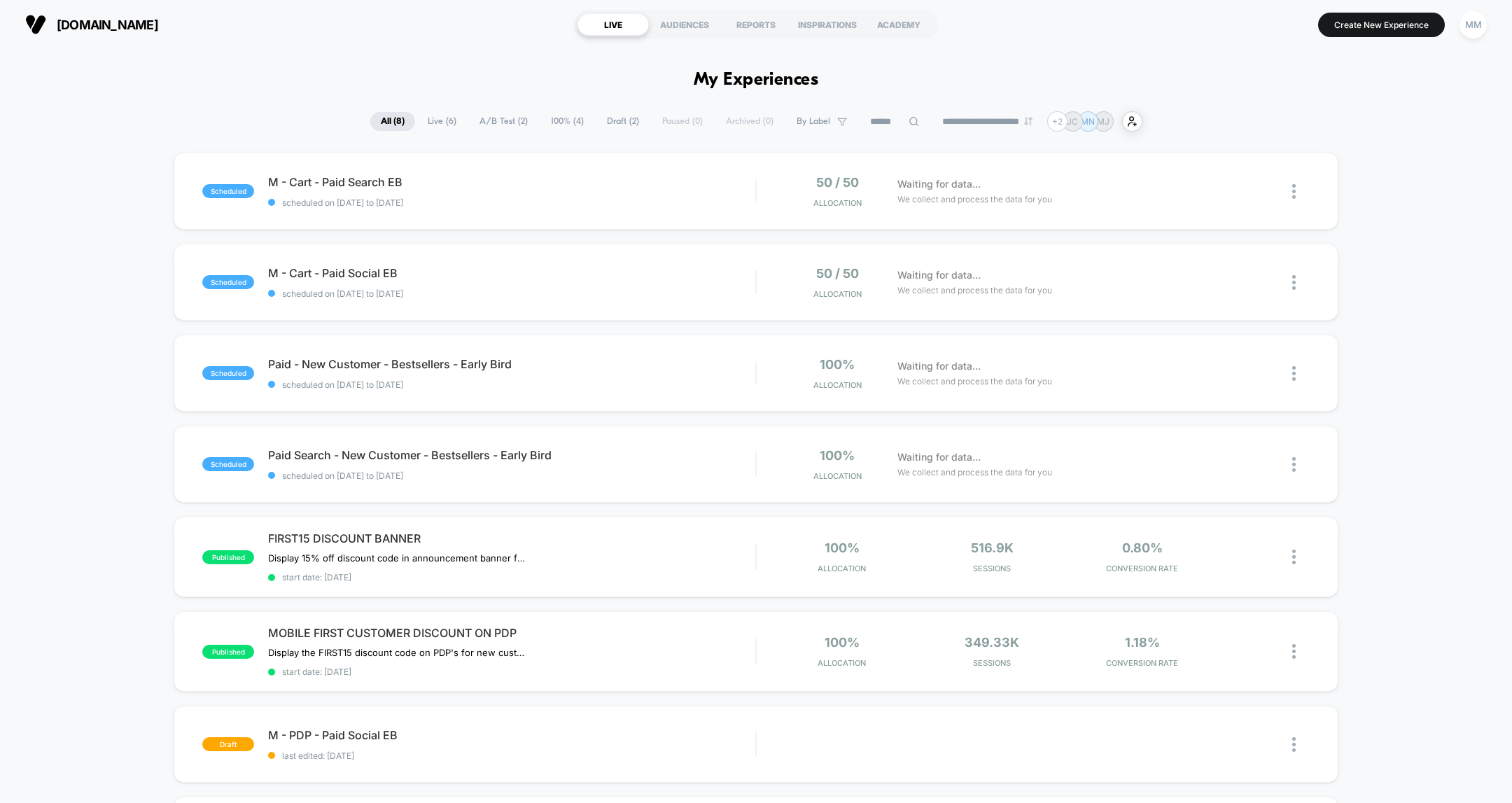
click at [1128, 42] on div "uk.beistravel.com LIVE AUDIENCES REPORTS INSPIRATIONS ACADEMY Create New Experi…" at bounding box center [756, 24] width 1512 height 49
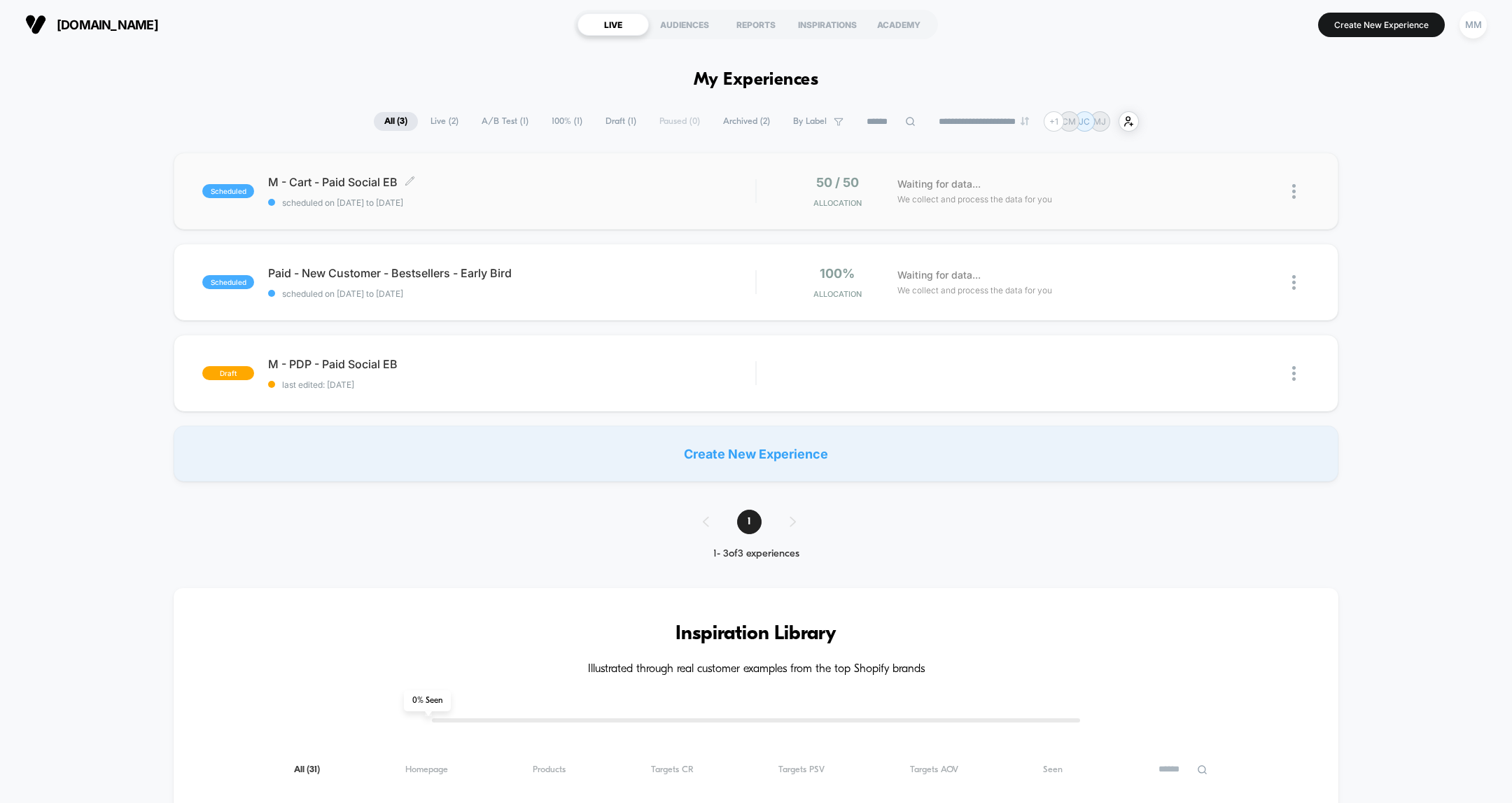
click at [672, 194] on div "M - Cart - Paid Social EB Click to edit experience details Click to edit experi…" at bounding box center [512, 191] width 487 height 33
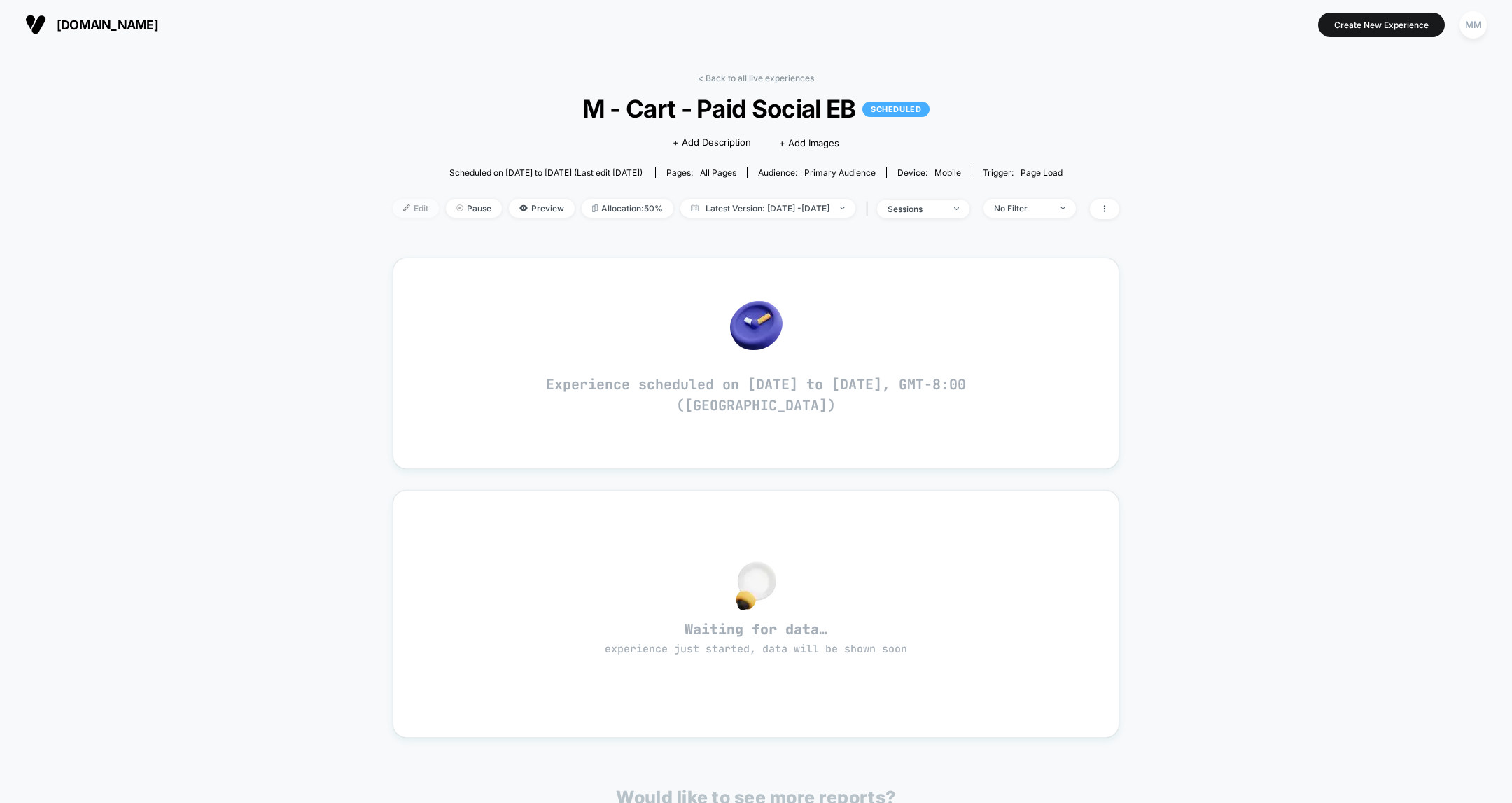
click at [396, 199] on span "Edit" at bounding box center [416, 208] width 46 height 19
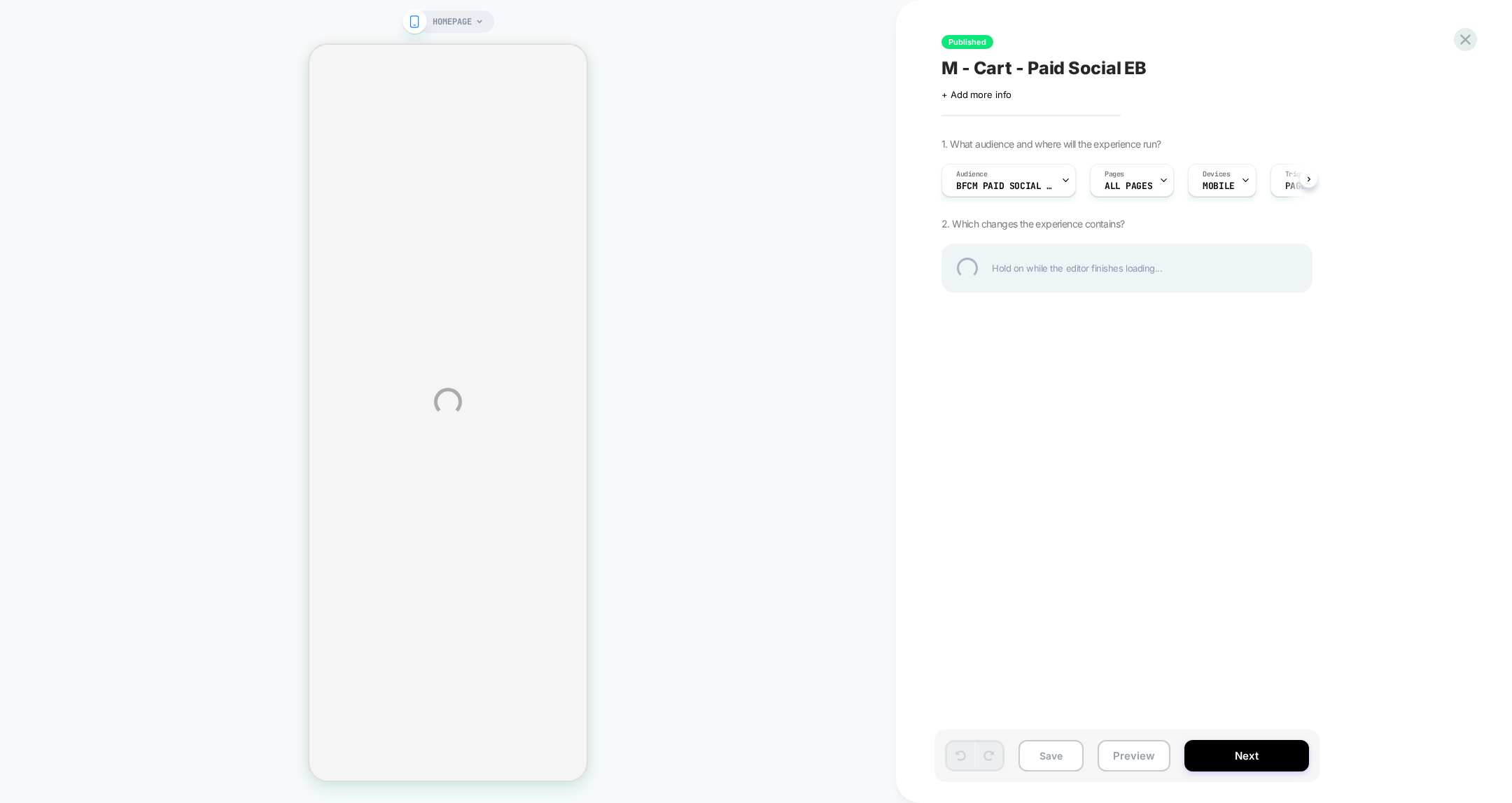
click at [576, 749] on div "HOMEPAGE Published M - Cart - Paid Social EB Click to edit experience details +…" at bounding box center [756, 401] width 1512 height 803
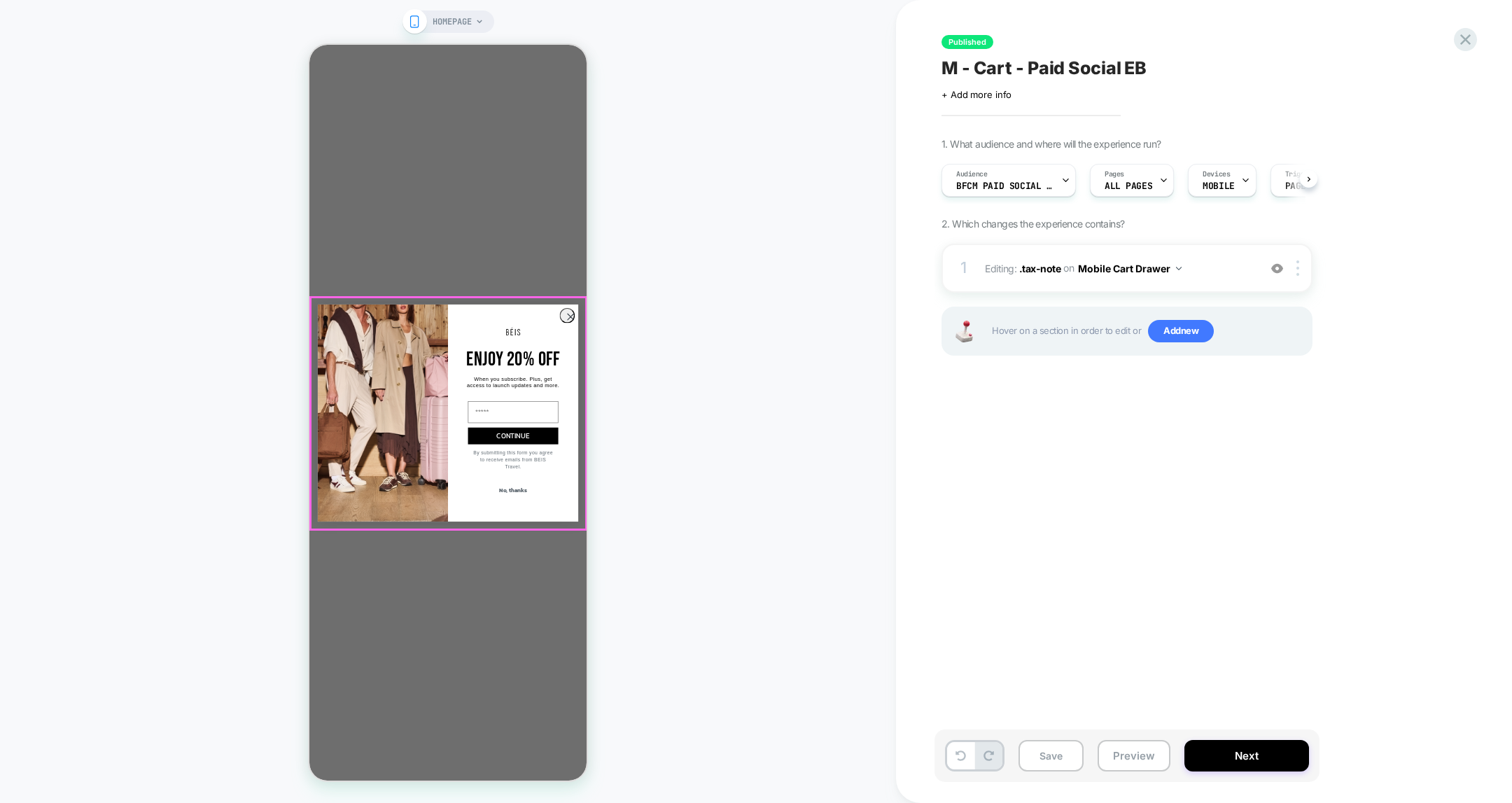
scroll to position [0, 284]
click at [568, 312] on circle "Close dialog" at bounding box center [571, 316] width 14 height 14
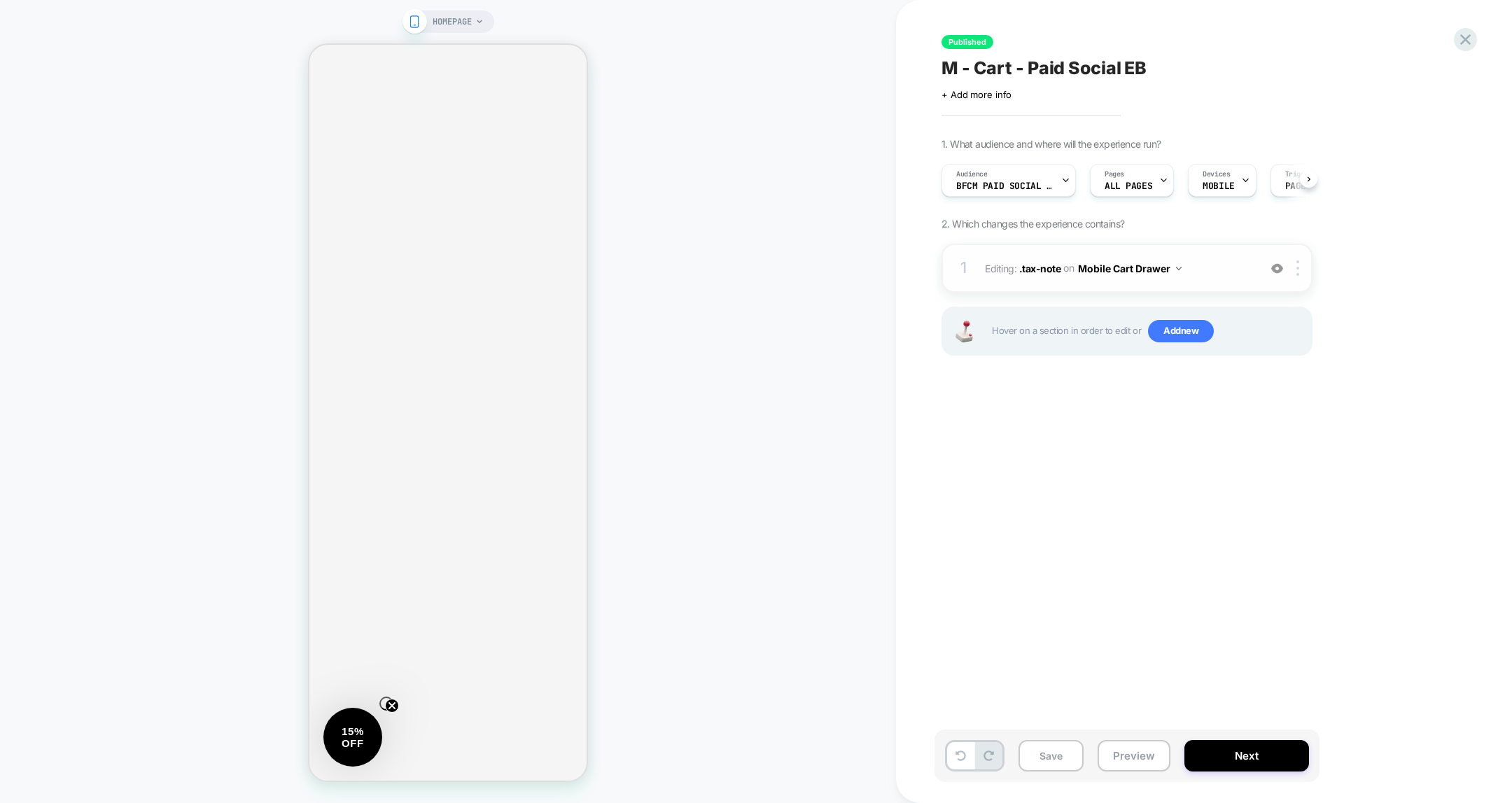
click at [1049, 283] on div "1 Editing : .tax-note .tax-note on Mobile Cart Drawer Add Before Add After Dele…" at bounding box center [1127, 267] width 371 height 49
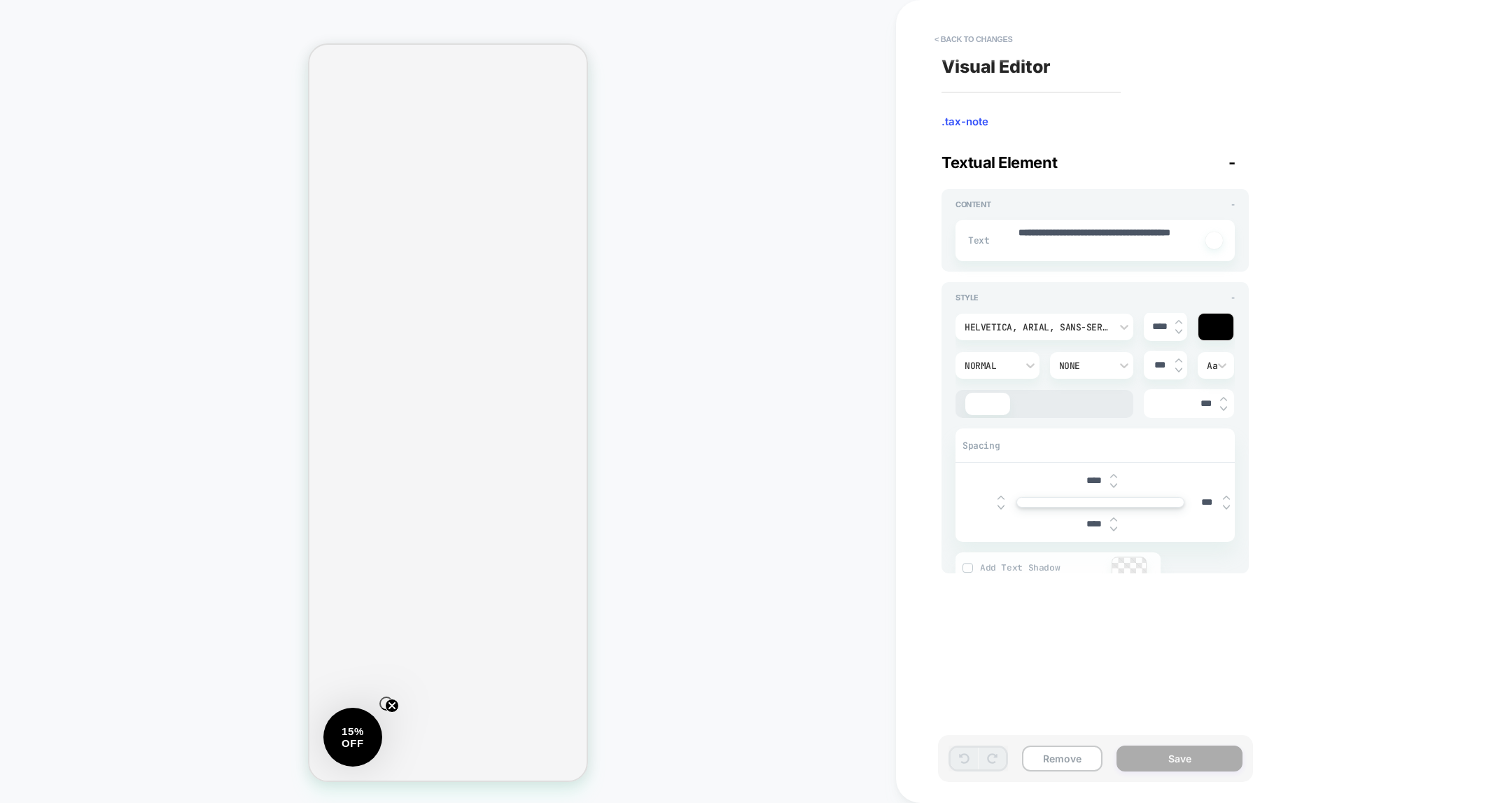
type textarea "*"
click at [989, 30] on button "< Back to changes" at bounding box center [973, 39] width 92 height 22
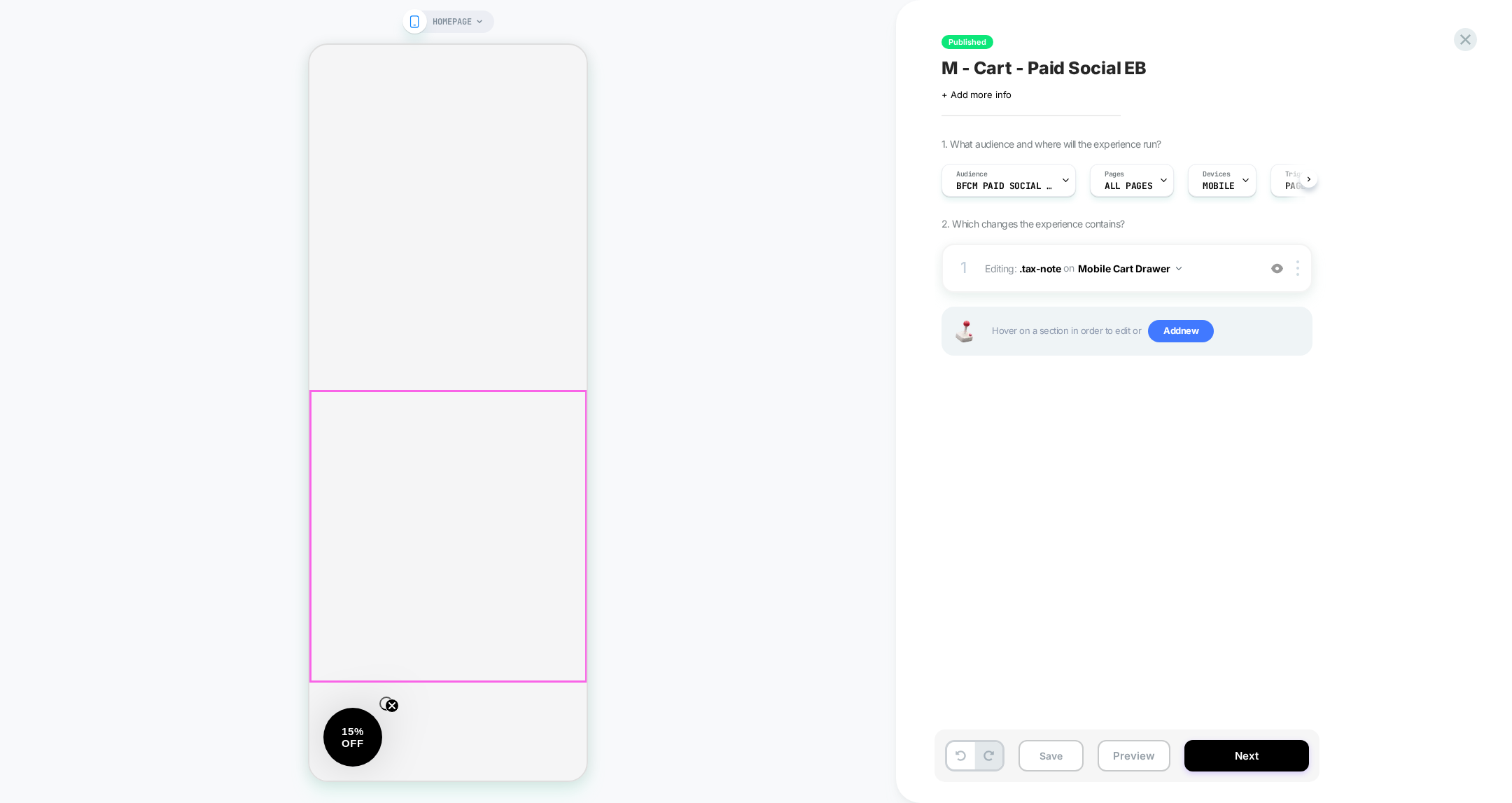
scroll to position [175, 0]
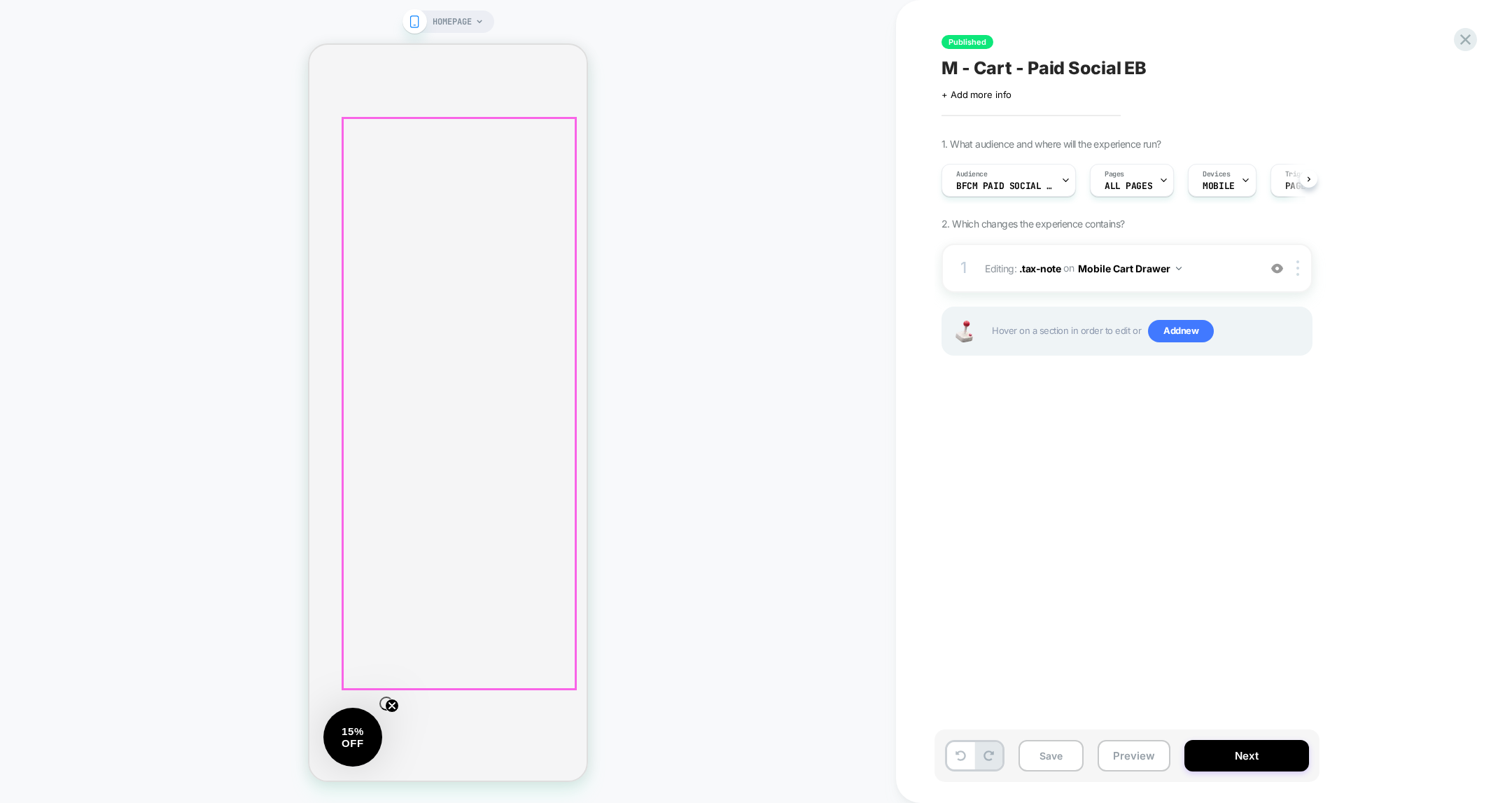
scroll to position [0, 284]
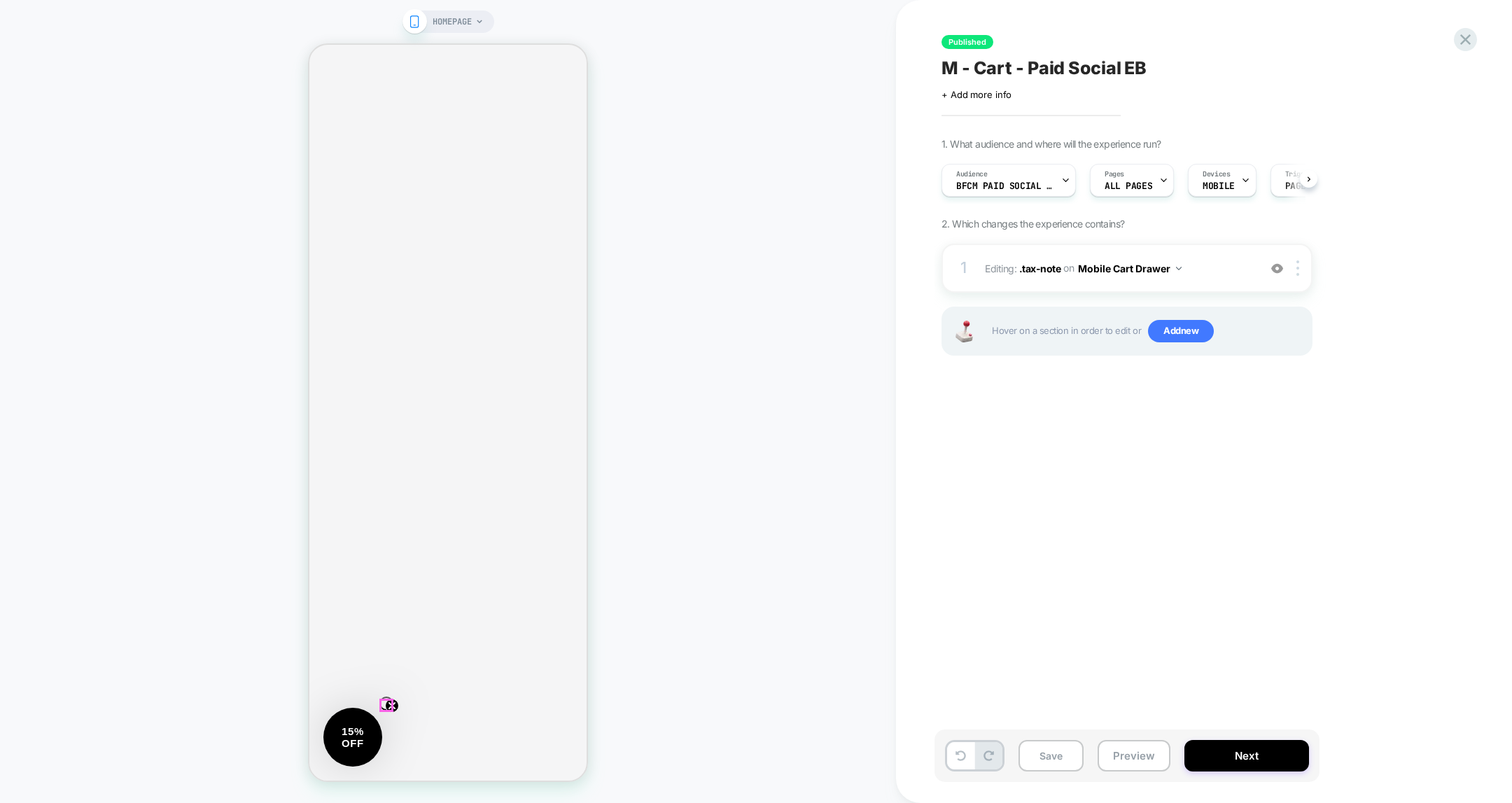
click at [386, 701] on circle "Close teaser" at bounding box center [392, 705] width 14 height 14
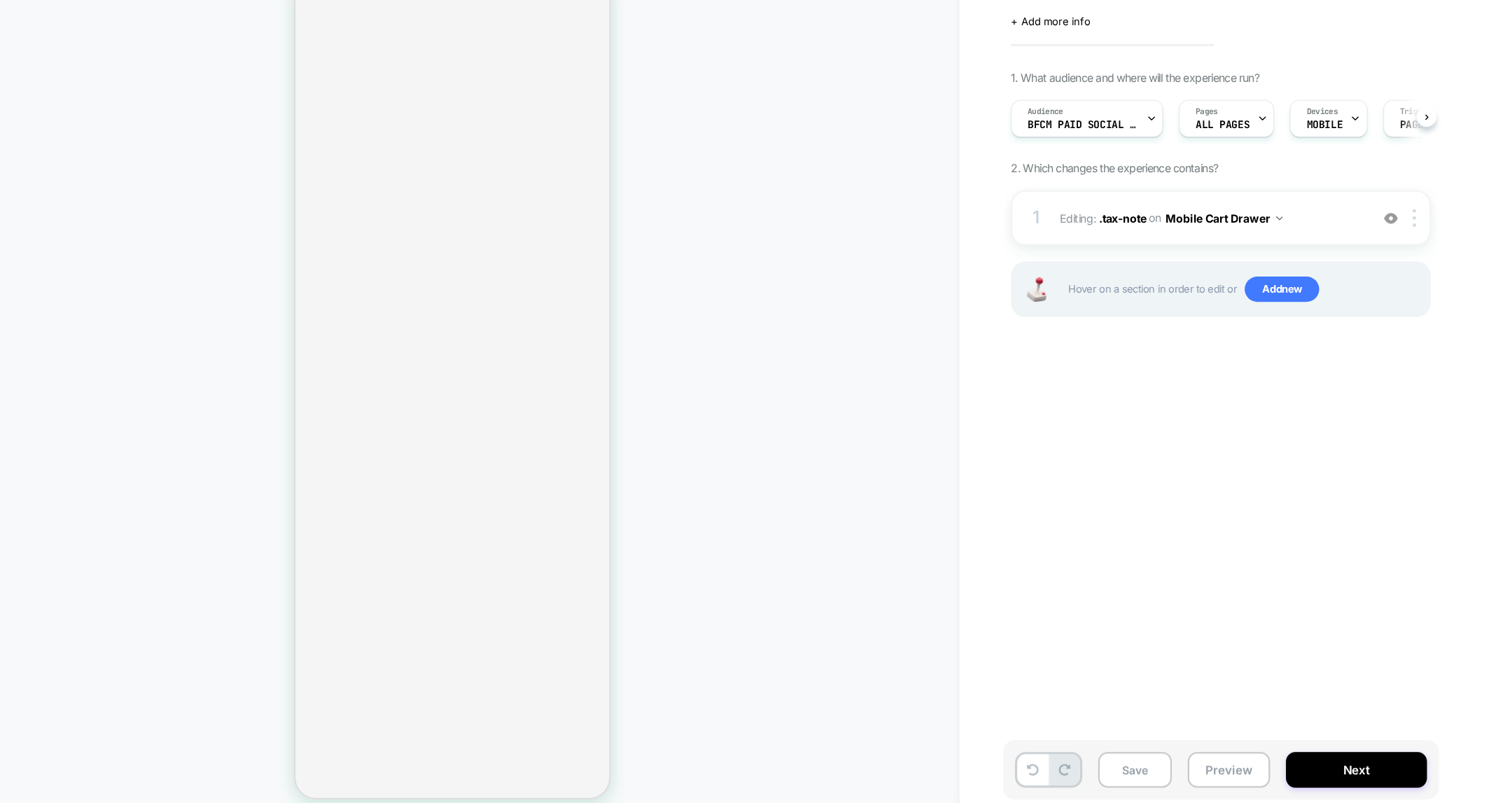
scroll to position [0, 0]
click at [1130, 407] on div "Published M - Cart - Paid Social EB Click to edit experience details + Add more…" at bounding box center [1197, 401] width 525 height 775
click at [1140, 756] on button "Preview" at bounding box center [1134, 755] width 73 height 31
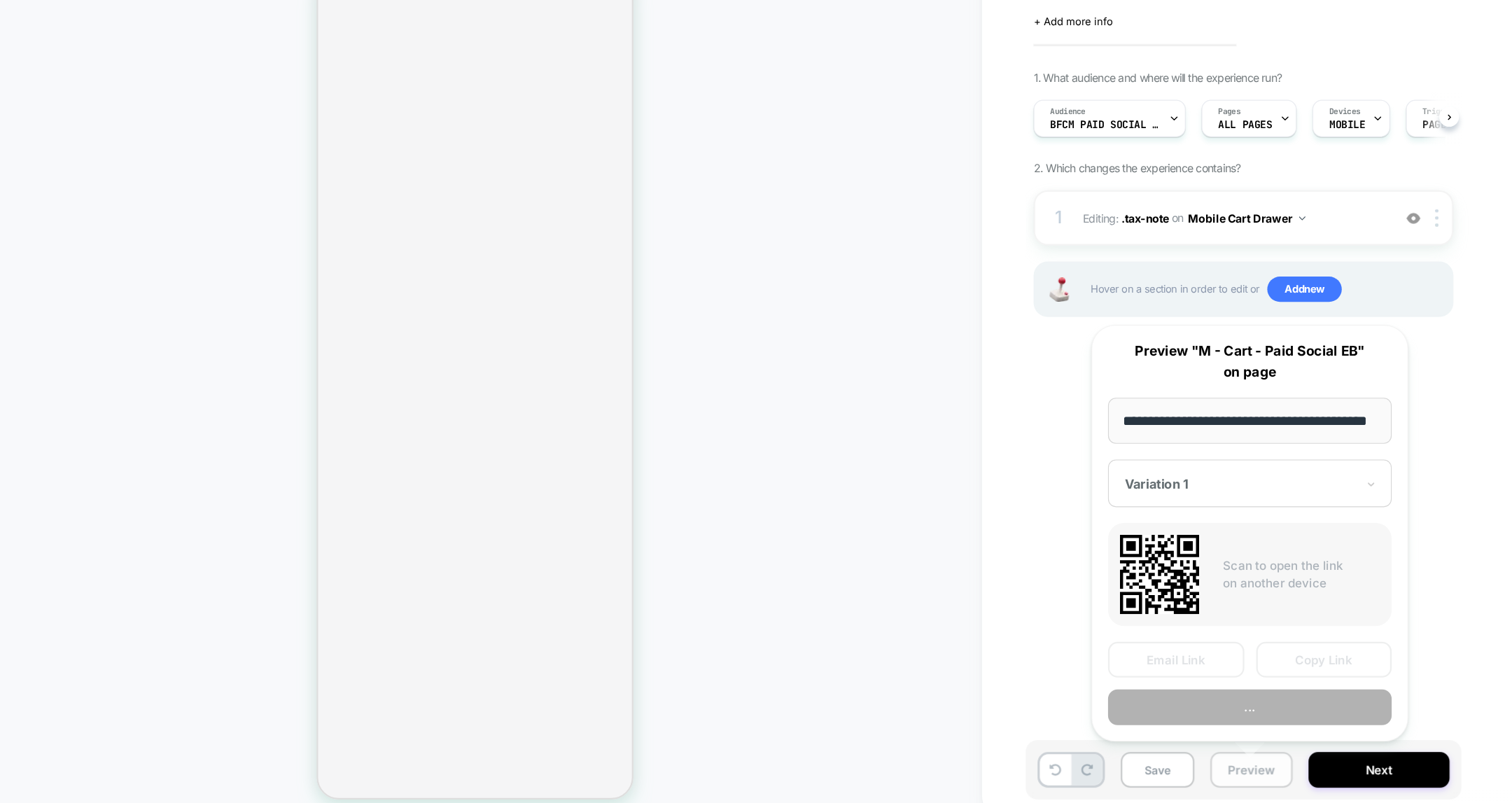
scroll to position [0, 31]
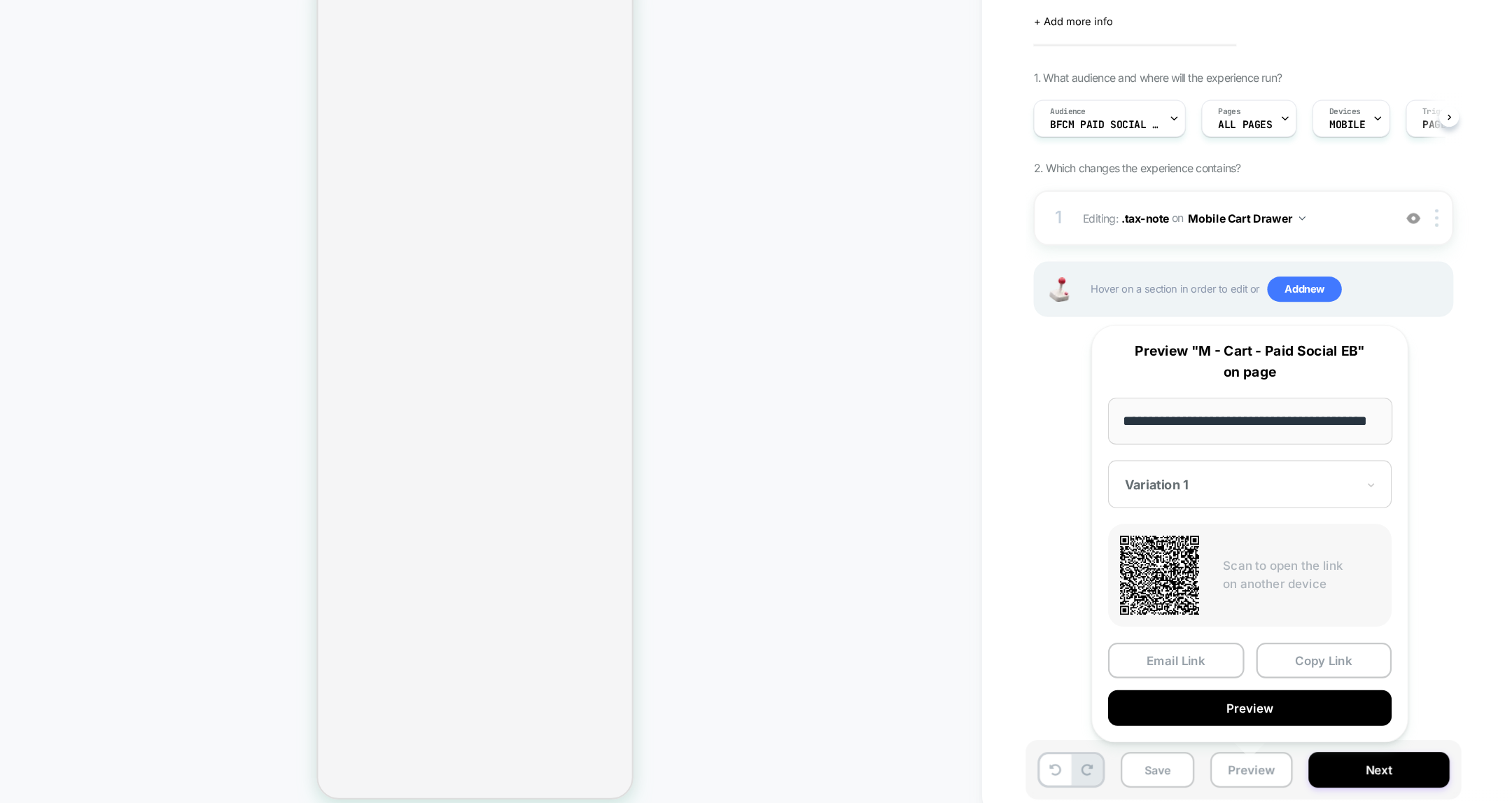
click at [1364, 742] on div "Save Preview Next" at bounding box center [1204, 762] width 525 height 66
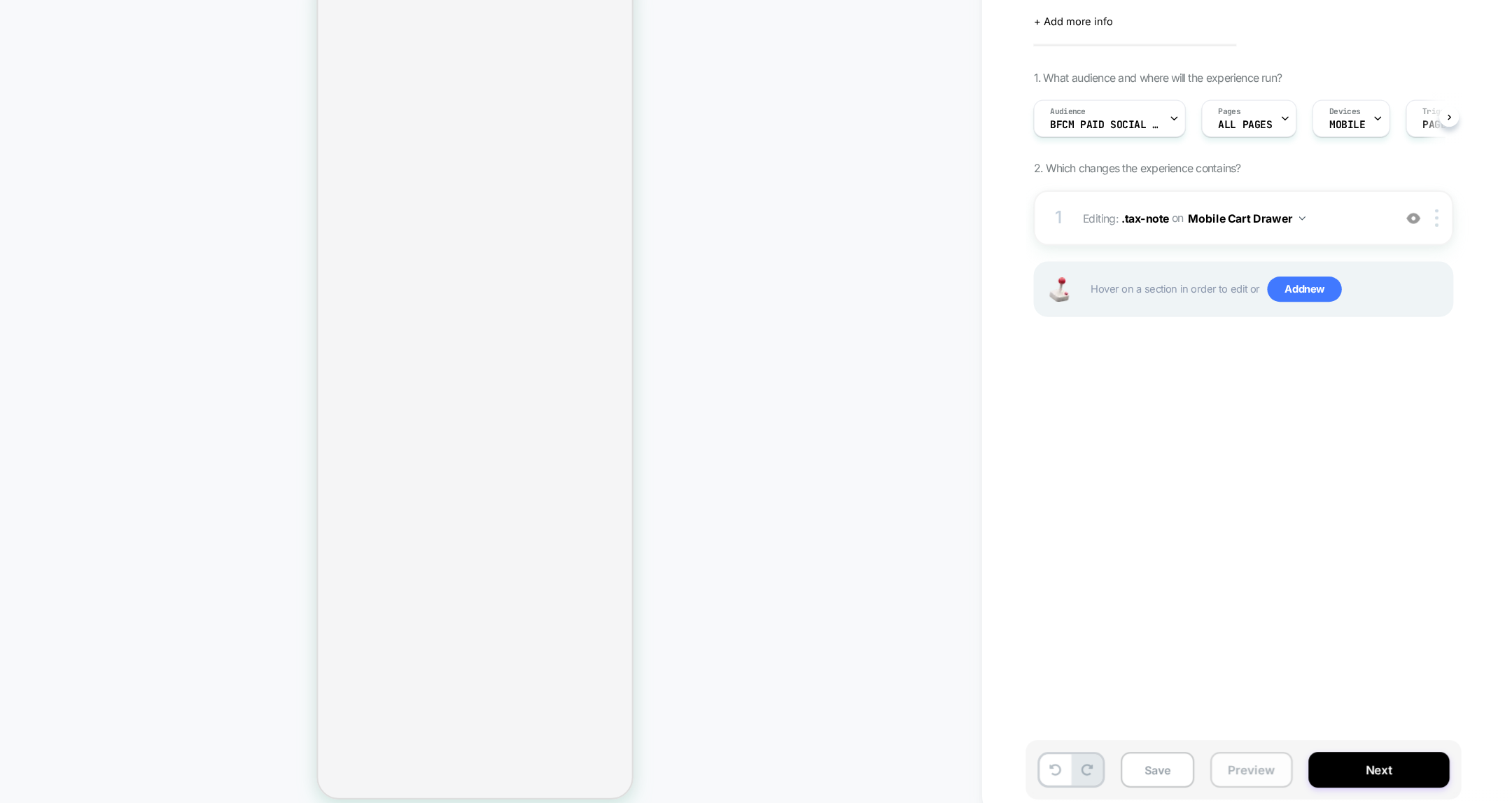
click at [1148, 753] on button "Preview" at bounding box center [1134, 755] width 73 height 31
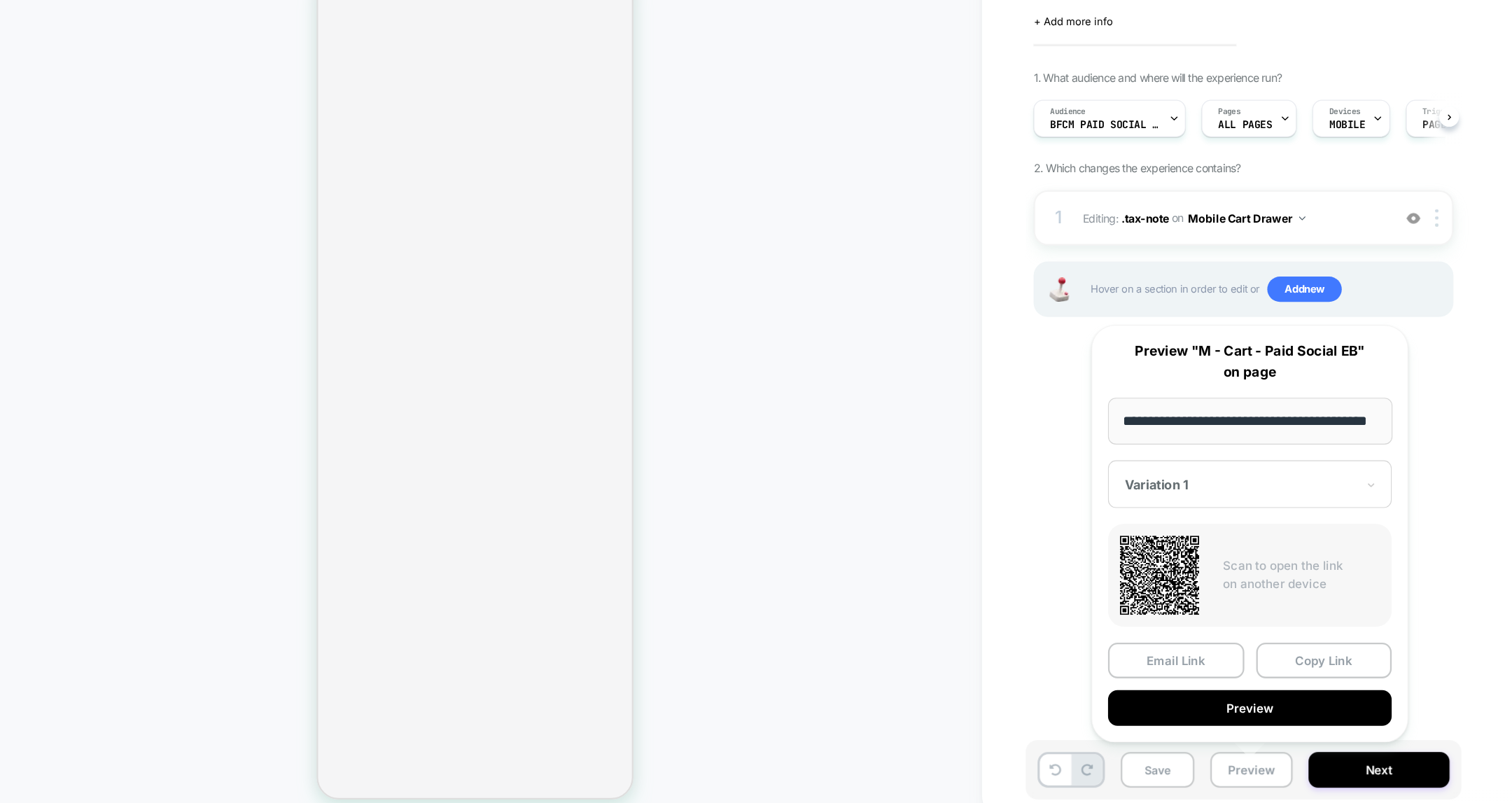
scroll to position [0, 0]
click at [1121, 486] on div "Variation 1" at bounding box center [1132, 503] width 251 height 42
click at [1064, 574] on div "CONTROL" at bounding box center [1132, 576] width 236 height 25
drag, startPoint x: 1155, startPoint y: 447, endPoint x: 1003, endPoint y: 445, distance: 152.0
click at [1003, 445] on div "**********" at bounding box center [1133, 547] width 280 height 369
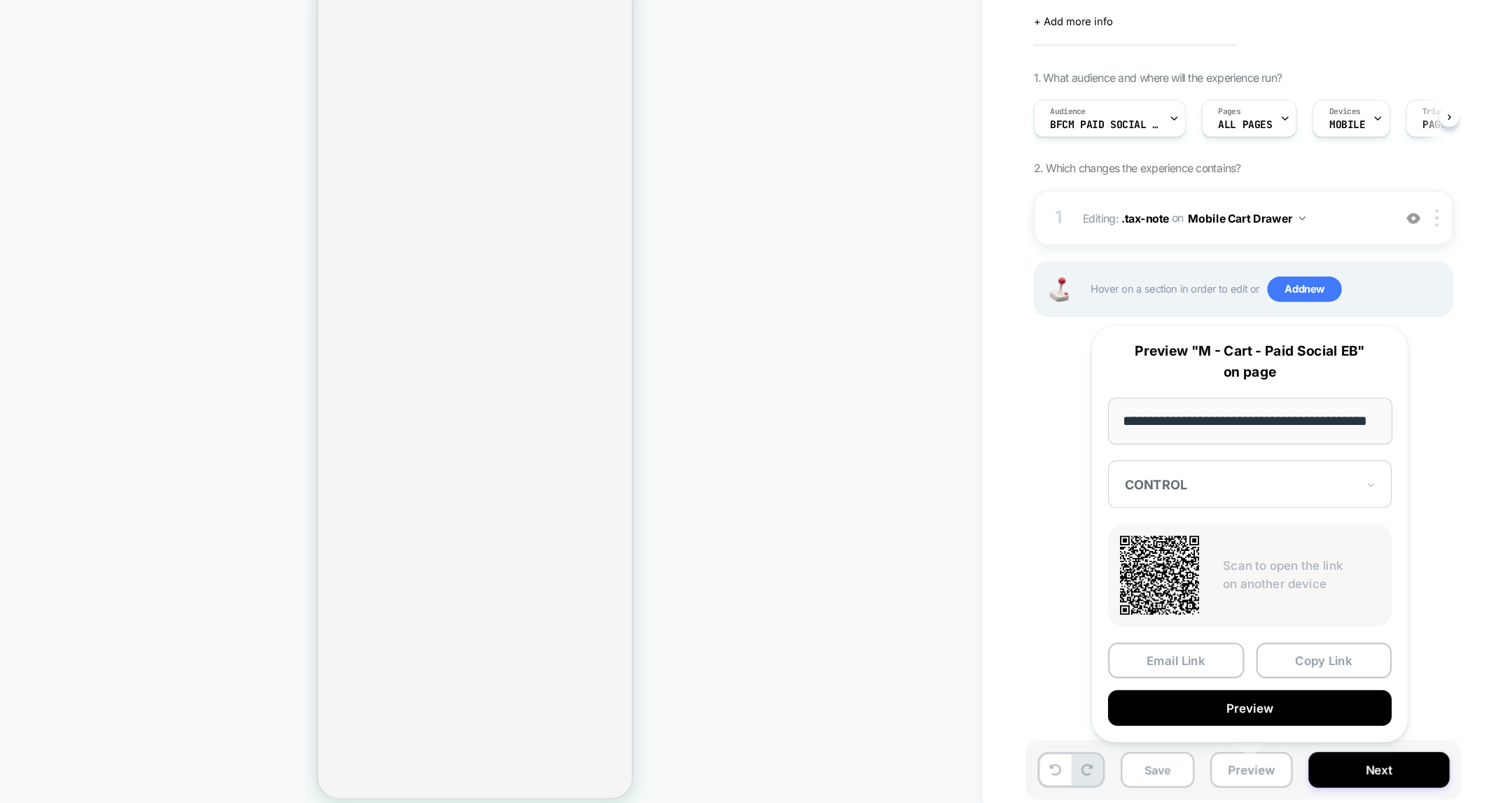
scroll to position [0, 277]
click at [1168, 659] on button "Copy Link" at bounding box center [1198, 658] width 120 height 31
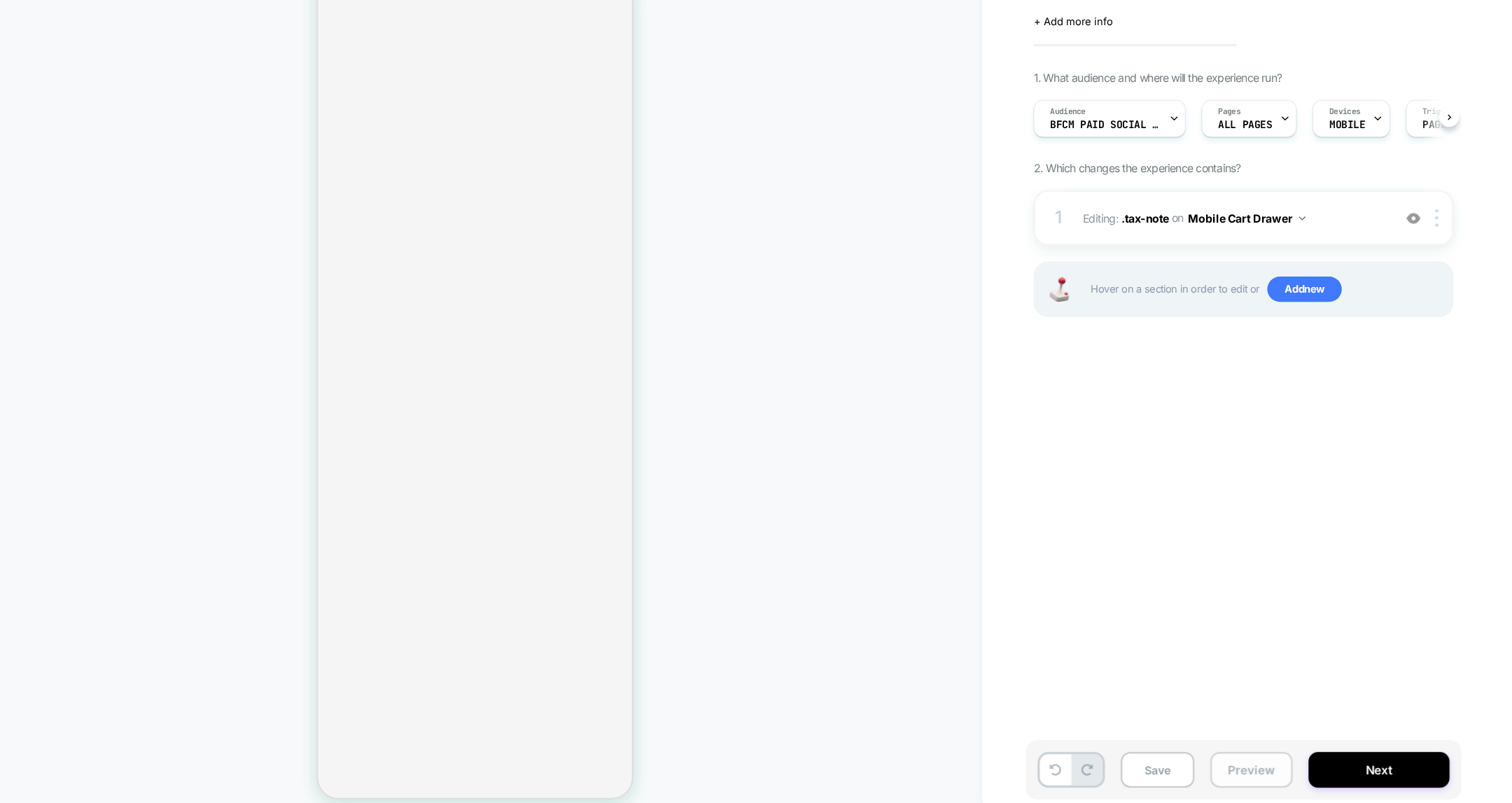
scroll to position [0, 0]
click at [1141, 757] on button "Preview" at bounding box center [1134, 755] width 73 height 31
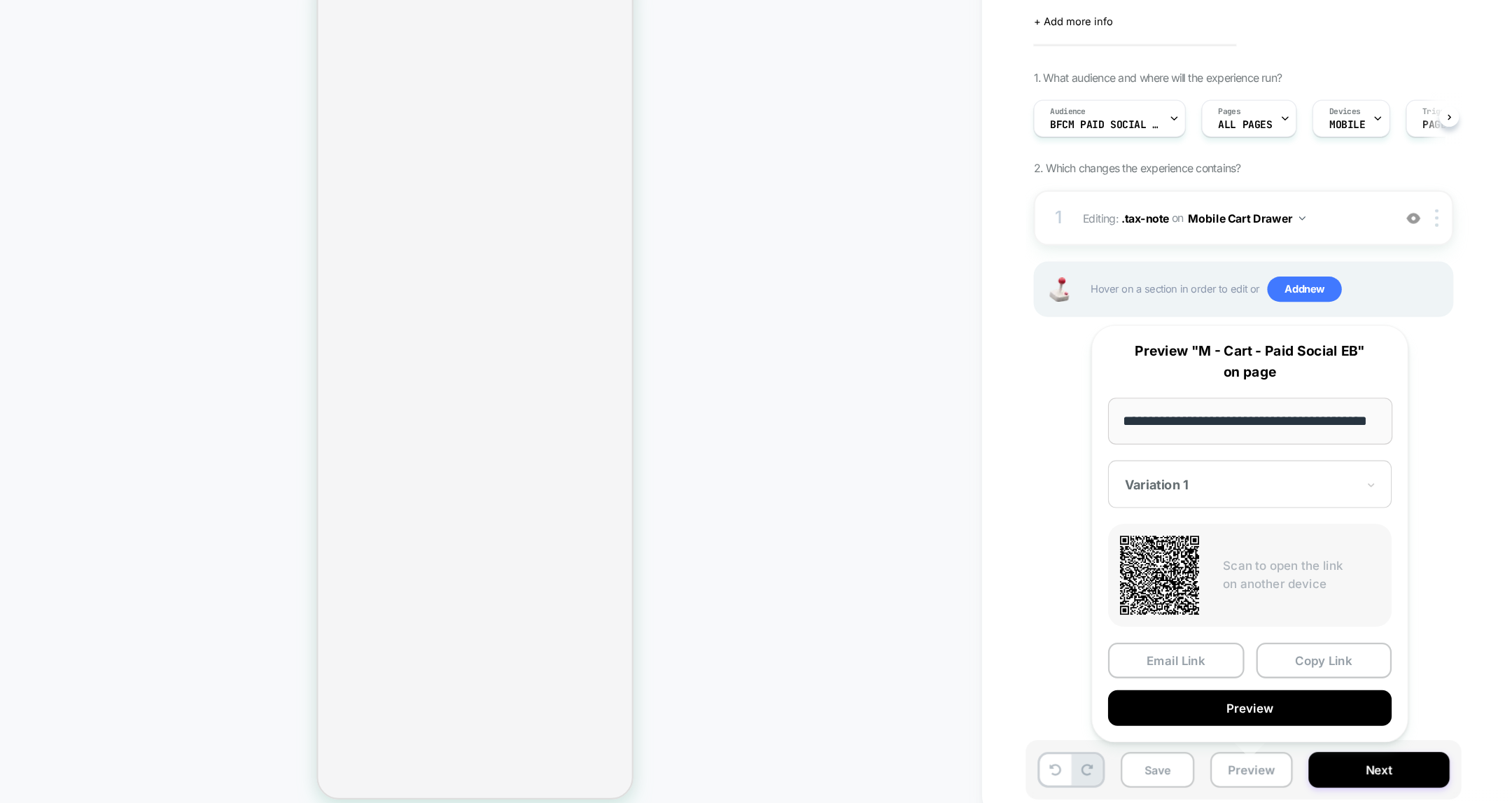
scroll to position [0, 284]
click at [1134, 497] on div at bounding box center [1124, 504] width 204 height 14
click at [1066, 570] on div "CONTROL" at bounding box center [1132, 576] width 236 height 25
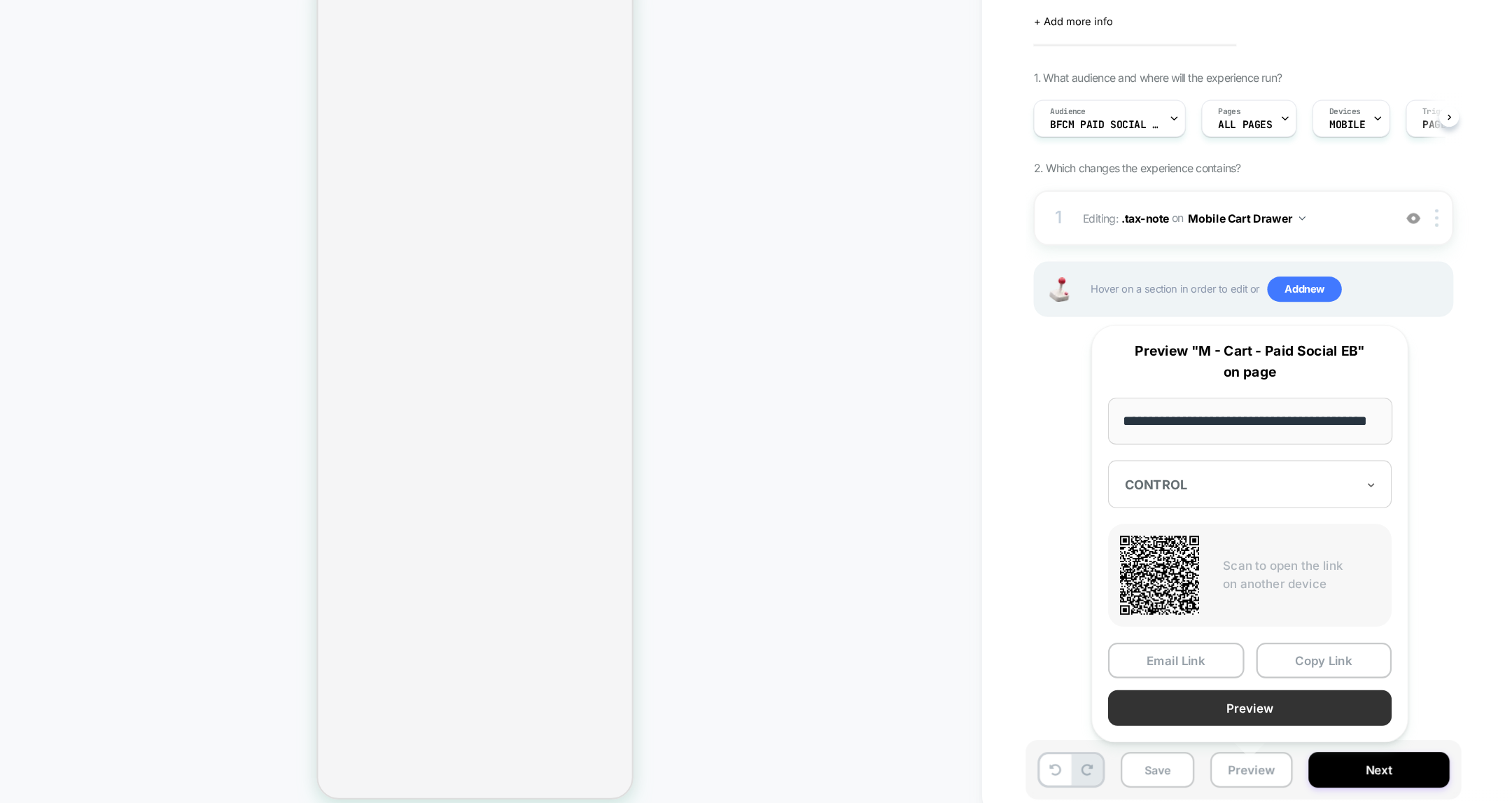
scroll to position [0, 0]
click at [1136, 695] on button "Preview" at bounding box center [1132, 701] width 251 height 31
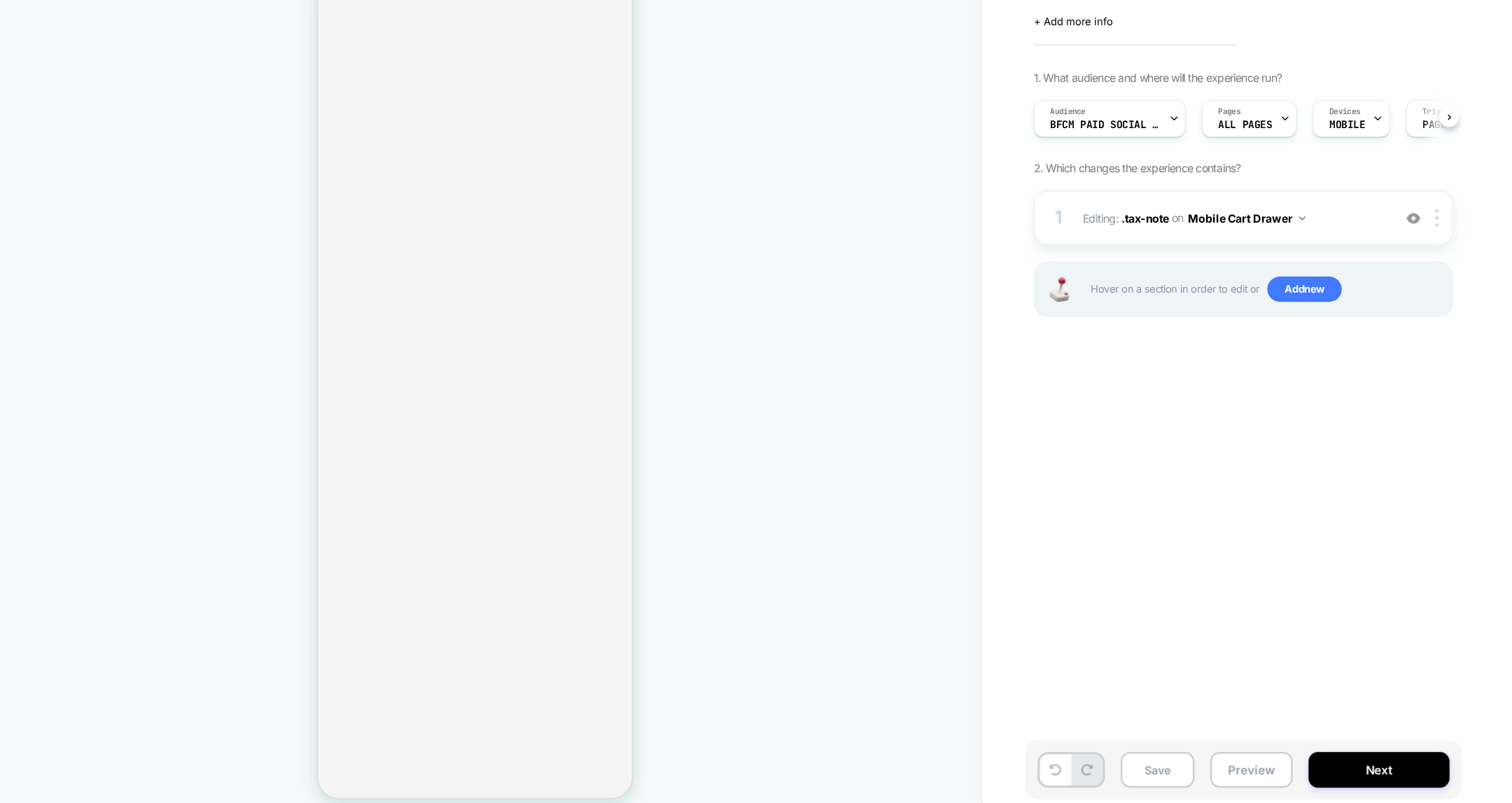
scroll to position [0, 284]
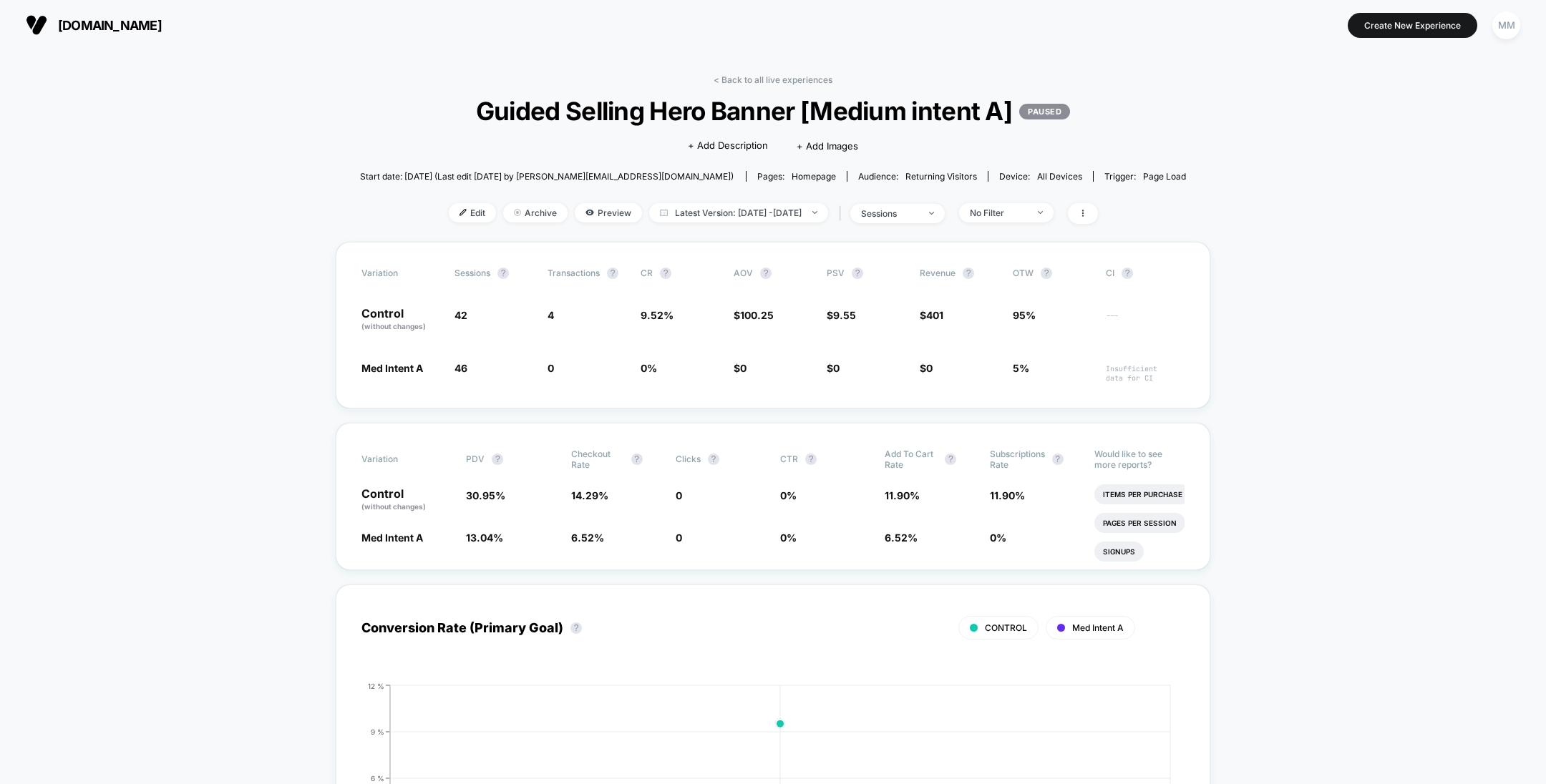
click at [455, 230] on div "< Back to all live experiences Guided Selling Hero Banner [Medium intent A] PAU…" at bounding box center [774, 158] width 827 height 168
click at [451, 214] on span "Edit" at bounding box center [472, 213] width 47 height 20
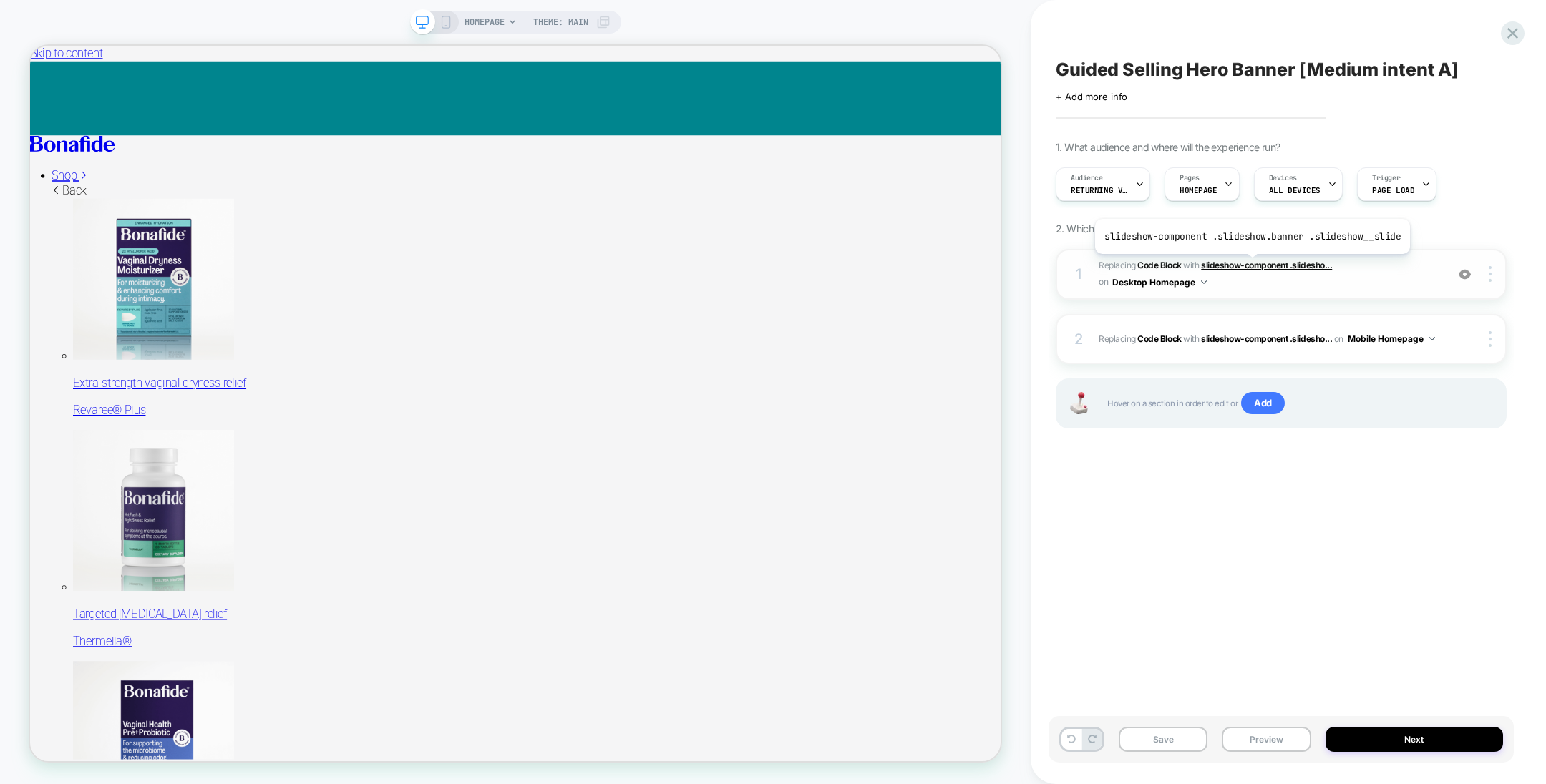
click at [1249, 264] on span "slideshow-component .slidesho..." at bounding box center [1267, 264] width 131 height 11
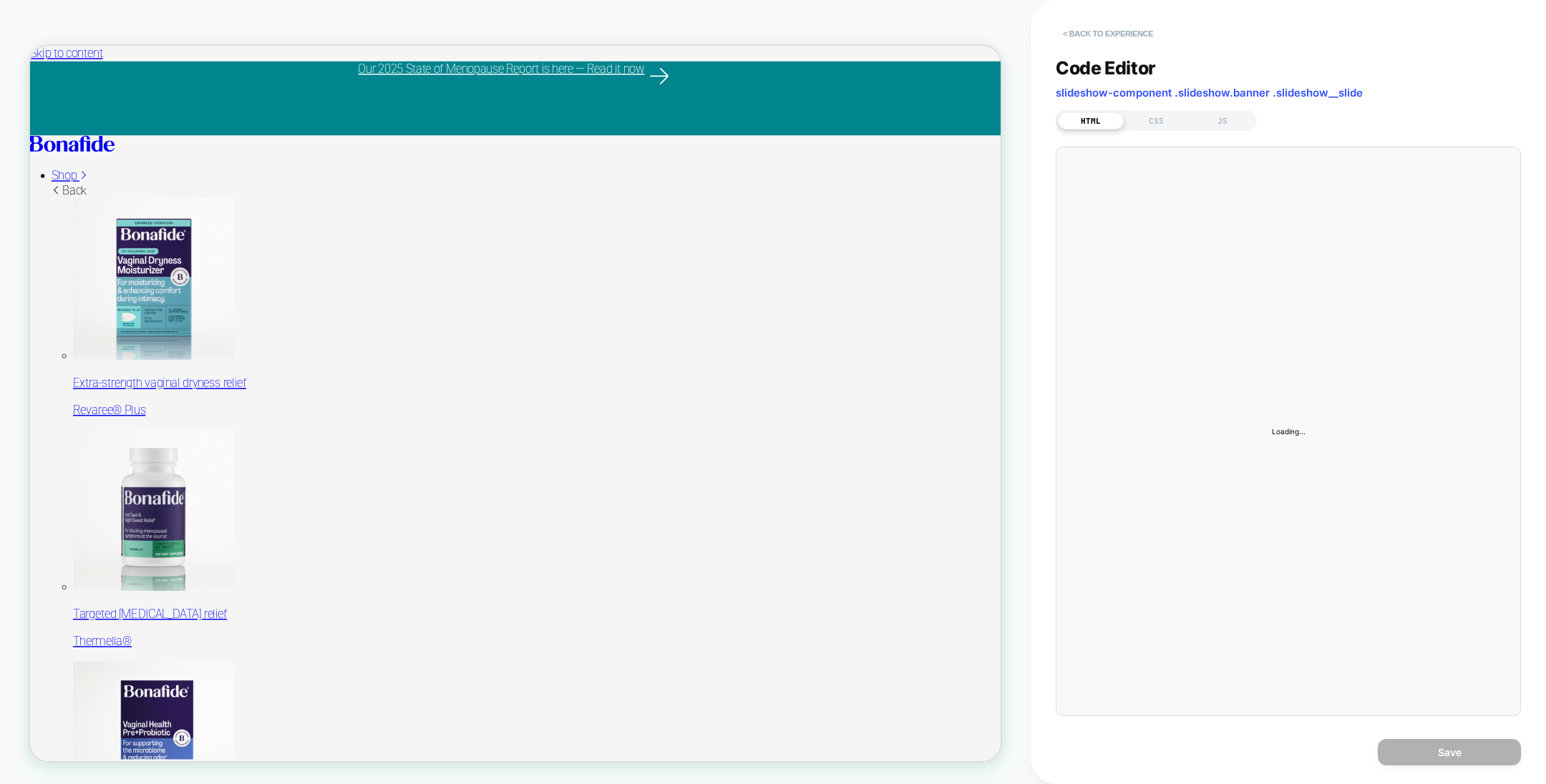
click at [1113, 30] on button "< Back to experience" at bounding box center [1108, 34] width 105 height 23
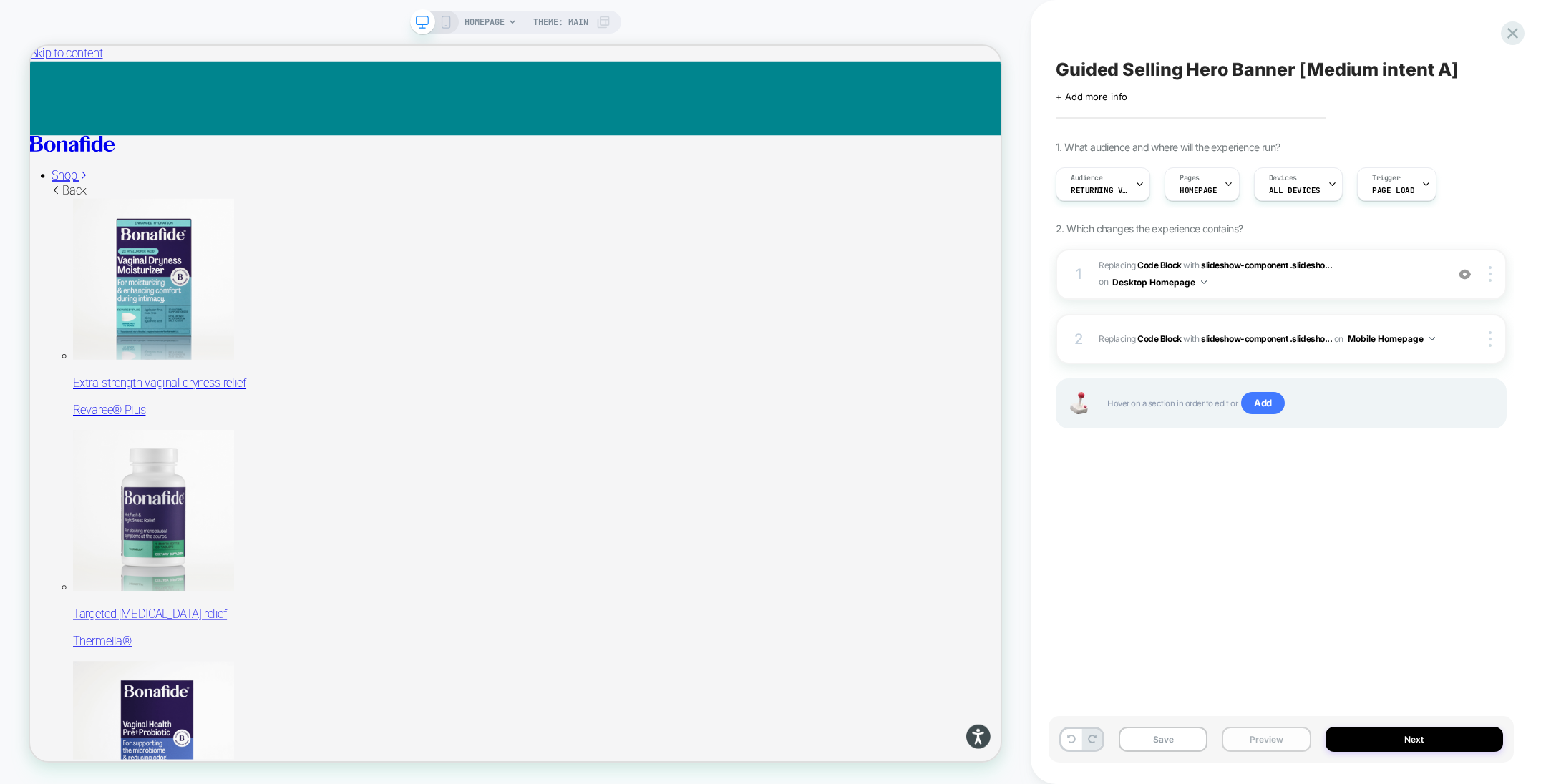
click at [1269, 731] on button "Preview" at bounding box center [1266, 739] width 88 height 25
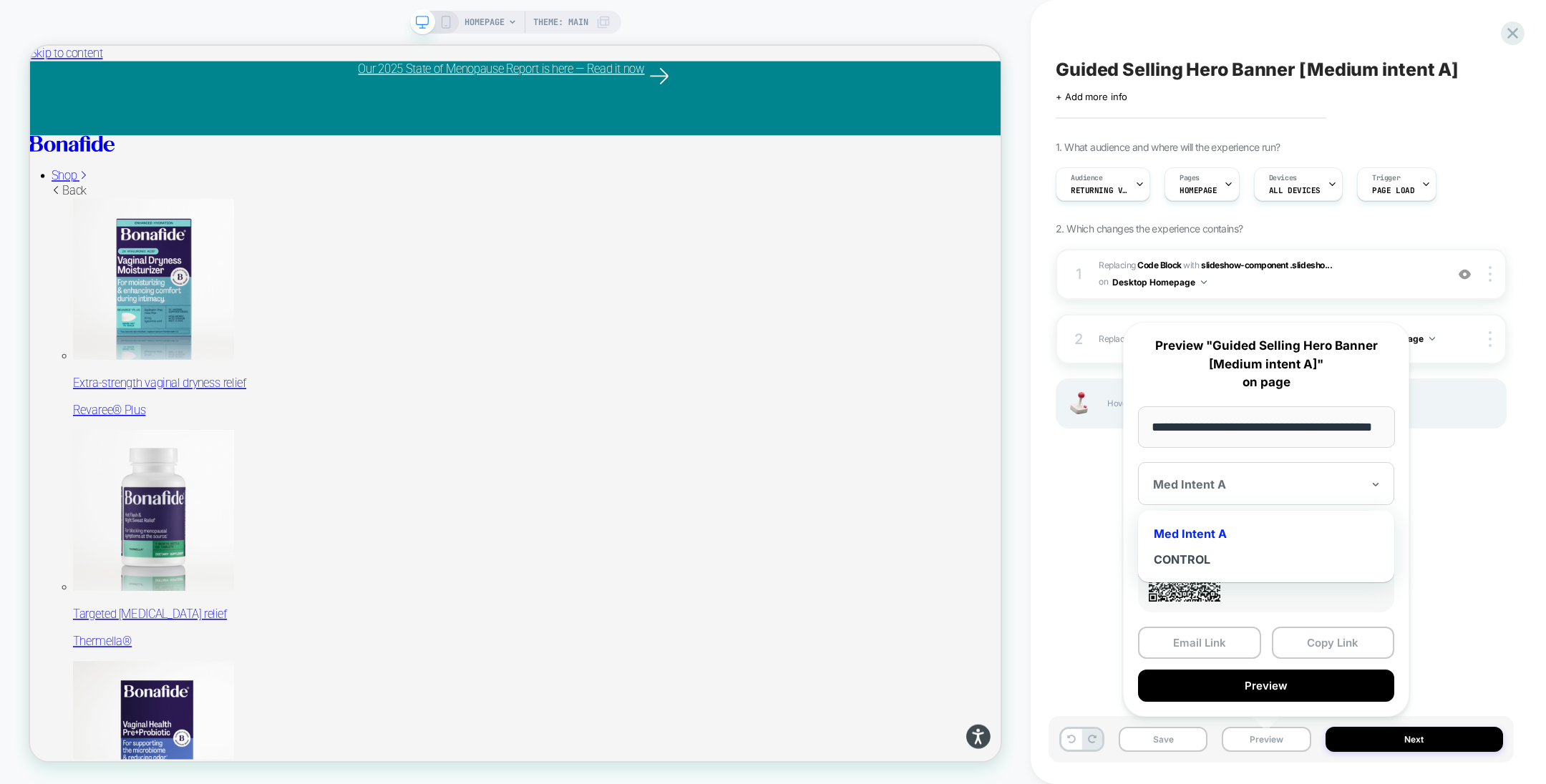
click at [1318, 486] on div at bounding box center [1257, 484] width 209 height 14
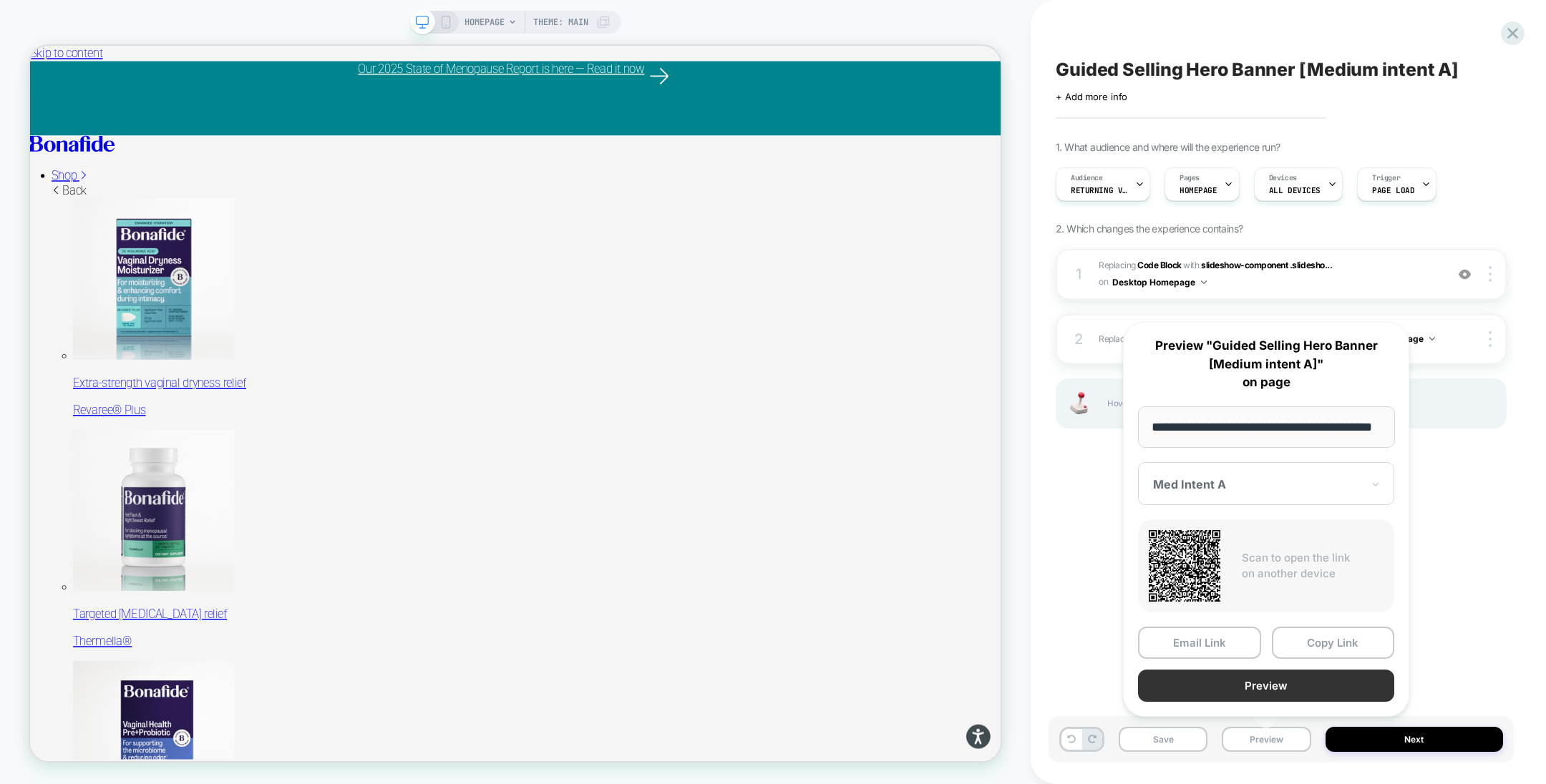
click at [1262, 690] on button "Preview" at bounding box center [1266, 685] width 256 height 32
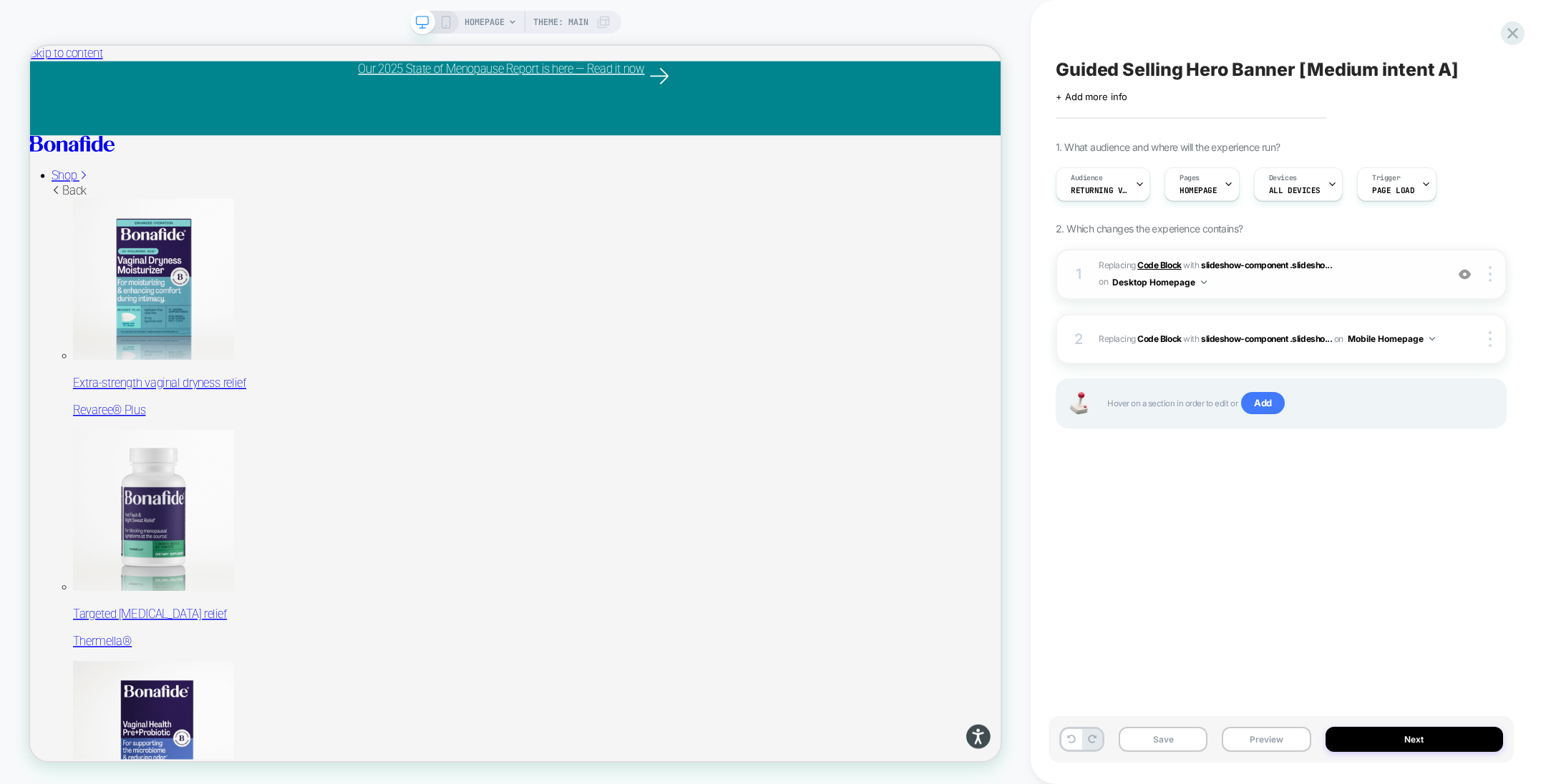
click at [1173, 261] on b "Code Block" at bounding box center [1159, 264] width 43 height 11
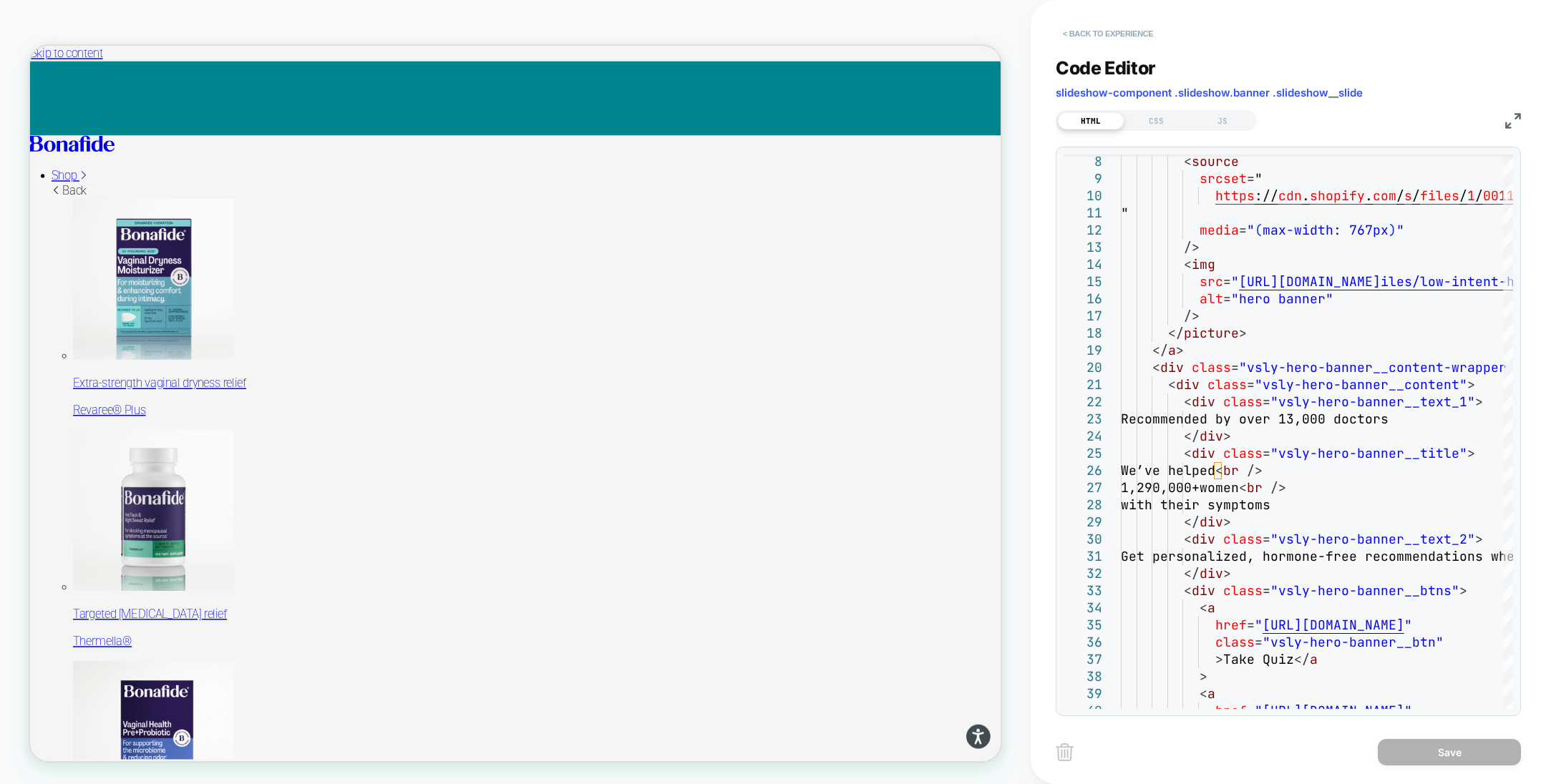
click at [1118, 32] on button "< Back to experience" at bounding box center [1108, 34] width 105 height 23
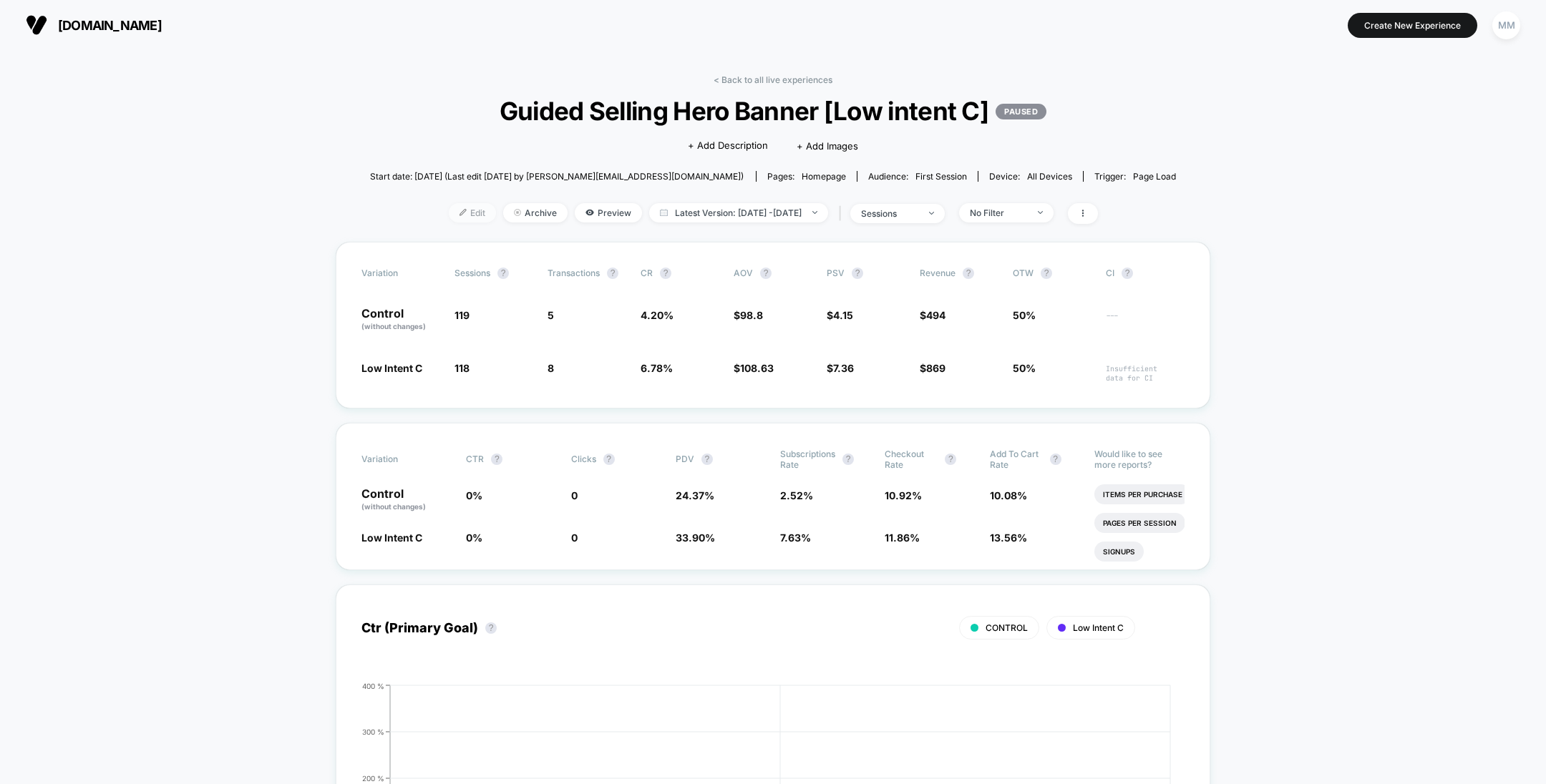
click at [452, 218] on span "Edit" at bounding box center [472, 213] width 47 height 20
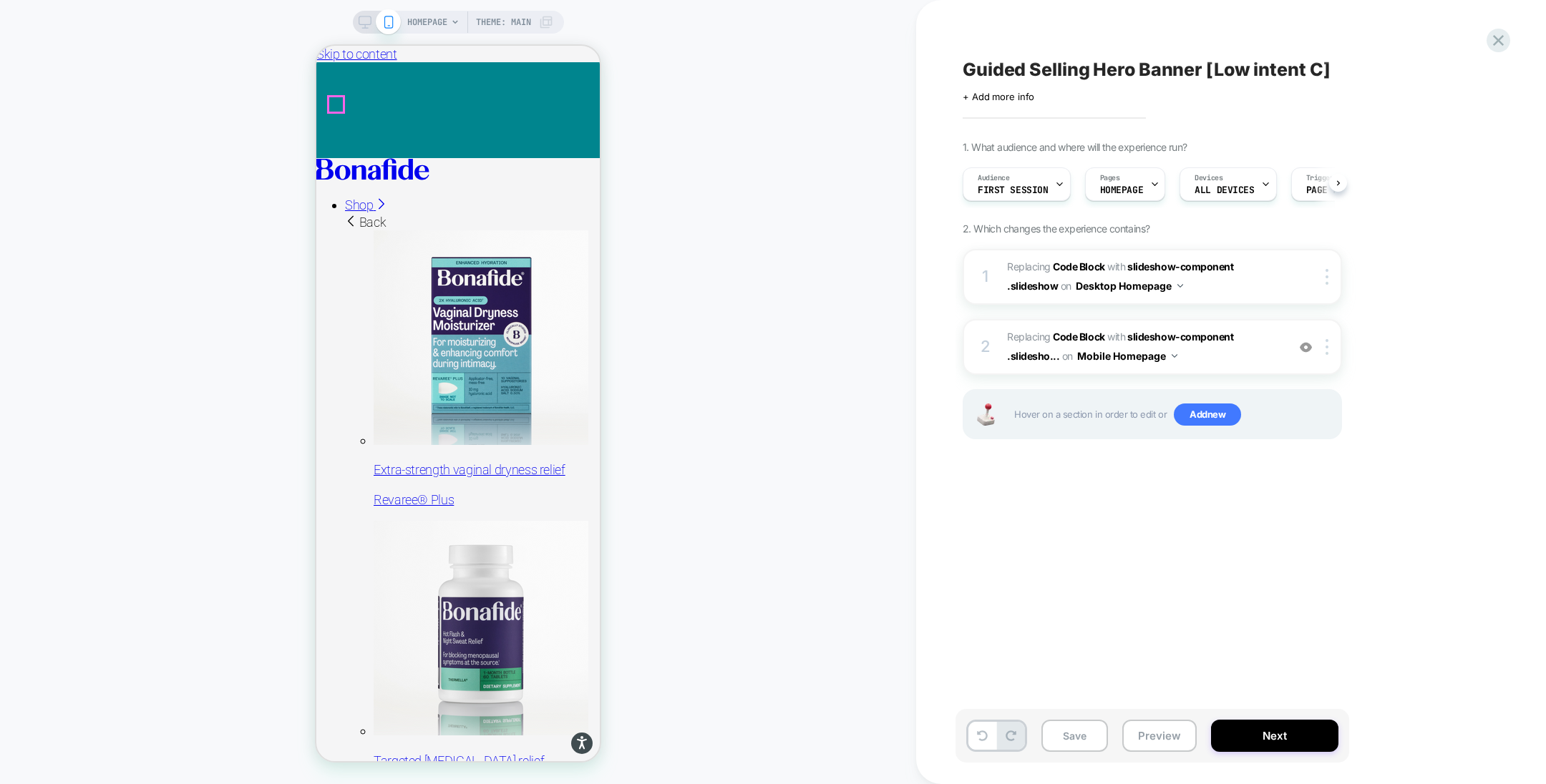
click at [343, 158] on div at bounding box center [458, 158] width 283 height 0
click at [387, 197] on link "Shop" at bounding box center [366, 205] width 43 height 15
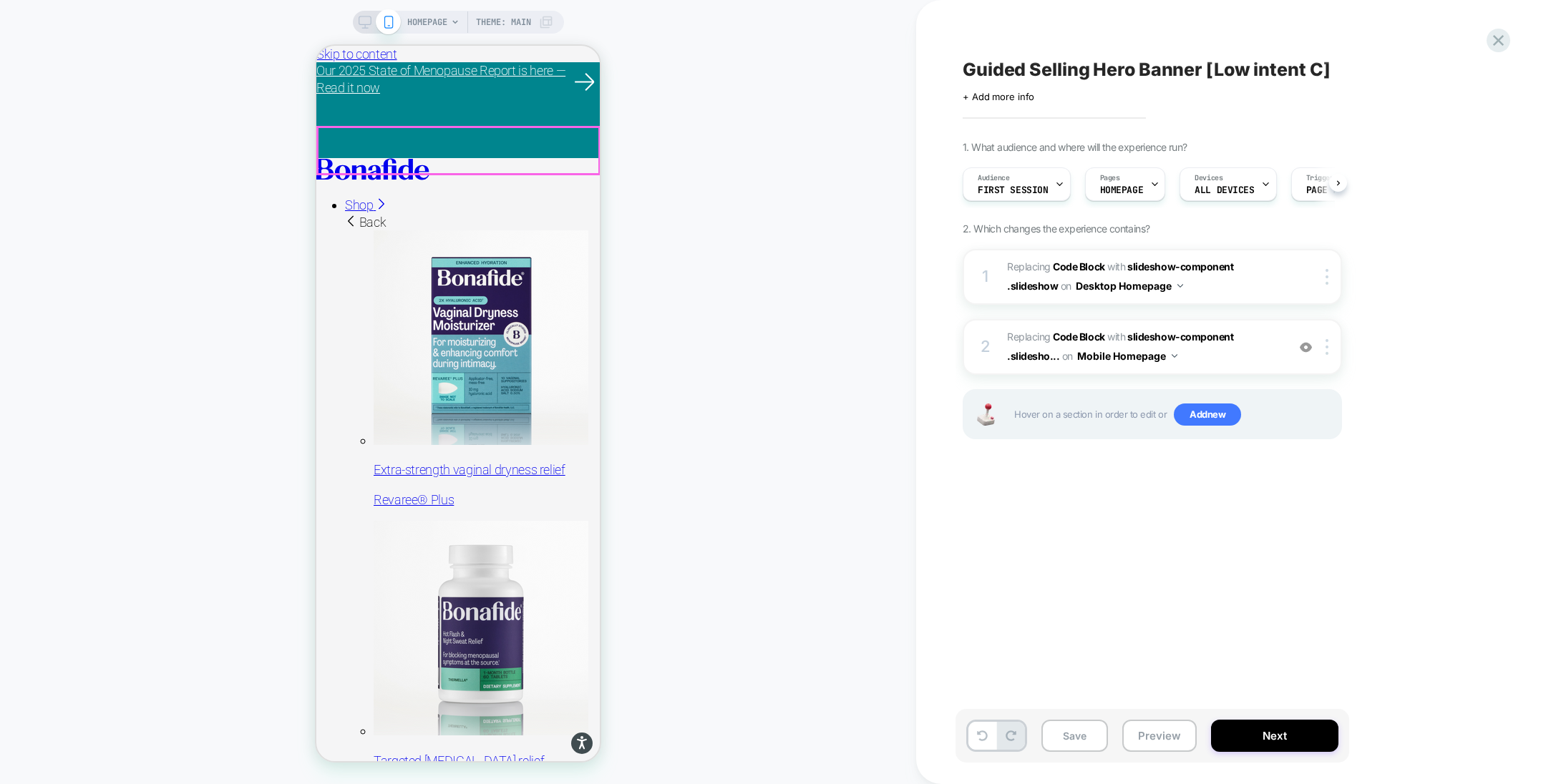
click at [353, 214] on span "Back" at bounding box center [365, 222] width 41 height 15
click at [331, 158] on div at bounding box center [458, 158] width 283 height 0
